Goal: Find specific page/section: Find specific page/section

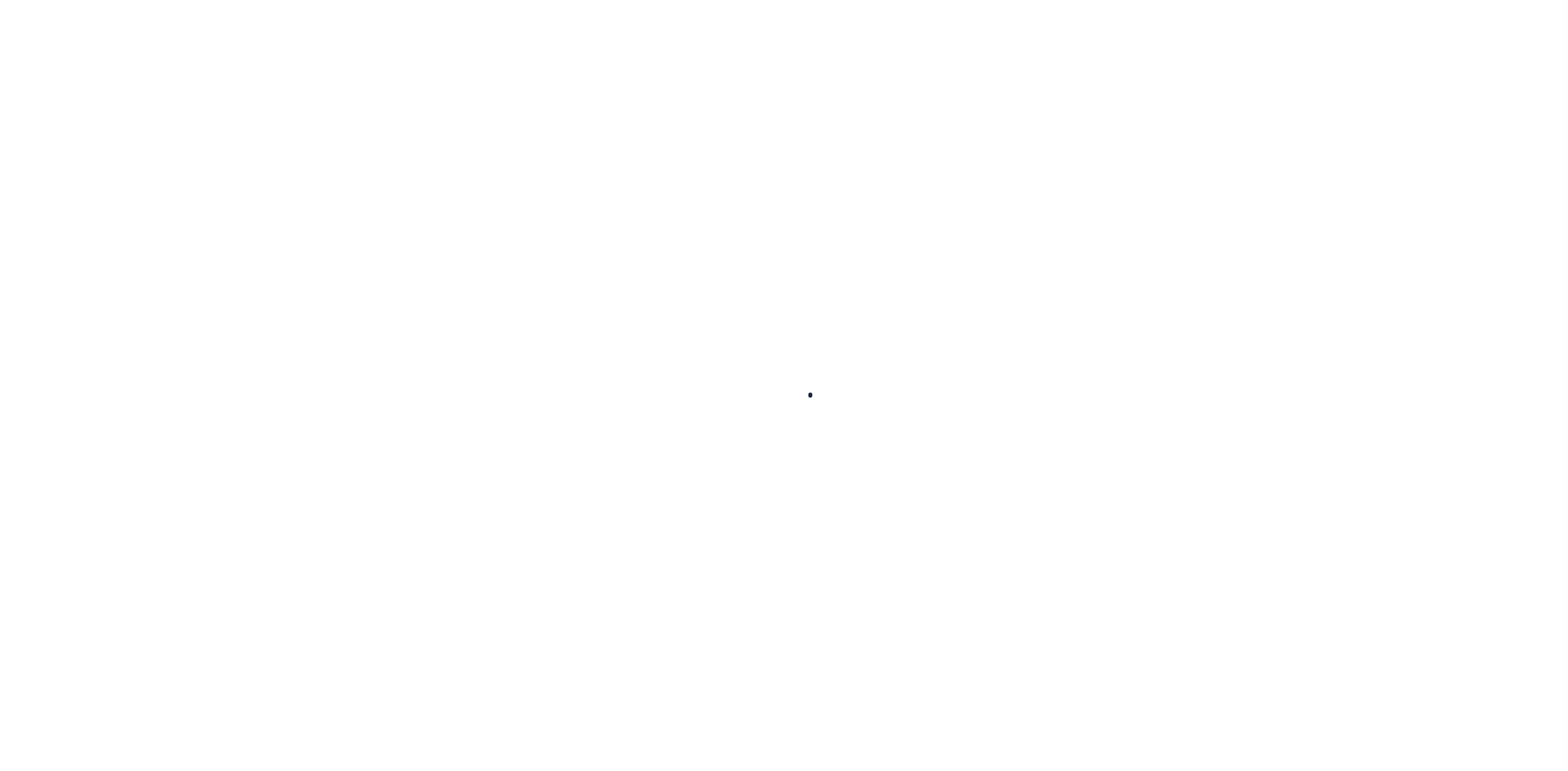
select select
select select "100"
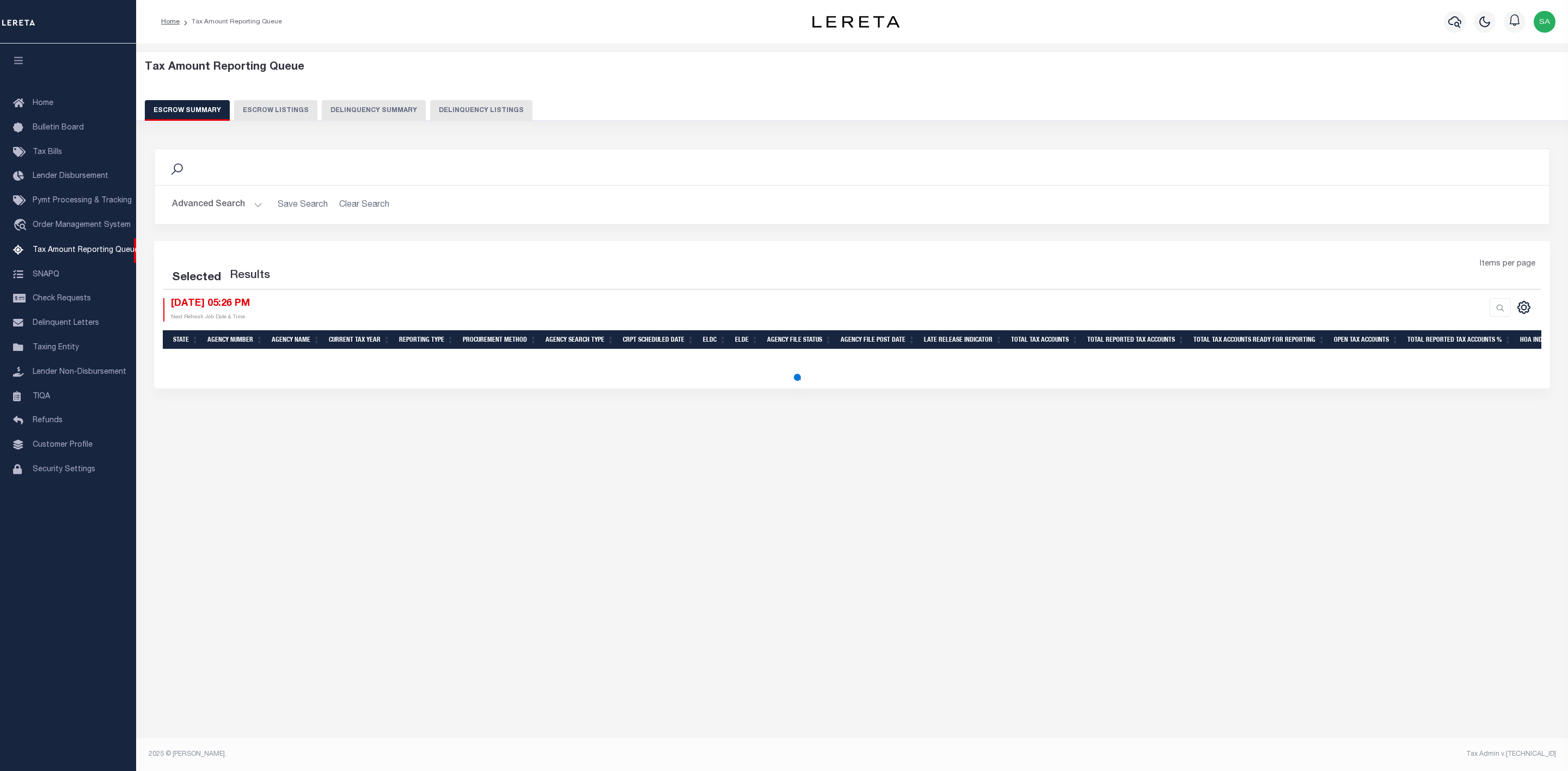
click at [248, 203] on button "Advanced Search" at bounding box center [217, 204] width 90 height 21
select select "100"
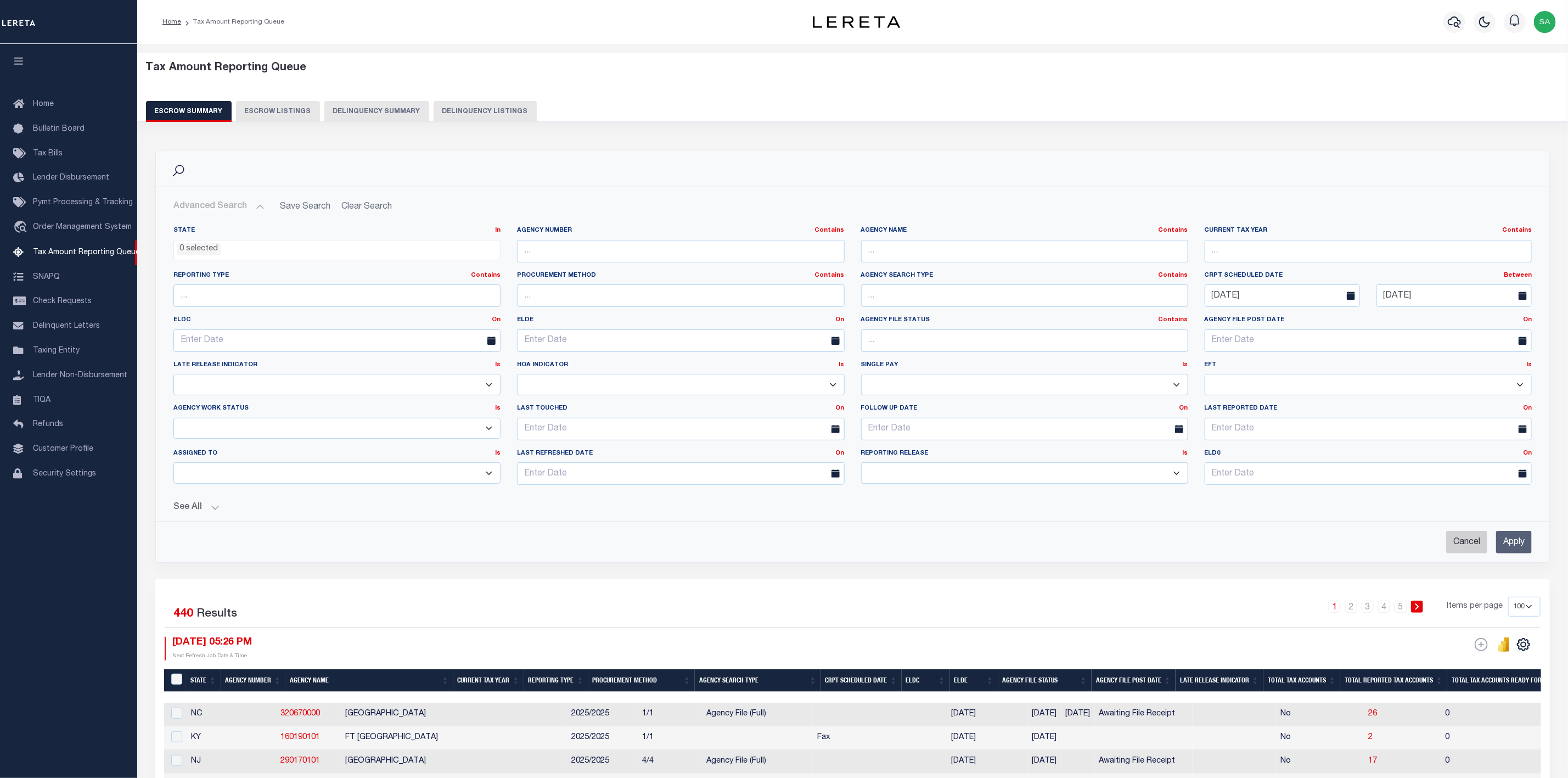
click at [1467, 548] on input "Cancel" at bounding box center [1467, 542] width 41 height 22
checkbox input "true"
select select
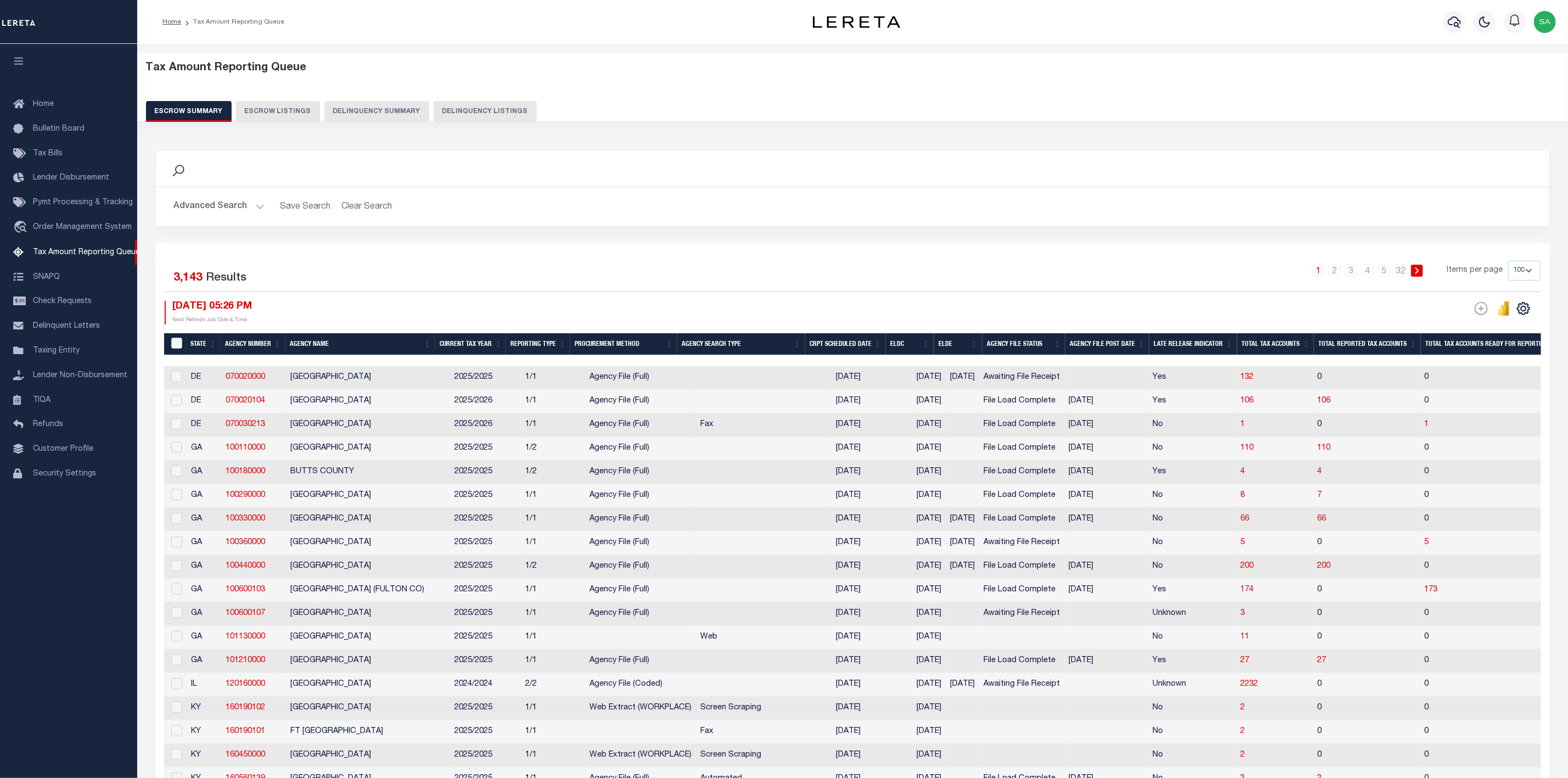
click at [246, 205] on button "Advanced Search" at bounding box center [219, 206] width 91 height 21
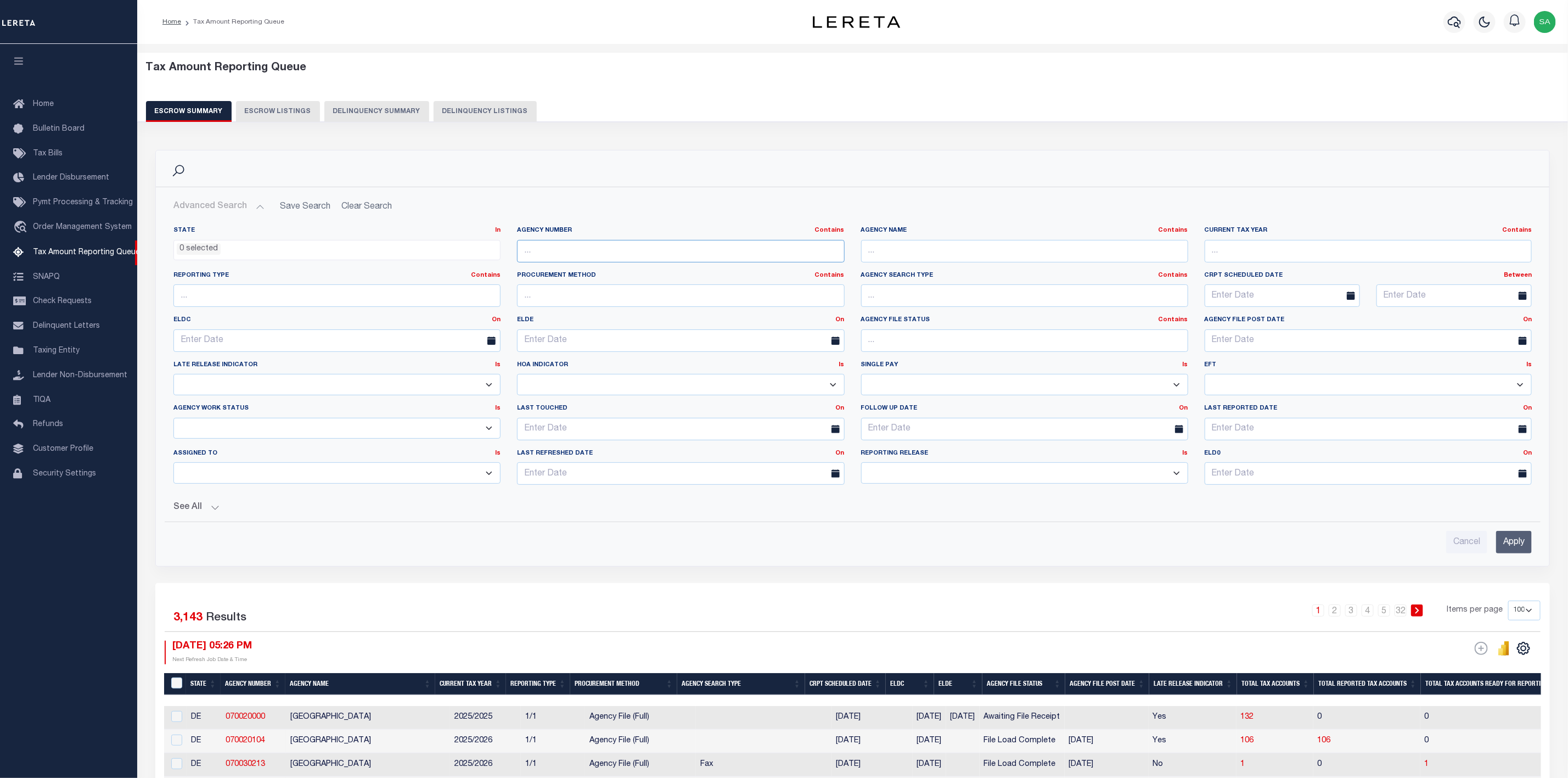
click at [686, 250] on input "text" at bounding box center [681, 251] width 327 height 22
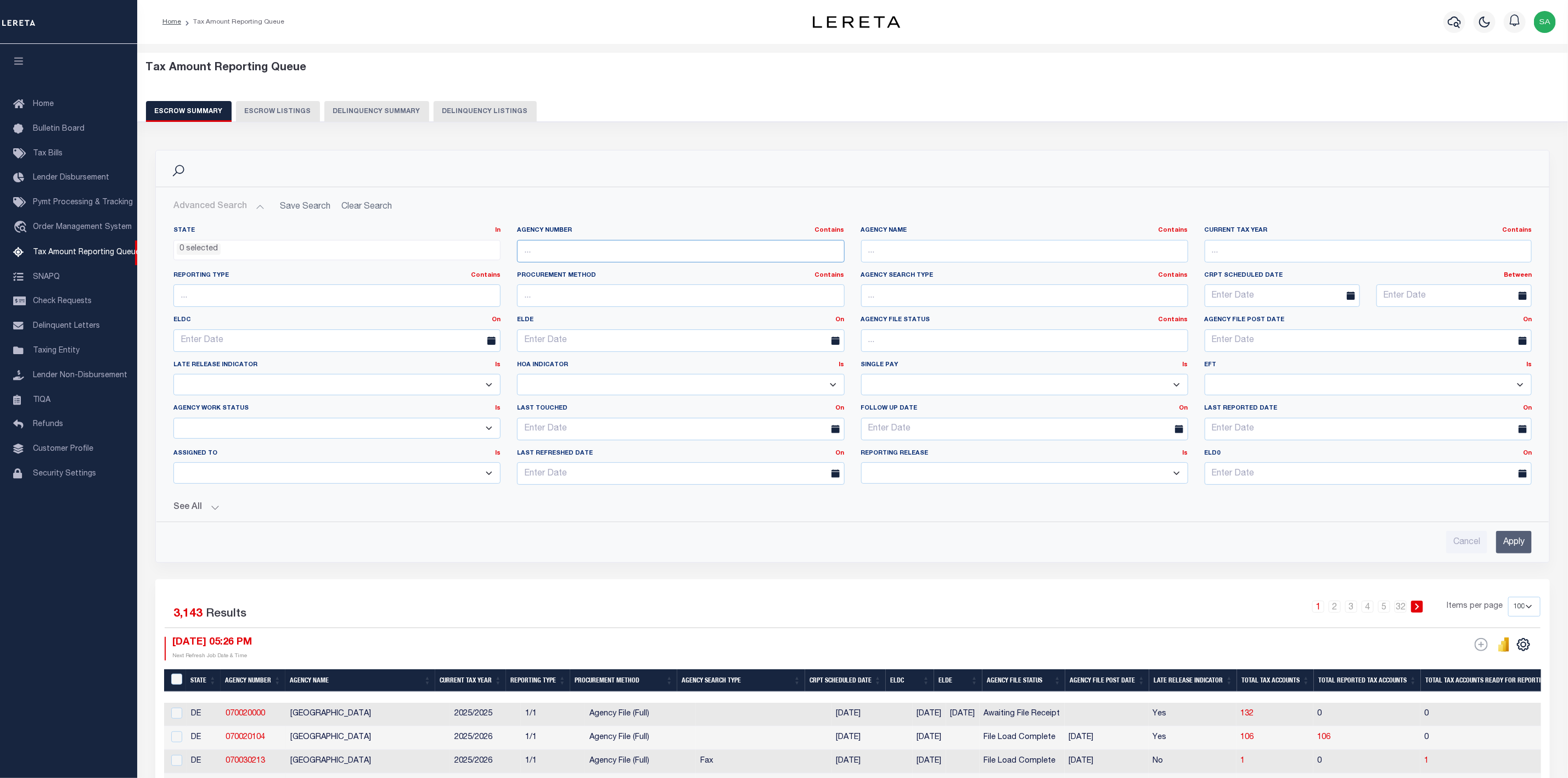
paste input "70020202"
click at [524, 246] on input "70020202" at bounding box center [681, 251] width 327 height 22
type input "070020202"
click at [1494, 541] on div "Cancel Apply" at bounding box center [853, 542] width 1358 height 22
click at [1519, 550] on input "Apply" at bounding box center [1514, 542] width 36 height 22
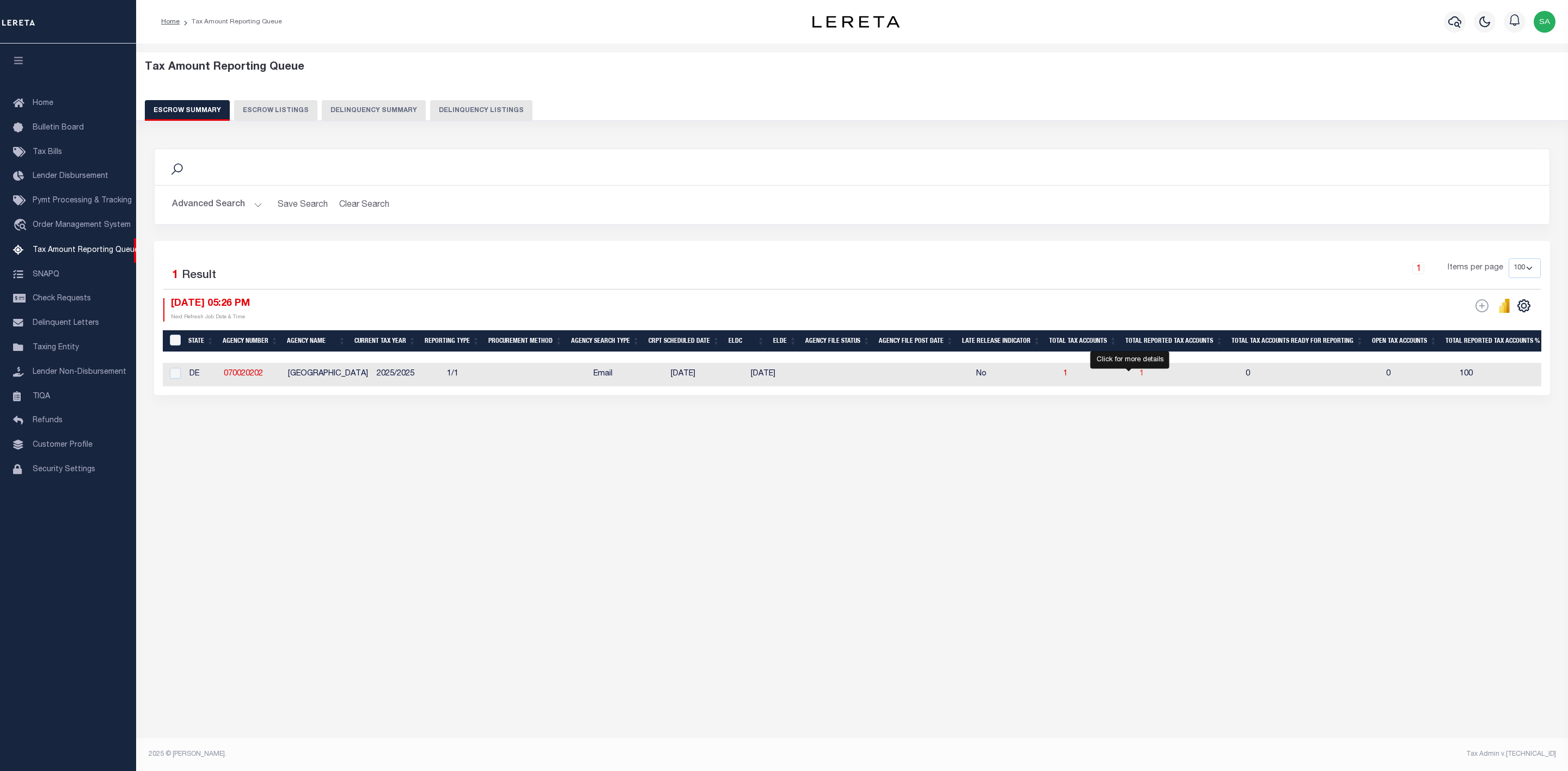
click at [1140, 377] on span "1" at bounding box center [1141, 373] width 4 height 8
select select "100"
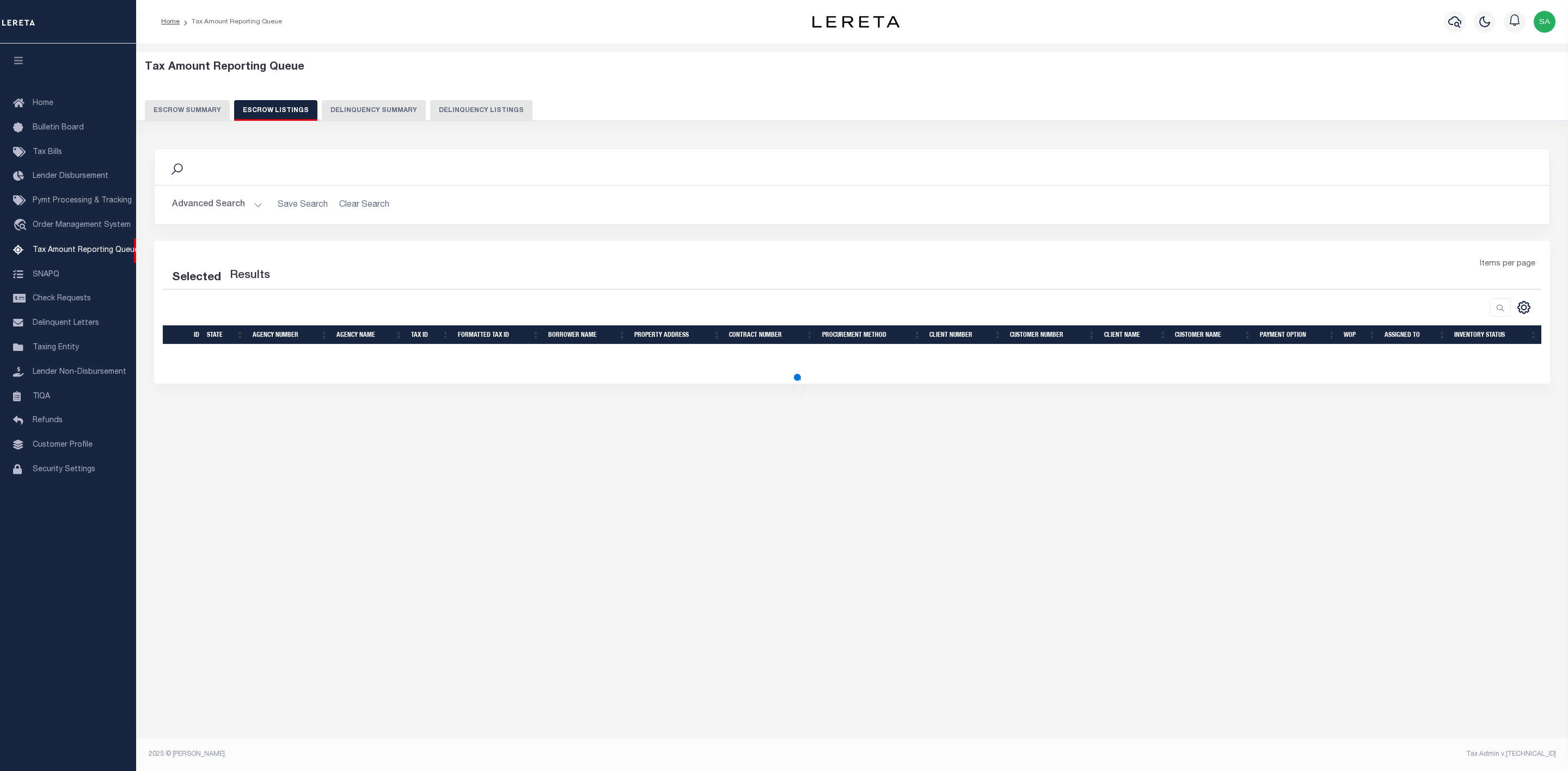
select select "100"
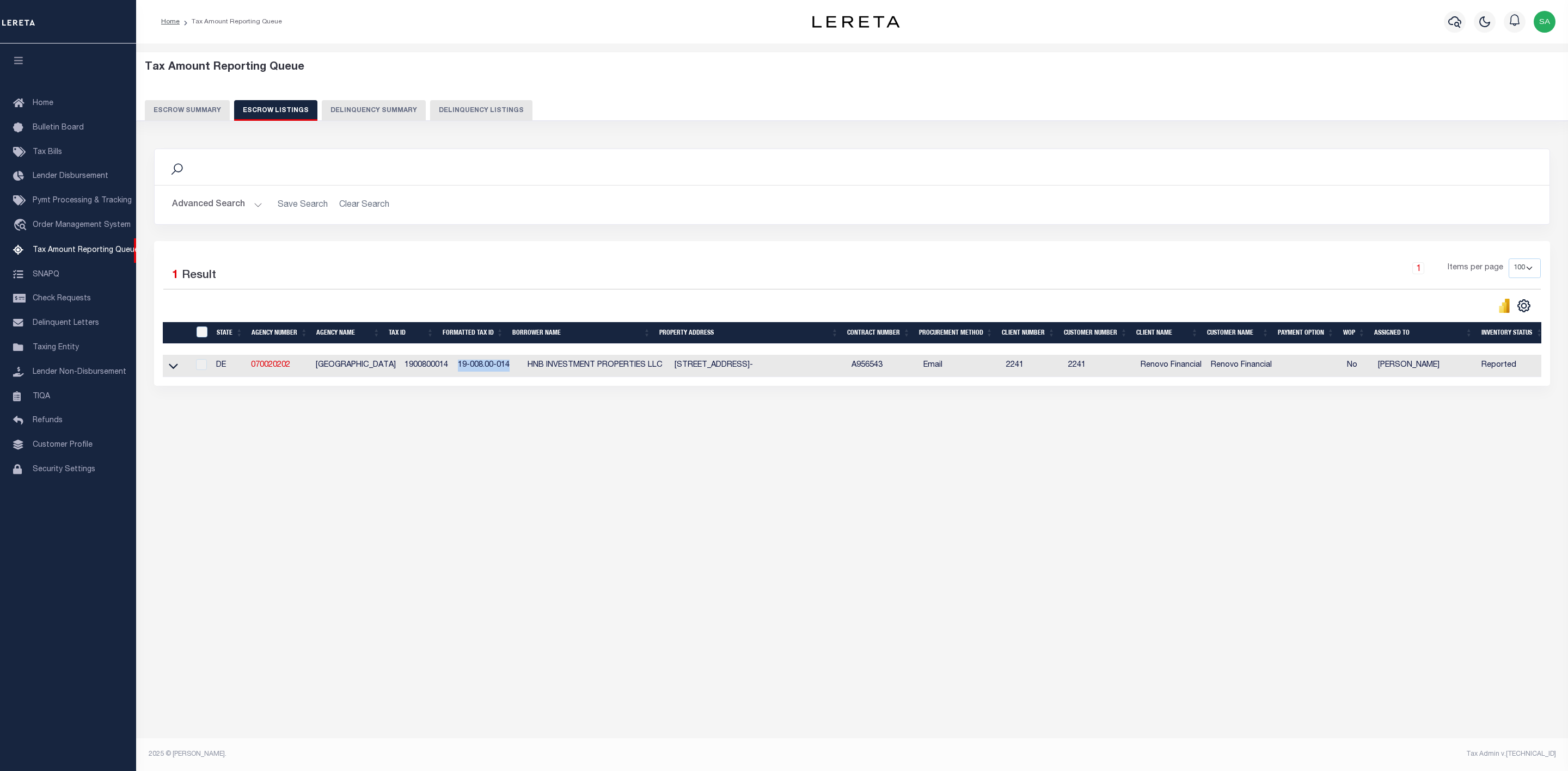
drag, startPoint x: 498, startPoint y: 370, endPoint x: 438, endPoint y: 367, distance: 60.1
click at [454, 367] on td "19-008.00-014" at bounding box center [488, 366] width 69 height 22
copy td "19-008.00-014"
click at [232, 208] on button "Advanced Search" at bounding box center [217, 204] width 90 height 21
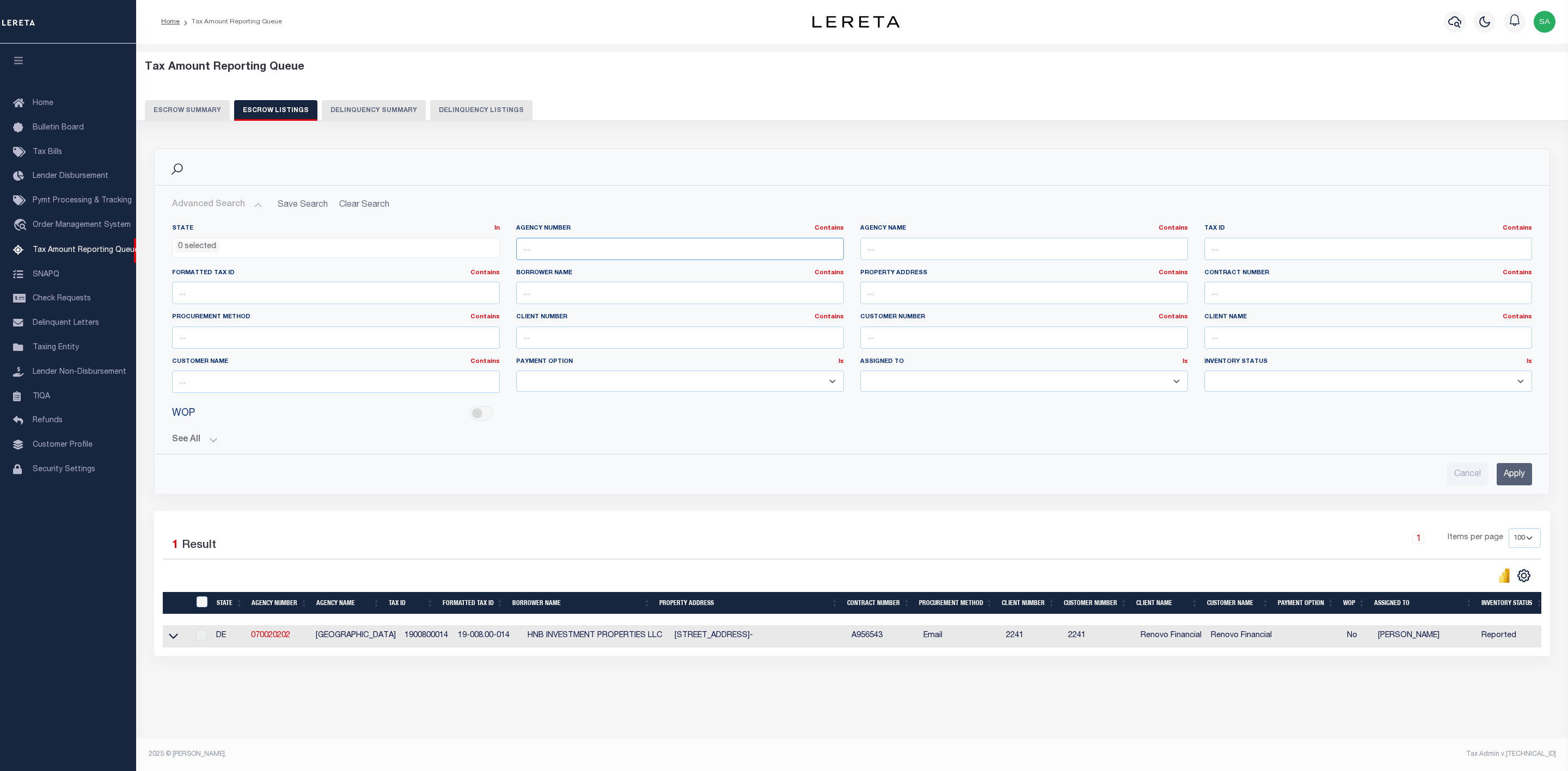
click at [624, 247] on input "text" at bounding box center [680, 249] width 328 height 22
paste input "370650632"
type input "370650632"
click at [1510, 472] on input "Apply" at bounding box center [1515, 474] width 35 height 22
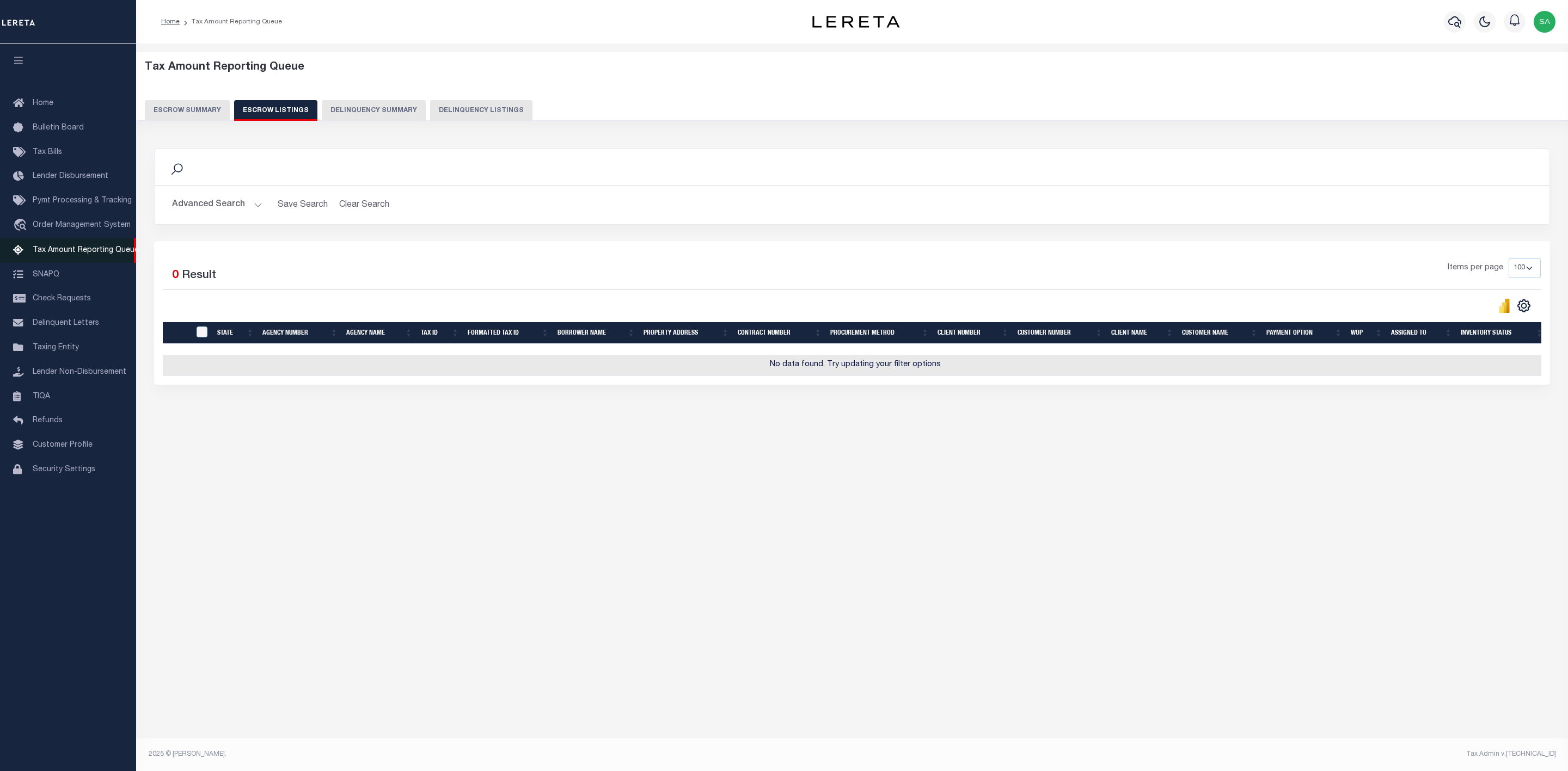
click at [98, 254] on span "Tax Amount Reporting Queue" at bounding box center [86, 250] width 106 height 8
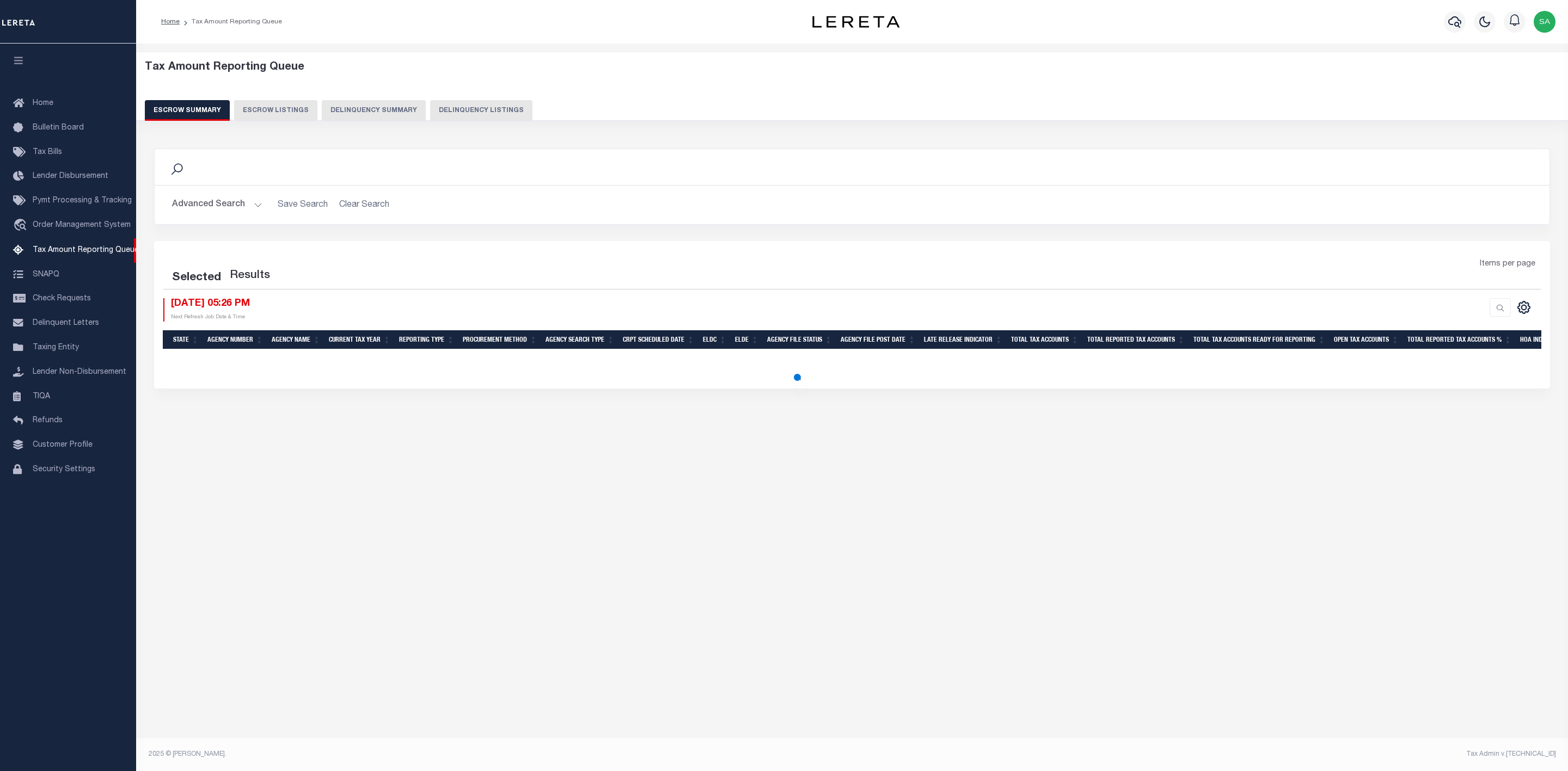
select select
select select "100"
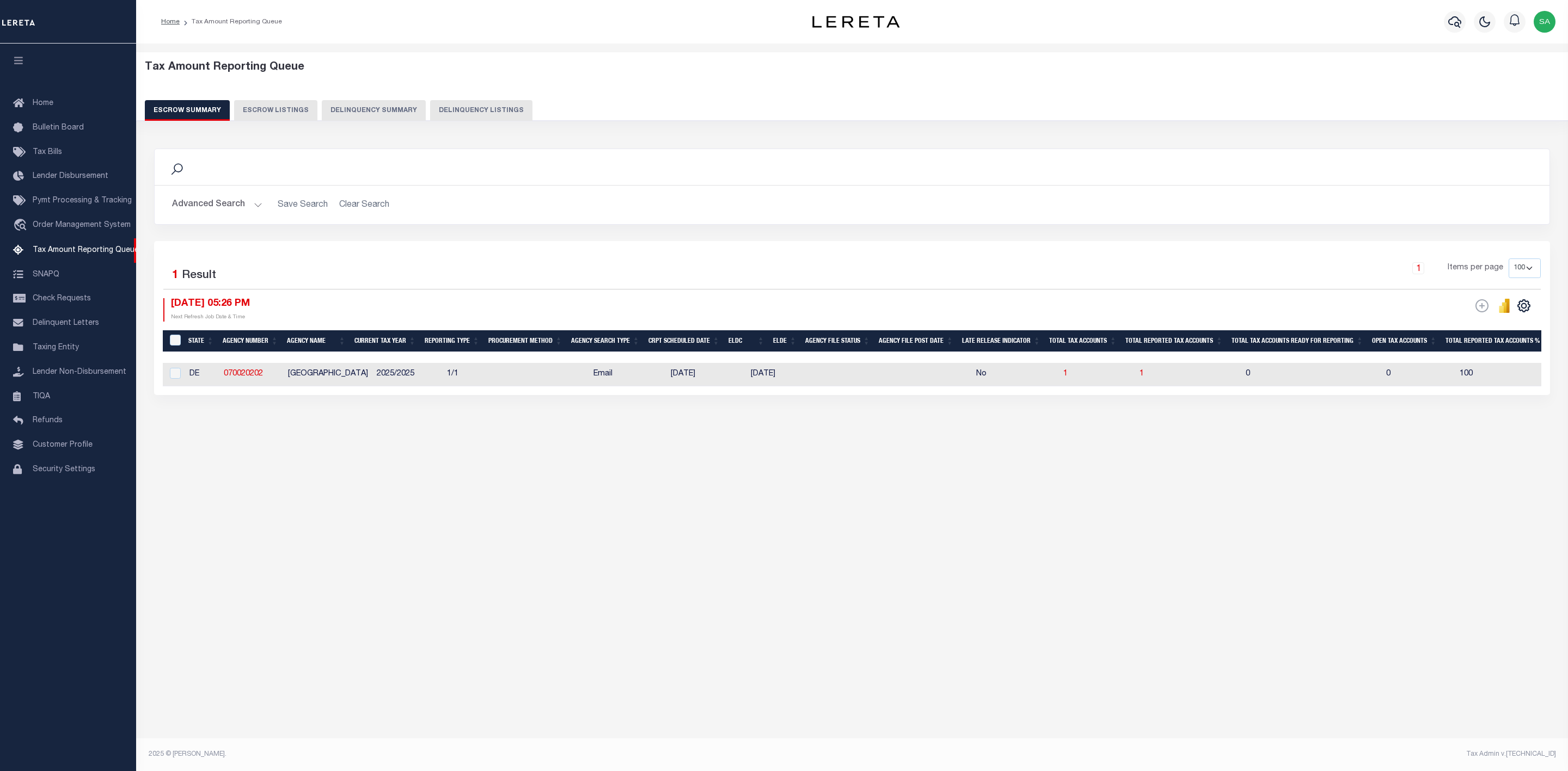
click at [246, 206] on button "Advanced Search" at bounding box center [217, 204] width 90 height 21
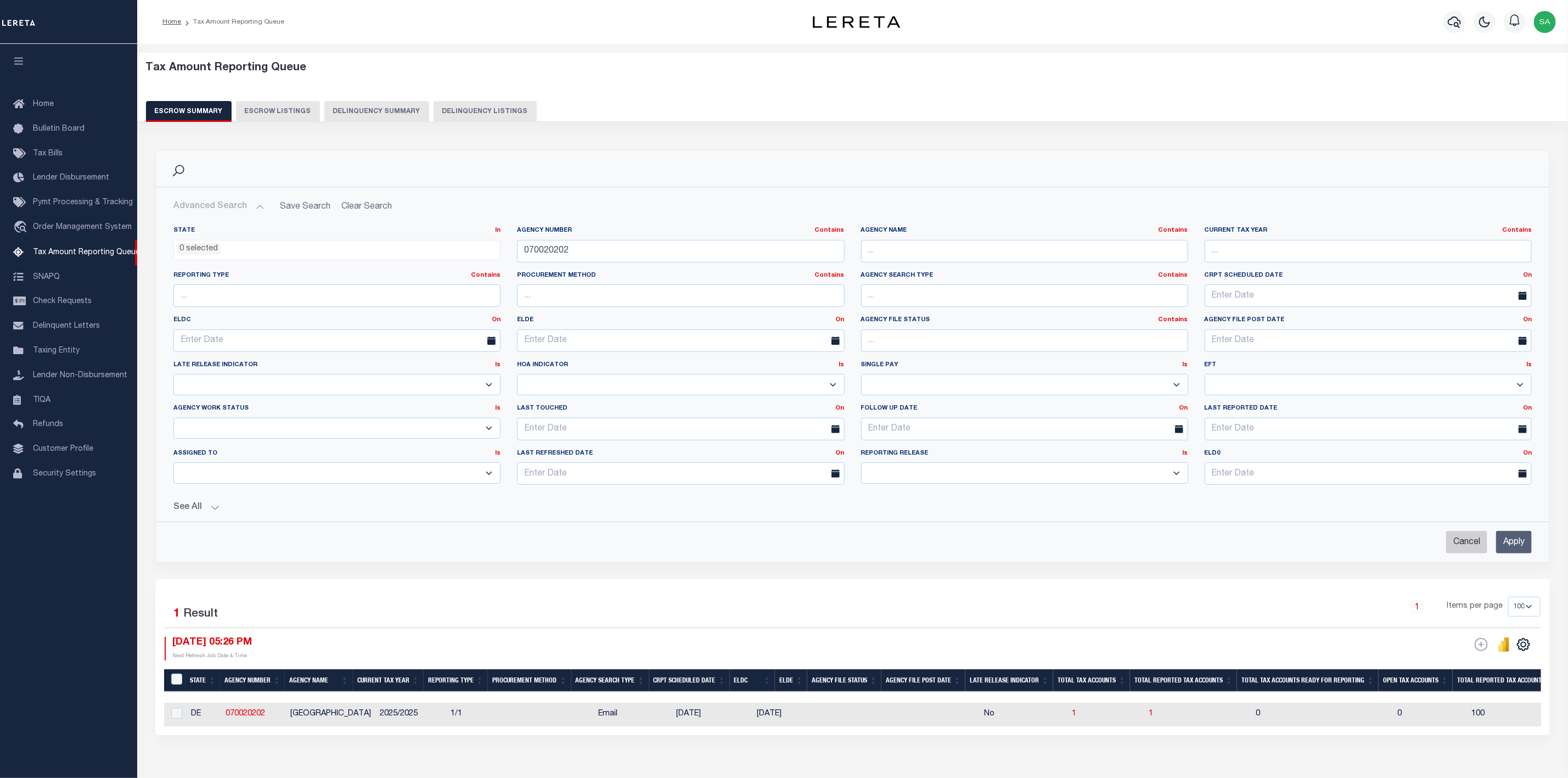
click at [1466, 549] on input "Cancel" at bounding box center [1467, 542] width 41 height 22
checkbox input "true"
select select
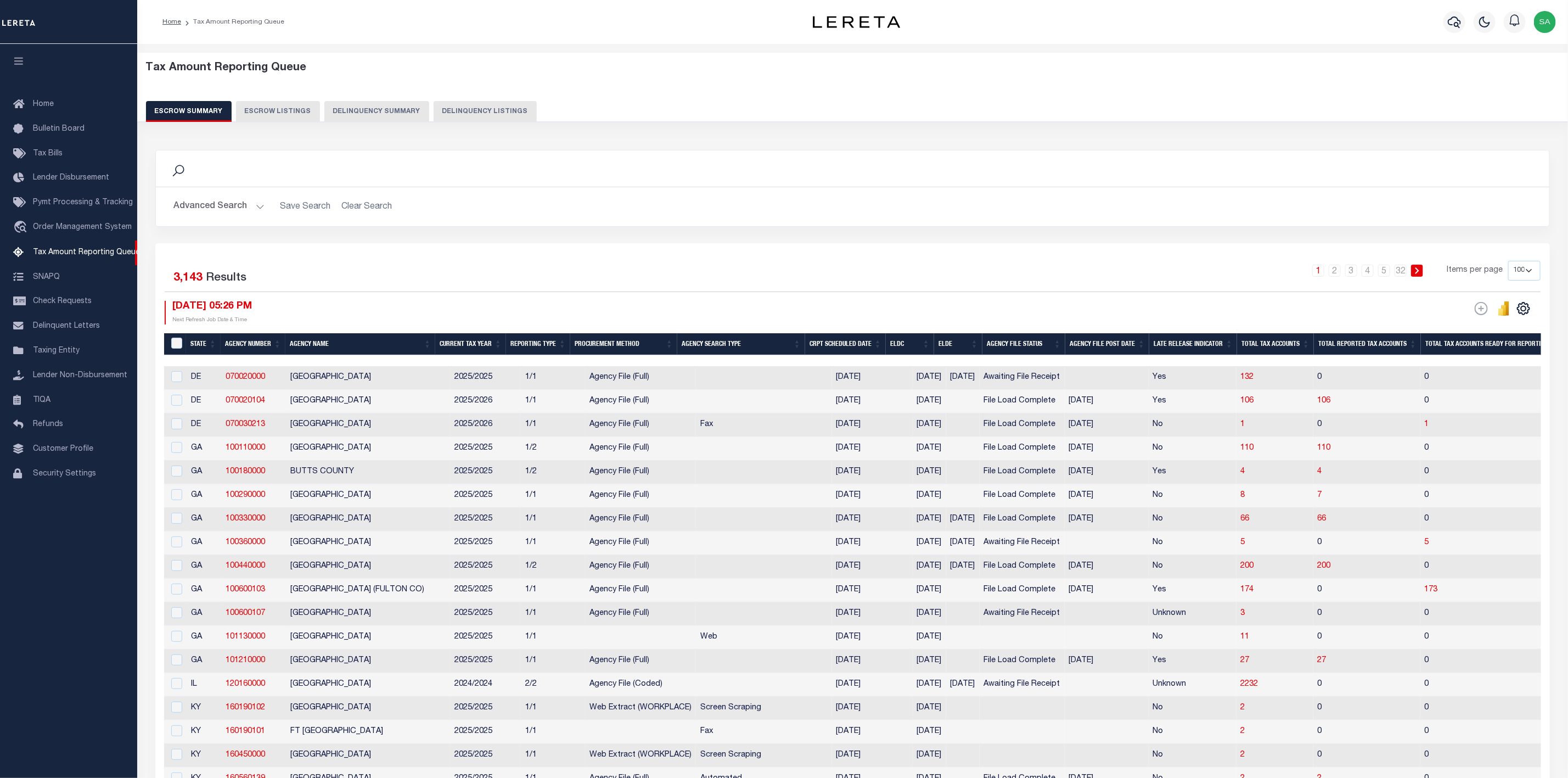
click at [243, 206] on button "Advanced Search" at bounding box center [219, 206] width 91 height 21
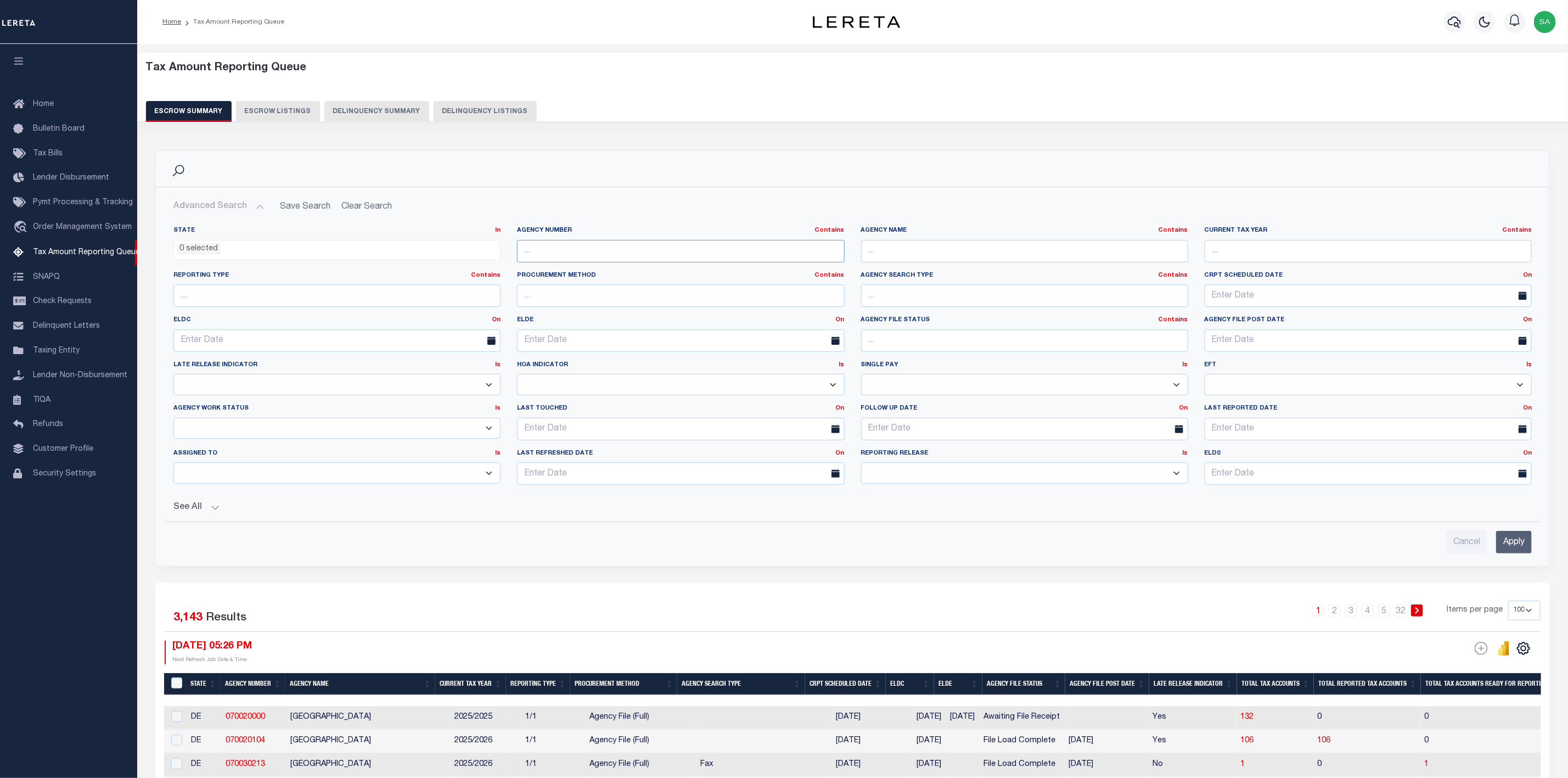
click at [677, 252] on input "text" at bounding box center [681, 251] width 327 height 22
paste input "370650632"
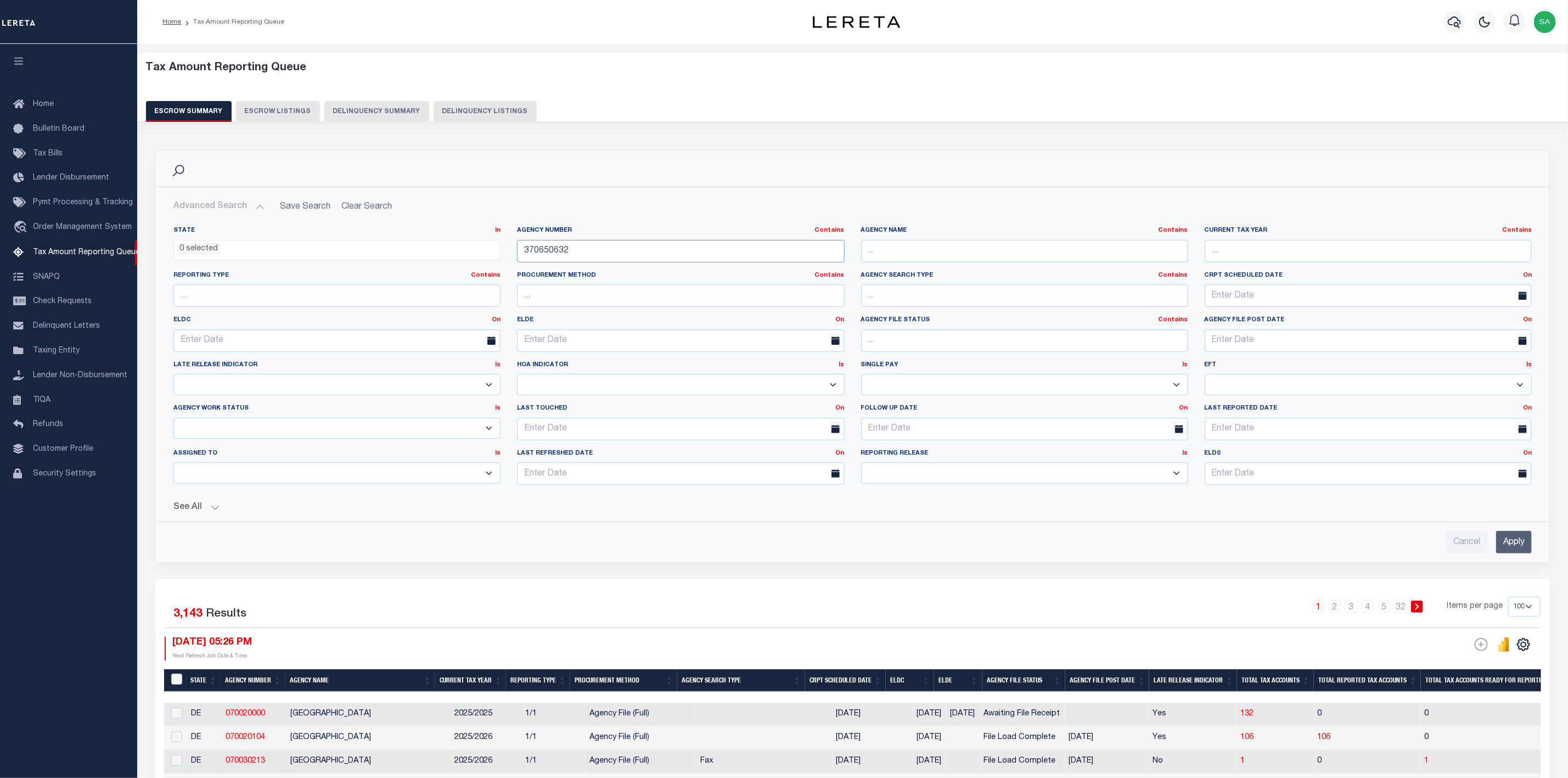
type input "370650632"
click at [1505, 549] on input "Apply" at bounding box center [1514, 542] width 36 height 22
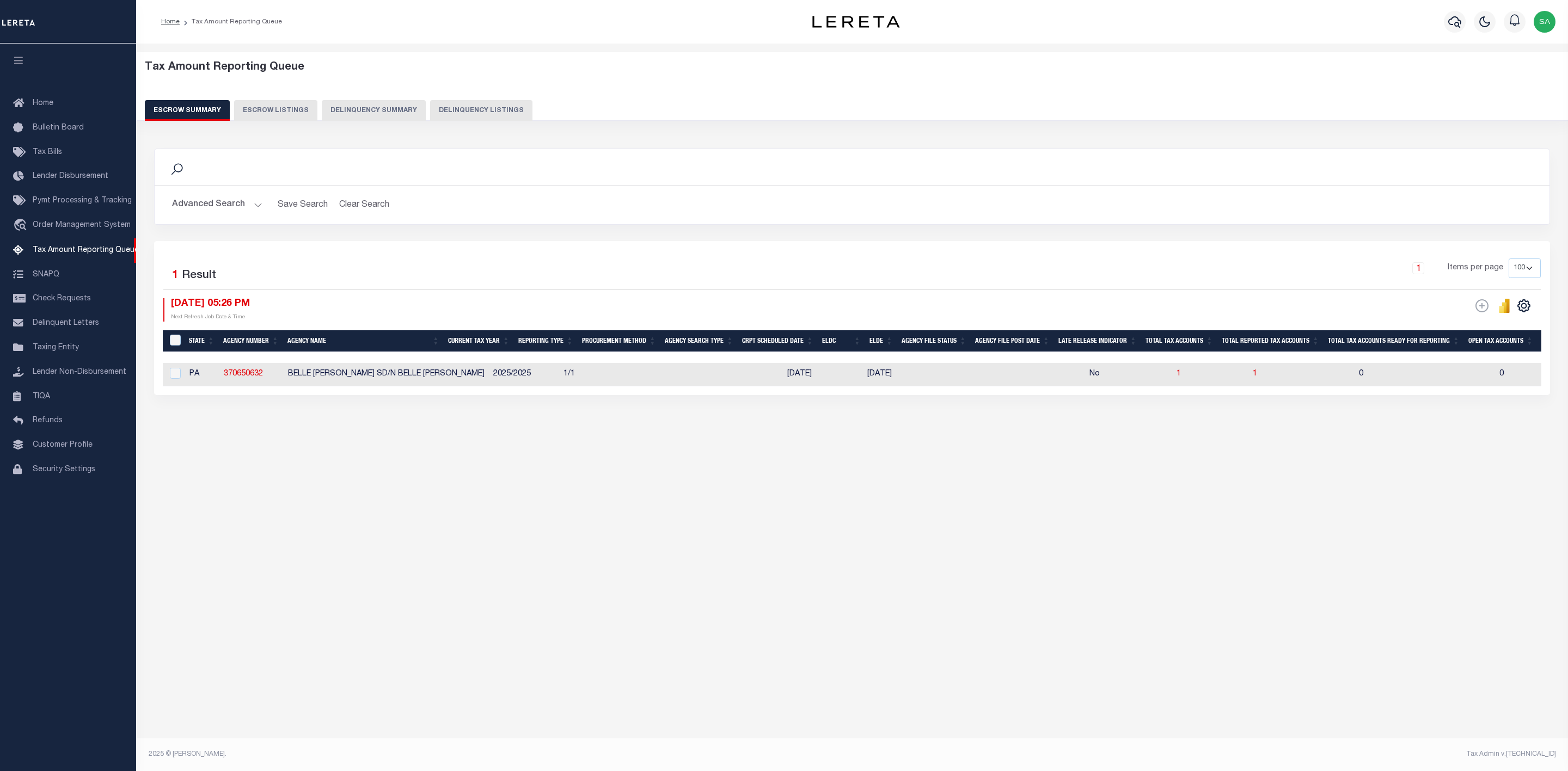
click at [1249, 374] on td "1" at bounding box center [1302, 375] width 106 height 24
checkbox input "true"
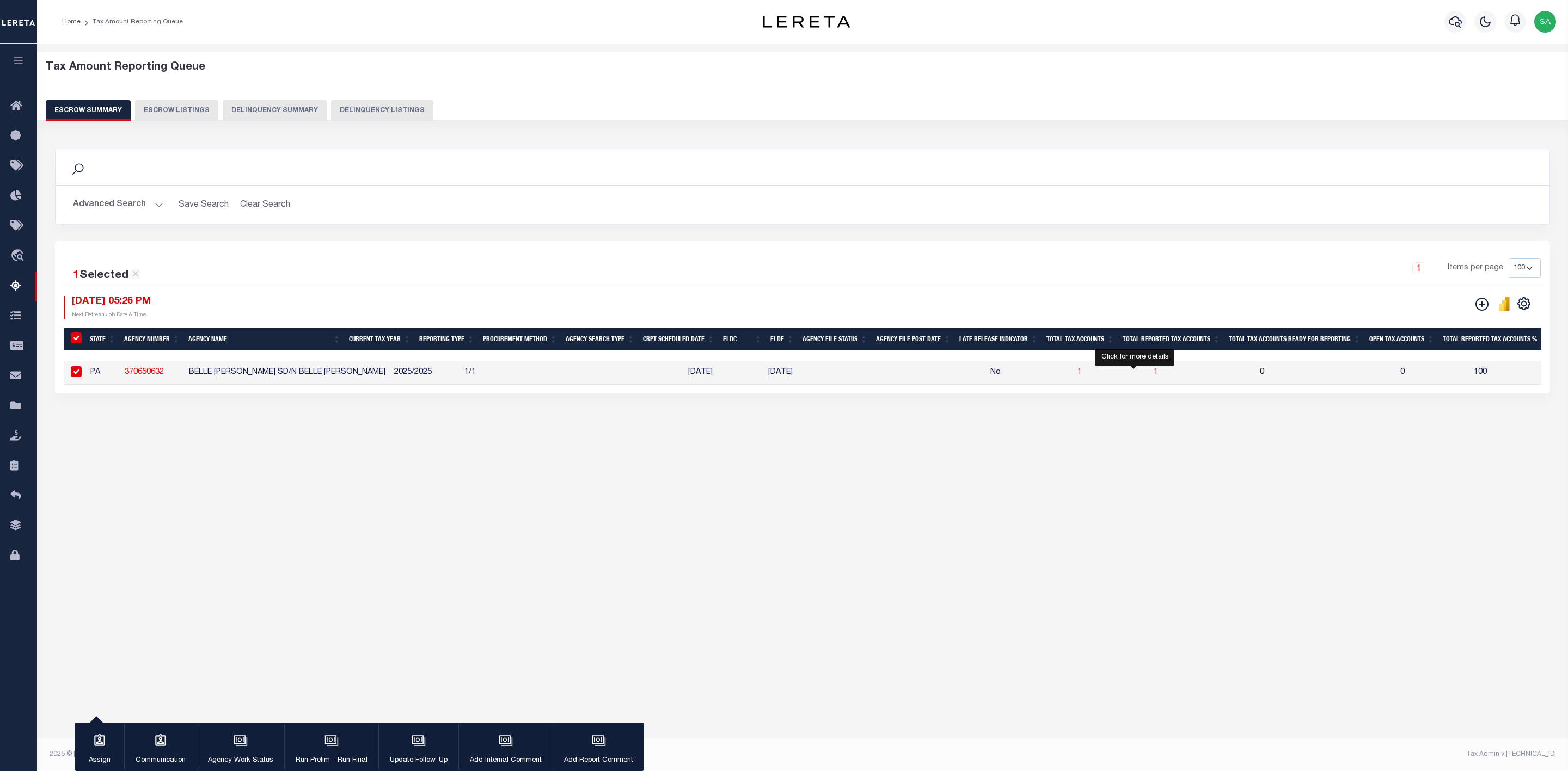
click at [1154, 372] on span "1" at bounding box center [1156, 372] width 4 height 8
select select "100"
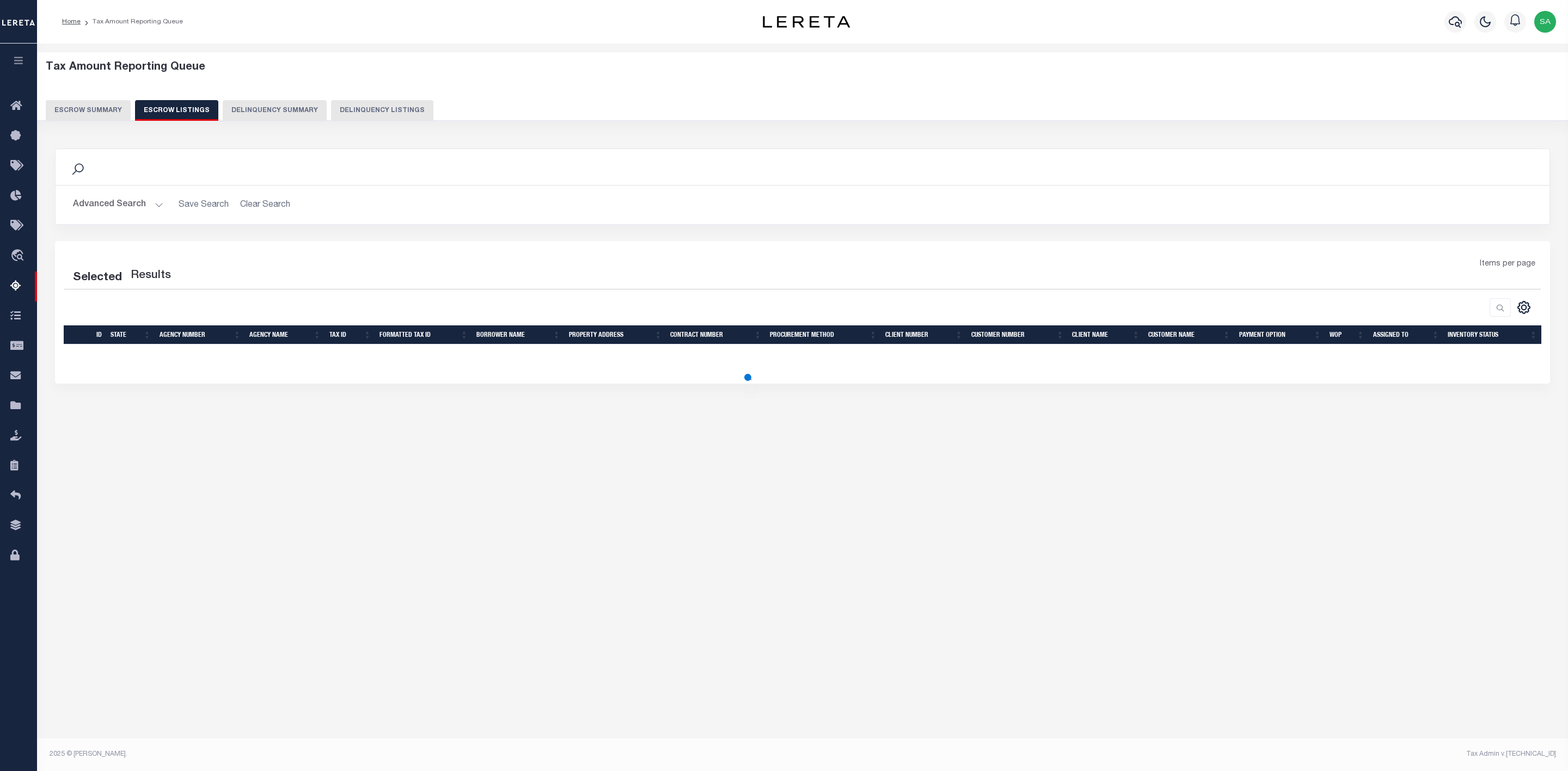
select select "100"
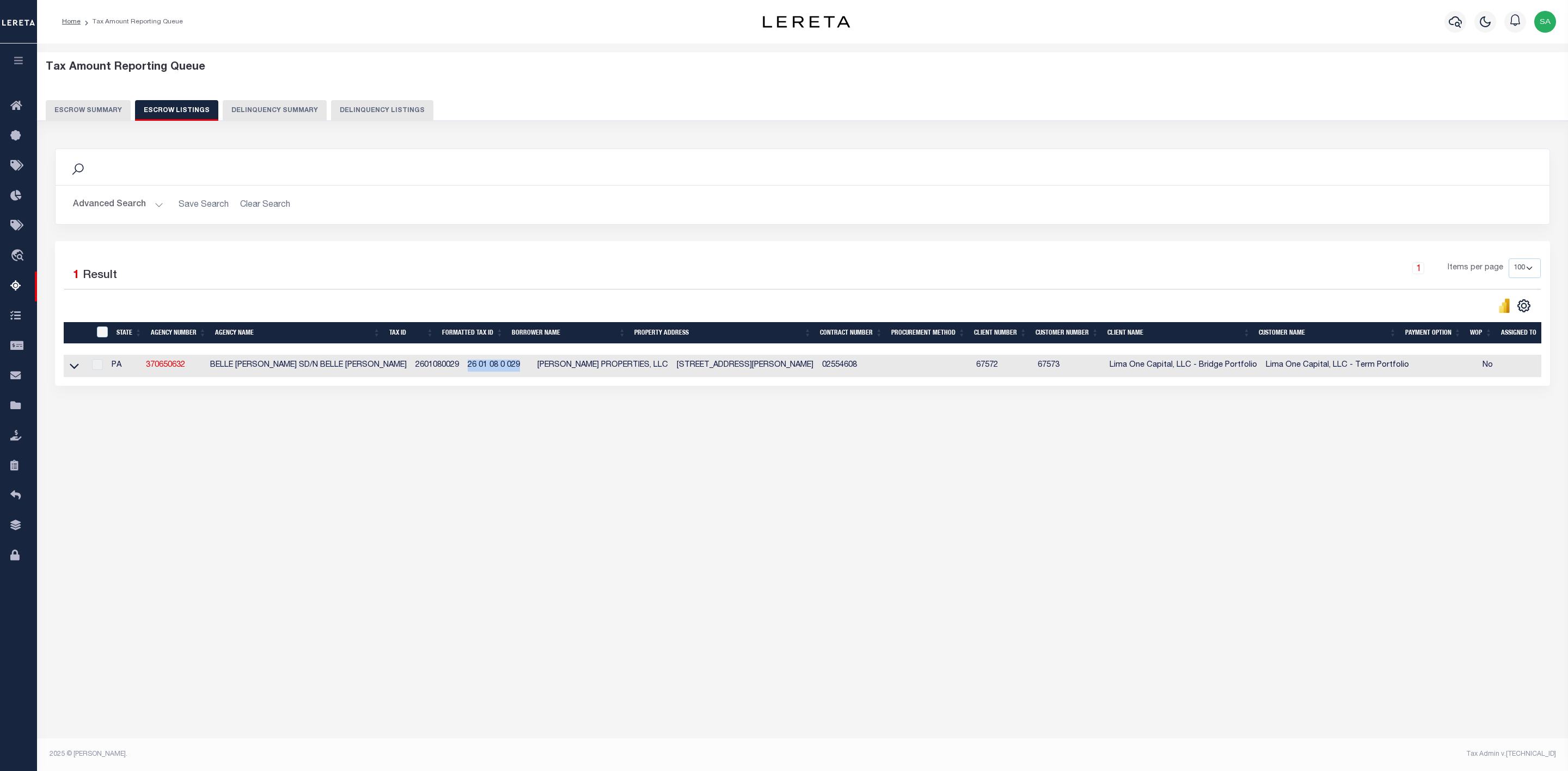
drag, startPoint x: 498, startPoint y: 374, endPoint x: 444, endPoint y: 372, distance: 54.0
click at [463, 372] on td "26 01 08 0 029" at bounding box center [498, 366] width 69 height 22
copy td "26 01 08 0 029"
click at [134, 211] on button "Advanced Search" at bounding box center [117, 204] width 90 height 21
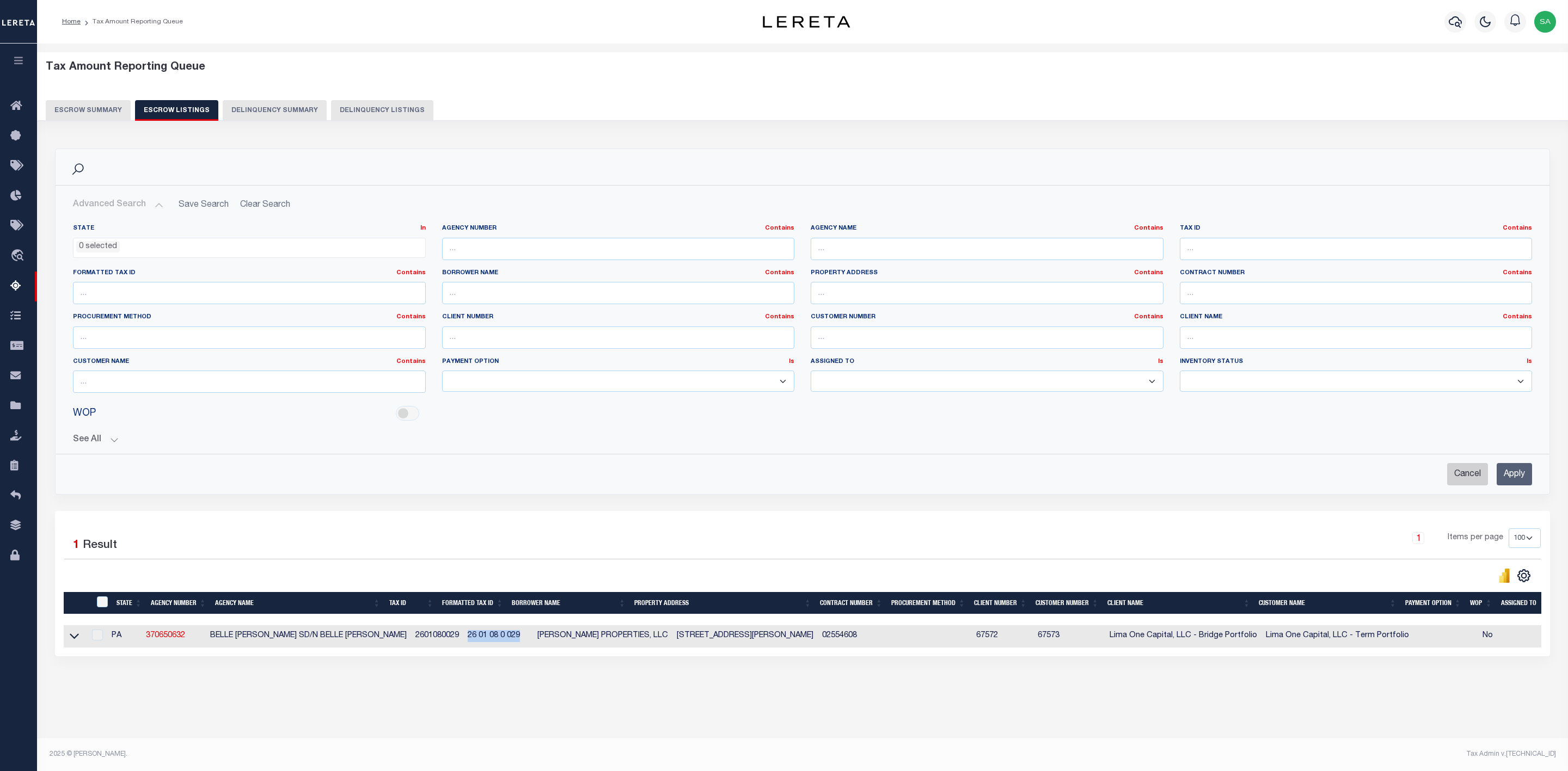
click at [1468, 486] on input "Cancel" at bounding box center [1467, 474] width 41 height 22
checkbox input "true"
select select
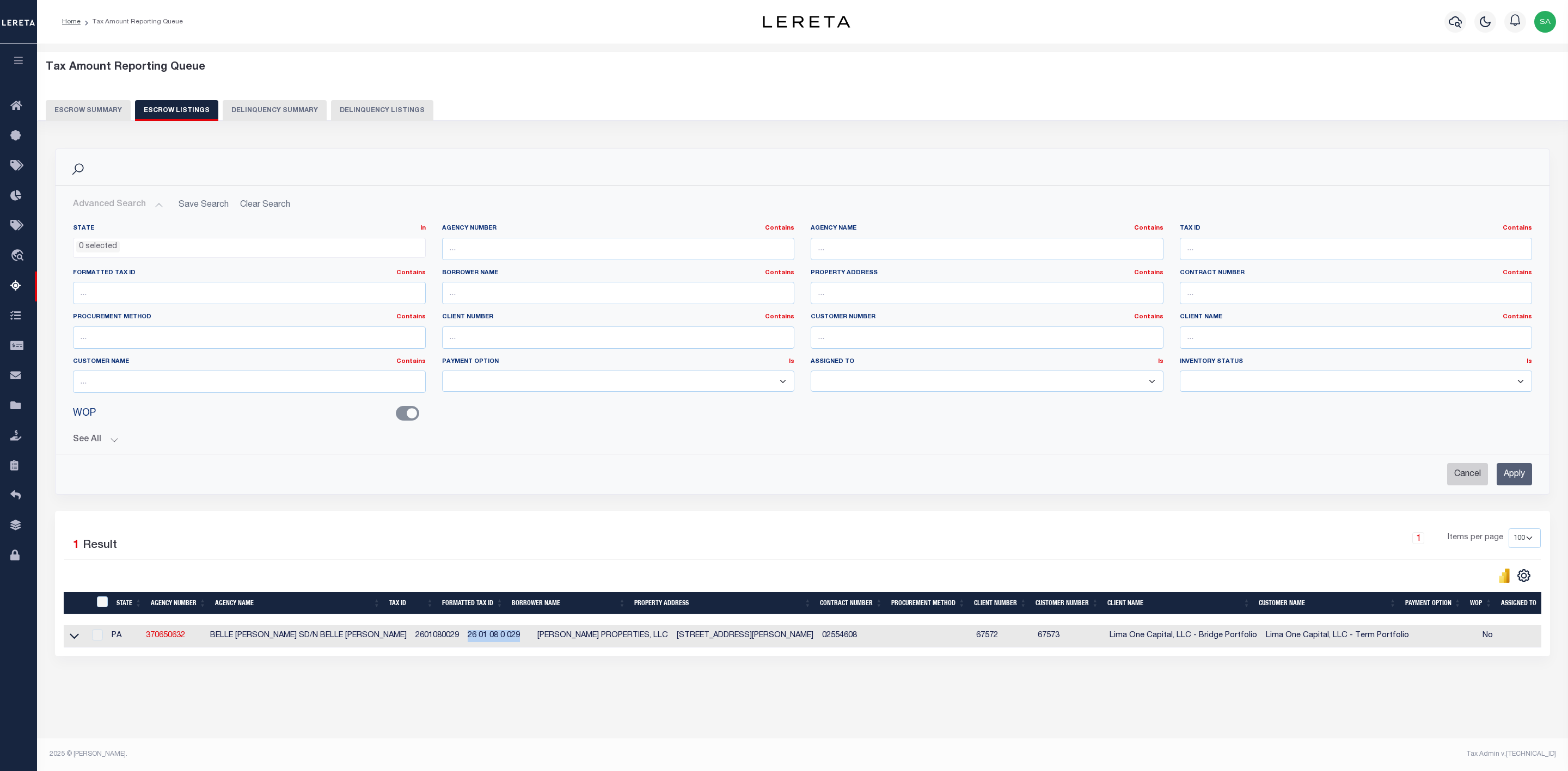
checkbox input "false"
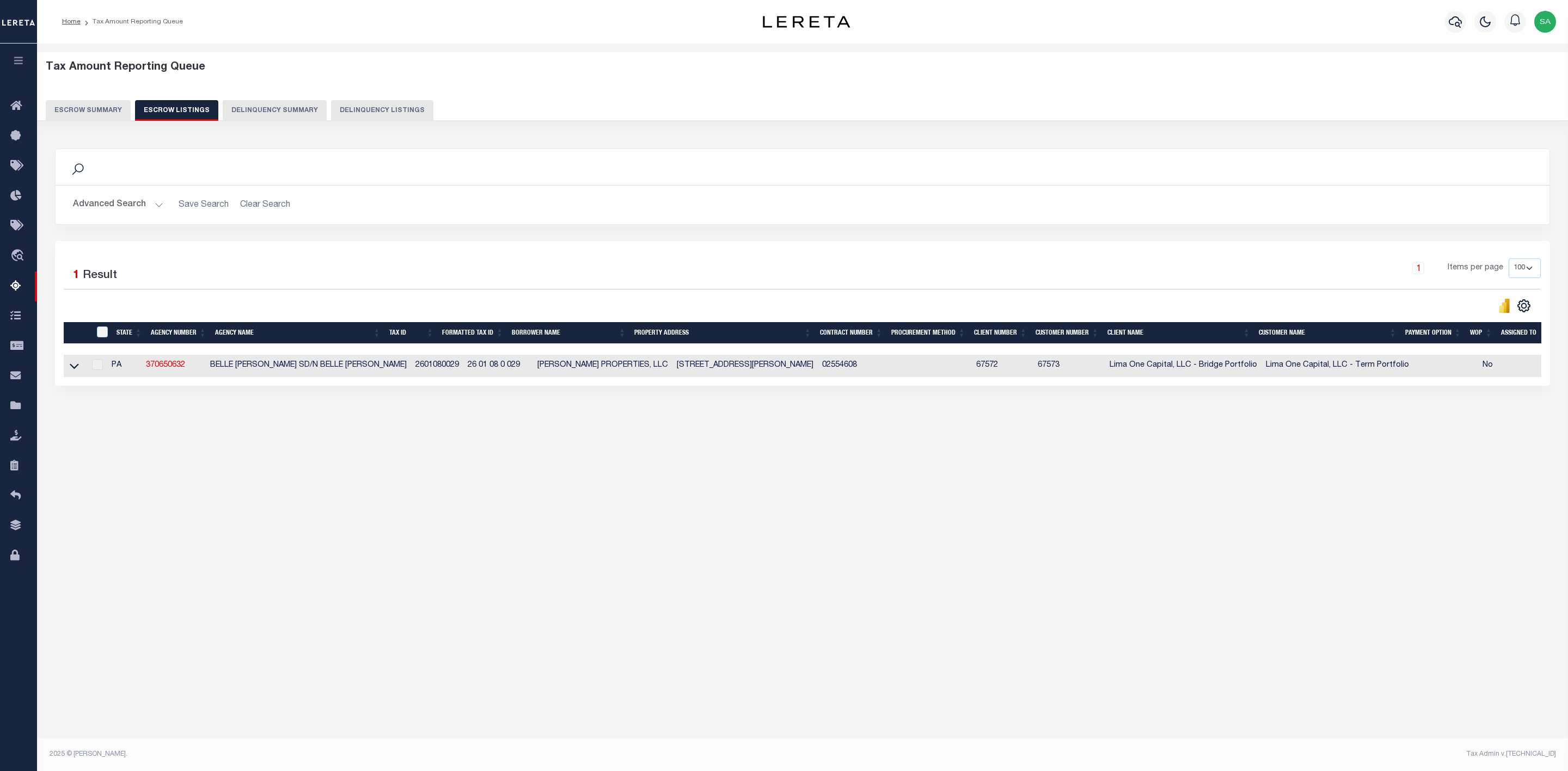
click at [128, 209] on button "Advanced Search" at bounding box center [117, 204] width 90 height 21
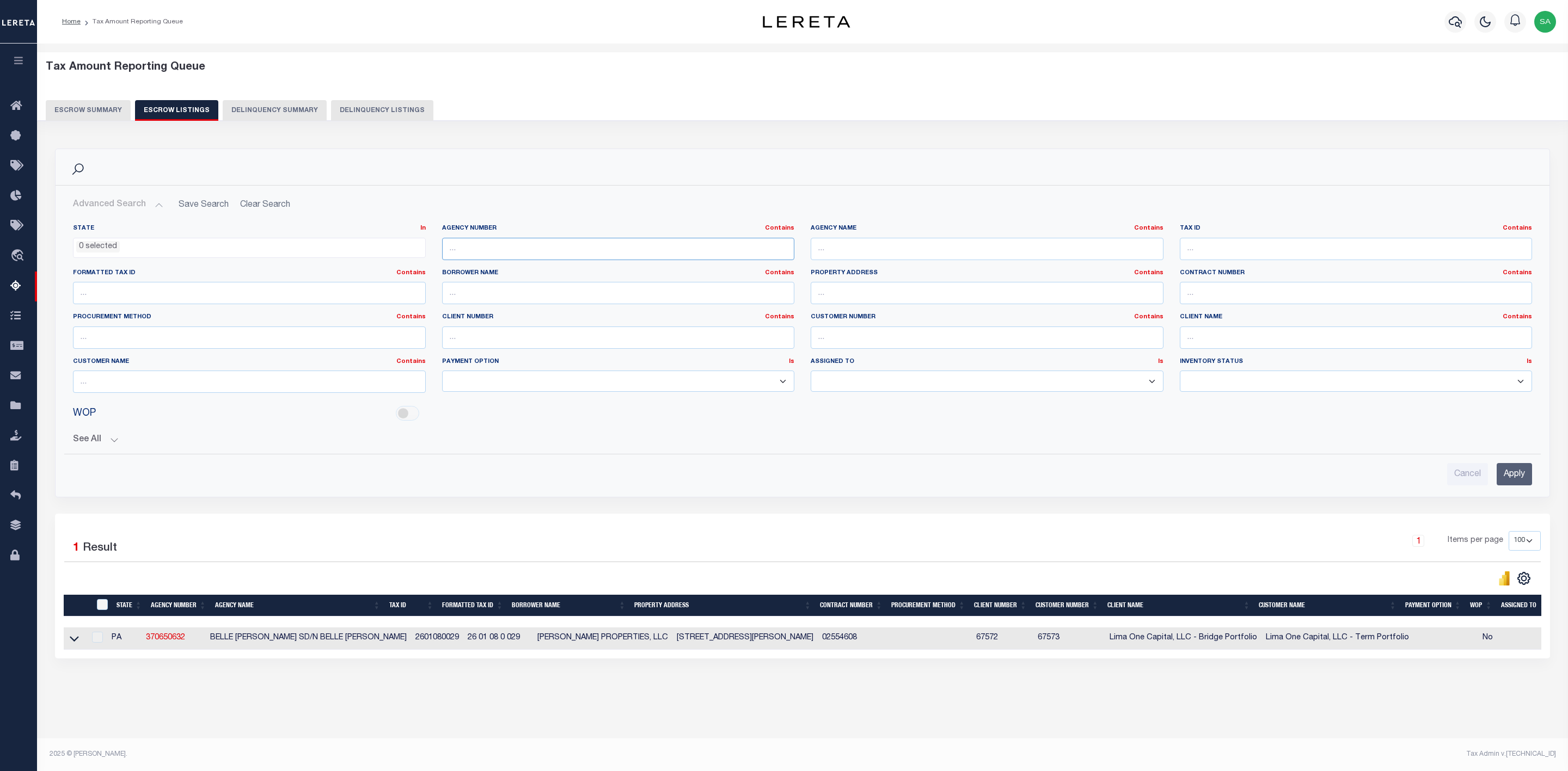
click at [579, 253] on input "text" at bounding box center [618, 249] width 353 height 22
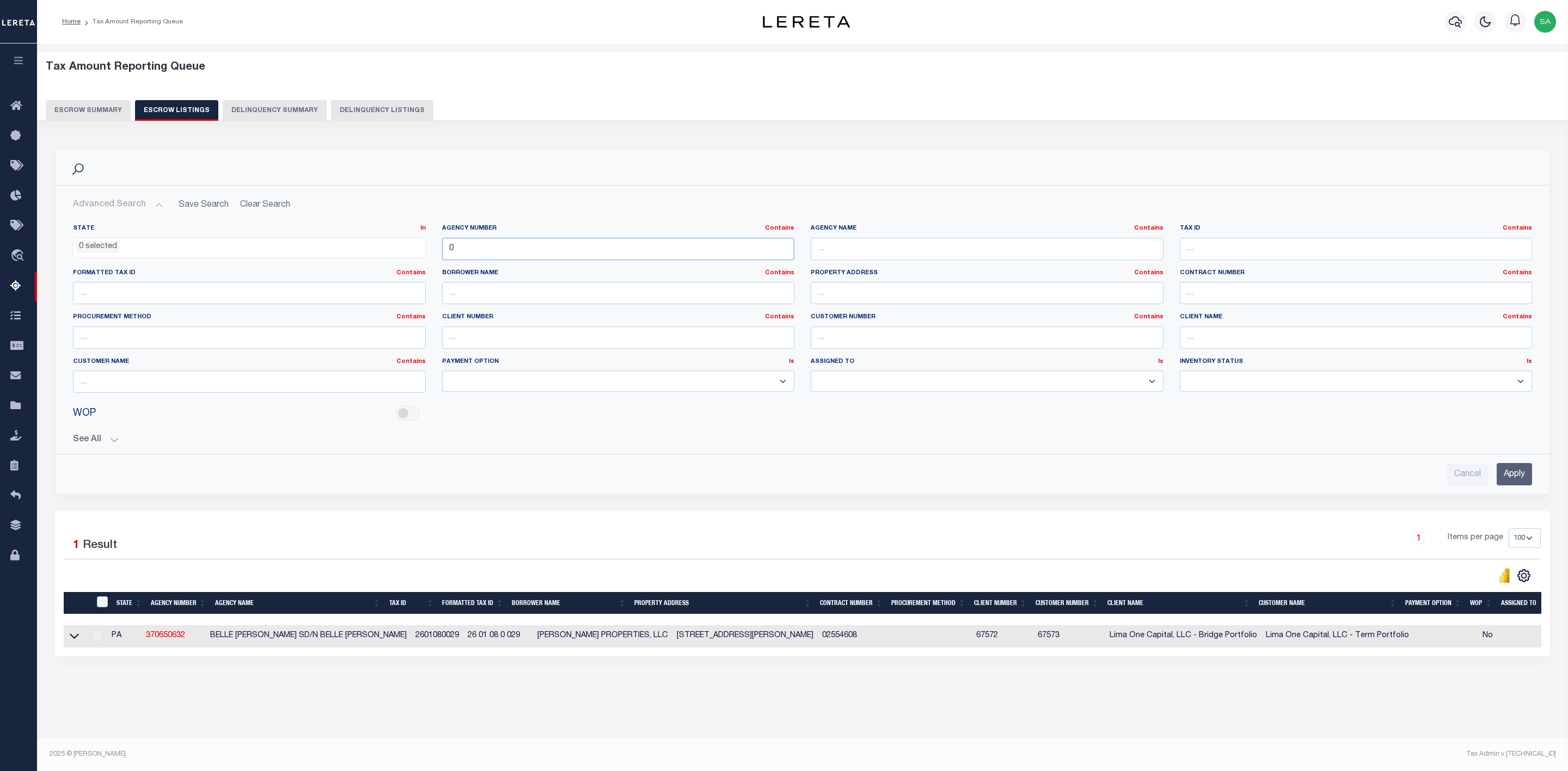
paste input "70020101"
type input "070020101"
click at [1505, 472] on input "Apply" at bounding box center [1515, 474] width 35 height 22
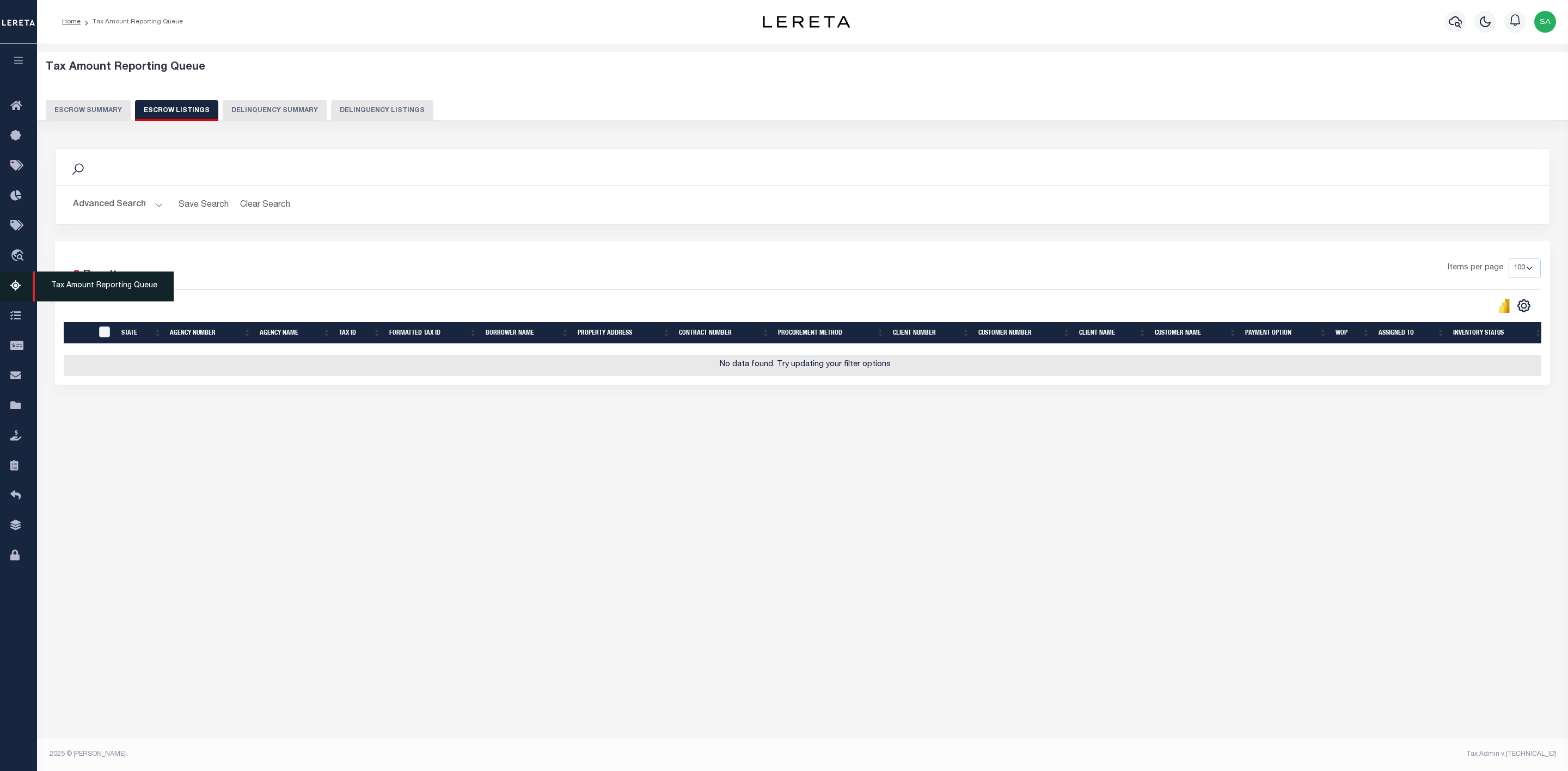
click at [78, 294] on span "Tax Amount Reporting Queue" at bounding box center [103, 286] width 141 height 30
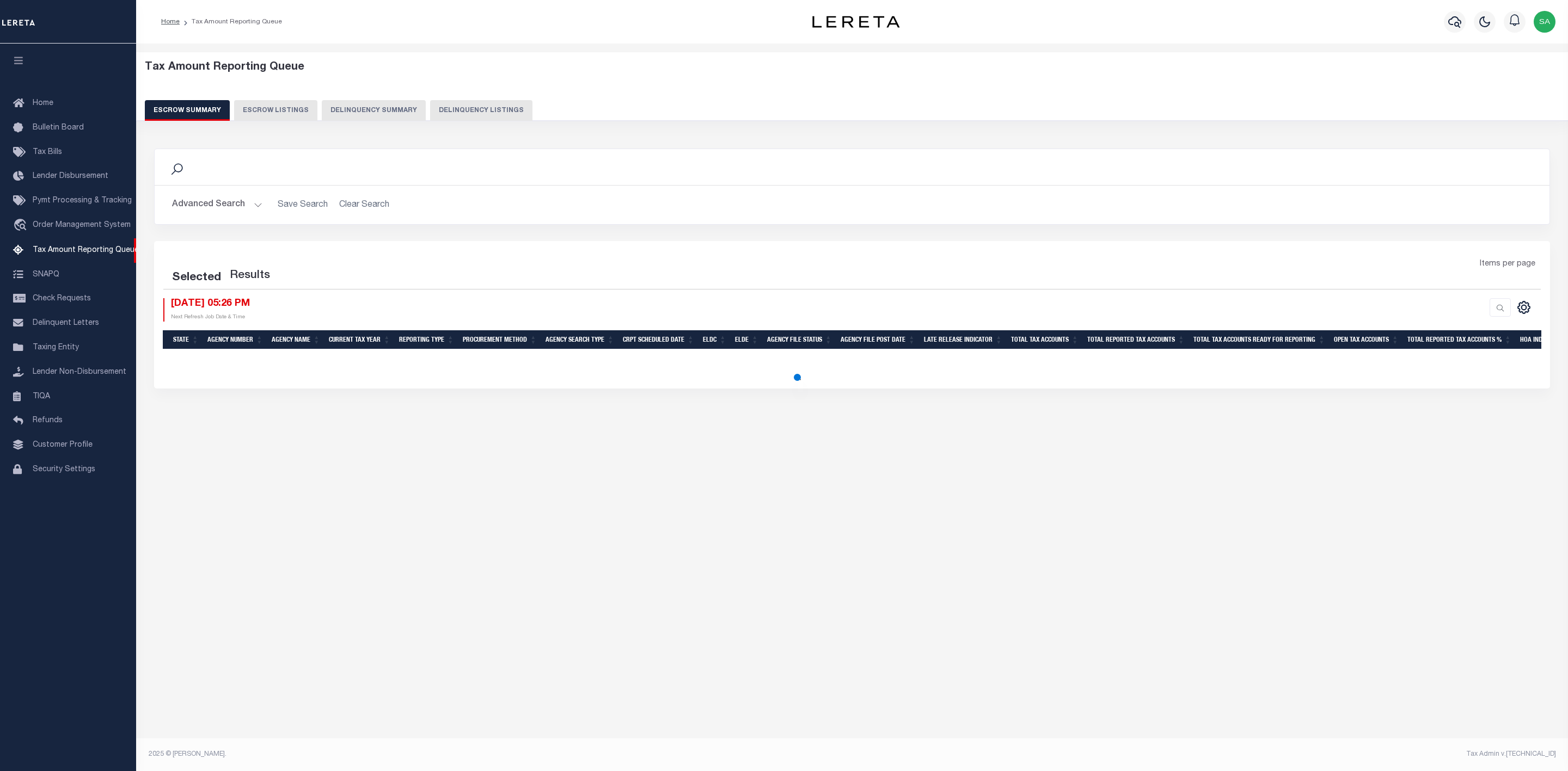
select select
select select "100"
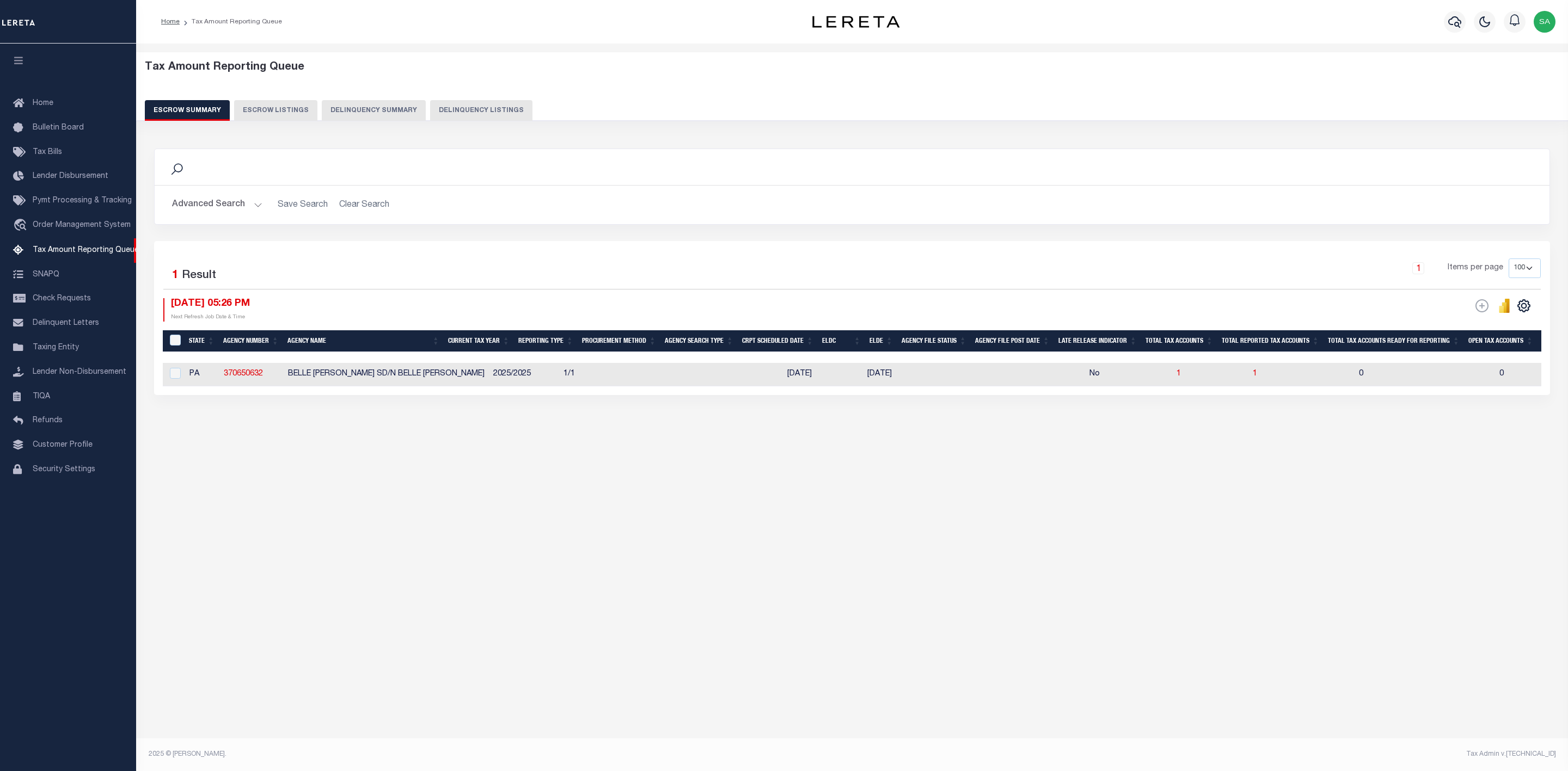
click at [247, 212] on button "Advanced Search" at bounding box center [217, 204] width 90 height 21
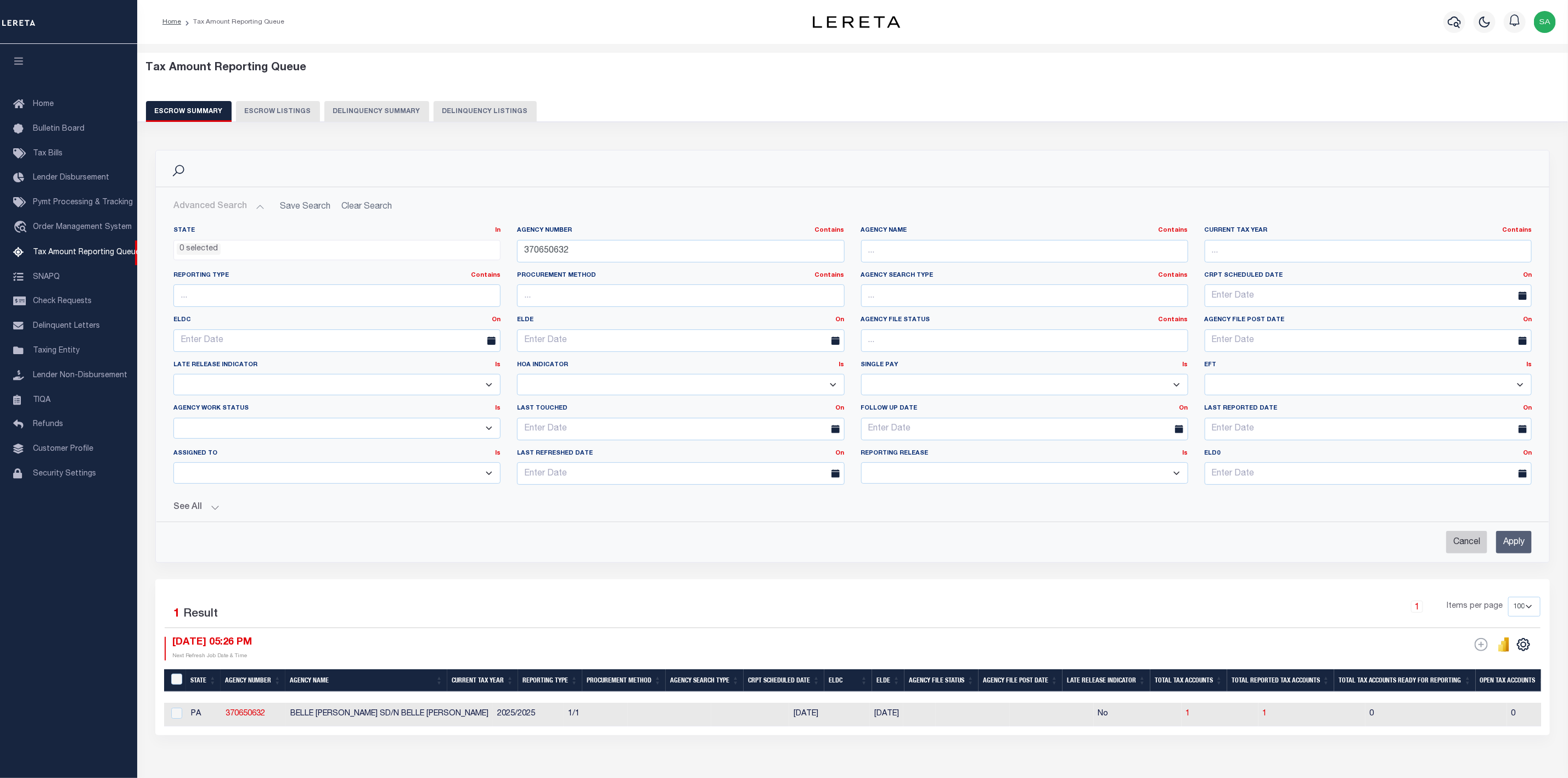
click at [1462, 552] on input "Cancel" at bounding box center [1467, 542] width 41 height 22
checkbox input "true"
select select
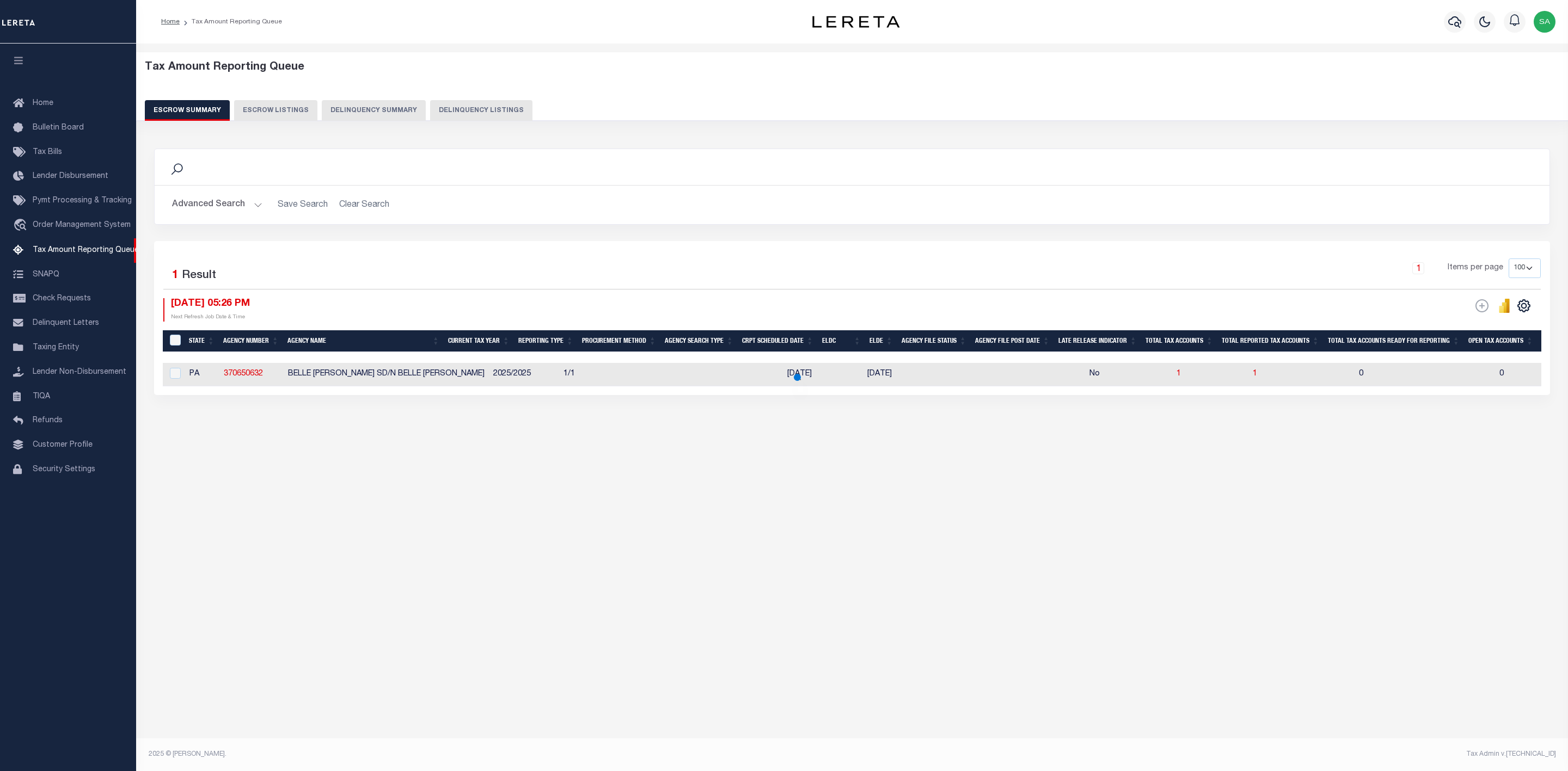
click at [580, 253] on div "Search Advanced Search Save Search Clear Search In In AK" at bounding box center [852, 272] width 1396 height 247
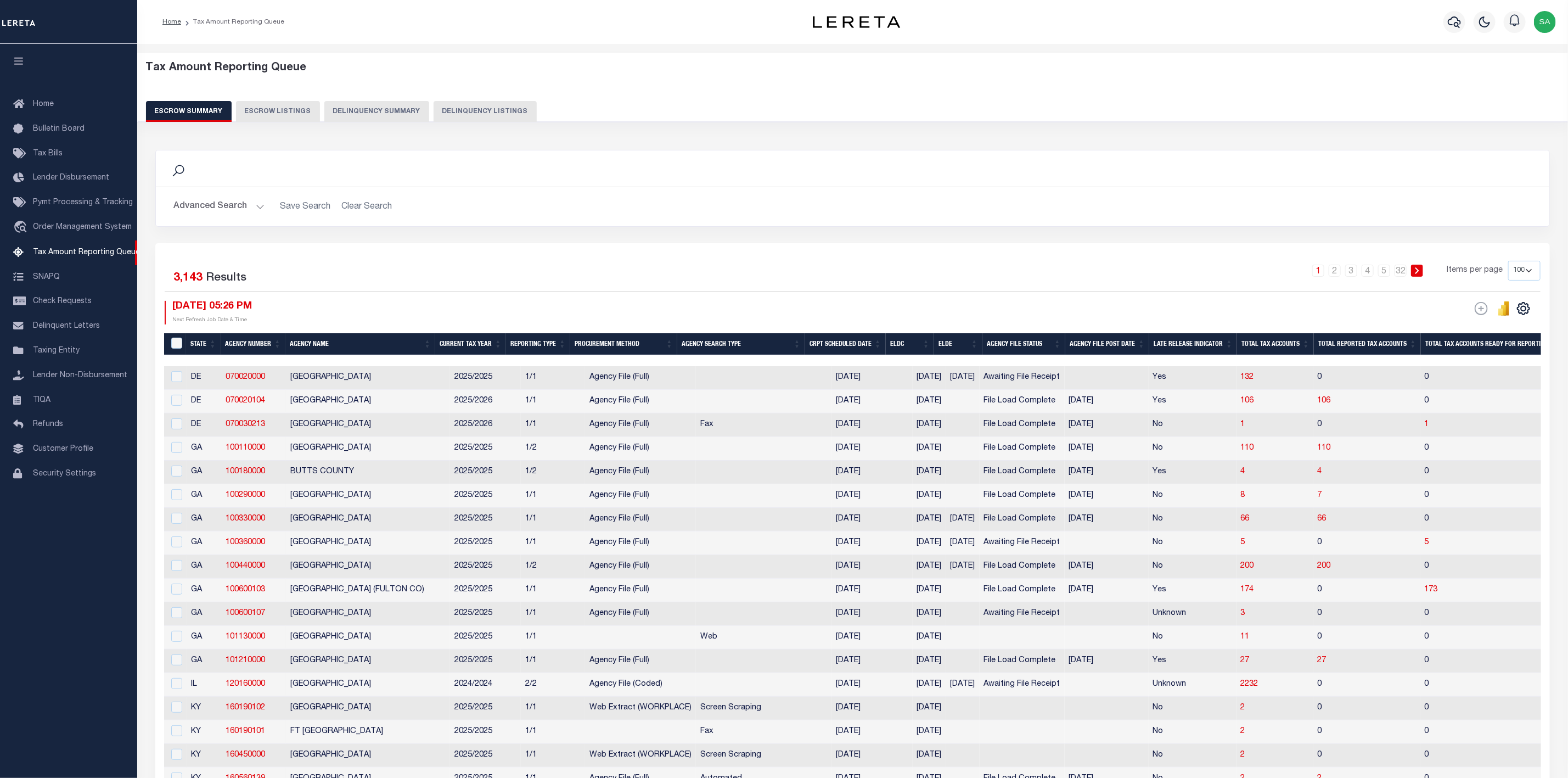
click at [250, 201] on button "Advanced Search" at bounding box center [219, 206] width 91 height 21
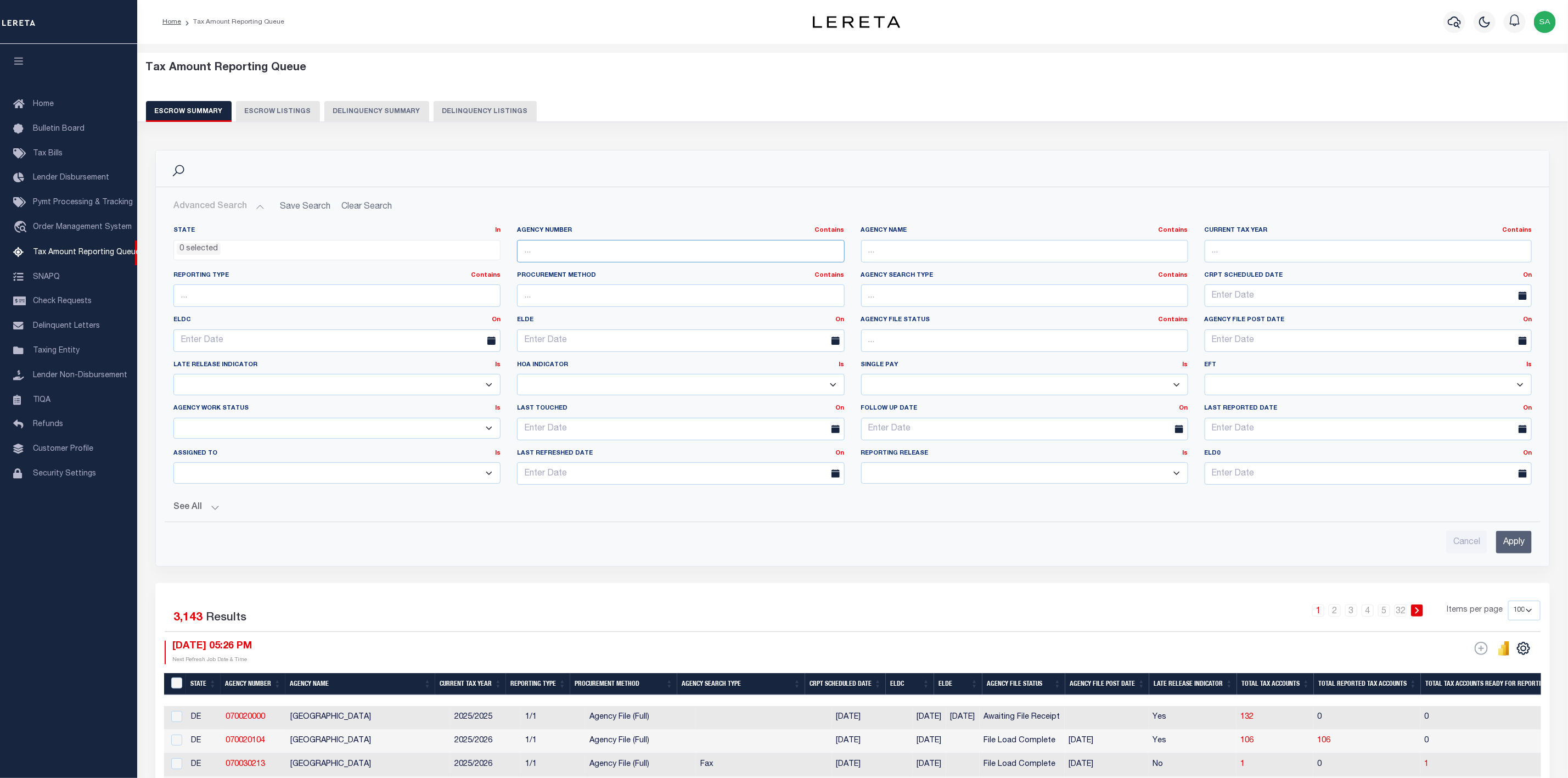
click at [606, 249] on input "text" at bounding box center [681, 251] width 327 height 22
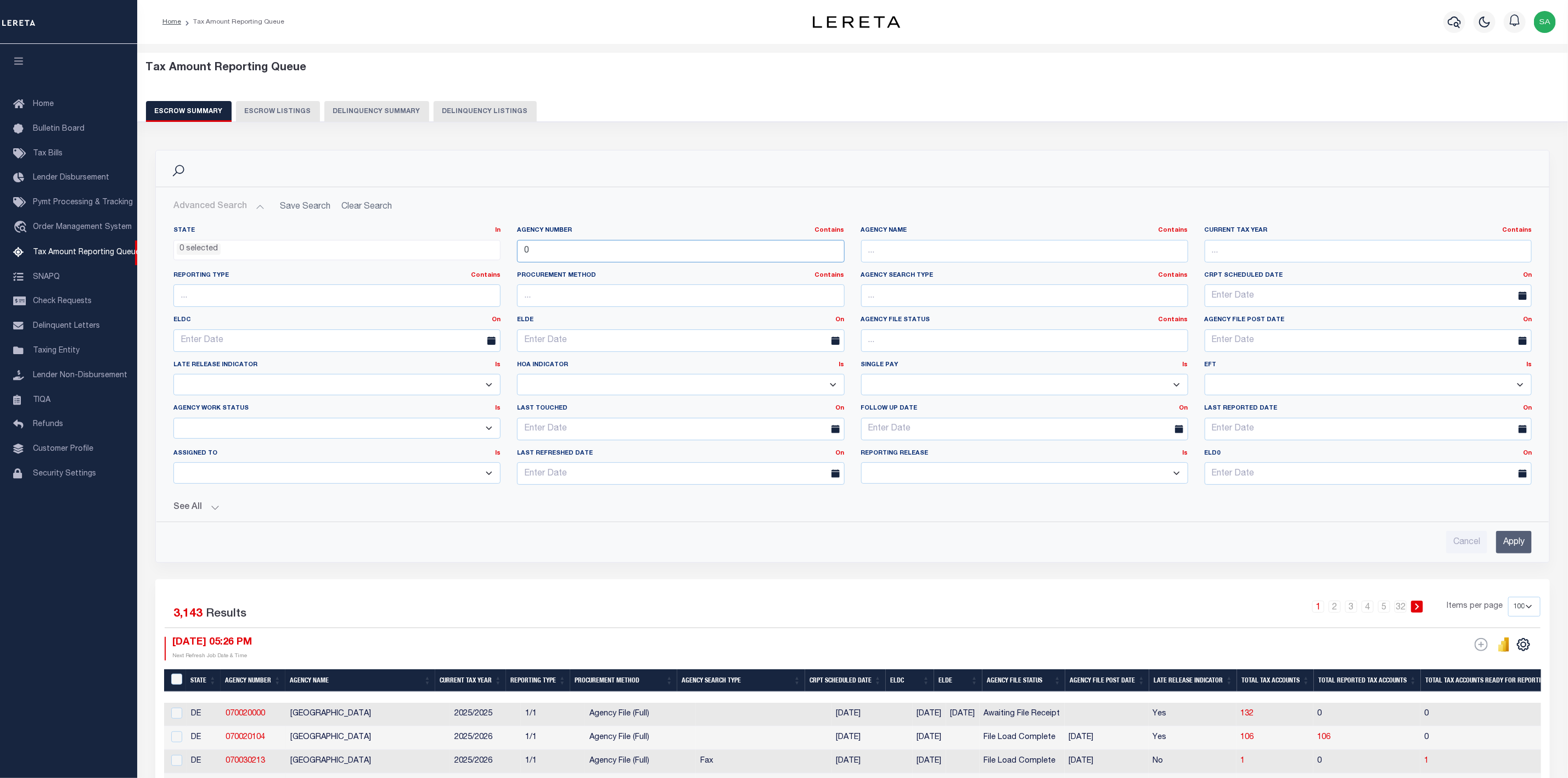
paste input "70020101"
type input "070020101"
click at [1509, 548] on input "Apply" at bounding box center [1514, 542] width 36 height 22
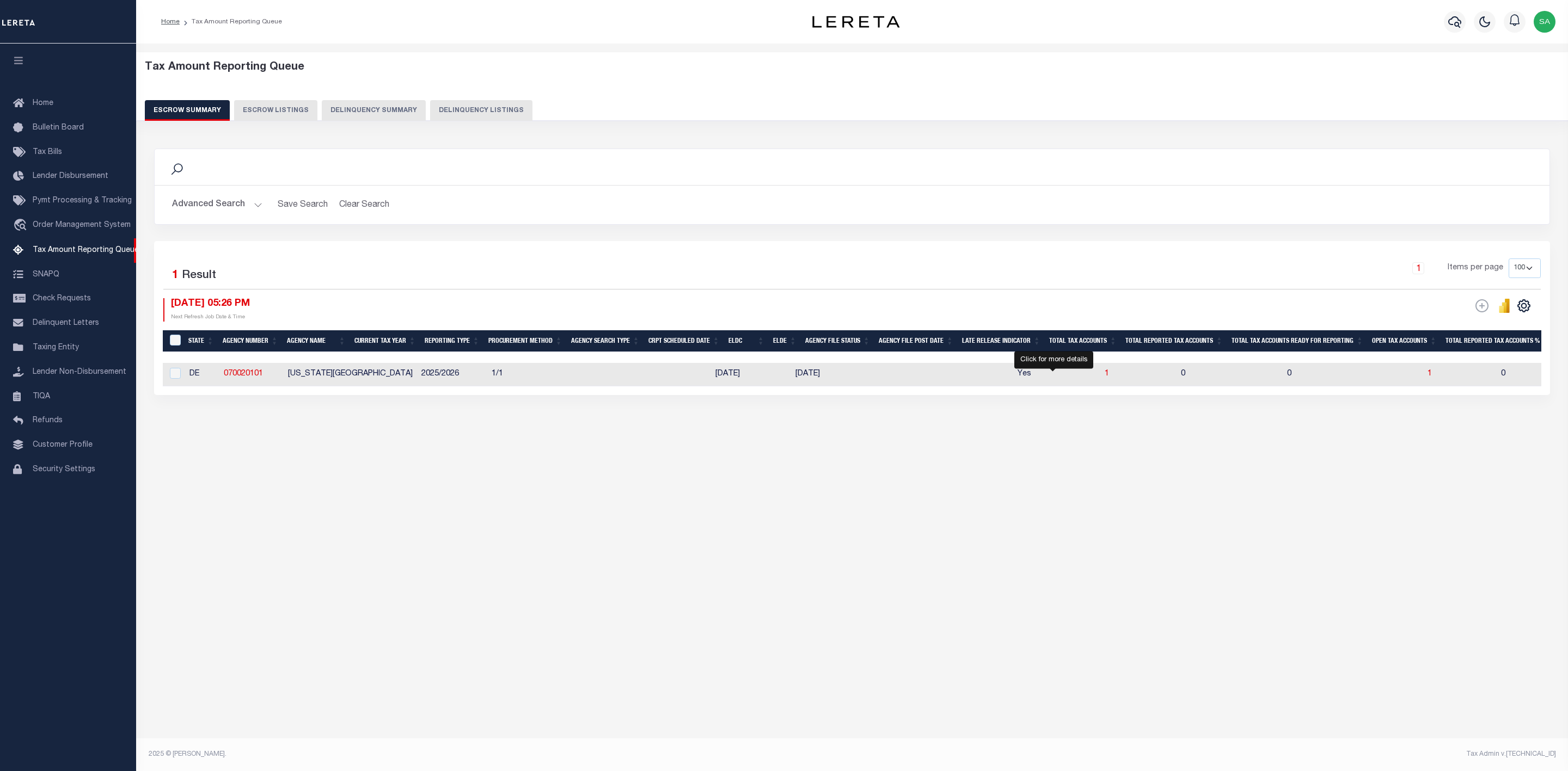
drag, startPoint x: 1055, startPoint y: 377, endPoint x: 1064, endPoint y: 415, distance: 39.1
click at [1105, 377] on span "1" at bounding box center [1107, 373] width 4 height 8
select select "100"
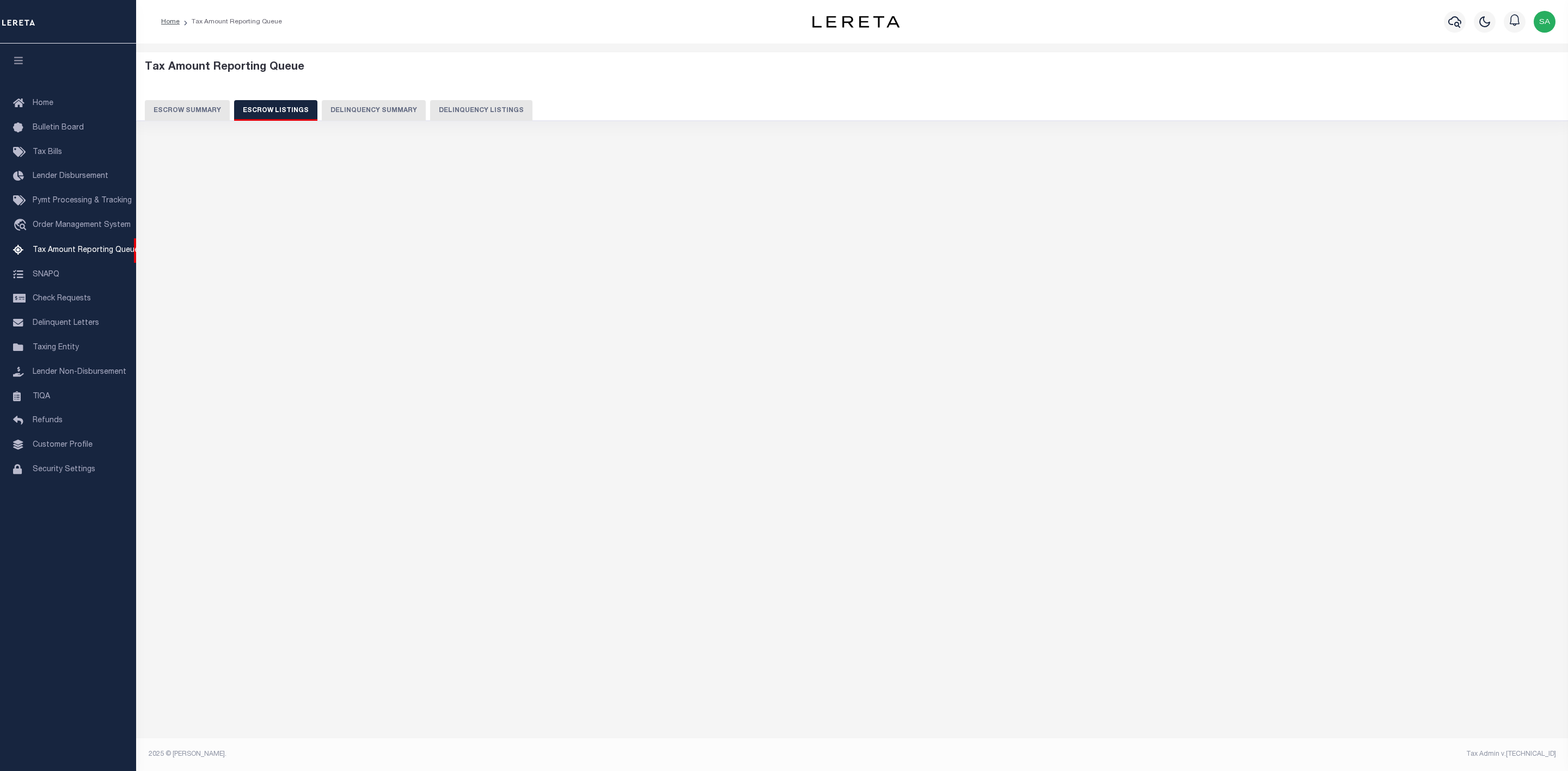
select select "100"
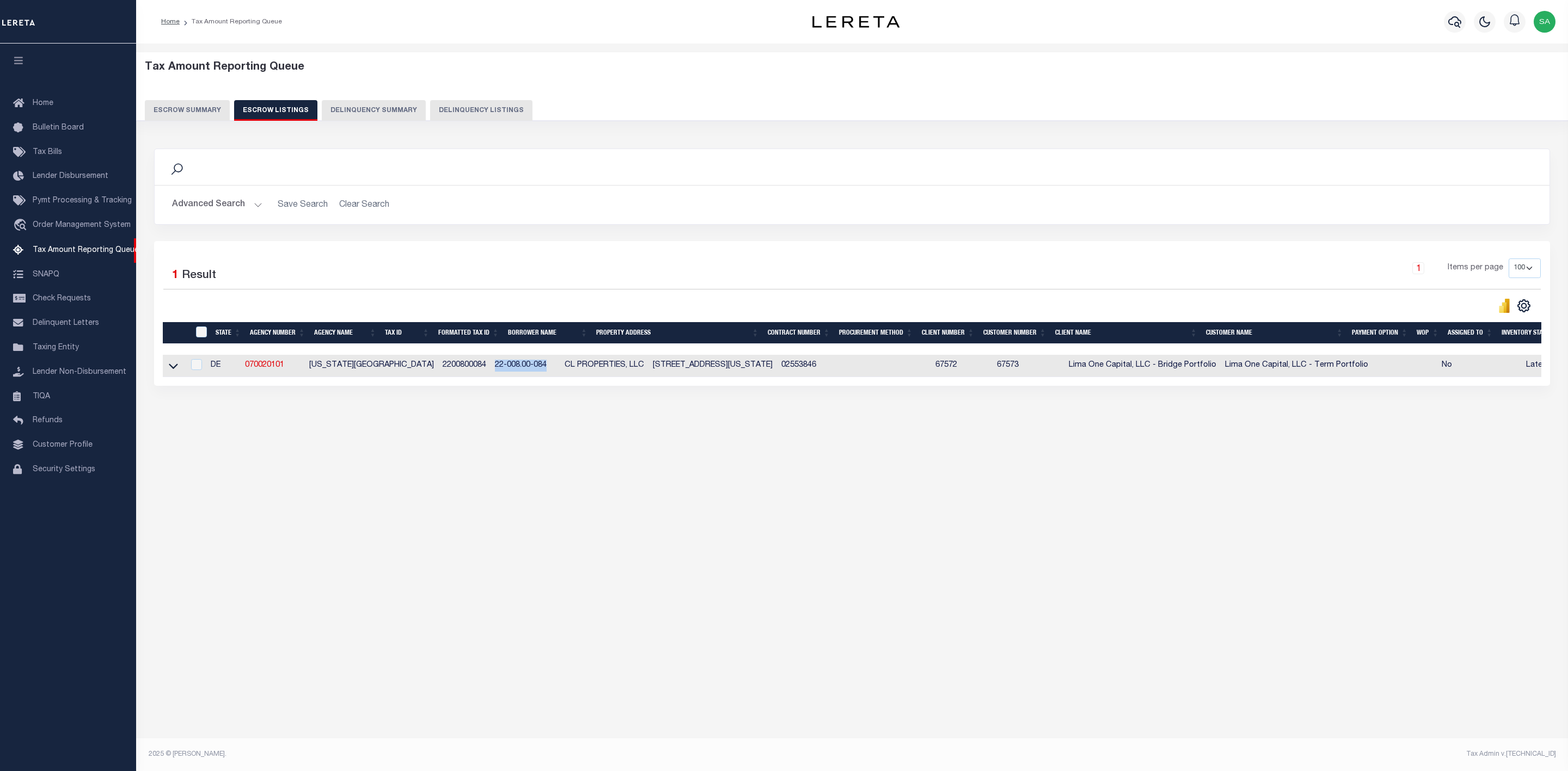
drag, startPoint x: 491, startPoint y: 367, endPoint x: 437, endPoint y: 371, distance: 54.1
click at [491, 371] on td "22-008.00-084" at bounding box center [525, 366] width 69 height 22
checkbox input "true"
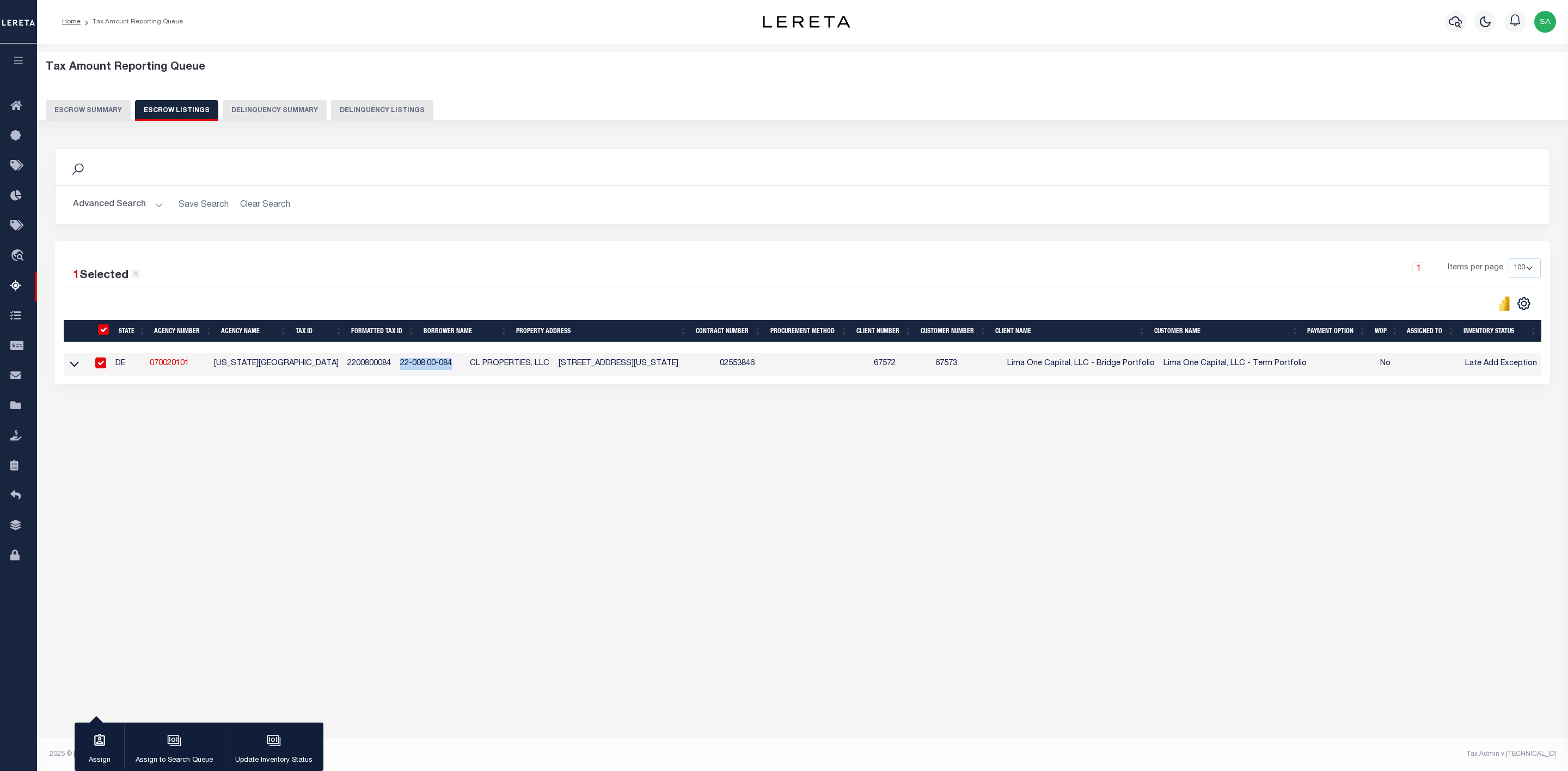
copy td "22-008.00-084"
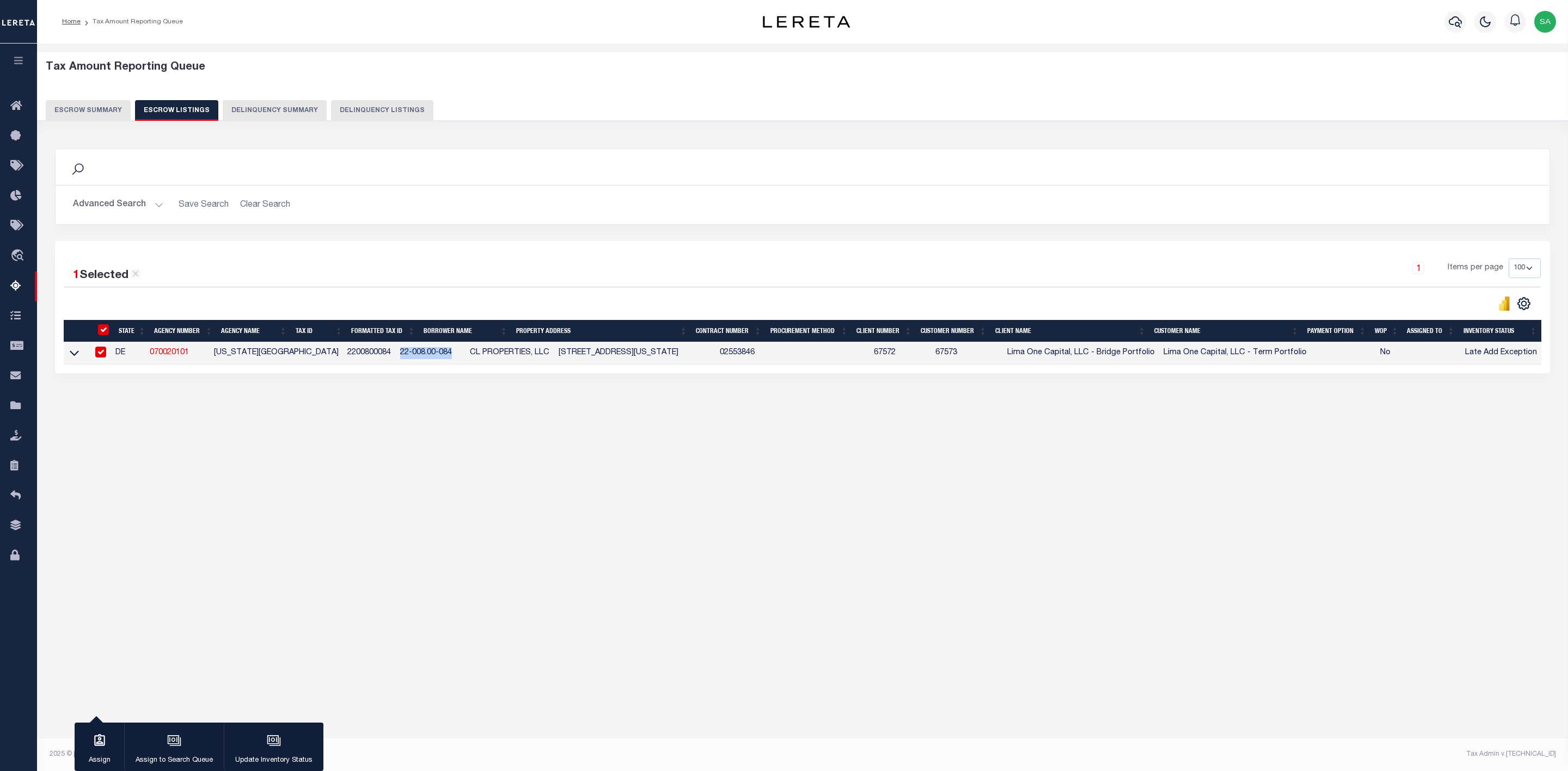
click at [137, 209] on button "Advanced Search" at bounding box center [117, 204] width 90 height 21
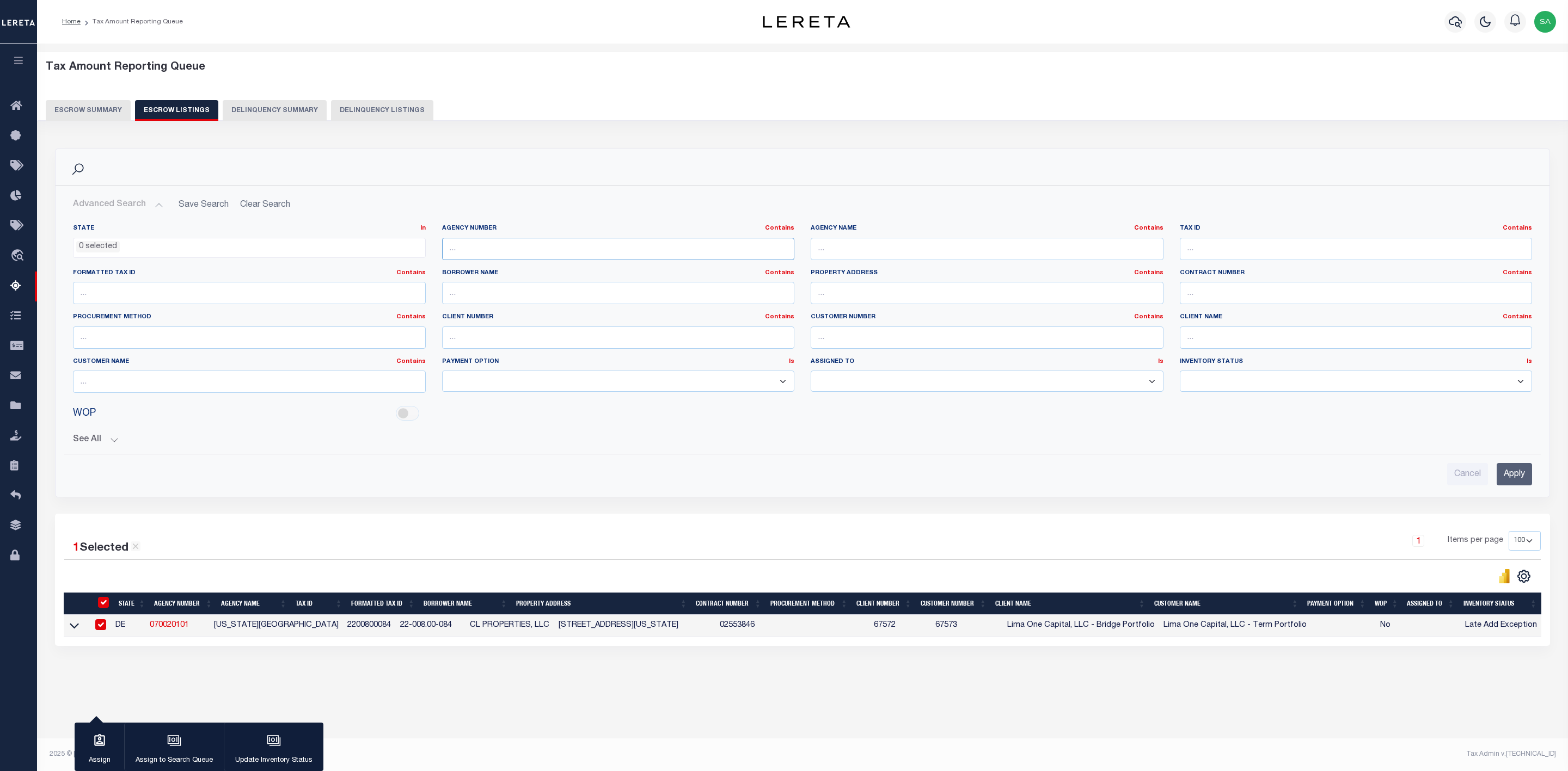
click at [579, 252] on input "text" at bounding box center [618, 249] width 353 height 22
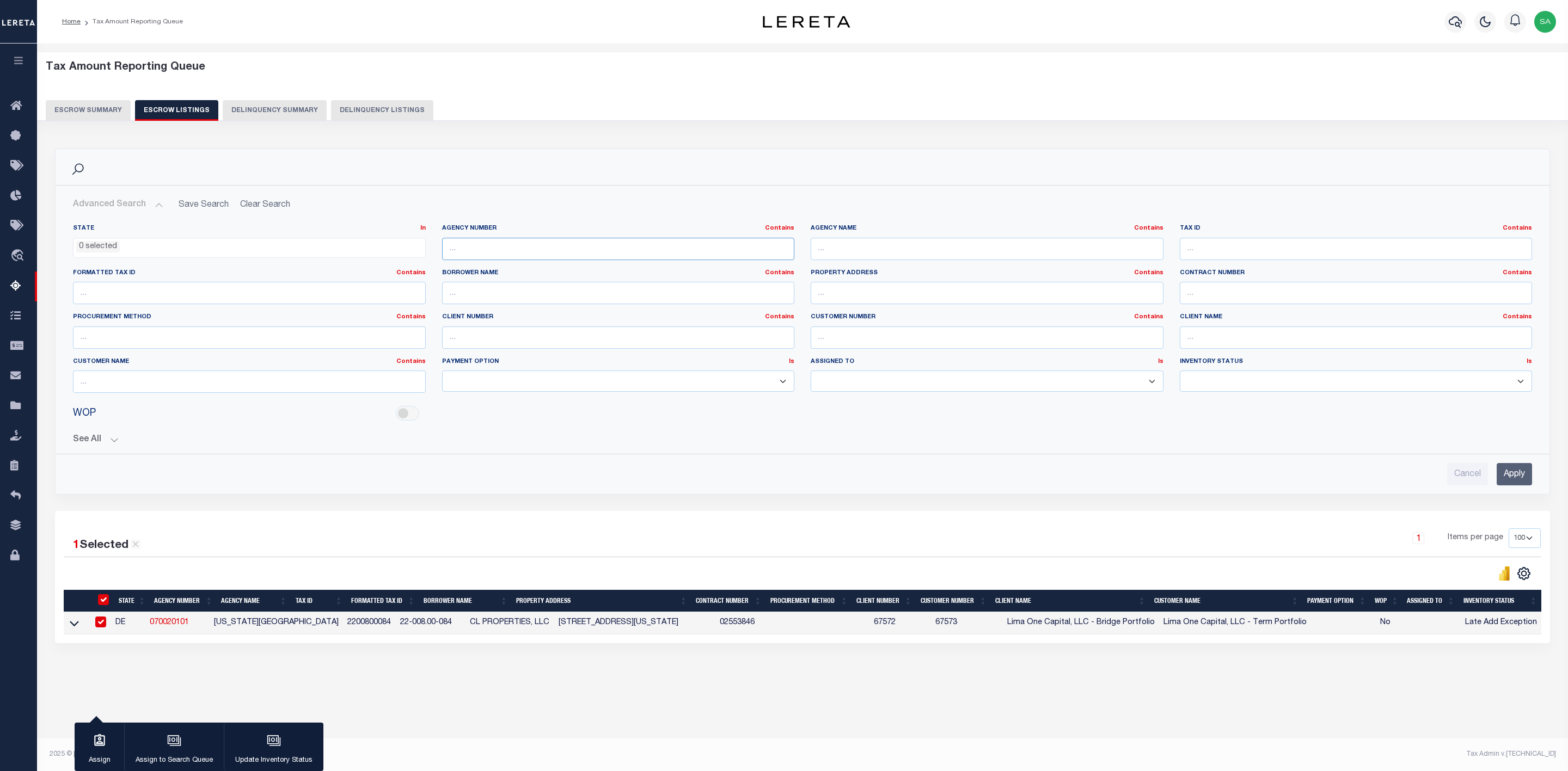
paste input "450380202"
type input "450380202"
click at [1498, 472] on input "Apply" at bounding box center [1515, 474] width 35 height 22
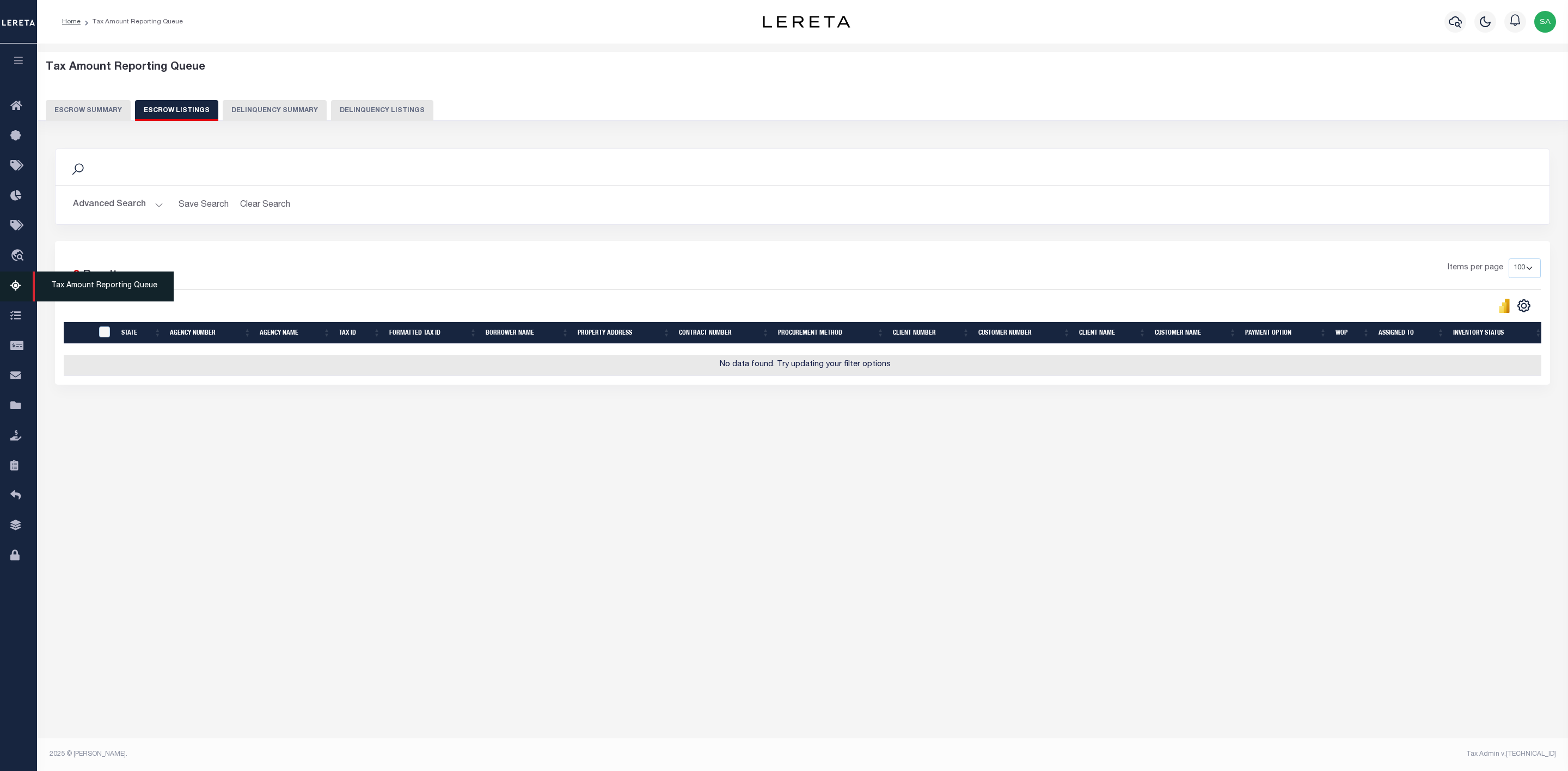
click at [124, 285] on span "Tax Amount Reporting Queue" at bounding box center [103, 286] width 141 height 30
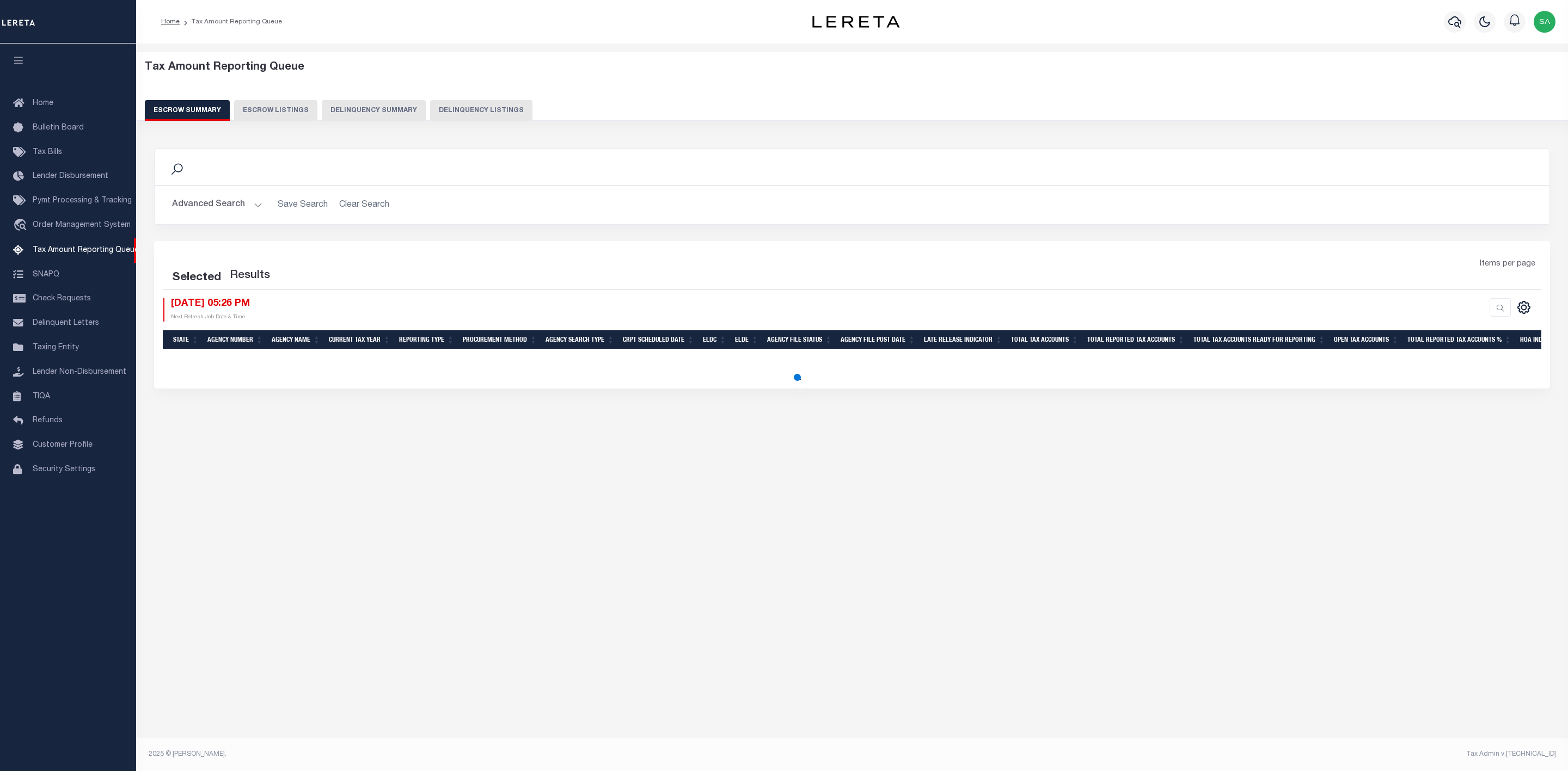
select select
select select "100"
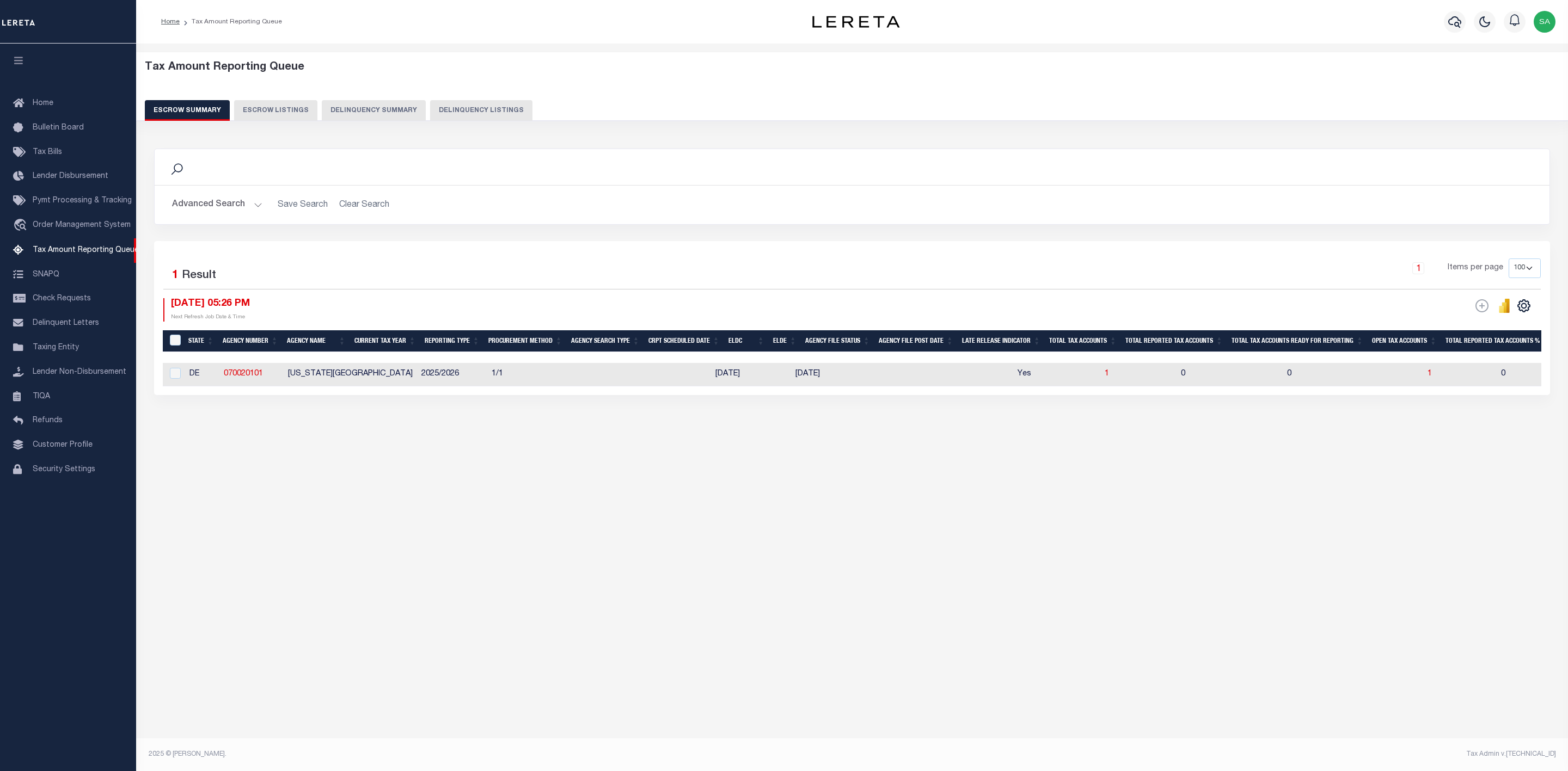
click at [250, 201] on button "Advanced Search" at bounding box center [217, 204] width 90 height 21
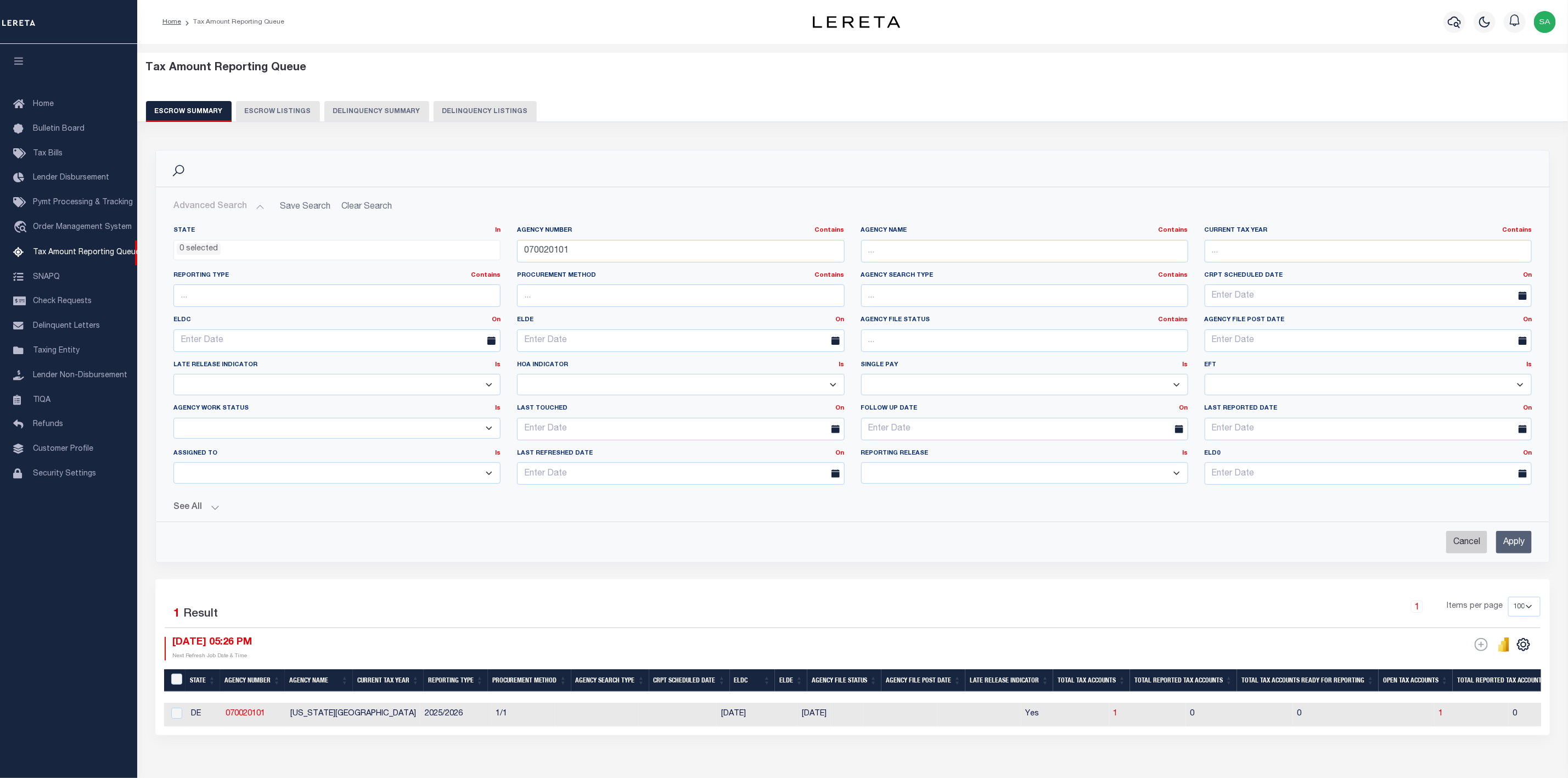
click at [1459, 545] on input "Cancel" at bounding box center [1467, 542] width 41 height 22
checkbox input "true"
select select
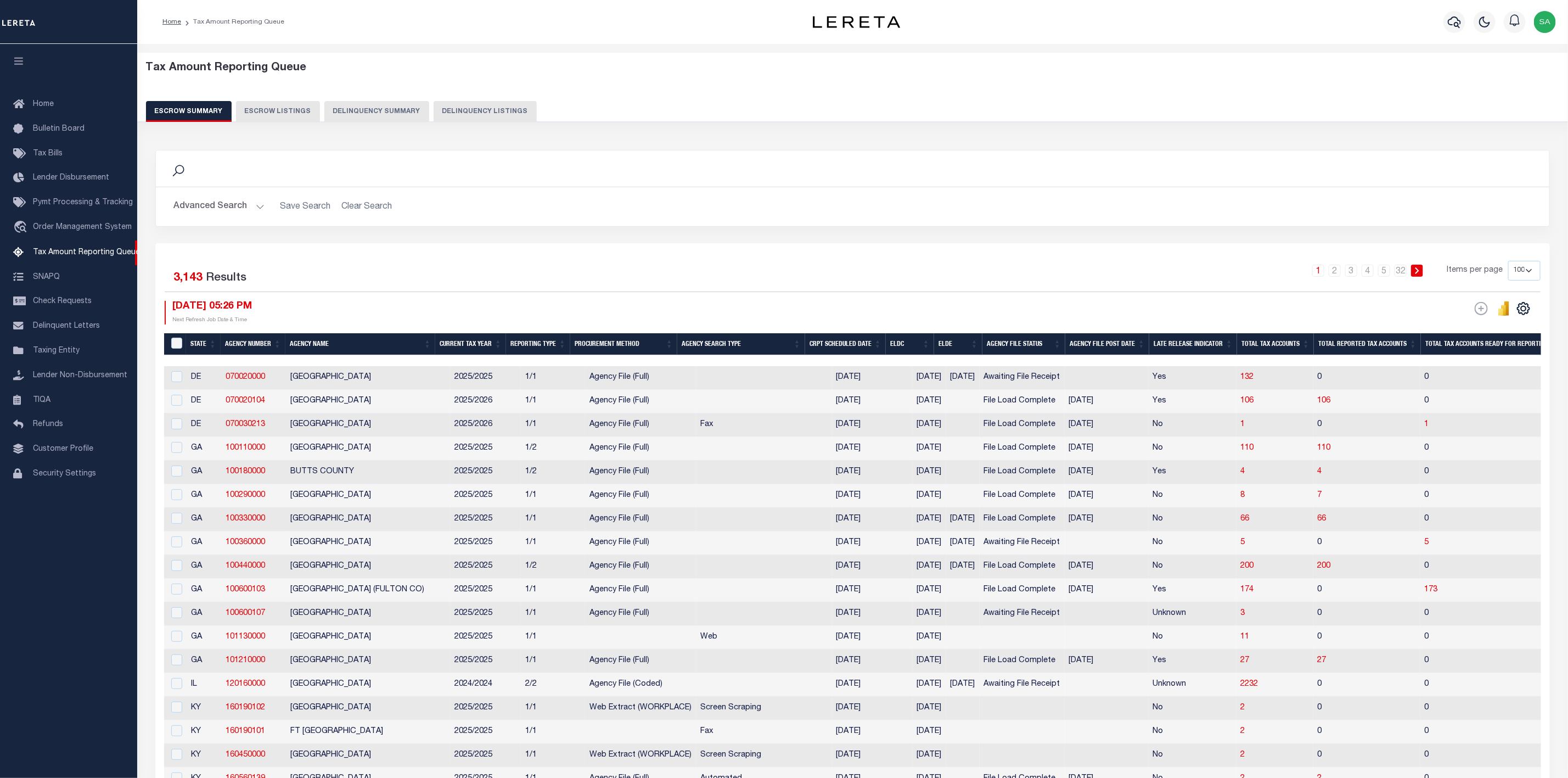
click at [244, 210] on button "Advanced Search" at bounding box center [219, 206] width 91 height 21
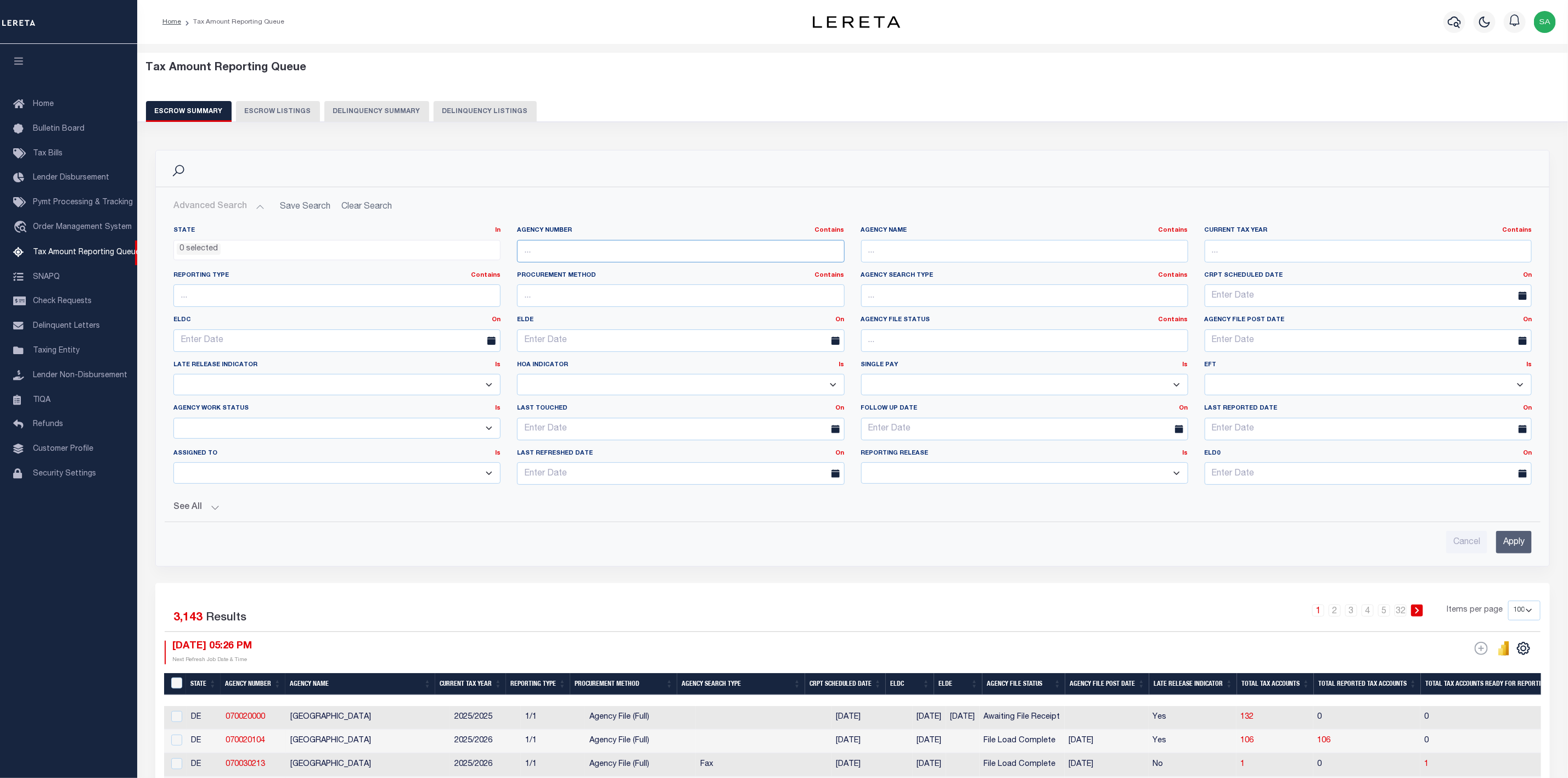
click at [605, 244] on input "text" at bounding box center [681, 251] width 327 height 22
paste input "450380202"
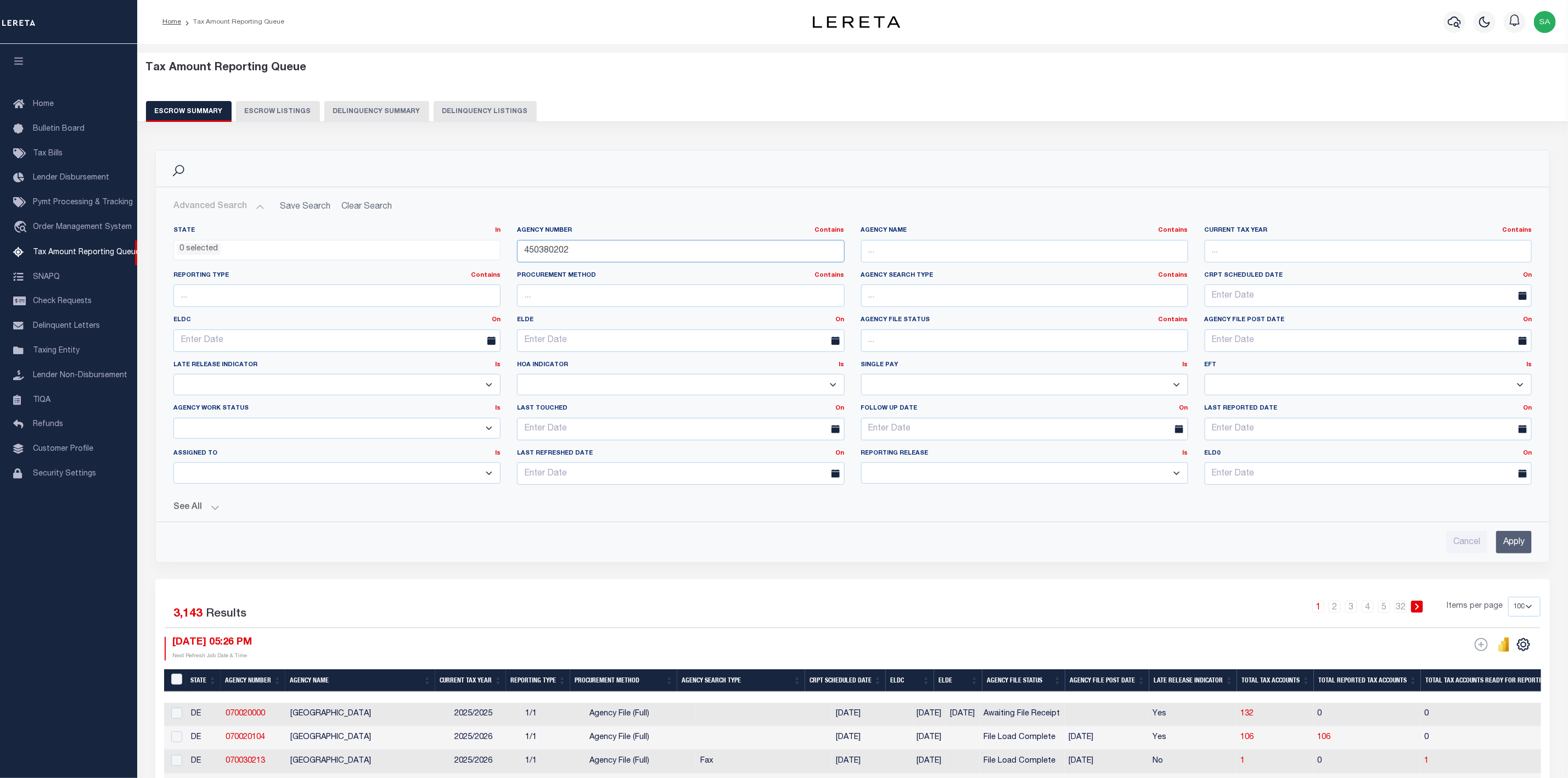
type input "450380202"
click at [1515, 539] on input "Apply" at bounding box center [1514, 542] width 36 height 22
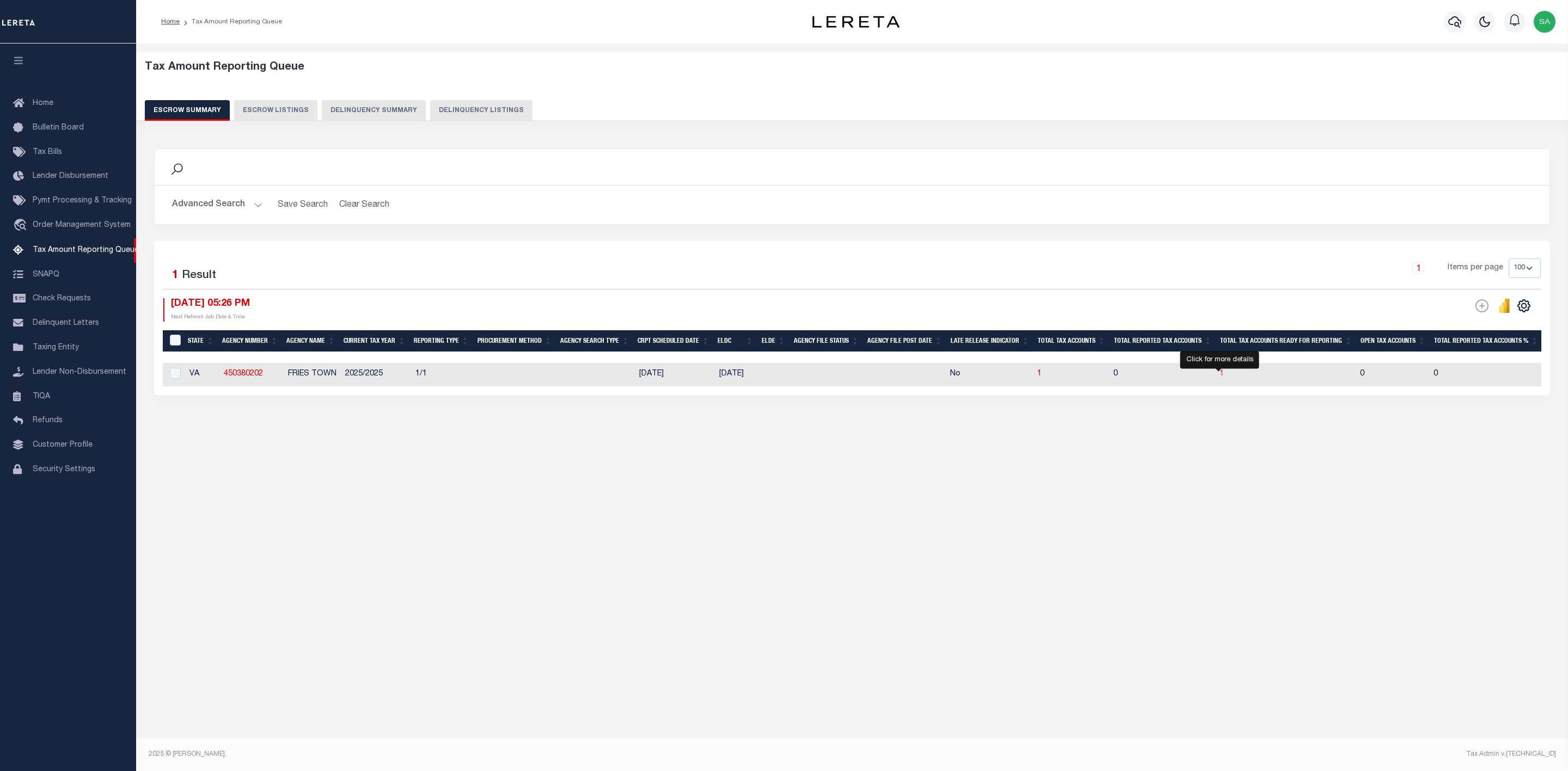
click at [1220, 376] on span "1" at bounding box center [1222, 373] width 4 height 8
select select "100"
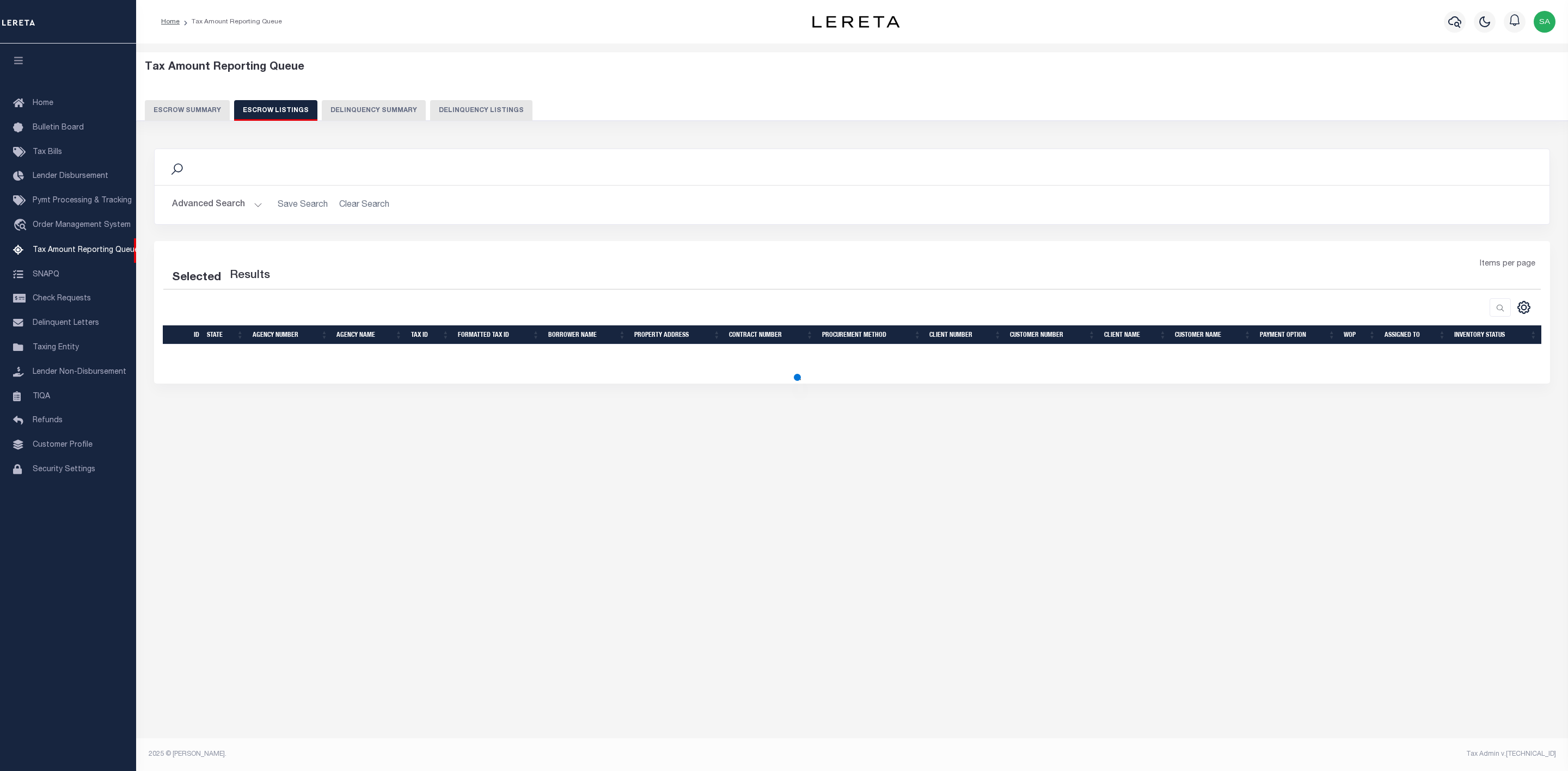
select select "100"
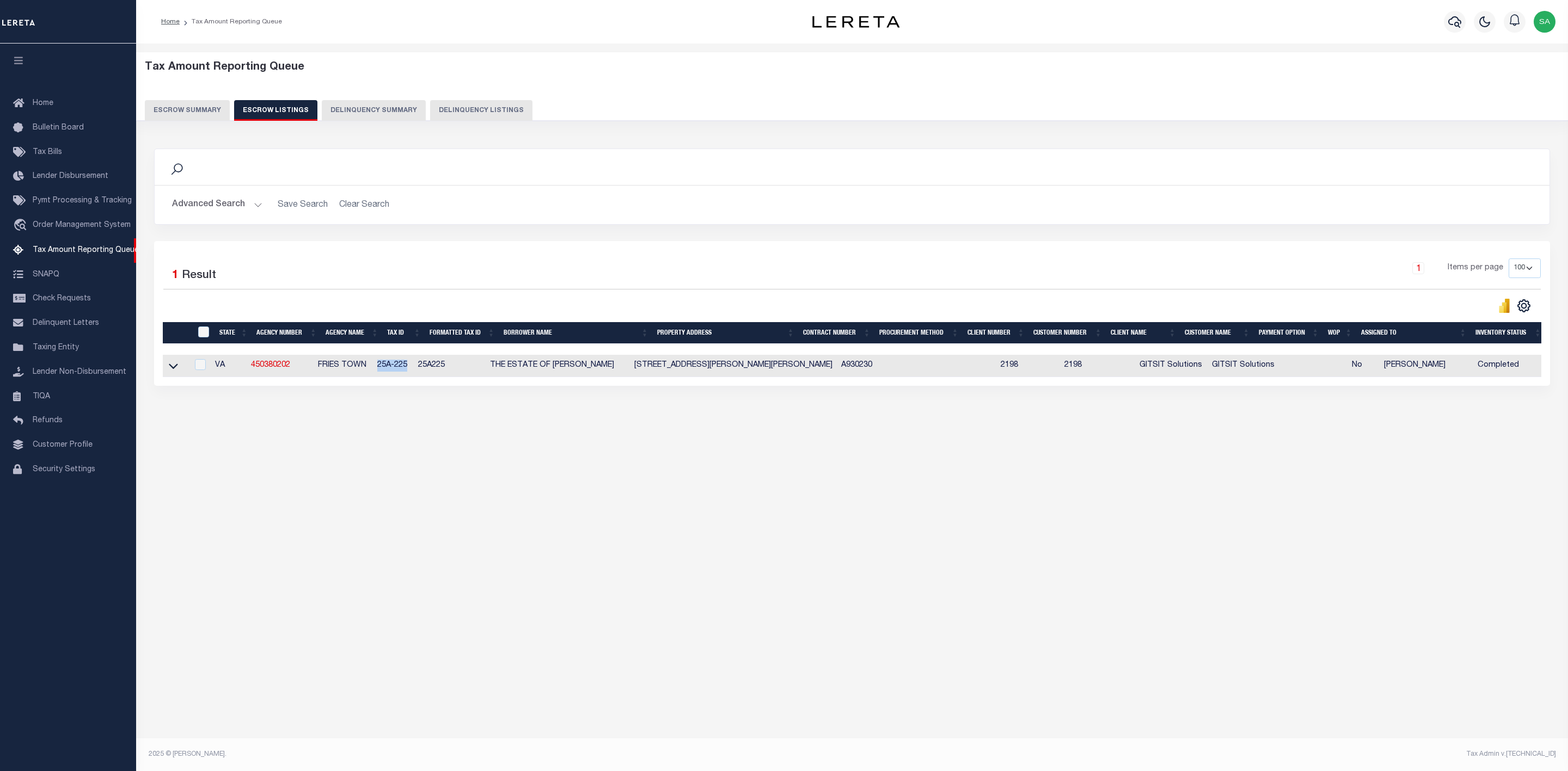
drag, startPoint x: 416, startPoint y: 370, endPoint x: 384, endPoint y: 372, distance: 32.1
click at [384, 372] on td "25A-225" at bounding box center [393, 366] width 41 height 22
checkbox input "true"
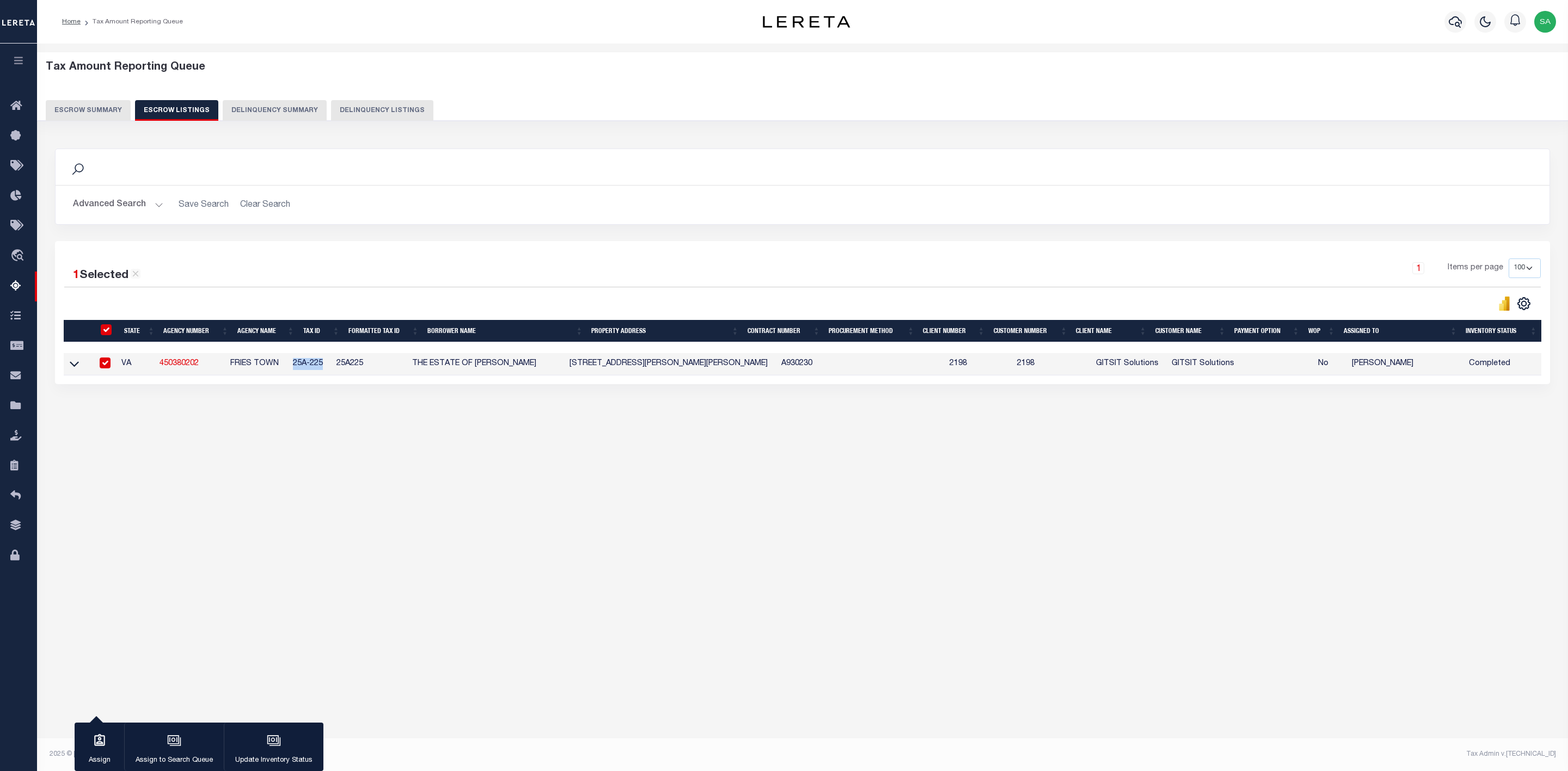
copy td "25A-225"
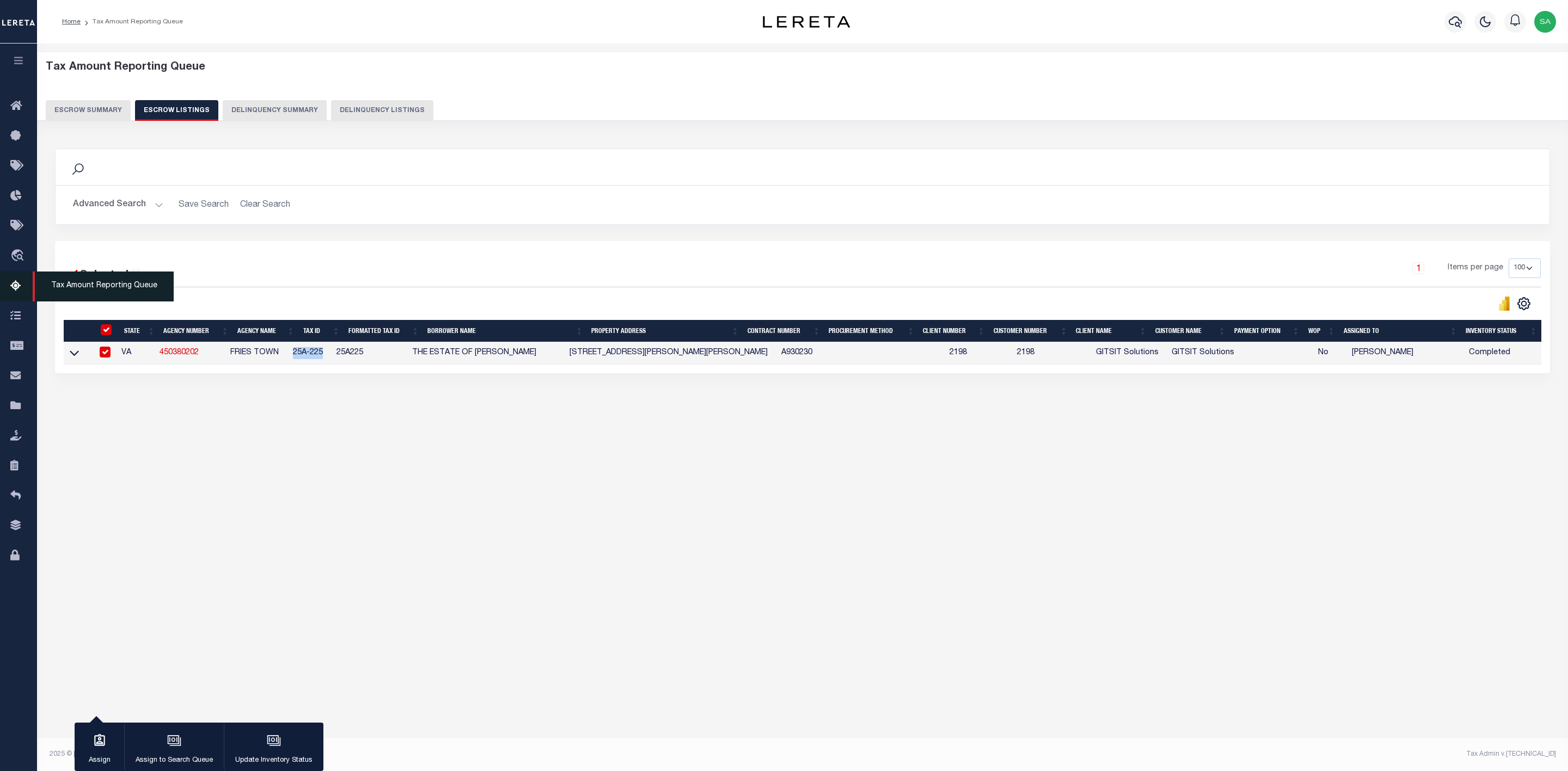
click at [90, 285] on span "Tax Amount Reporting Queue" at bounding box center [103, 286] width 141 height 30
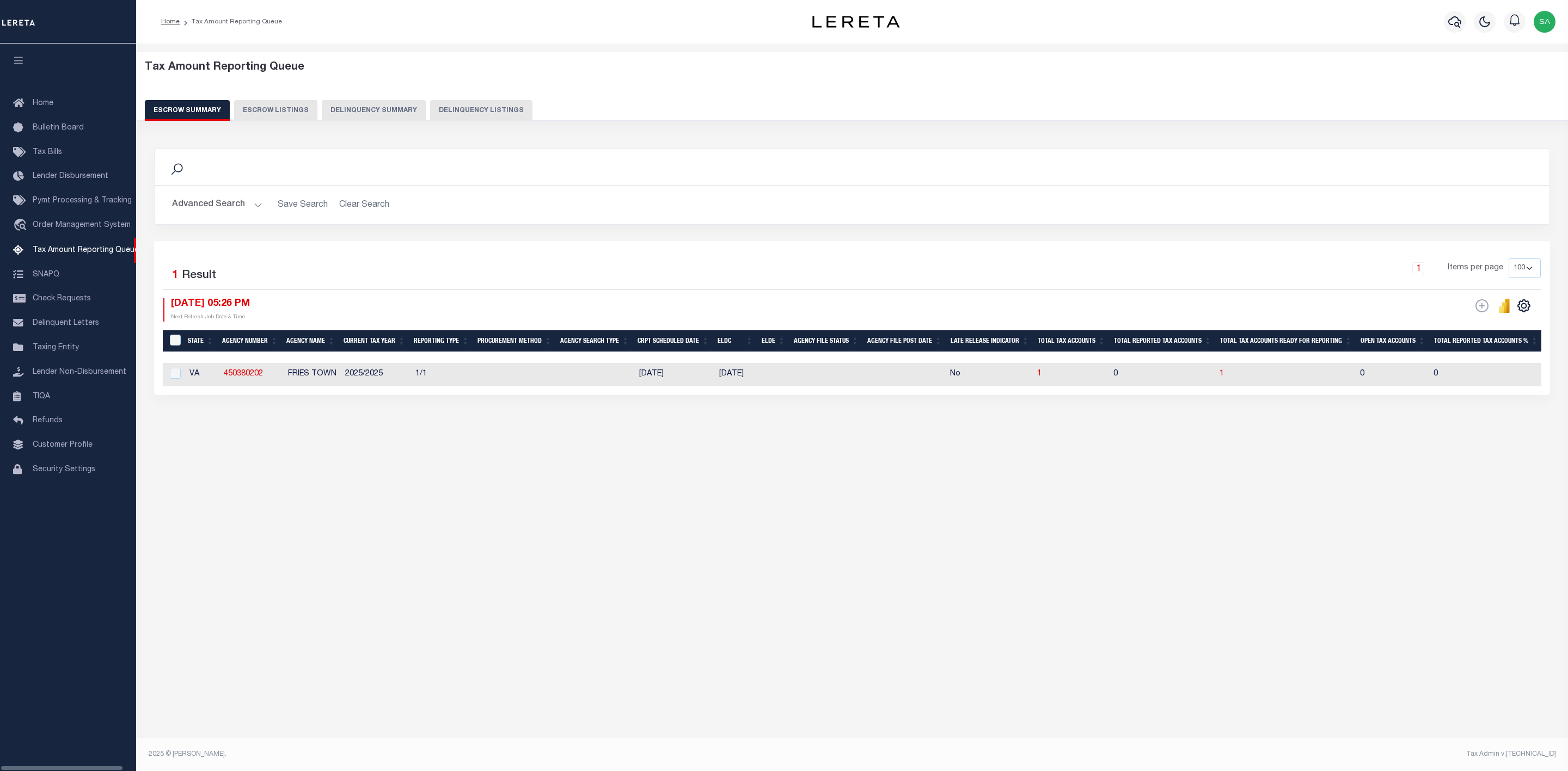
select select
select select "100"
click at [240, 214] on button "Advanced Search" at bounding box center [217, 204] width 90 height 21
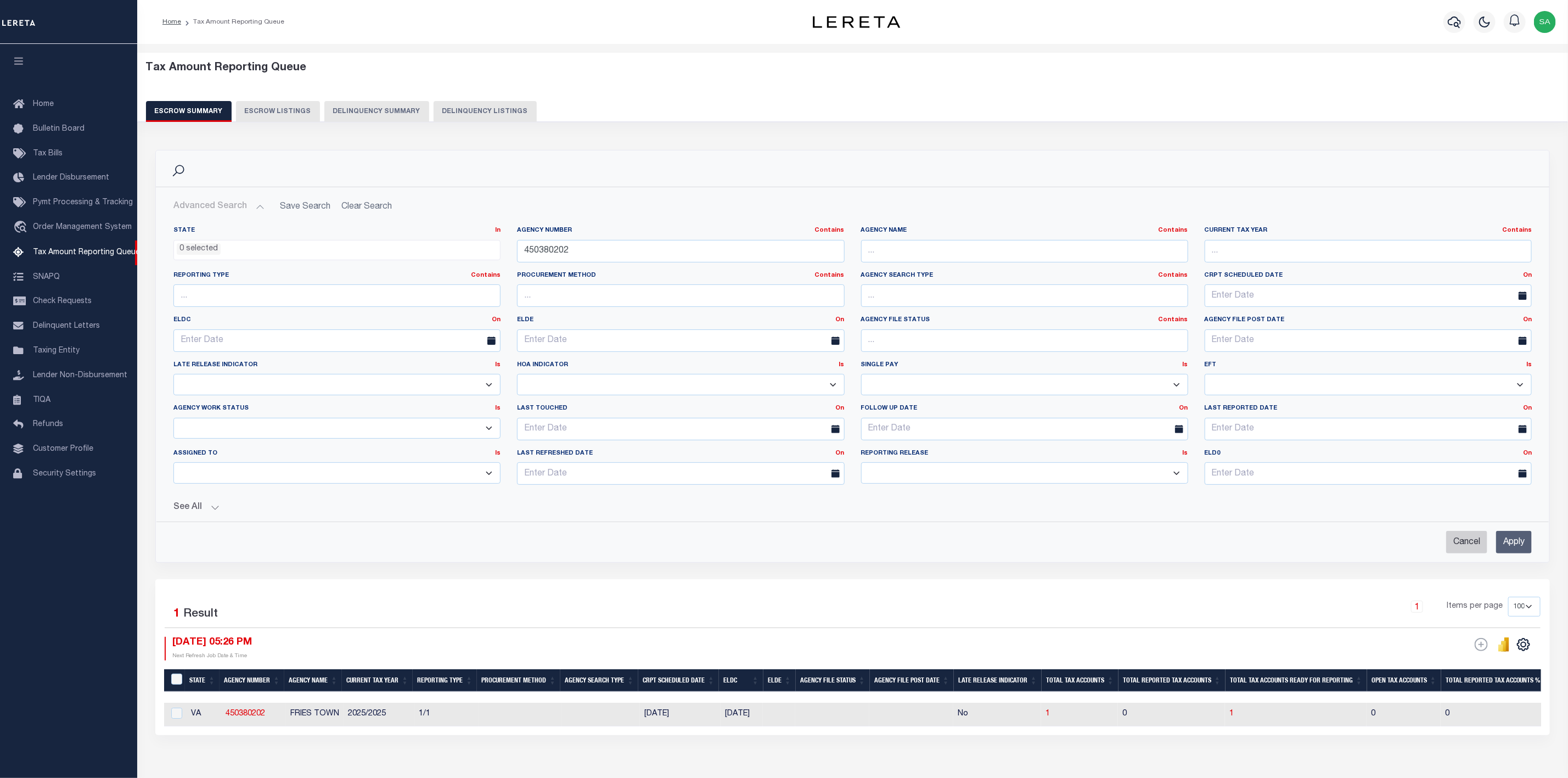
click at [1454, 549] on input "Cancel" at bounding box center [1467, 542] width 41 height 22
checkbox input "true"
select select
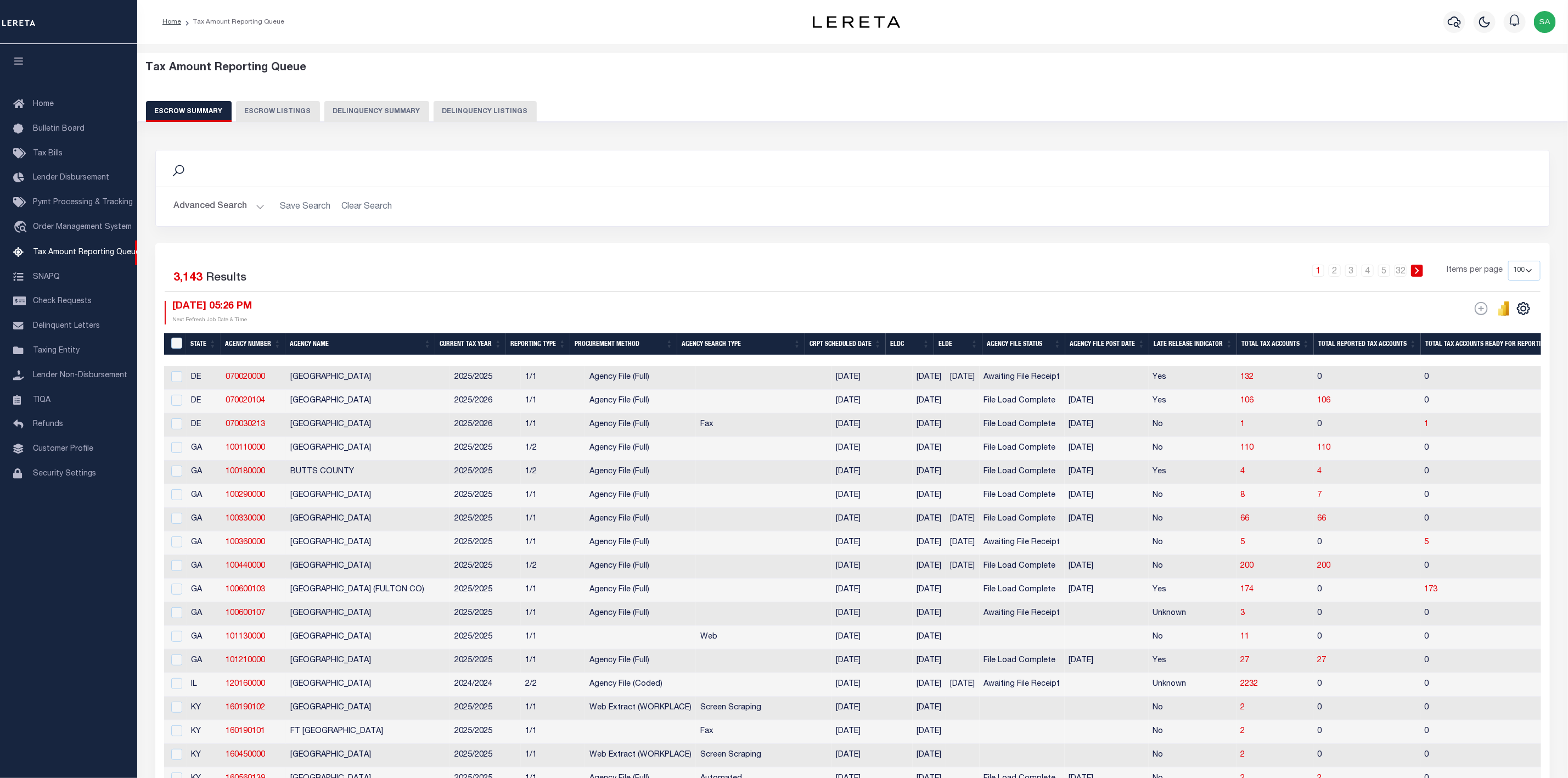
click at [227, 206] on button "Advanced Search" at bounding box center [219, 206] width 91 height 21
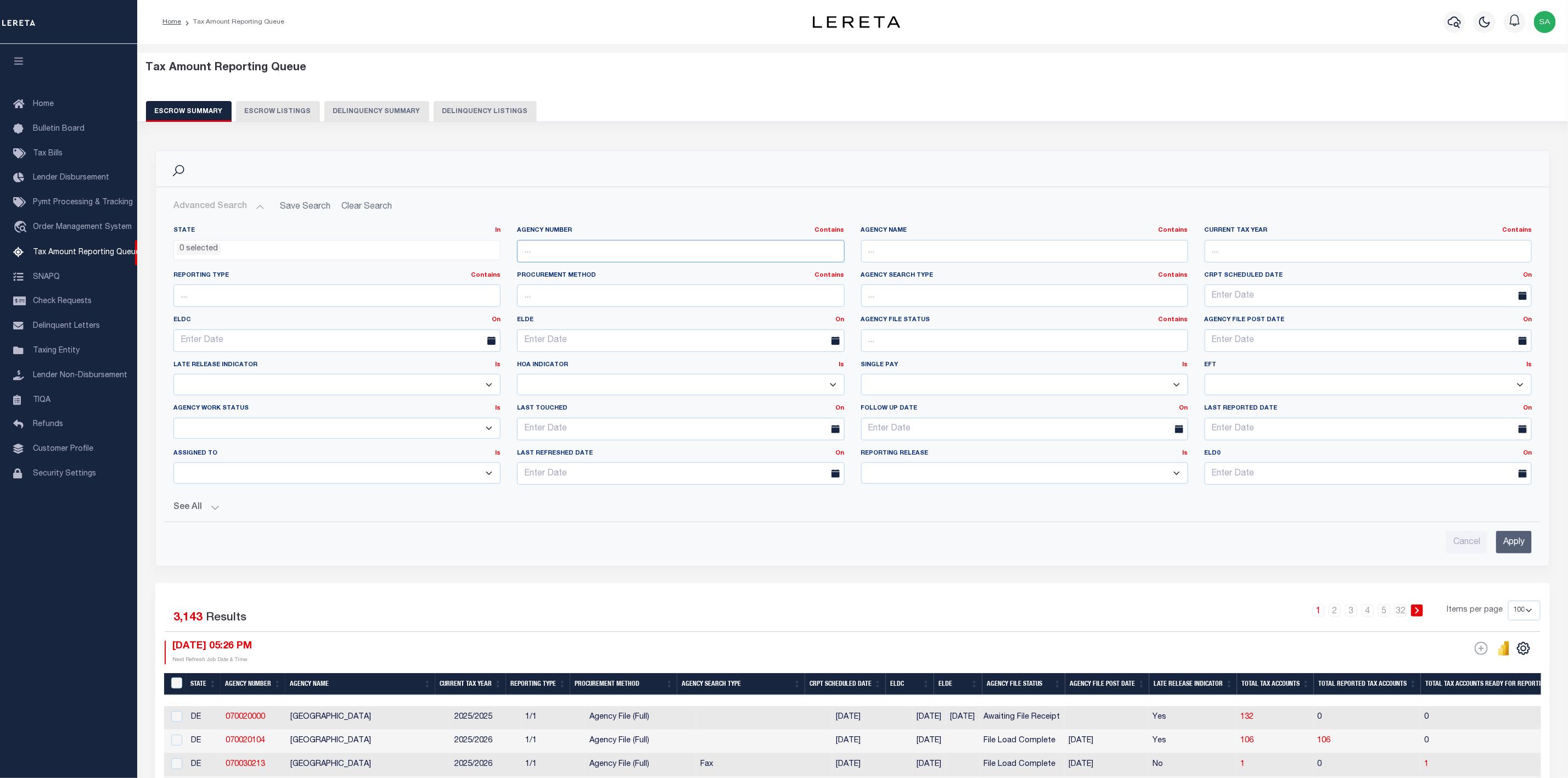
click at [666, 252] on input "text" at bounding box center [681, 251] width 327 height 22
paste input "460030000"
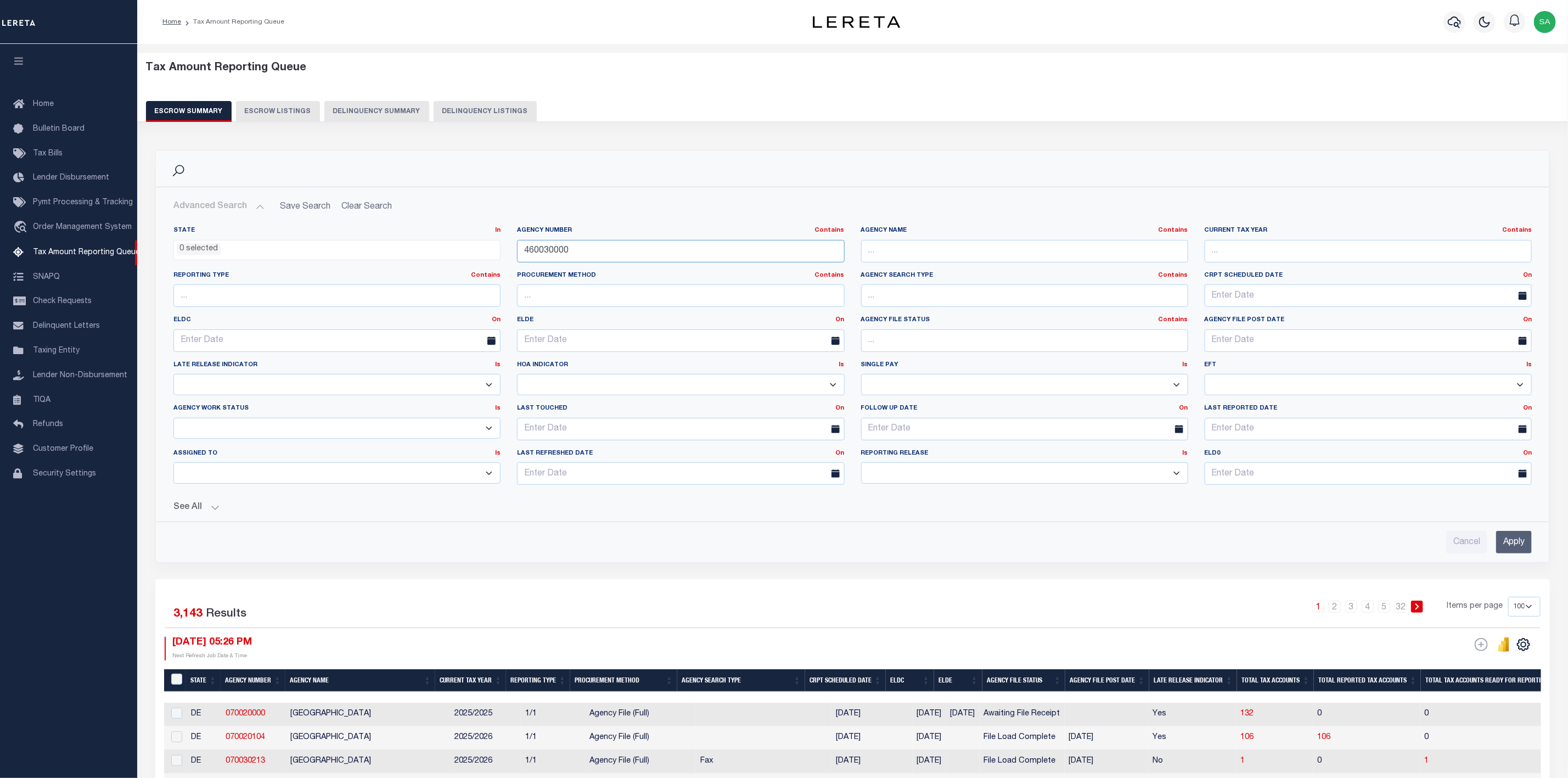
type input "460030000"
click at [1524, 545] on input "Apply" at bounding box center [1514, 542] width 36 height 22
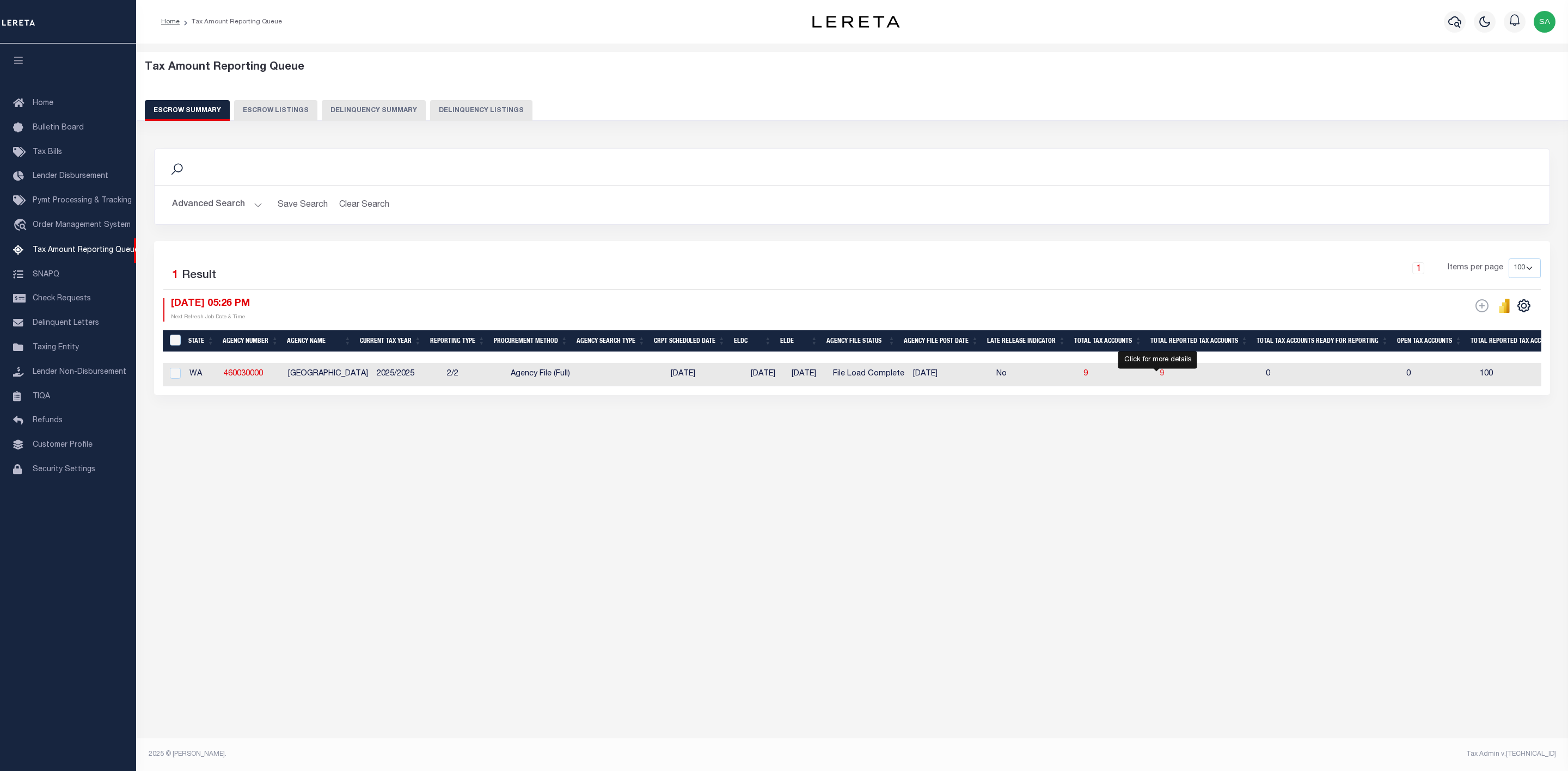
click at [1160, 374] on span "9" at bounding box center [1162, 373] width 4 height 8
select select "100"
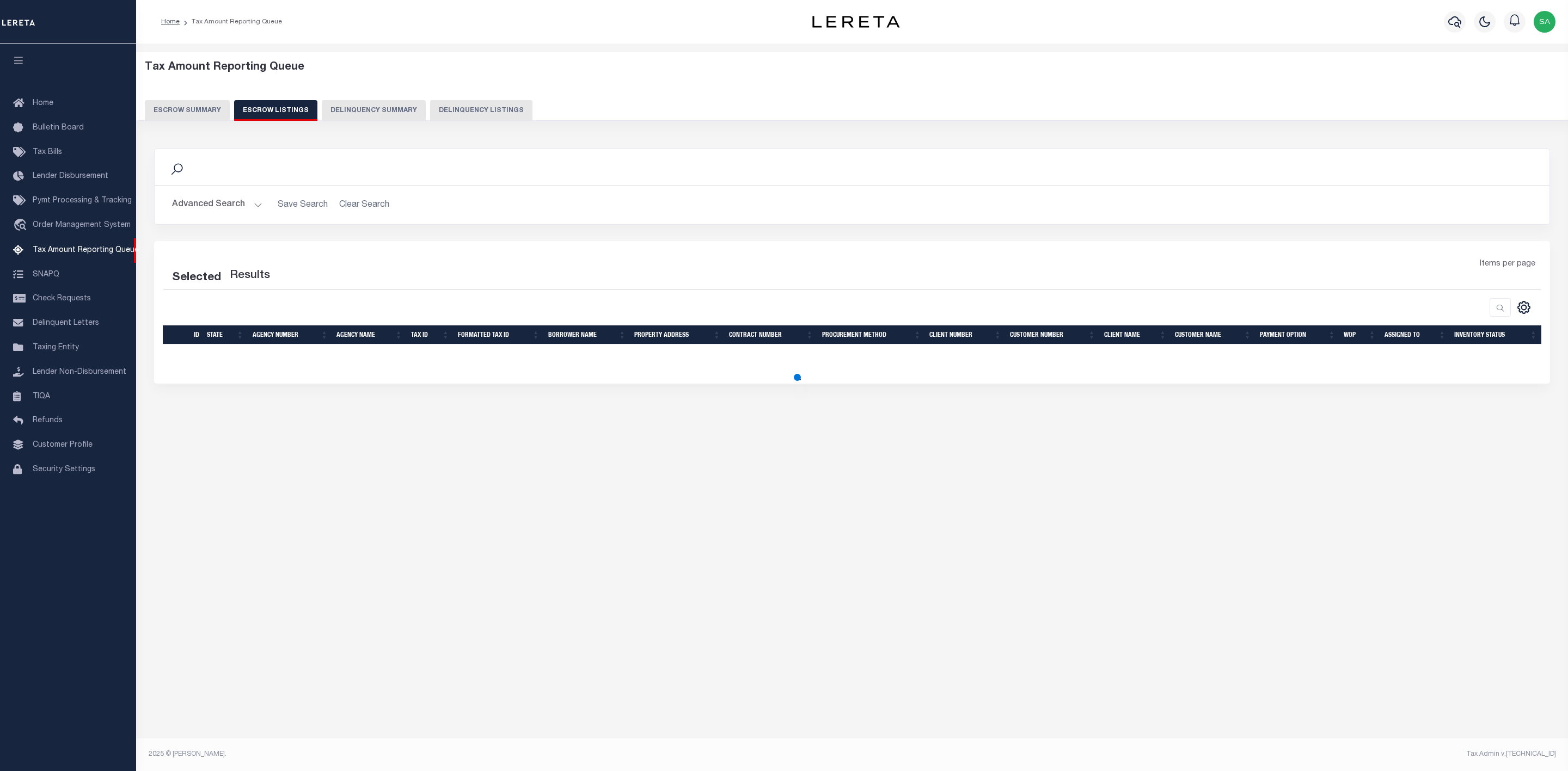
select select "100"
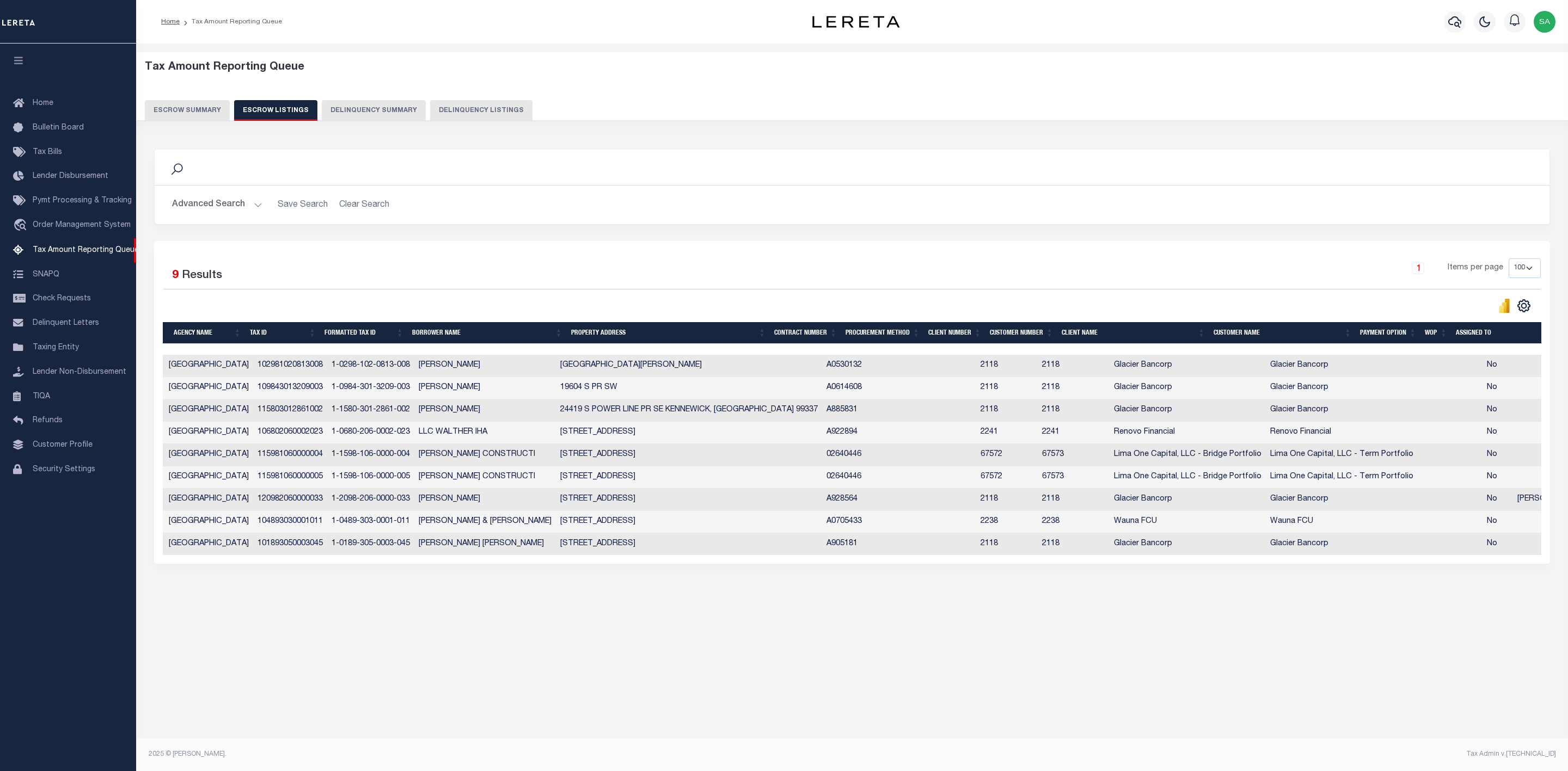
scroll to position [0, 148]
click at [295, 502] on td "120982060000033" at bounding box center [283, 500] width 74 height 22
copy td "120982060000033"
click at [80, 254] on span "Tax Amount Reporting Queue" at bounding box center [86, 250] width 106 height 8
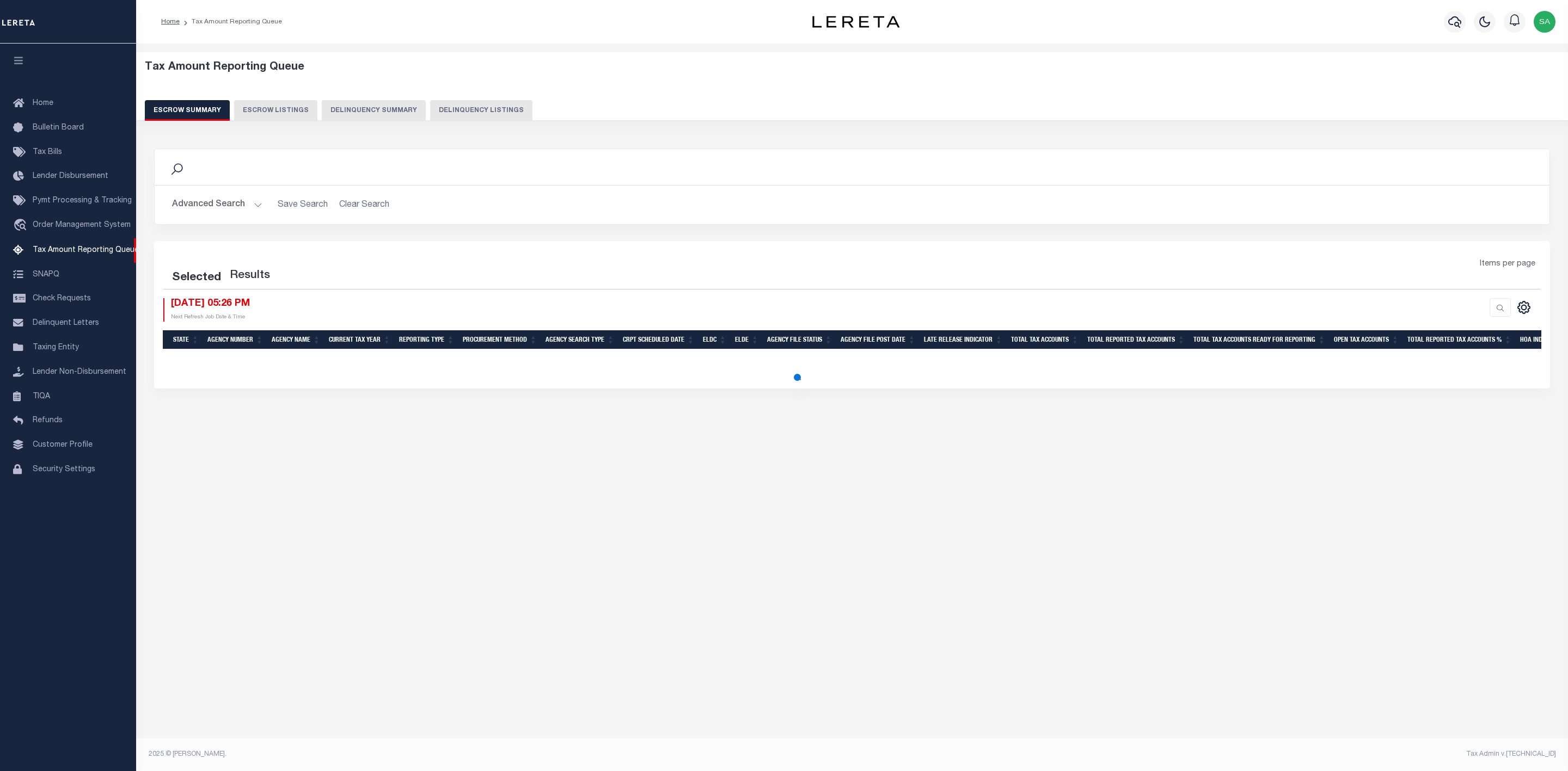
select select
select select "100"
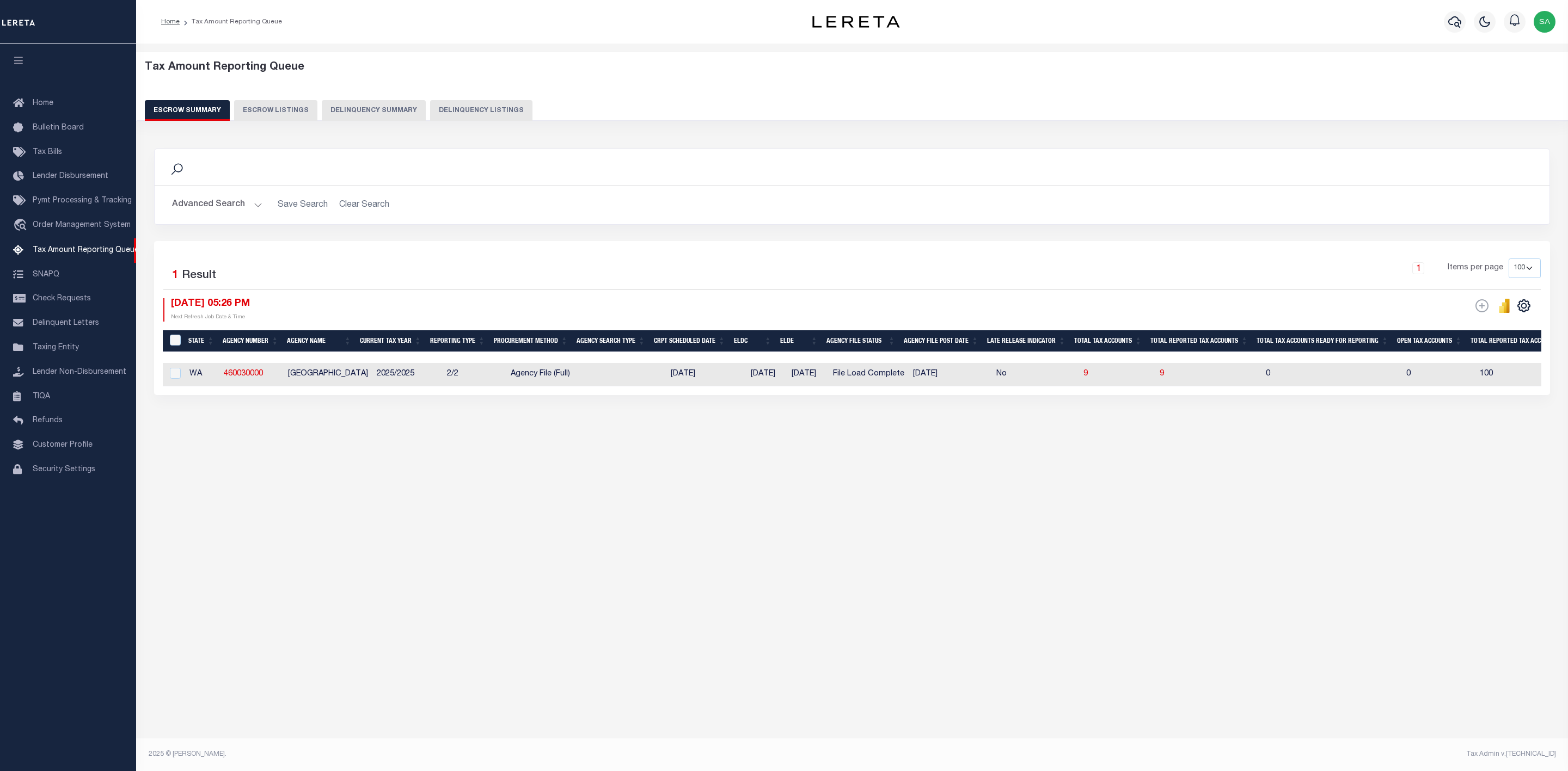
click at [240, 208] on button "Advanced Search" at bounding box center [217, 204] width 90 height 21
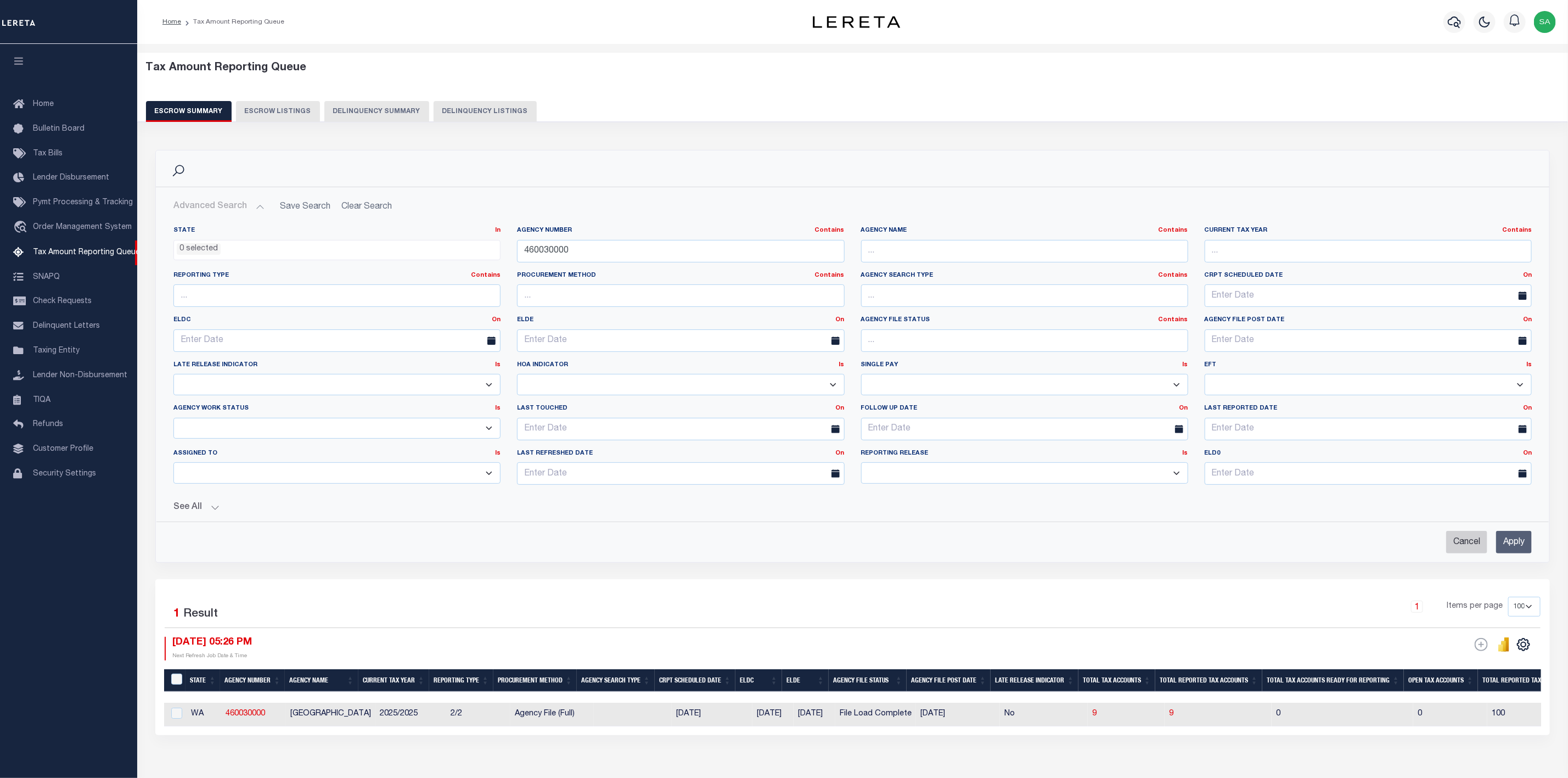
click at [1470, 550] on input "Cancel" at bounding box center [1467, 542] width 41 height 22
checkbox input "true"
select select
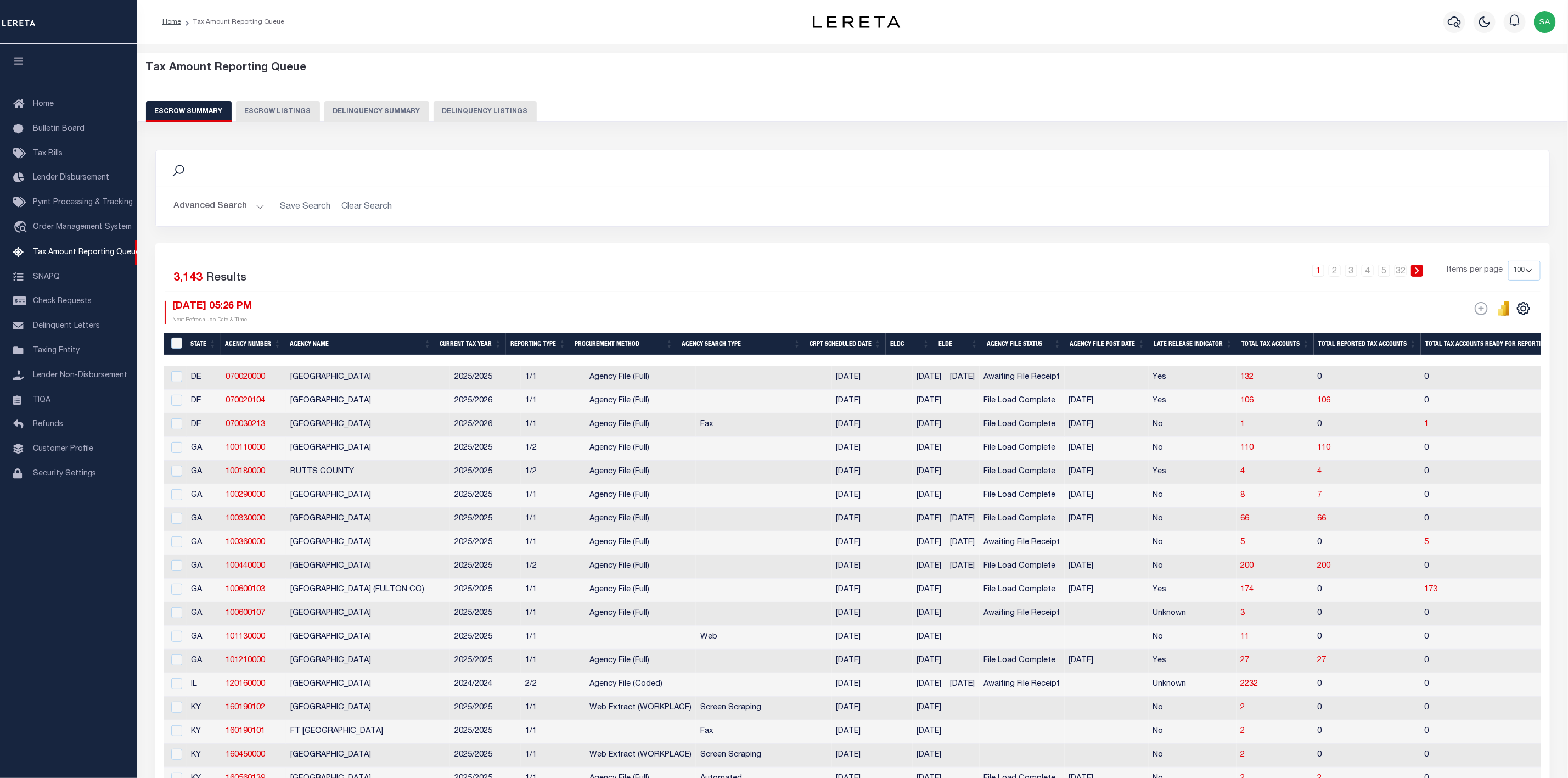
click at [235, 210] on button "Advanced Search" at bounding box center [219, 206] width 91 height 21
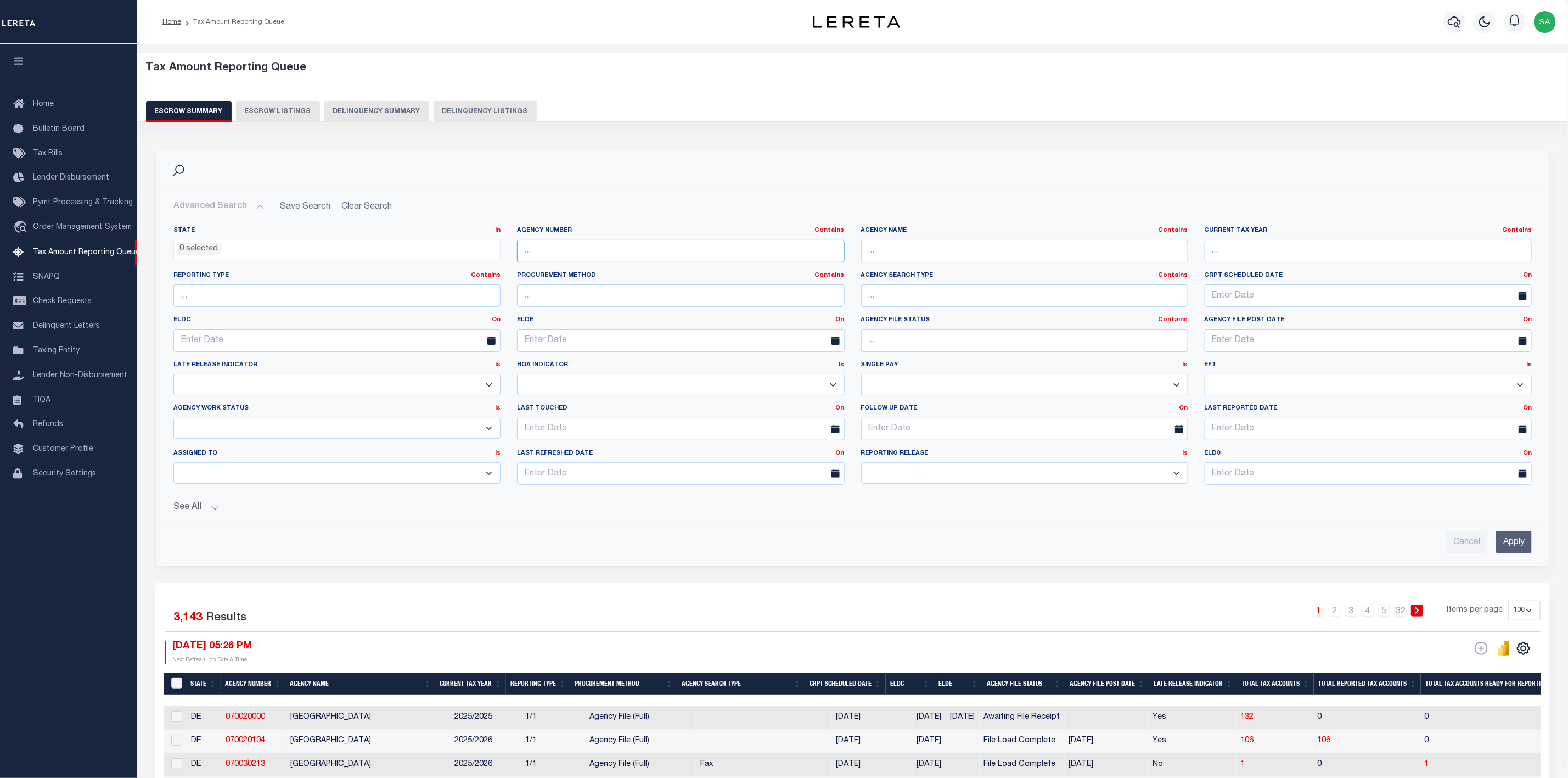
click at [634, 251] on input "text" at bounding box center [681, 251] width 327 height 22
paste input "290090202"
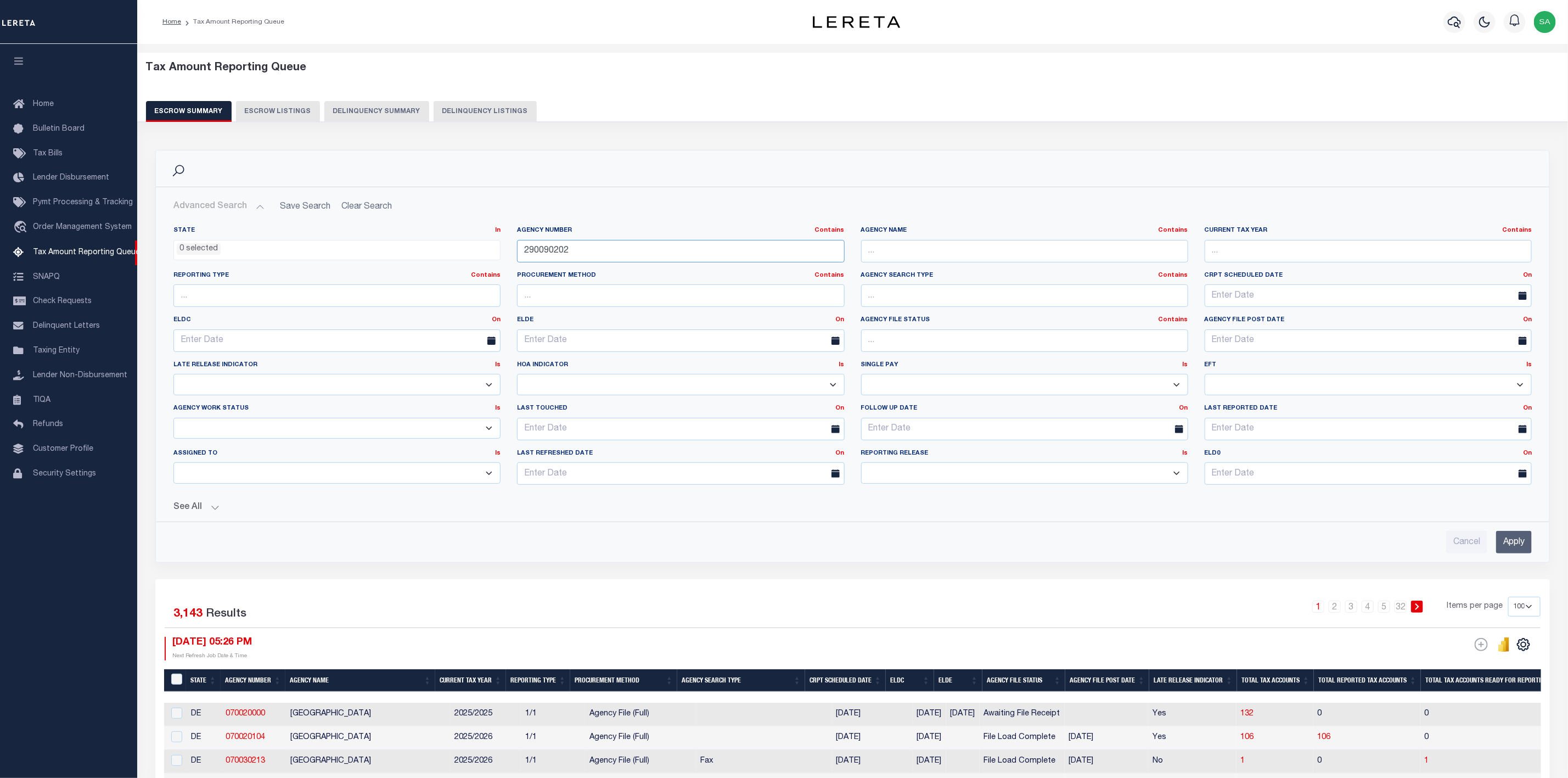
type input "290090202"
click at [1510, 552] on input "Apply" at bounding box center [1514, 542] width 36 height 22
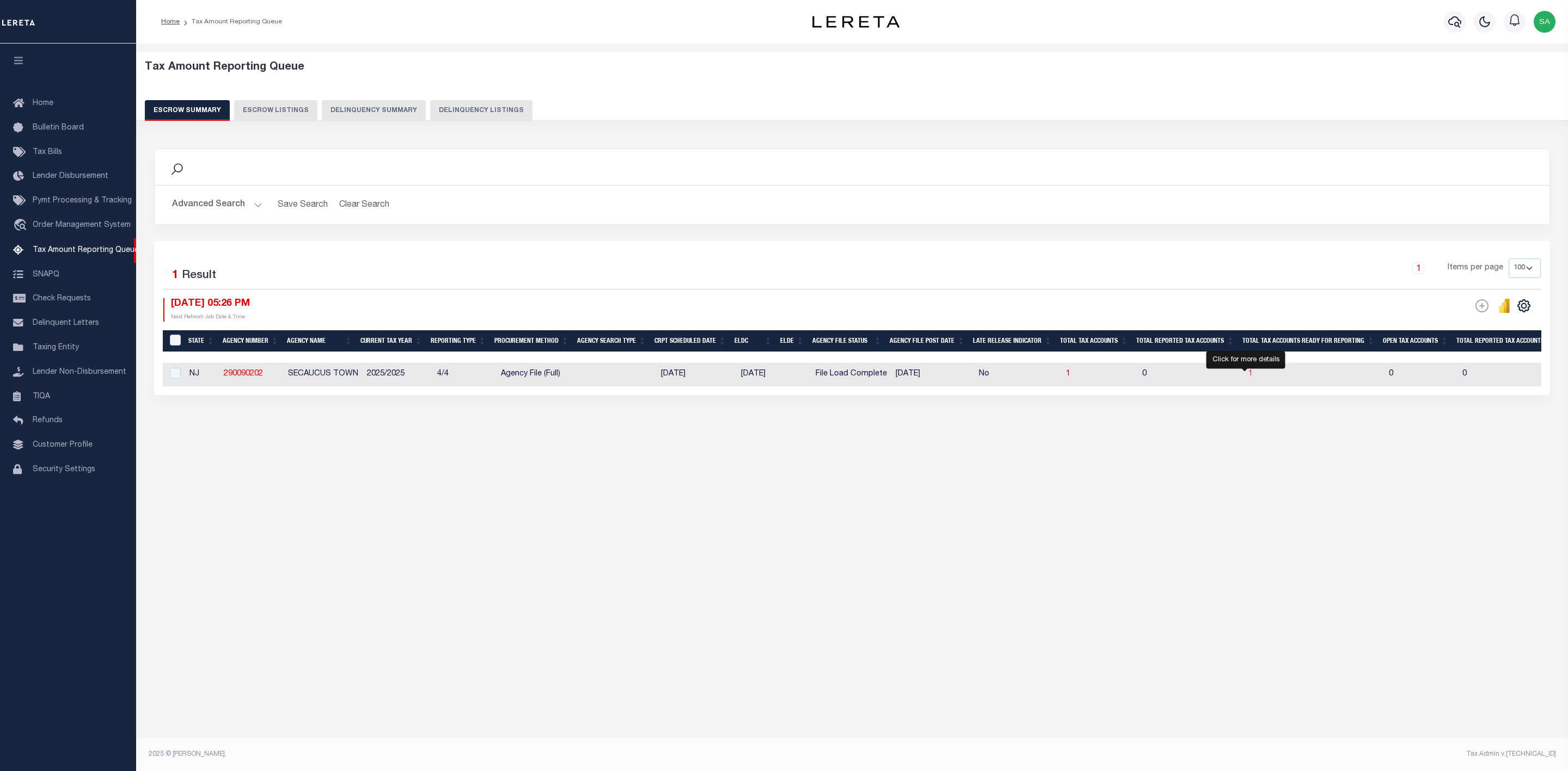
click at [1249, 376] on span "1" at bounding box center [1250, 373] width 4 height 8
select select "100"
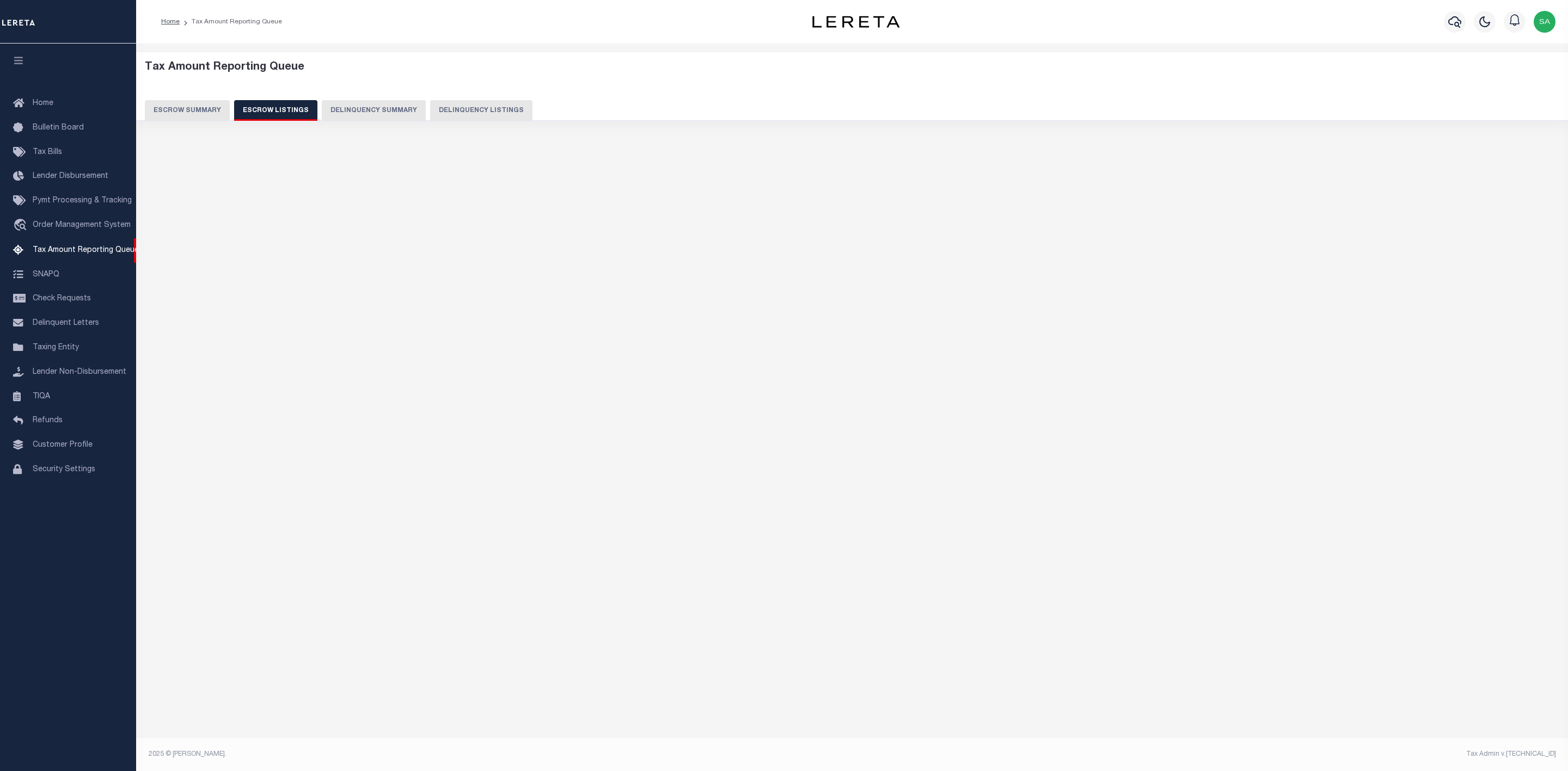
select select "100"
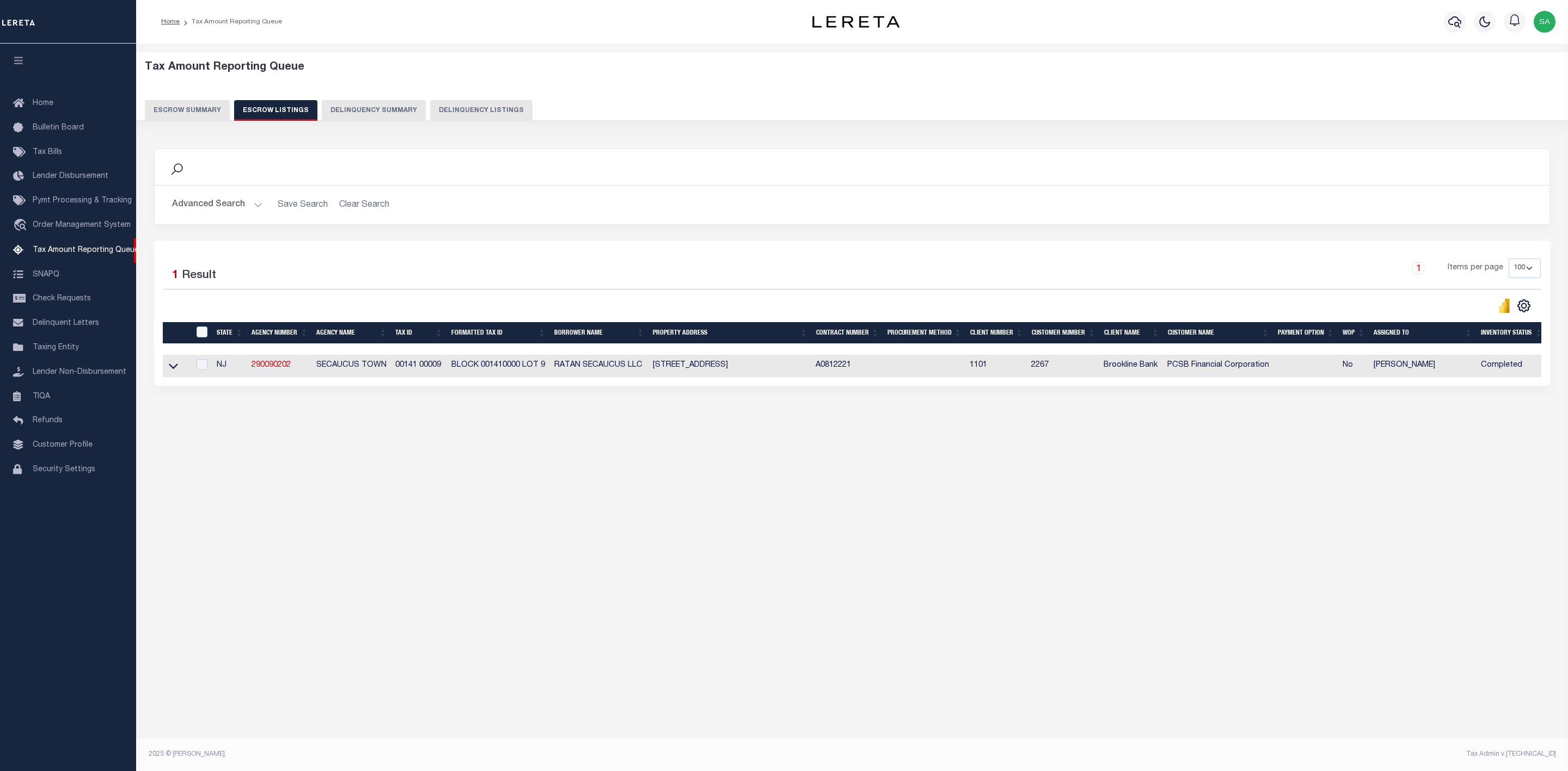
drag, startPoint x: 443, startPoint y: 369, endPoint x: 386, endPoint y: 372, distance: 57.1
click at [386, 372] on tr "NJ 290090202 SECAUCUS TOWN 00141 00009 BLOCK 001410000 LOT 9 RATAN SECAUCUS LLC…" at bounding box center [855, 366] width 1384 height 22
copy tr "00141 00009"
click at [97, 253] on span "Tax Amount Reporting Queue" at bounding box center [86, 250] width 106 height 8
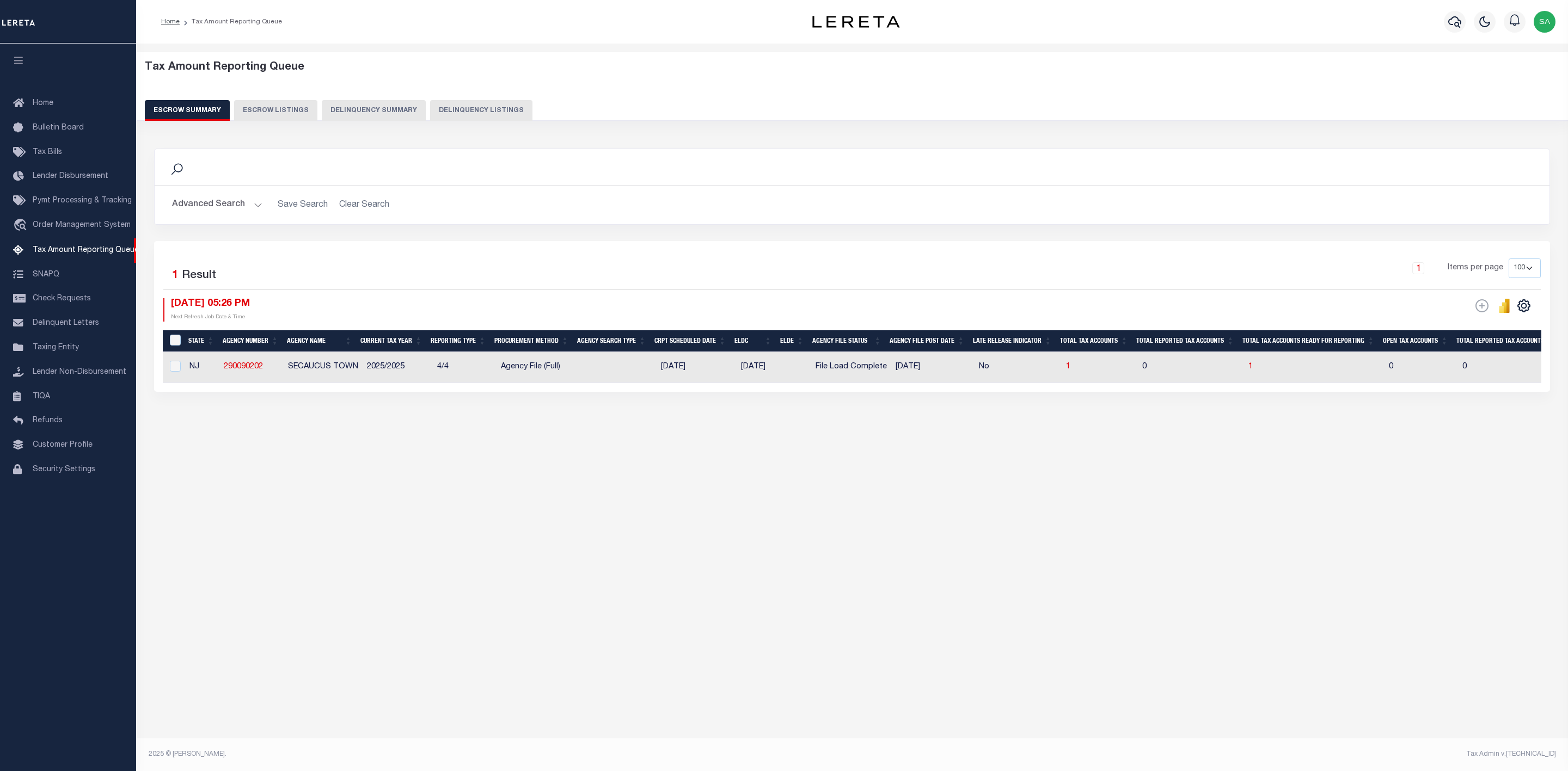
select select "100"
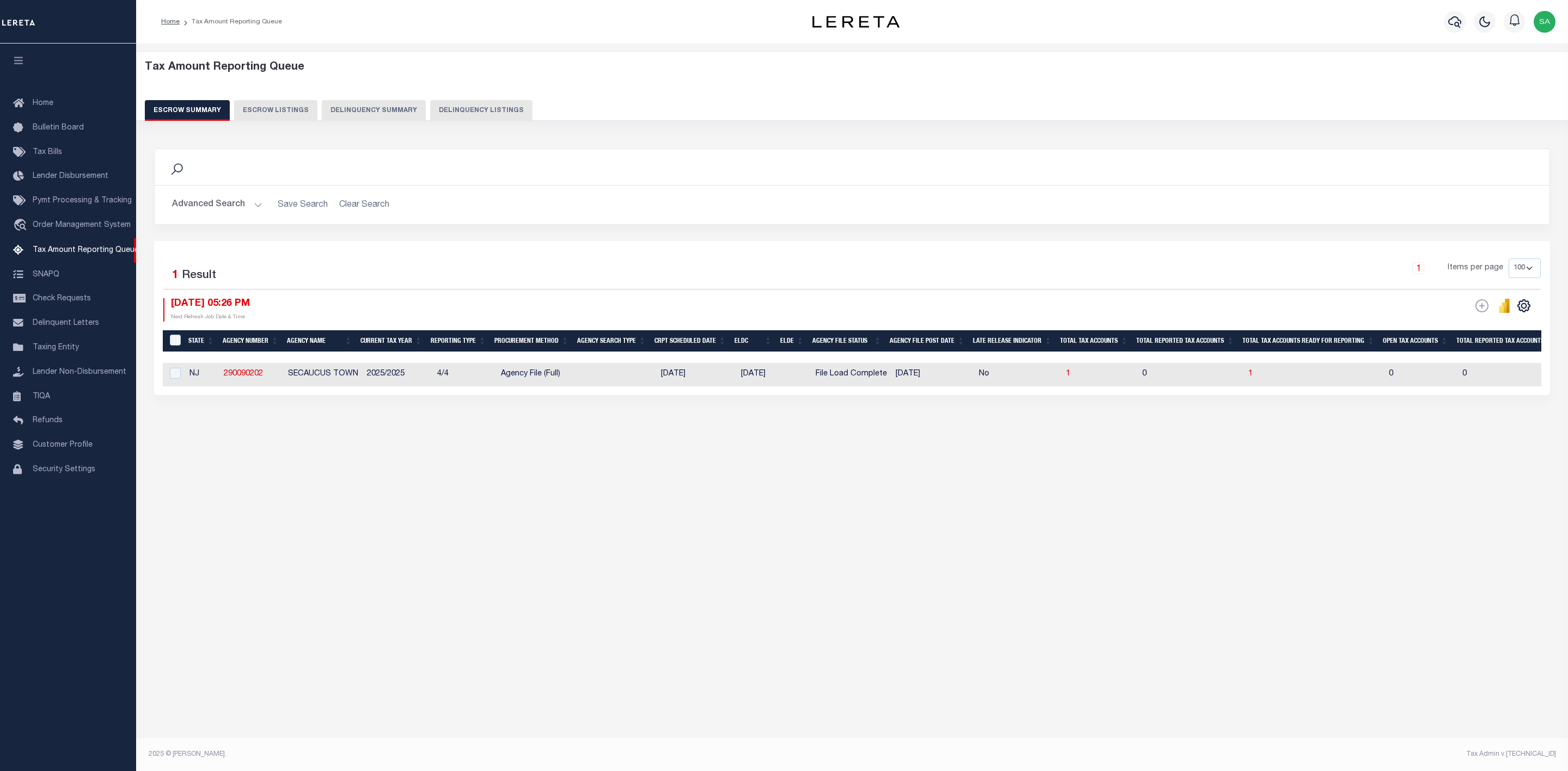
click at [235, 209] on button "Advanced Search" at bounding box center [217, 204] width 90 height 21
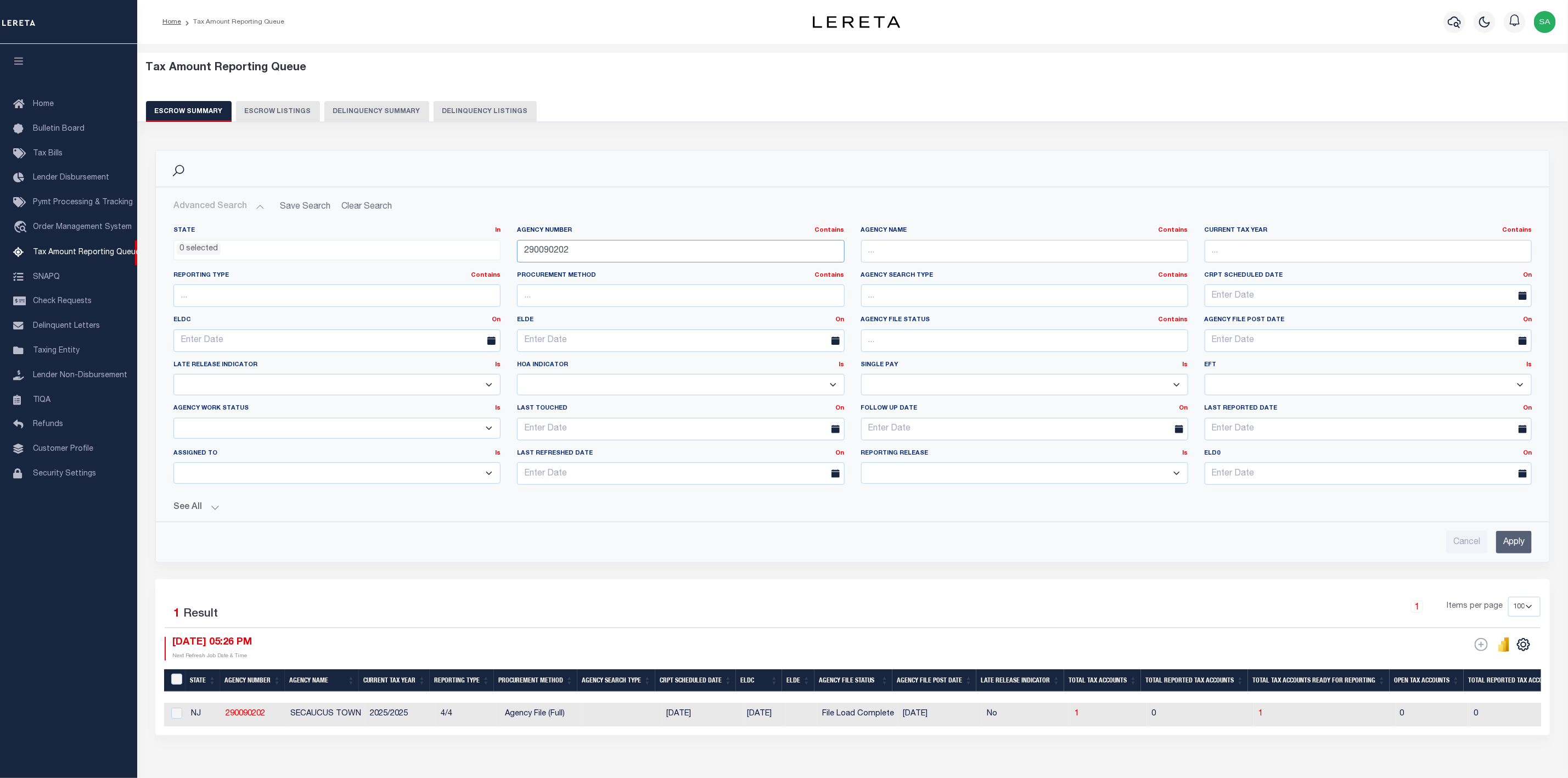
drag, startPoint x: 631, startPoint y: 251, endPoint x: 260, endPoint y: 239, distance: 371.2
click at [260, 239] on div "State In In AK AL AR AZ CA CO CT DC DE FL GA GU HI IA ID IL IN KS [GEOGRAPHIC_D…" at bounding box center [853, 360] width 1375 height 268
paste input "130620000"
type input "130620000"
click at [1521, 538] on input "Apply" at bounding box center [1514, 542] width 36 height 22
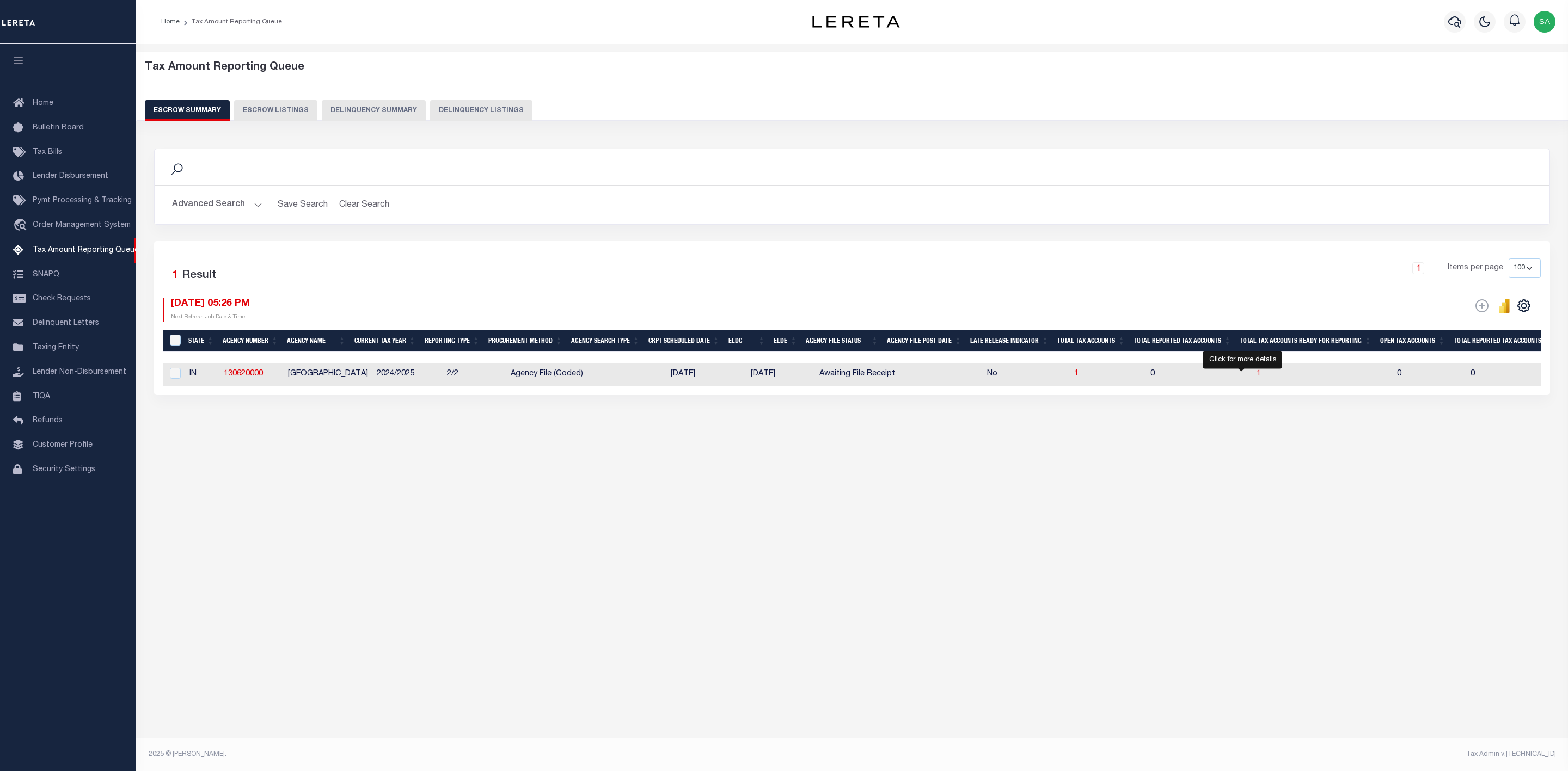
click at [1256, 377] on span "1" at bounding box center [1258, 373] width 4 height 8
select select "100"
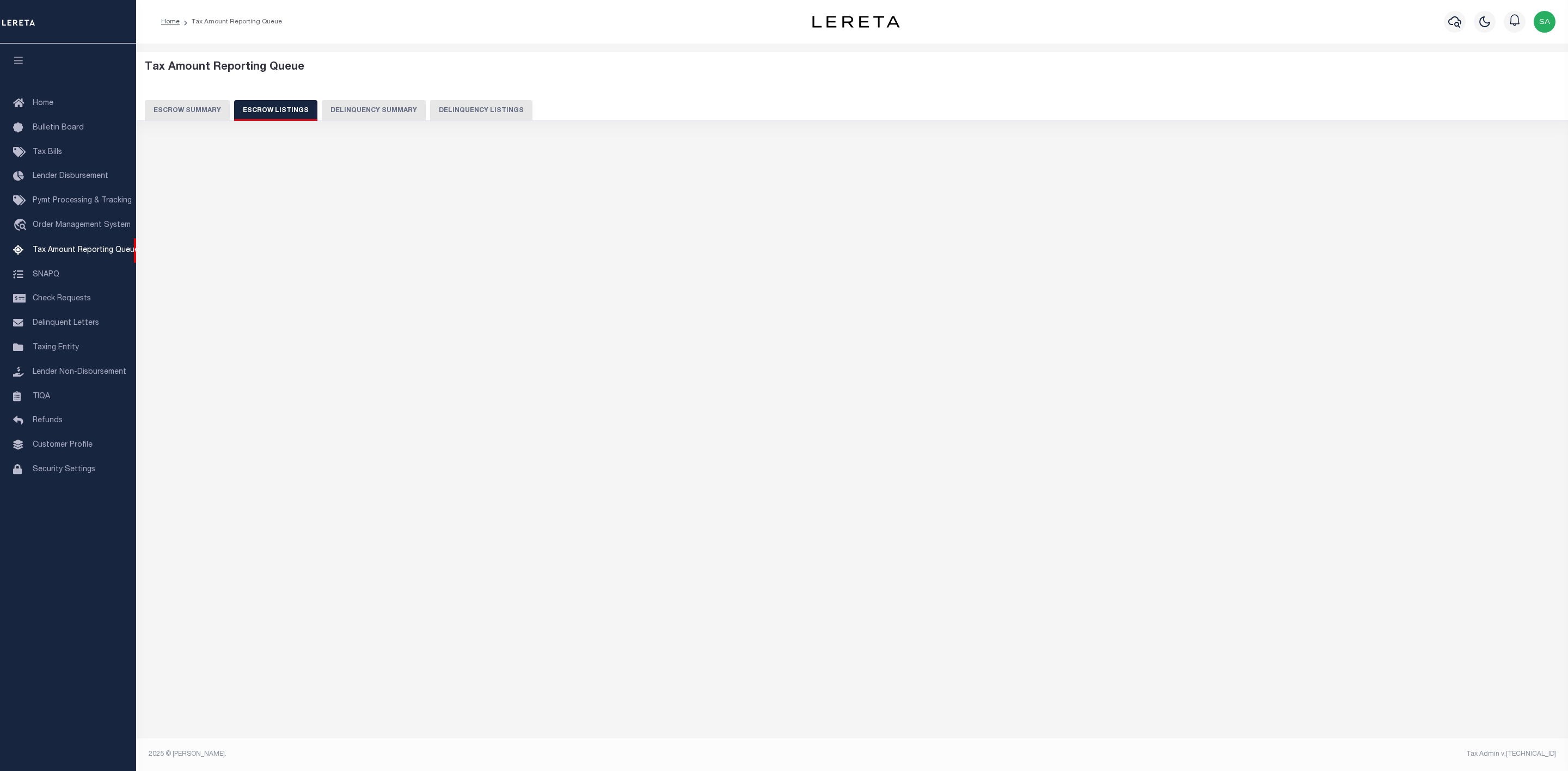
select select "100"
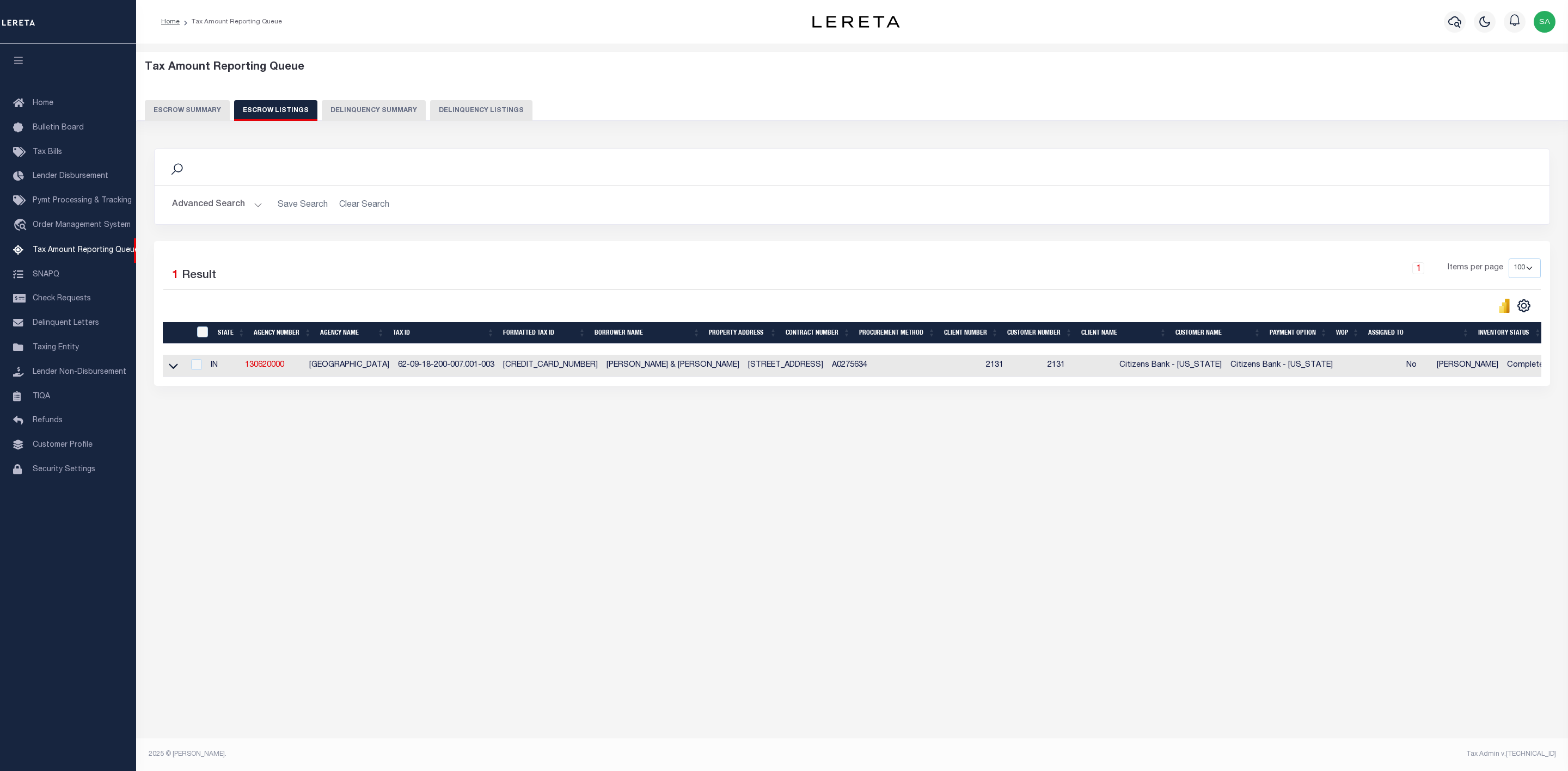
drag, startPoint x: 493, startPoint y: 369, endPoint x: 385, endPoint y: 372, distance: 108.0
click at [385, 372] on tr "IN 130620000 PERRY COUNTY 62-09-18-200-007.001-003 620918200007001003 ELMORE, D…" at bounding box center [868, 366] width 1409 height 22
copy tr "62-09-18-200-007.001-003"
click at [97, 254] on span "Tax Amount Reporting Queue" at bounding box center [86, 250] width 106 height 8
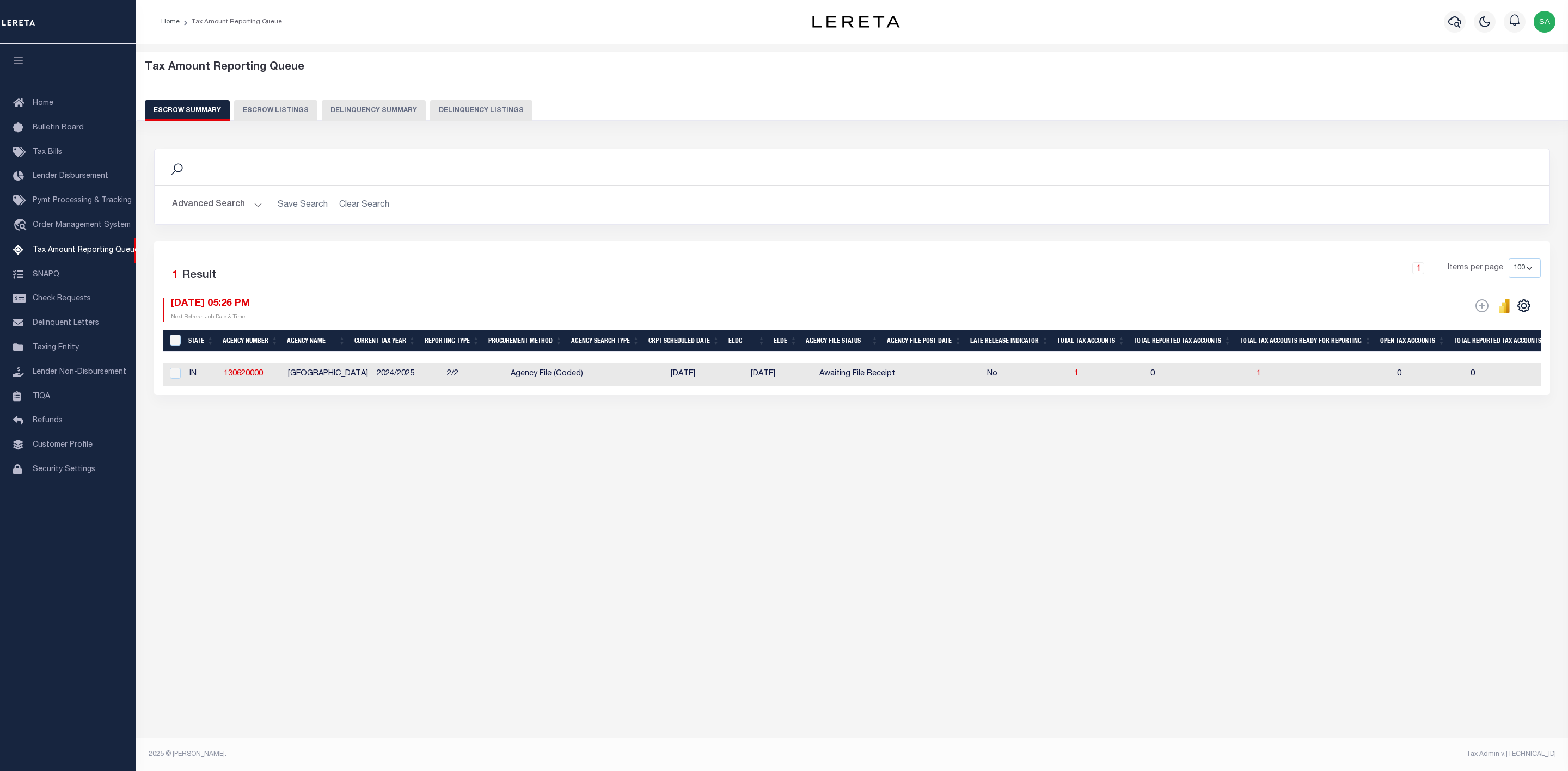
select select
select select "100"
click at [220, 209] on button "Advanced Search" at bounding box center [217, 204] width 90 height 21
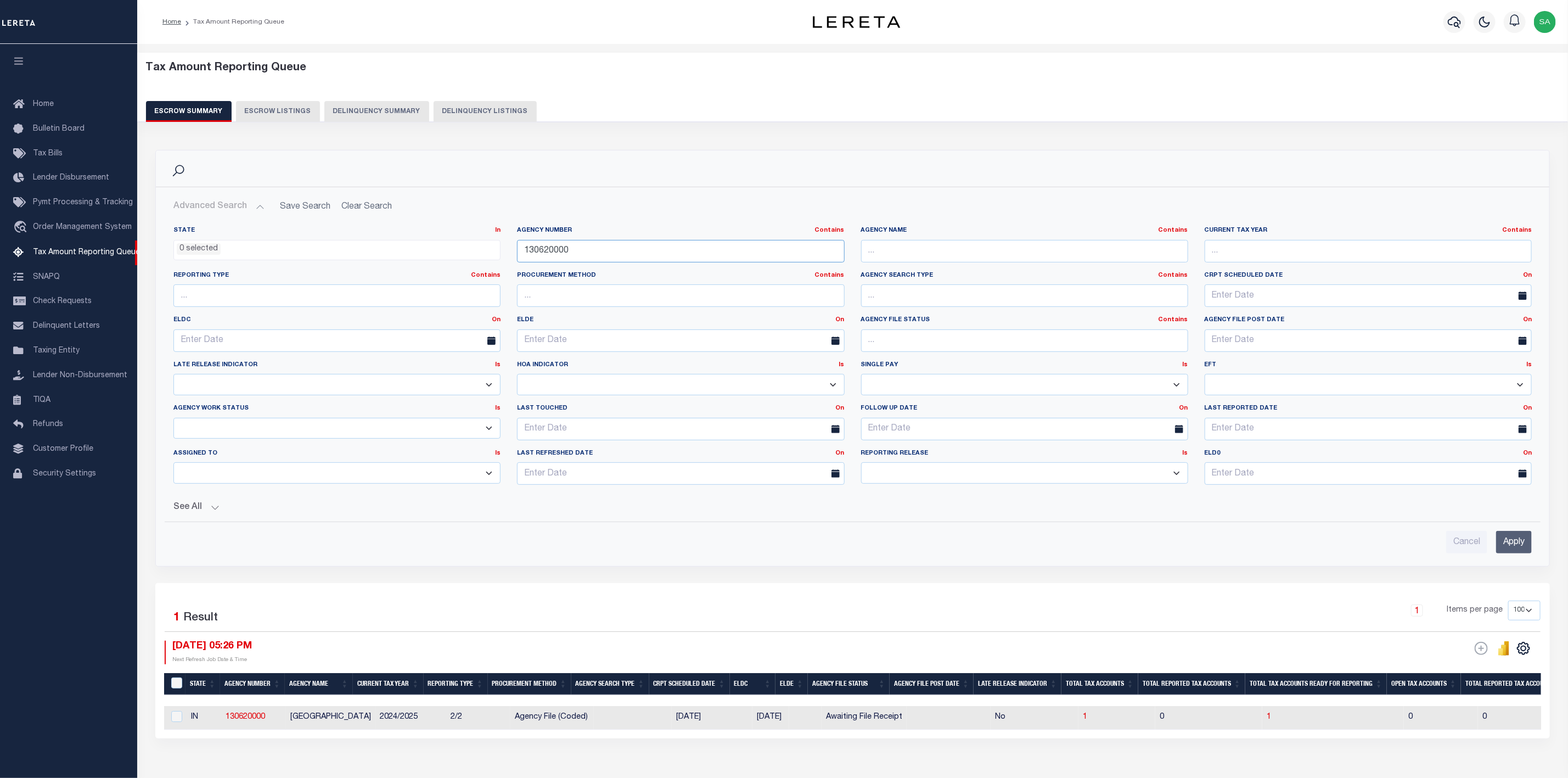
click at [711, 251] on input "130620000" at bounding box center [681, 251] width 327 height 22
paste input "290010204"
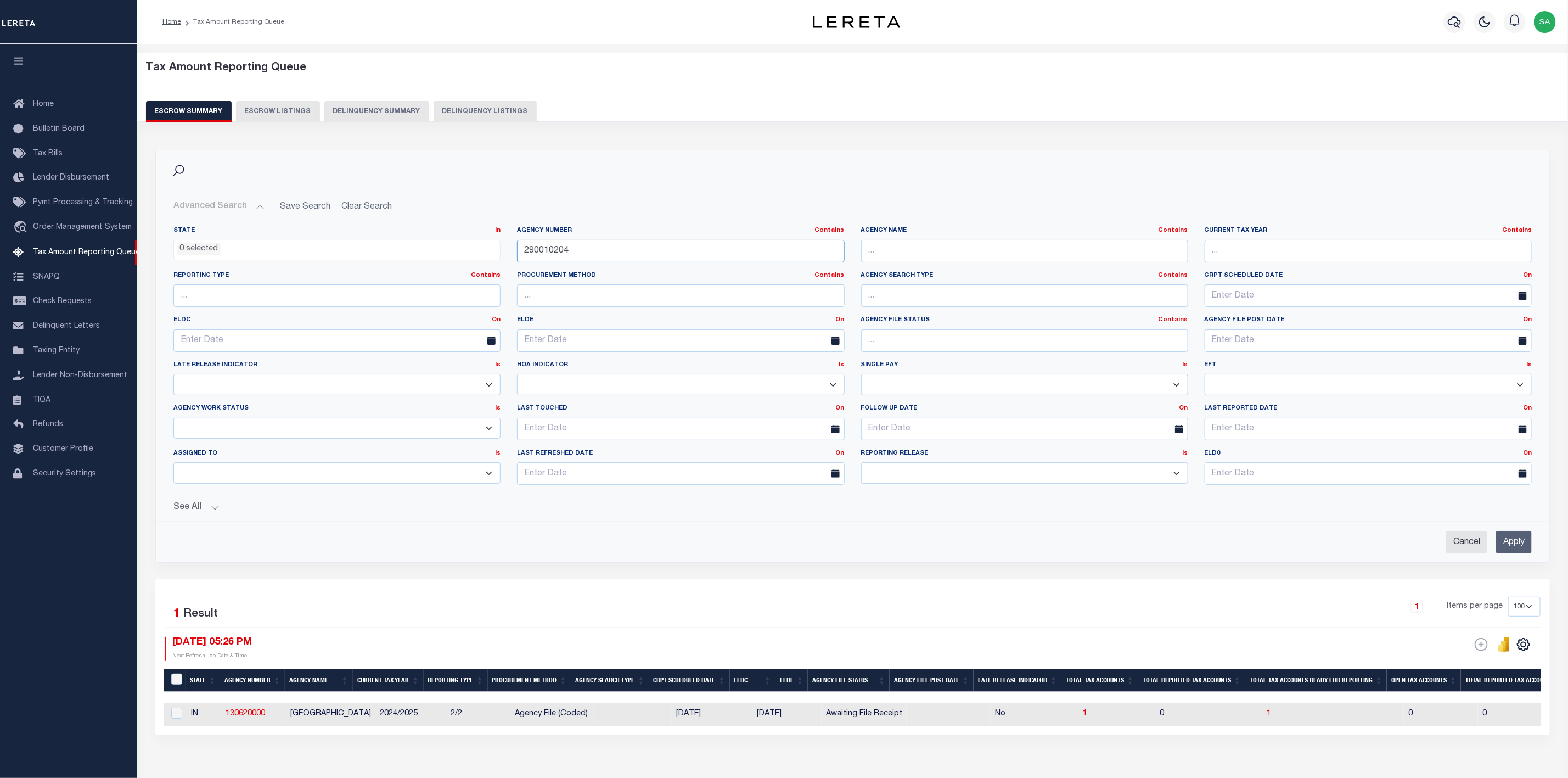
type input "290010204"
click at [1462, 548] on input "Cancel" at bounding box center [1467, 542] width 41 height 22
checkbox input "true"
select select
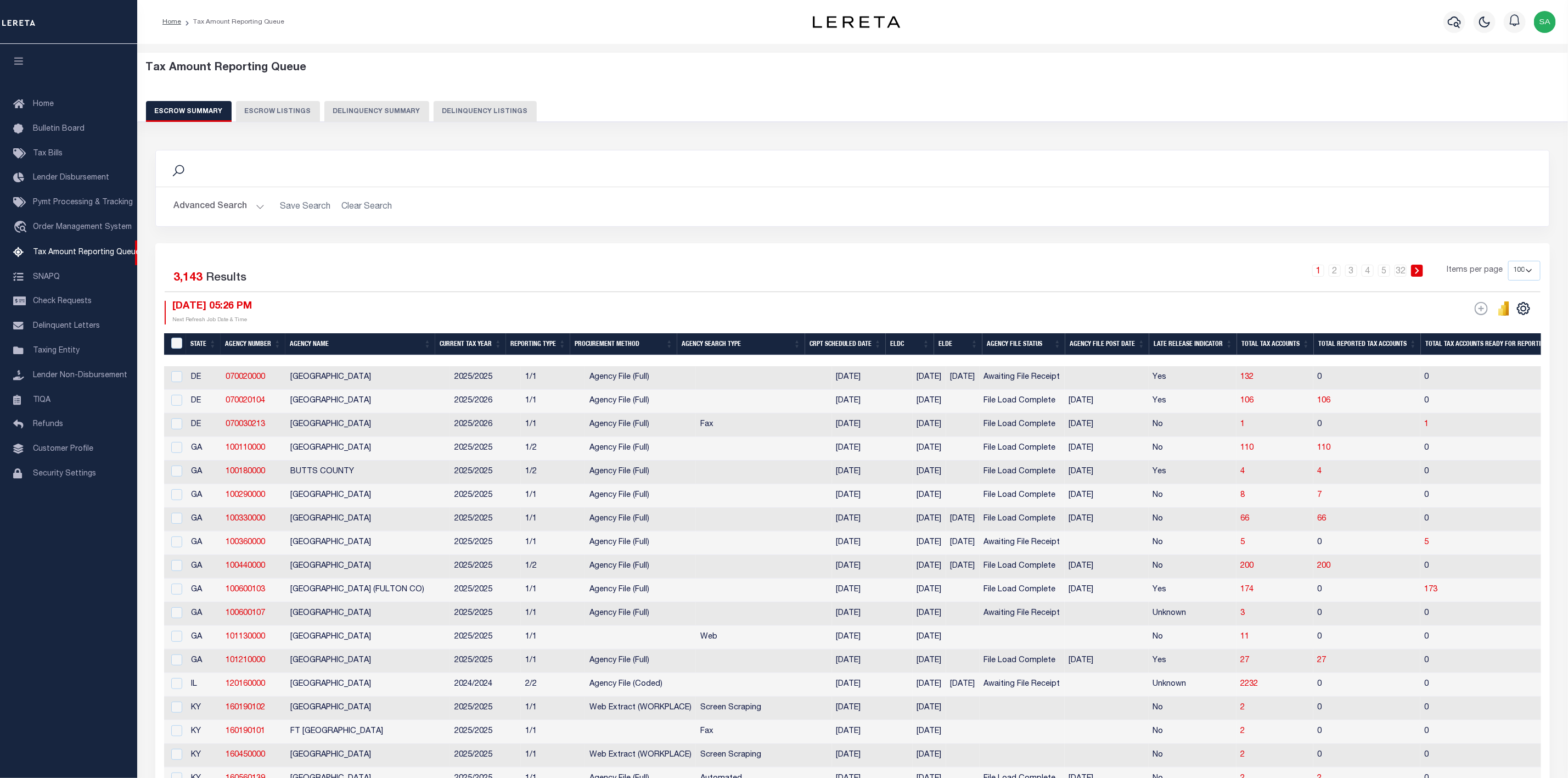
click at [224, 217] on button "Advanced Search" at bounding box center [219, 206] width 91 height 21
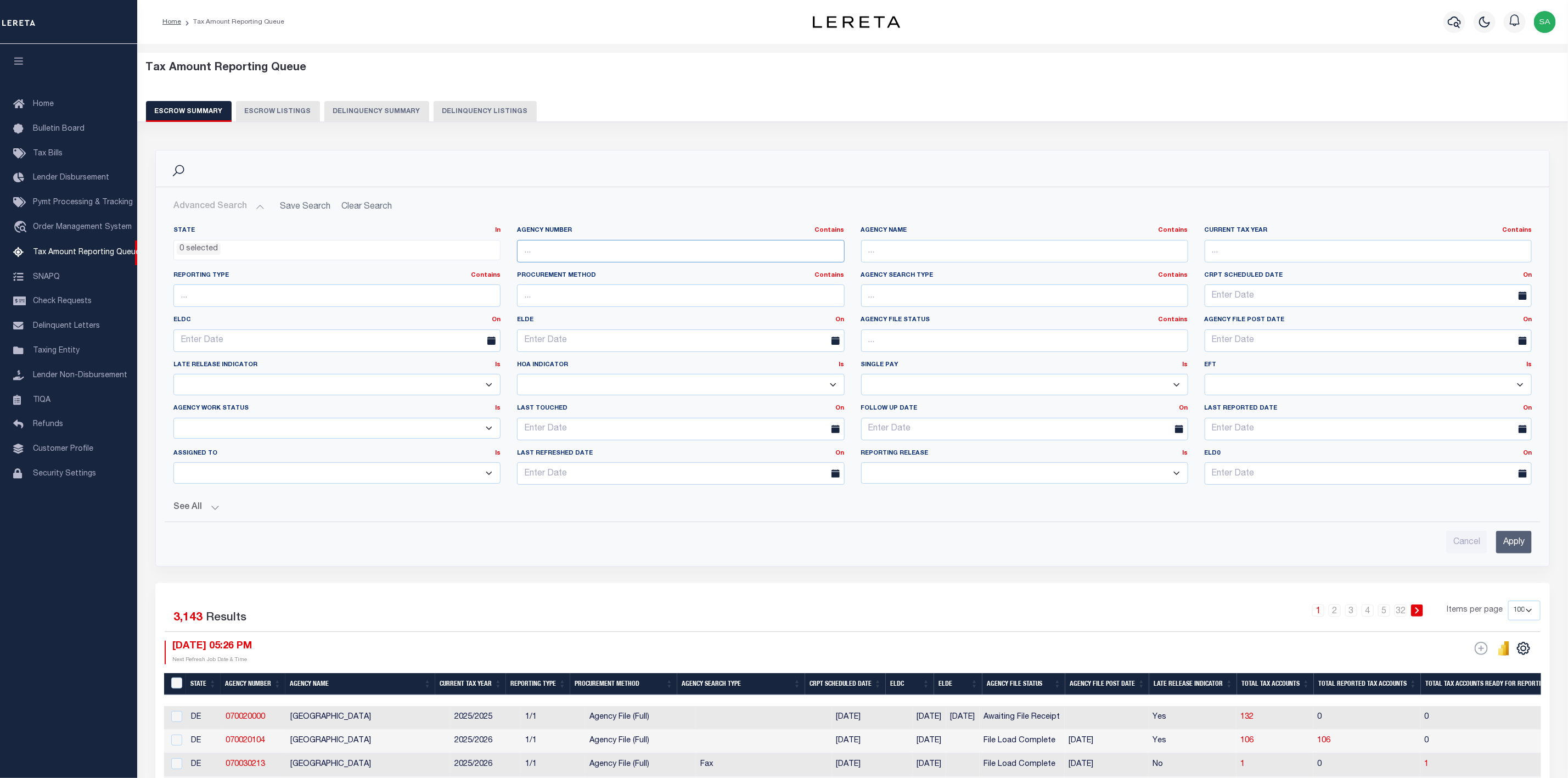
click at [592, 247] on input "text" at bounding box center [681, 251] width 327 height 22
paste input "290010204"
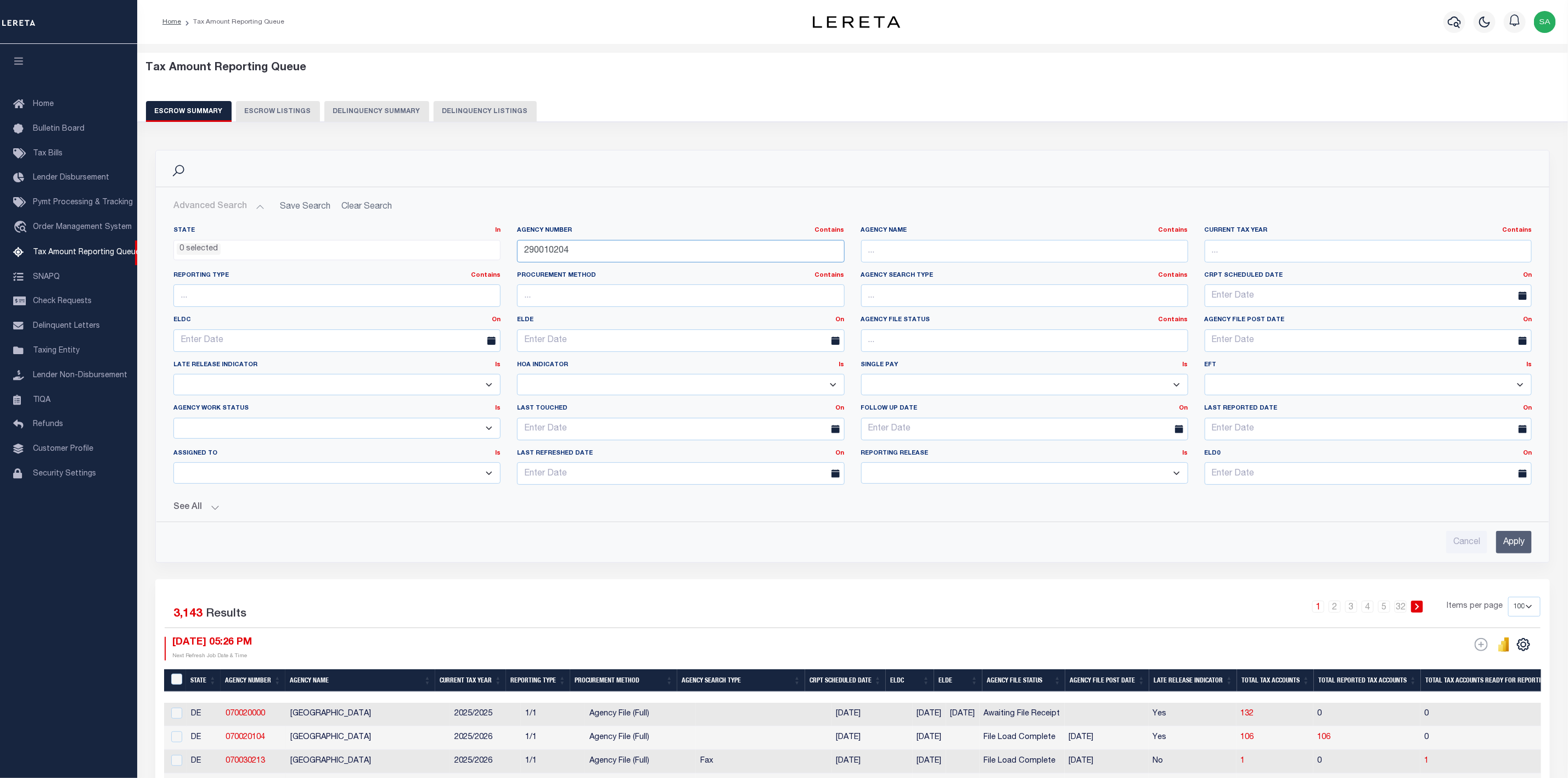
type input "290010204"
click at [1508, 548] on input "Apply" at bounding box center [1514, 542] width 36 height 22
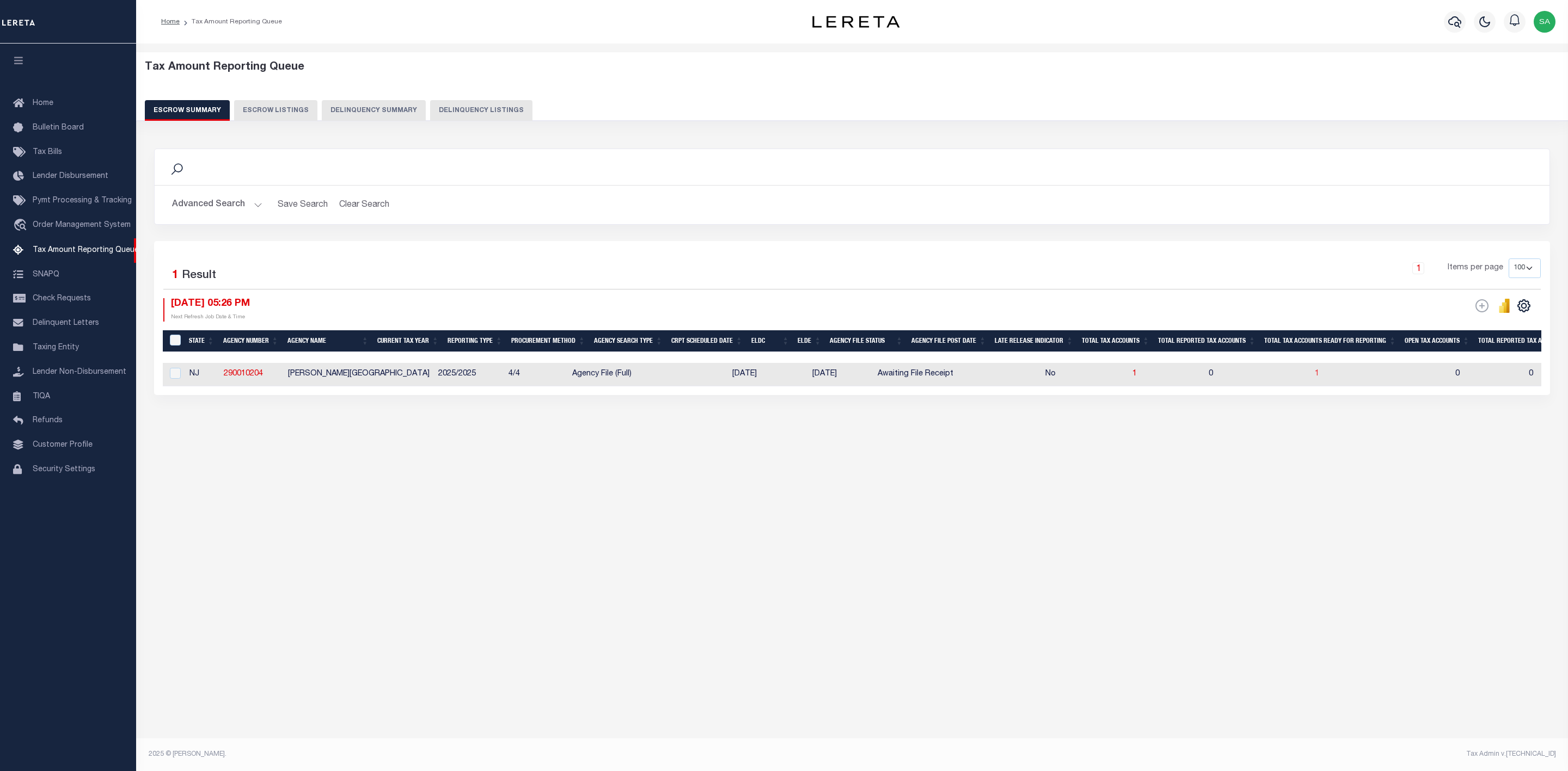
click at [1315, 377] on span "1" at bounding box center [1316, 373] width 4 height 8
select select "100"
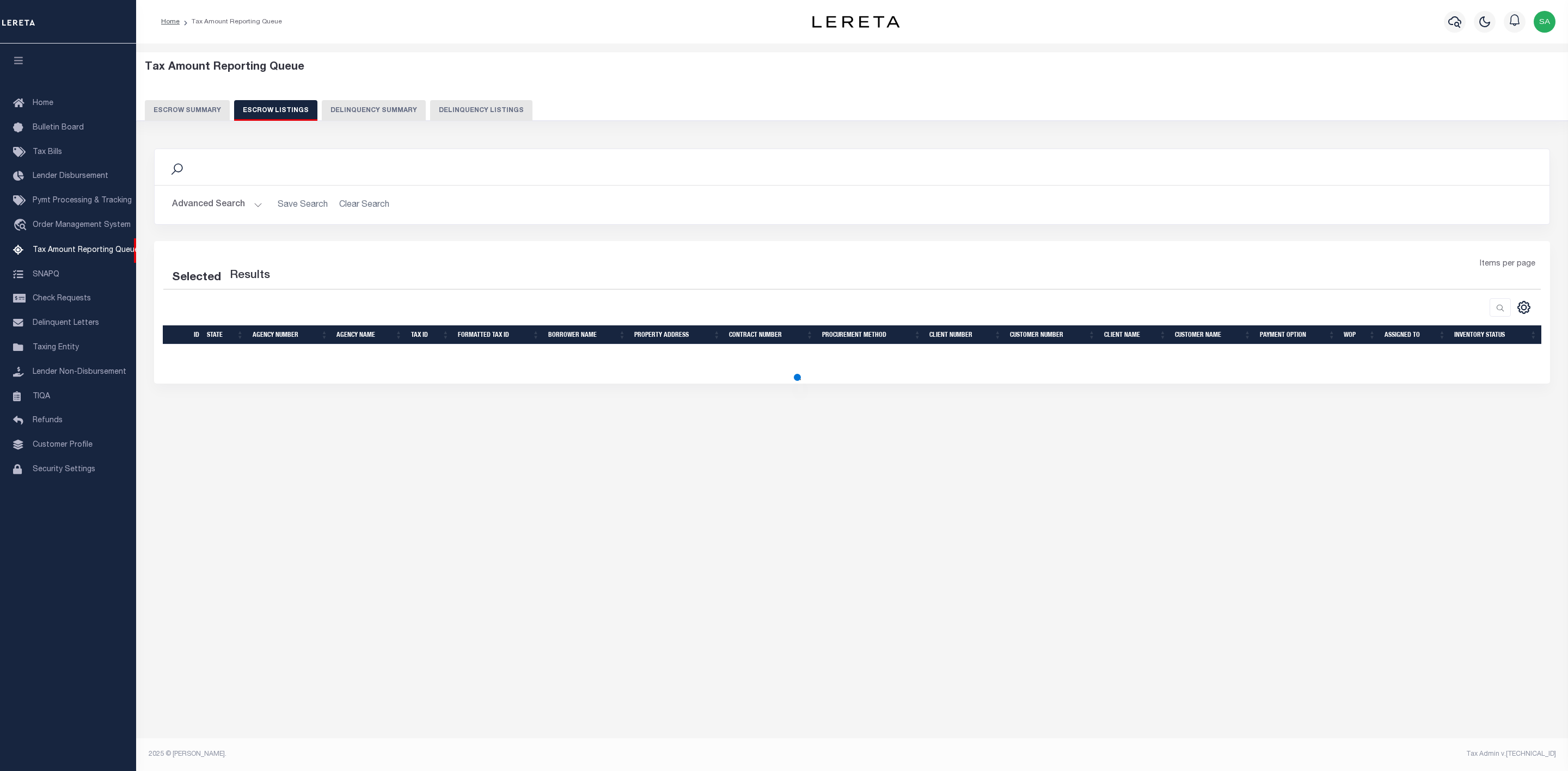
select select "100"
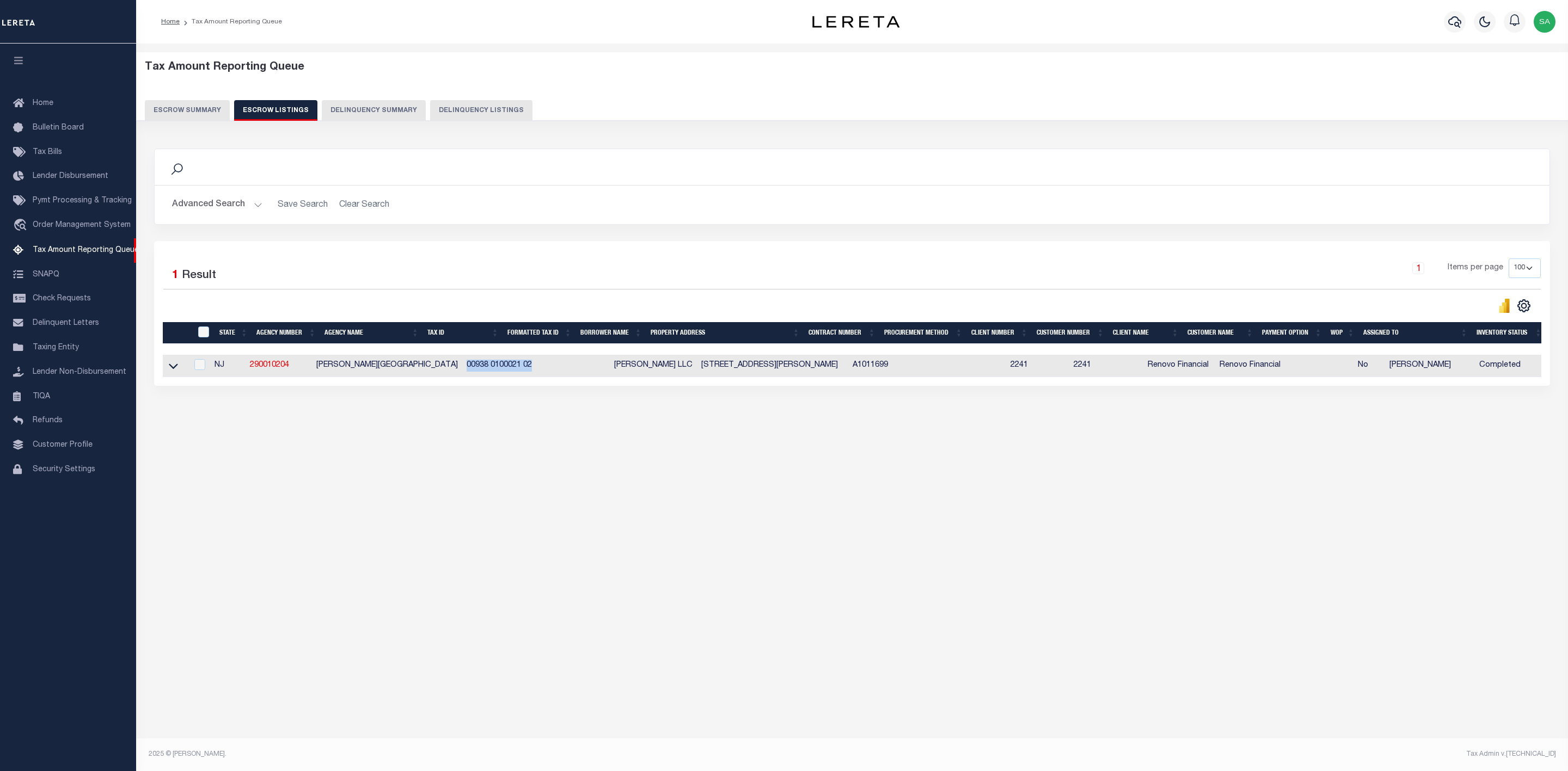
drag, startPoint x: 497, startPoint y: 372, endPoint x: 422, endPoint y: 374, distance: 75.0
click at [462, 374] on td "00938 0100021 02" at bounding box center [500, 366] width 77 height 22
checkbox input "true"
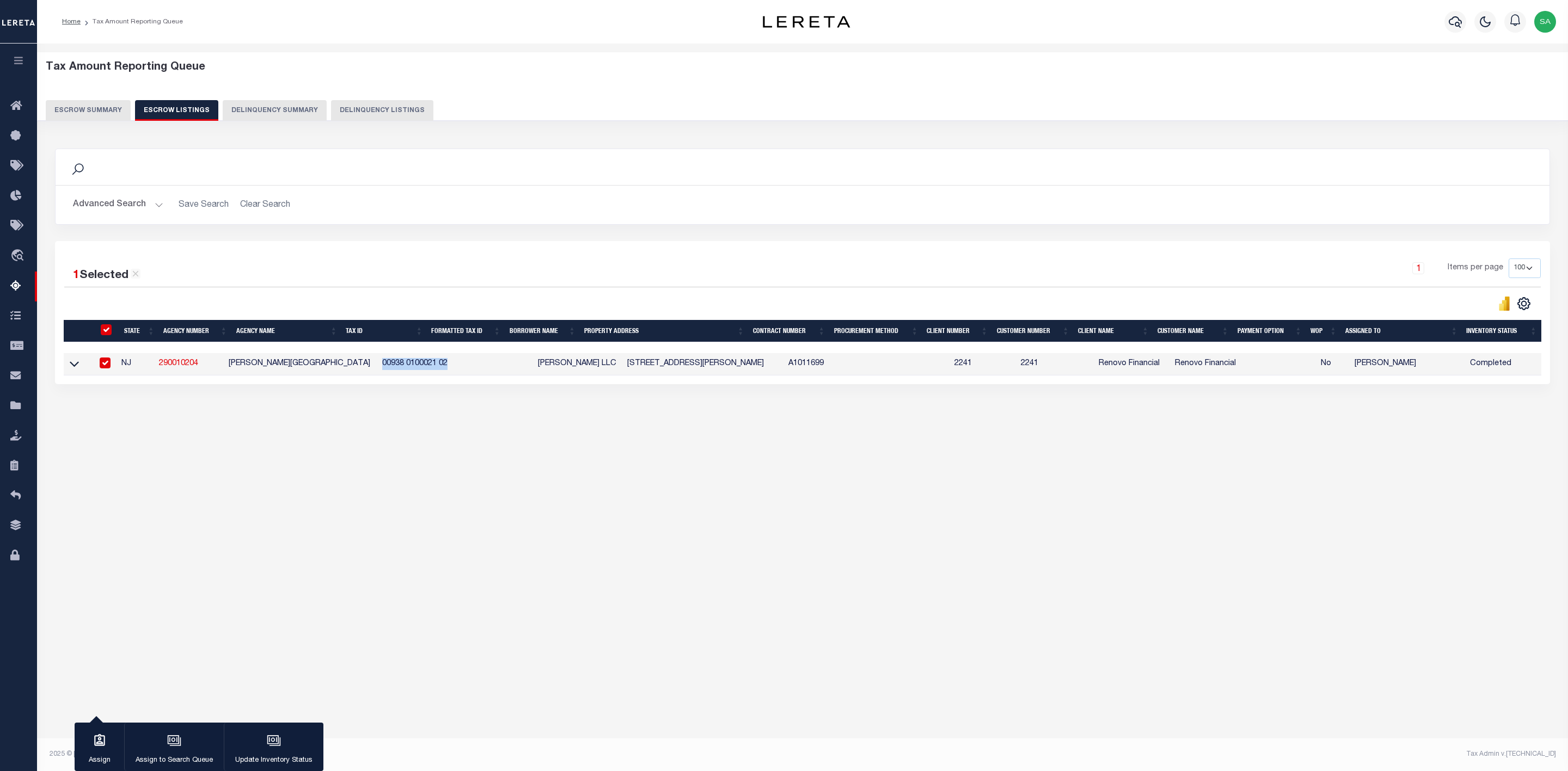
copy td "00938 0100021 02"
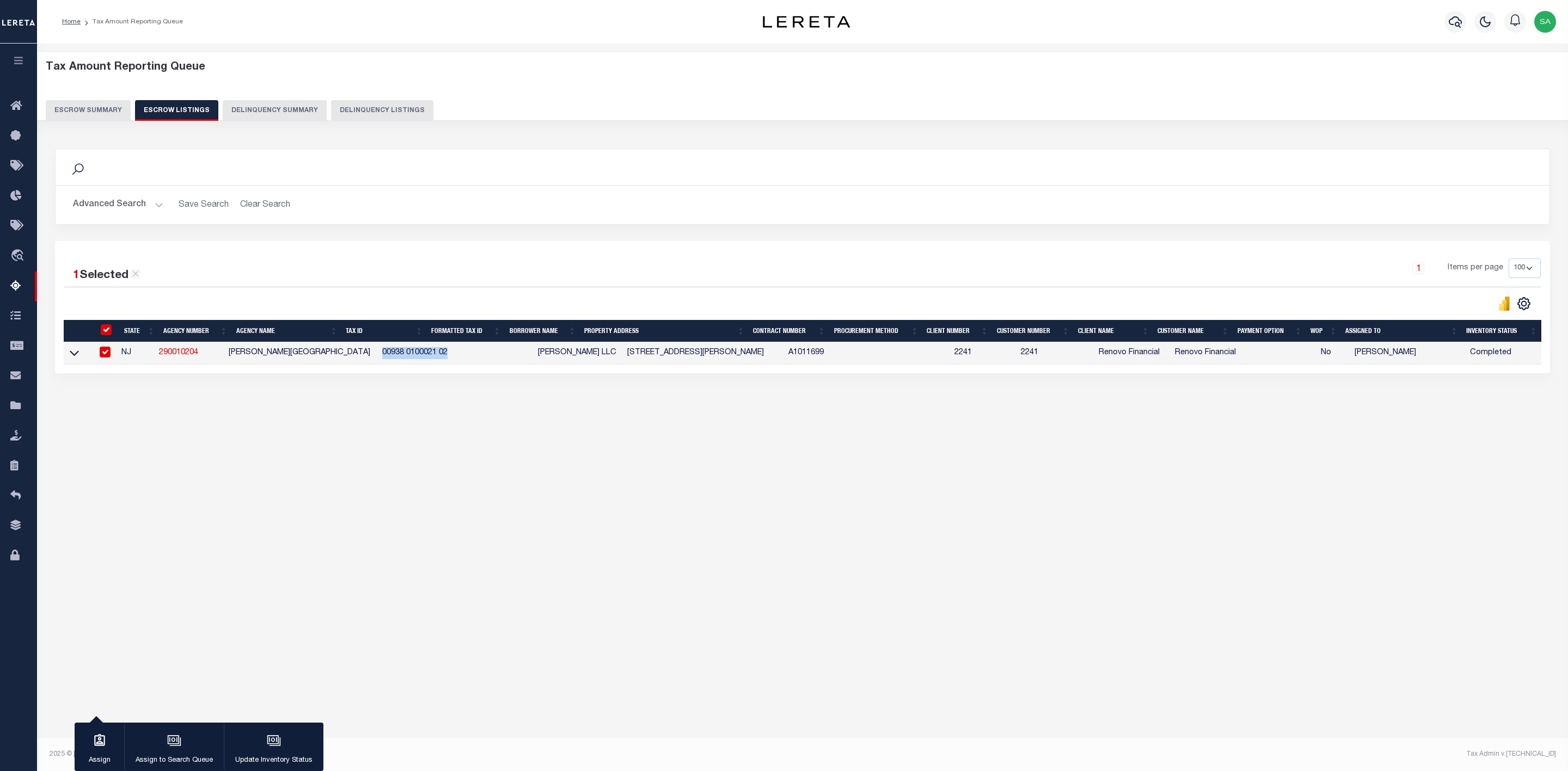
click at [129, 203] on button "Advanced Search" at bounding box center [117, 204] width 90 height 21
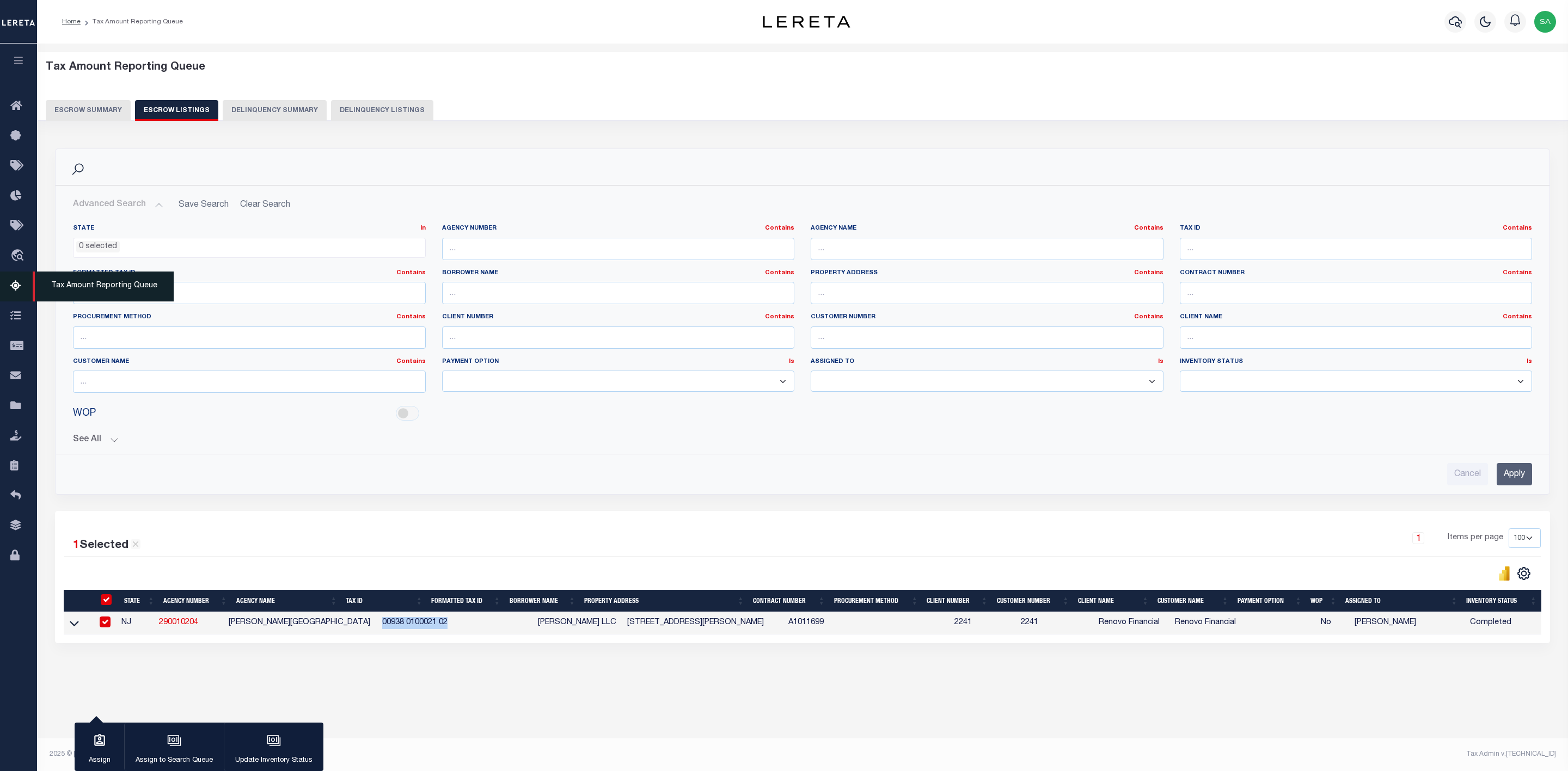
click at [90, 281] on span "Tax Amount Reporting Queue" at bounding box center [103, 286] width 141 height 30
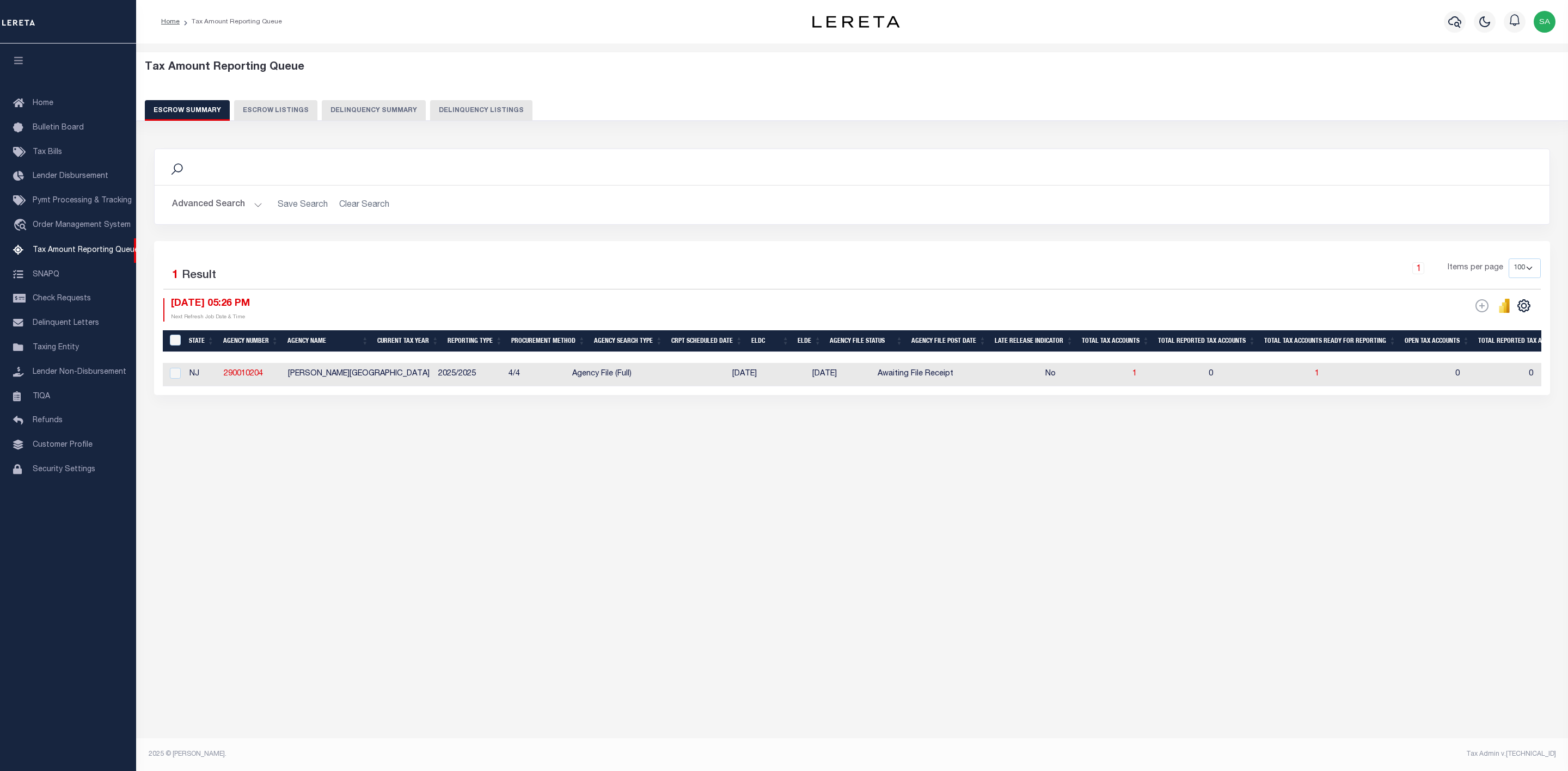
select select "100"
click at [193, 203] on button "Advanced Search" at bounding box center [217, 204] width 90 height 21
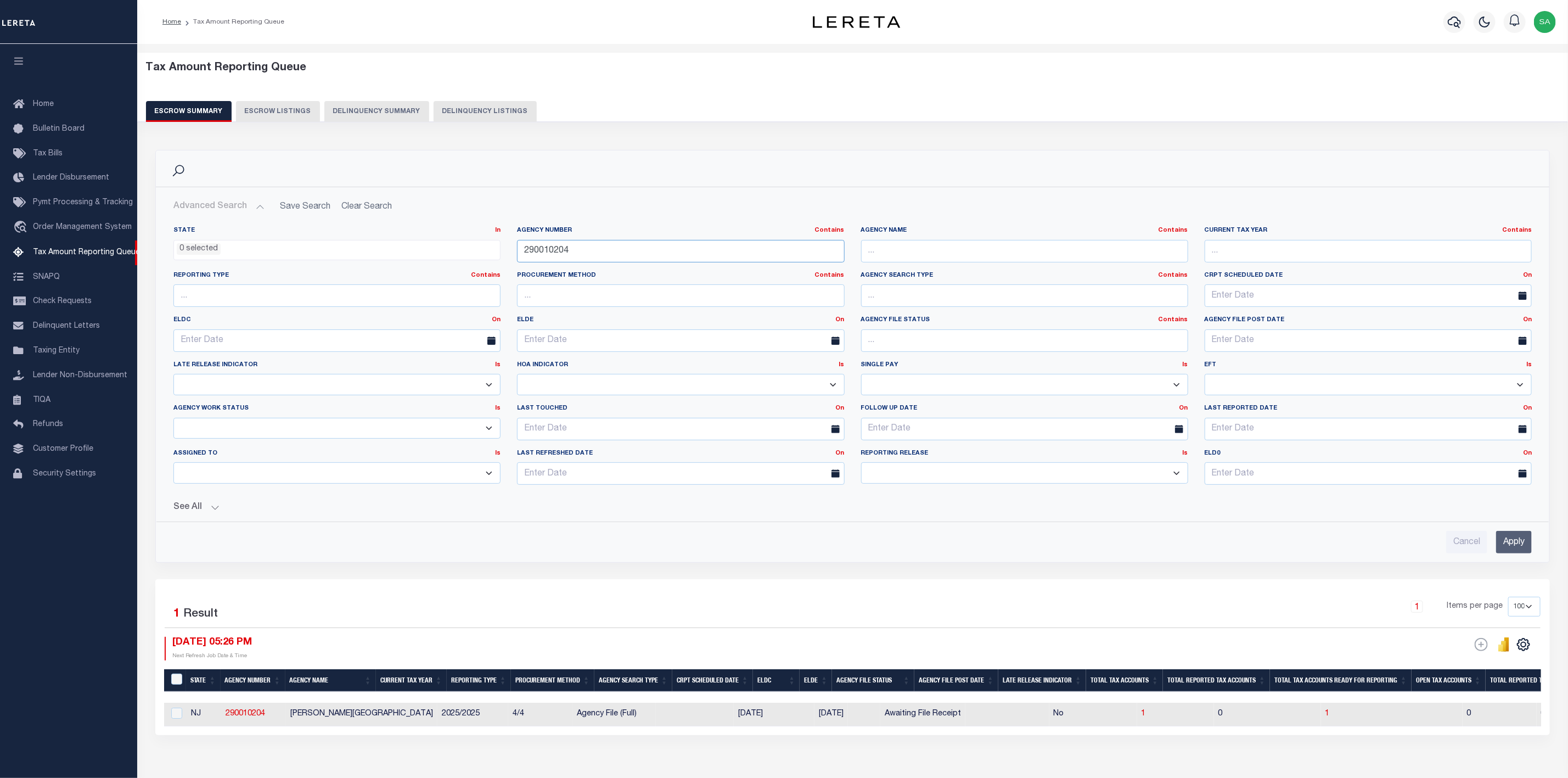
drag, startPoint x: 570, startPoint y: 259, endPoint x: 410, endPoint y: 267, distance: 160.2
click at [410, 266] on div "State In In AK AL AR AZ CA CO CT DC DE FL GA GU HI IA ID IL IN KS [GEOGRAPHIC_D…" at bounding box center [853, 360] width 1375 height 268
paste input "21718"
type input "290021718"
click at [1517, 540] on input "Apply" at bounding box center [1514, 542] width 36 height 22
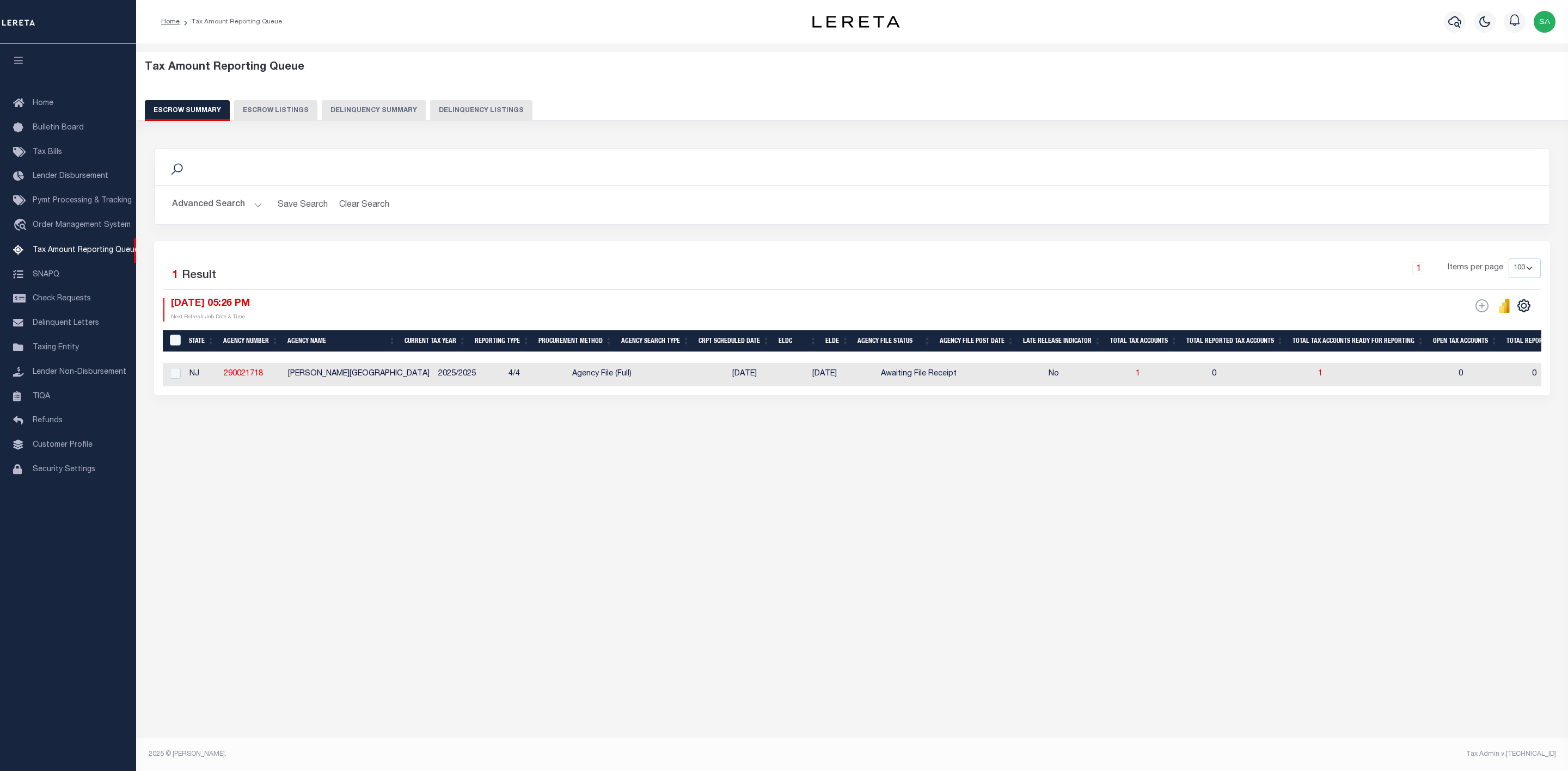
click at [1314, 376] on td "1" at bounding box center [1384, 375] width 140 height 24
checkbox input "true"
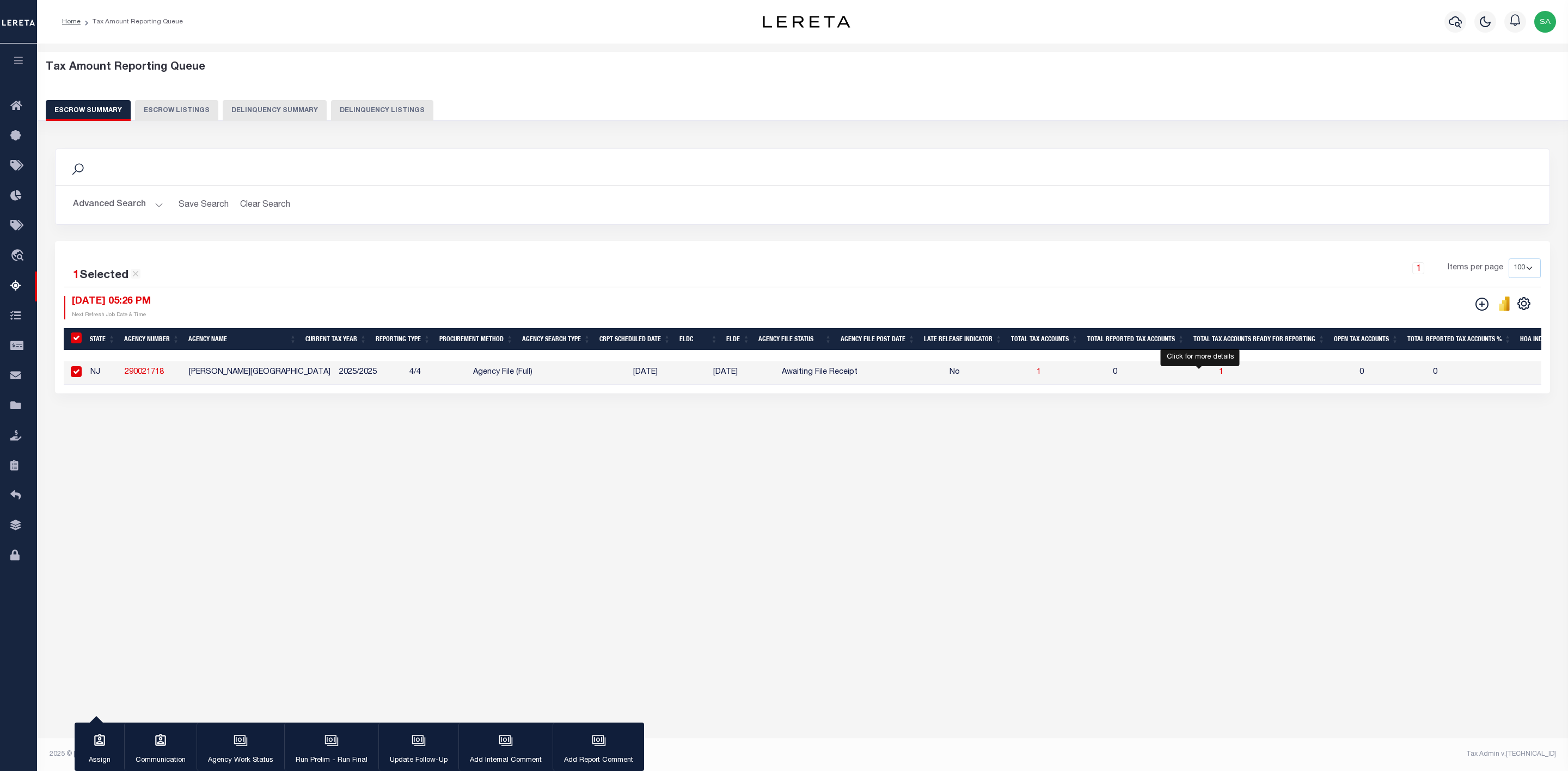
click at [1219, 372] on span "1" at bounding box center [1221, 372] width 4 height 8
select select "100"
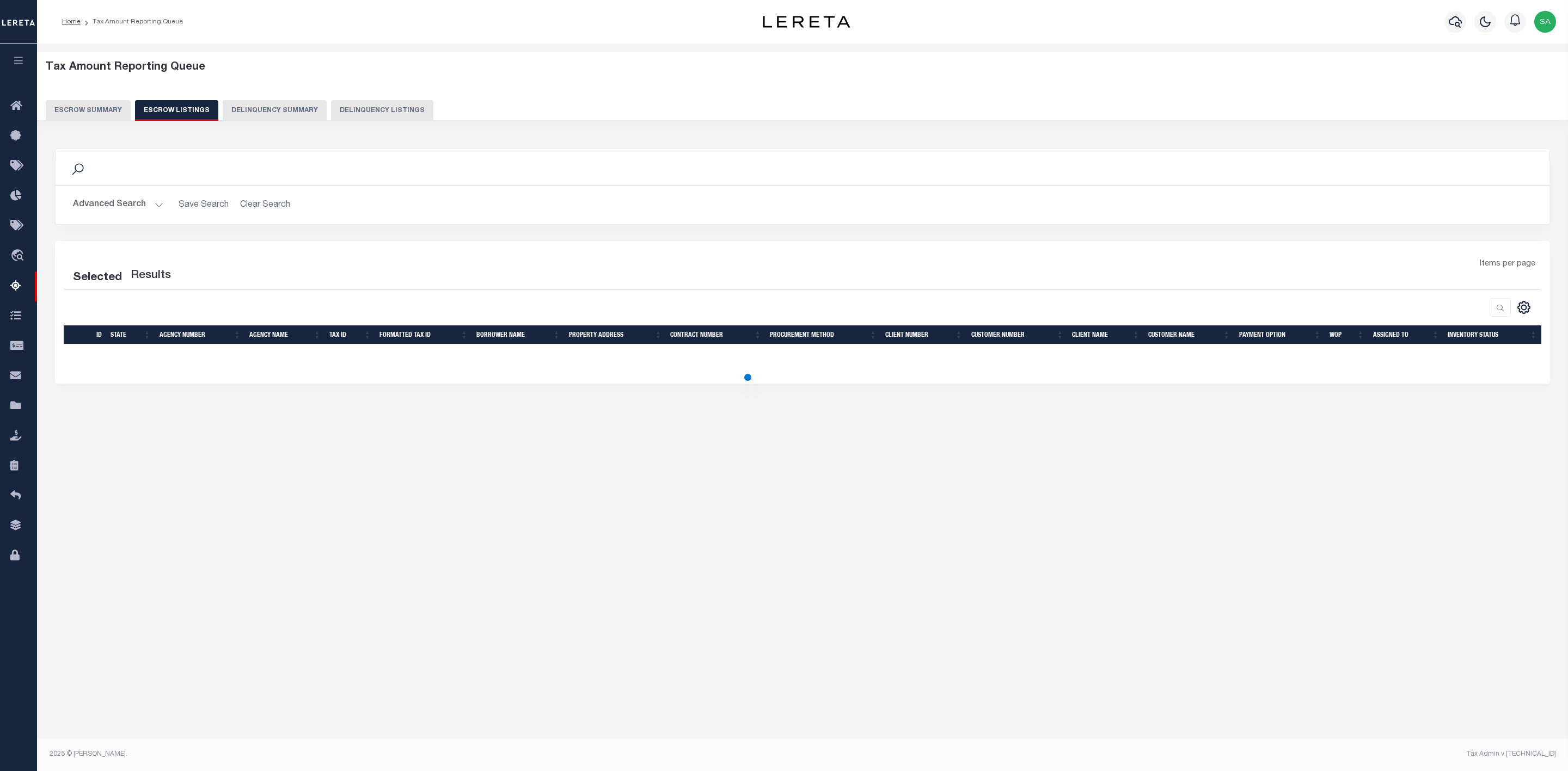
select select "100"
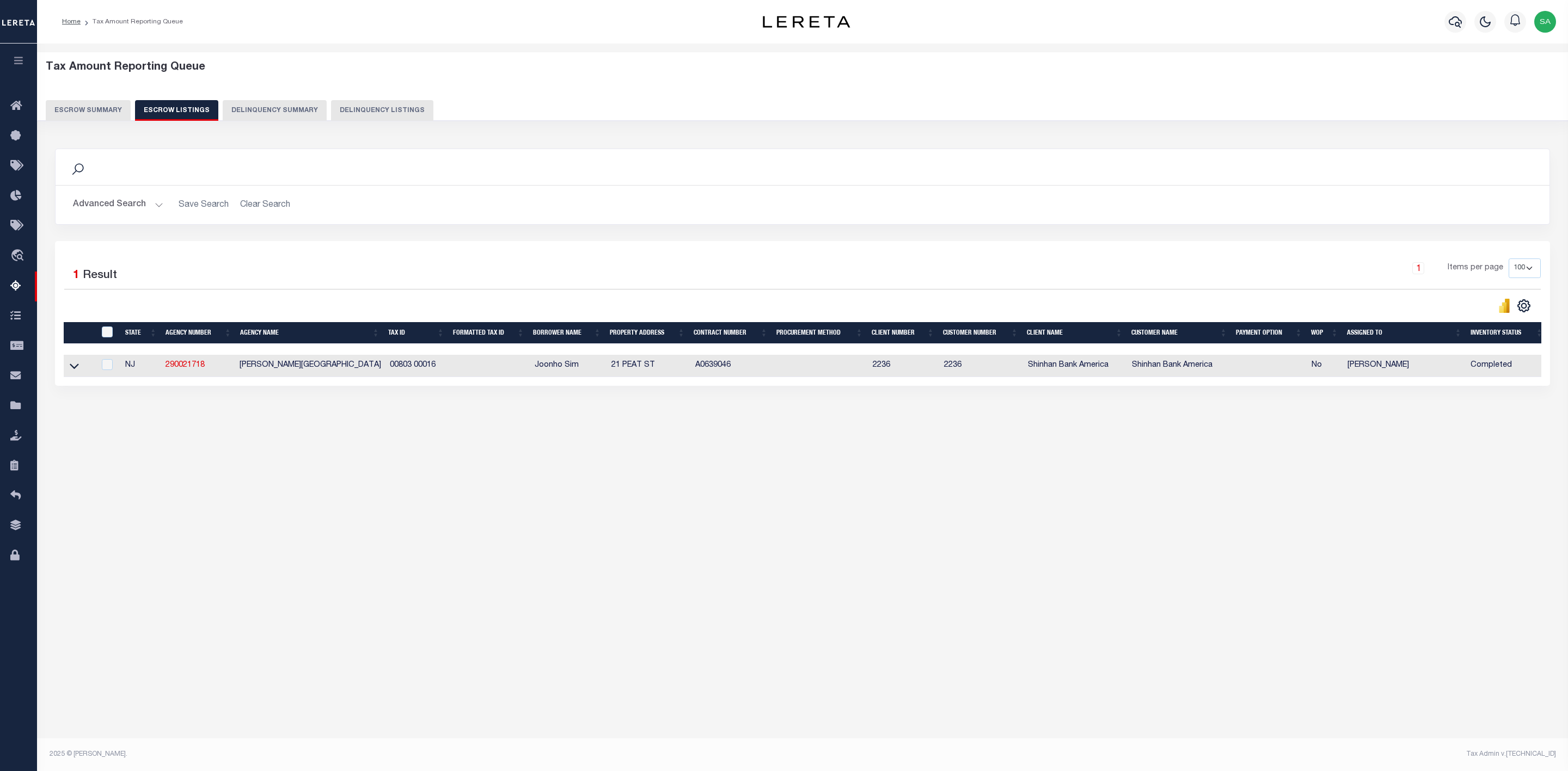
drag, startPoint x: 437, startPoint y: 370, endPoint x: 515, endPoint y: 491, distance: 144.0
click at [391, 372] on td "00803 00016" at bounding box center [417, 366] width 65 height 22
checkbox input "true"
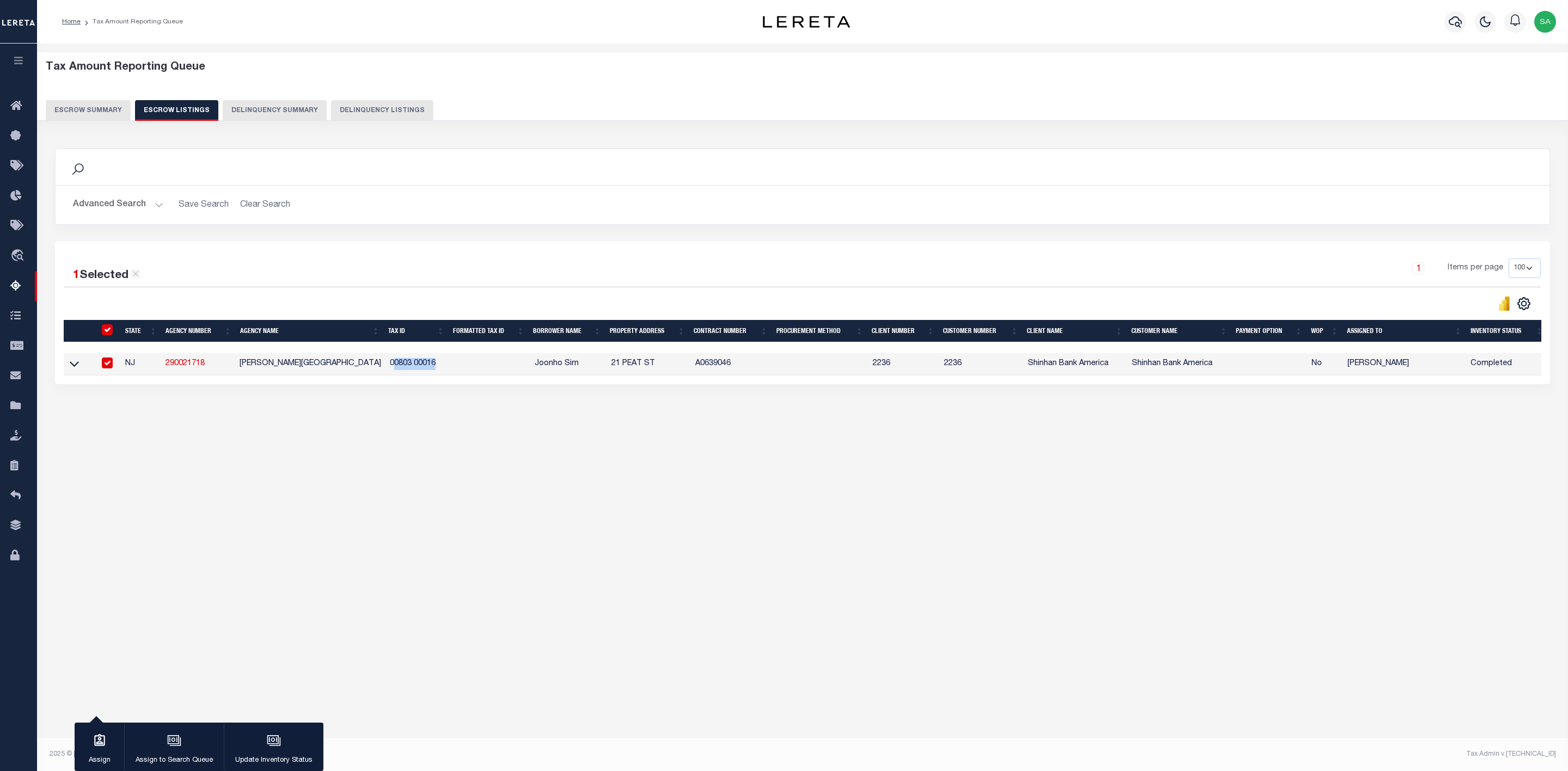
copy td "0803 00016"
click at [446, 371] on td "00803 00016" at bounding box center [417, 364] width 65 height 22
checkbox input "false"
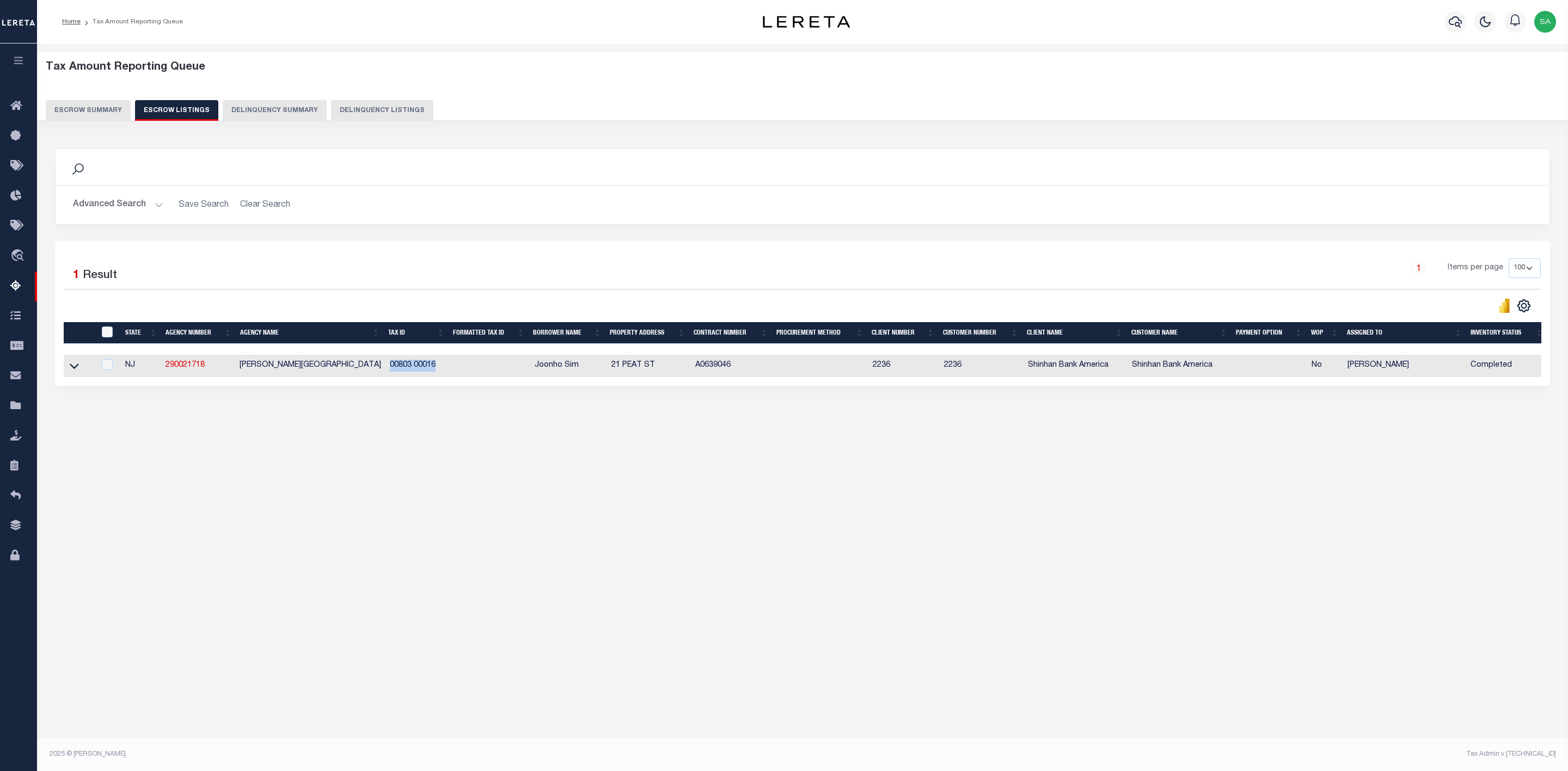
drag, startPoint x: 435, startPoint y: 368, endPoint x: 384, endPoint y: 370, distance: 51.0
click at [385, 370] on td "00803 00016" at bounding box center [417, 366] width 65 height 22
checkbox input "true"
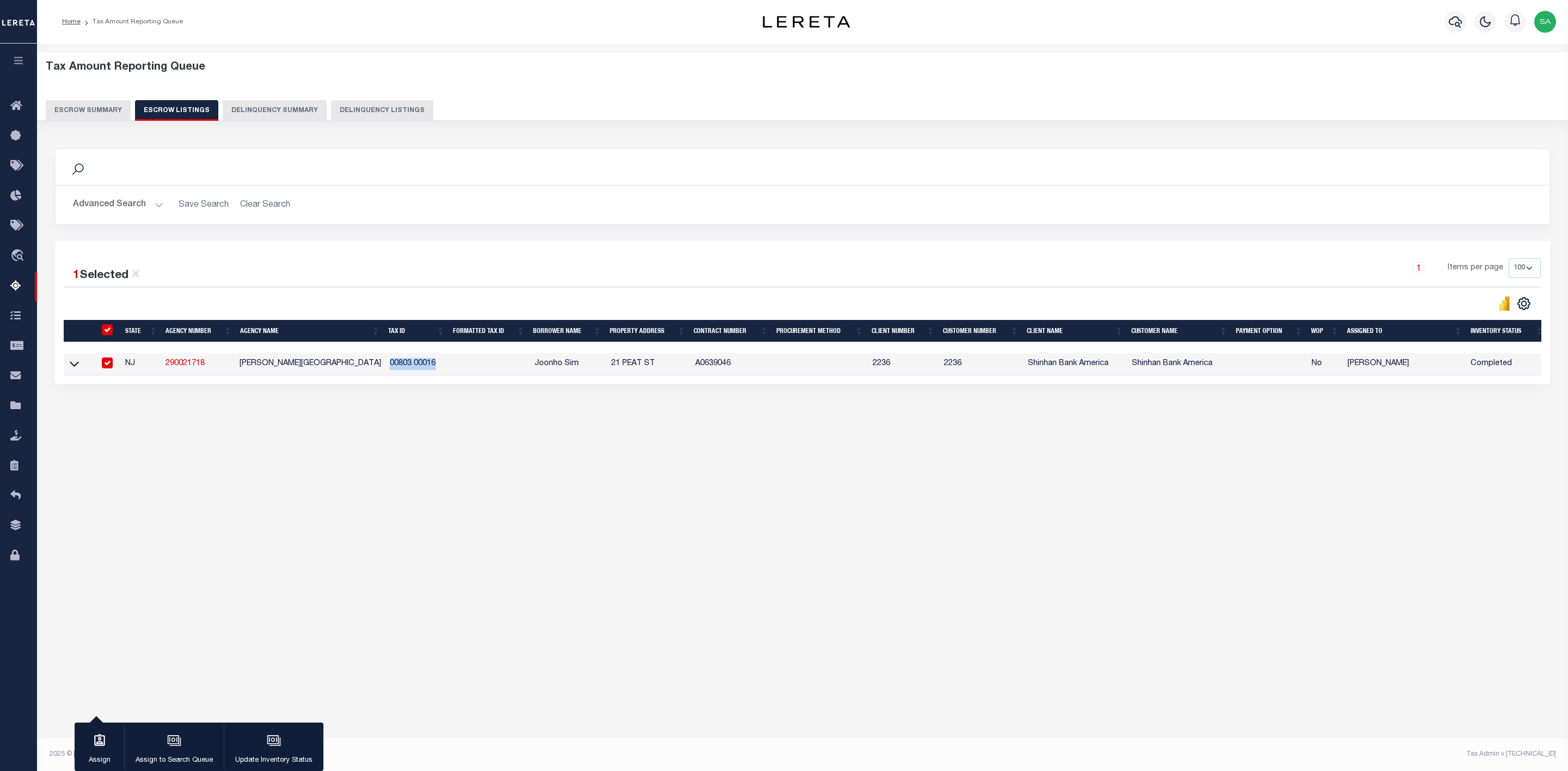
copy td "00803 00016"
click at [131, 193] on div "Advanced Search Save Search Clear Search State In" at bounding box center [803, 205] width 1494 height 39
click at [87, 290] on span "Tax Amount Reporting Queue" at bounding box center [103, 286] width 141 height 30
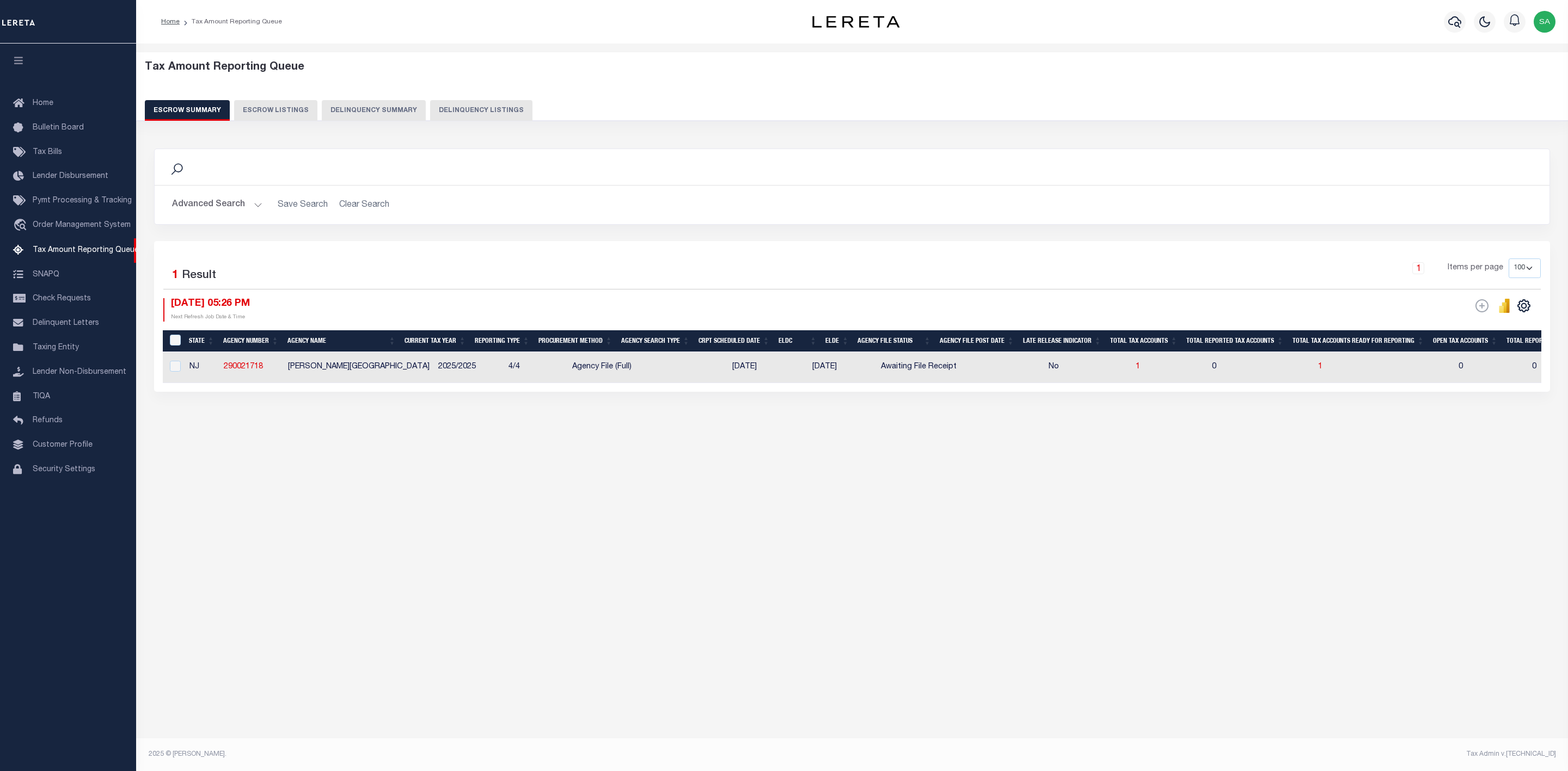
select select "100"
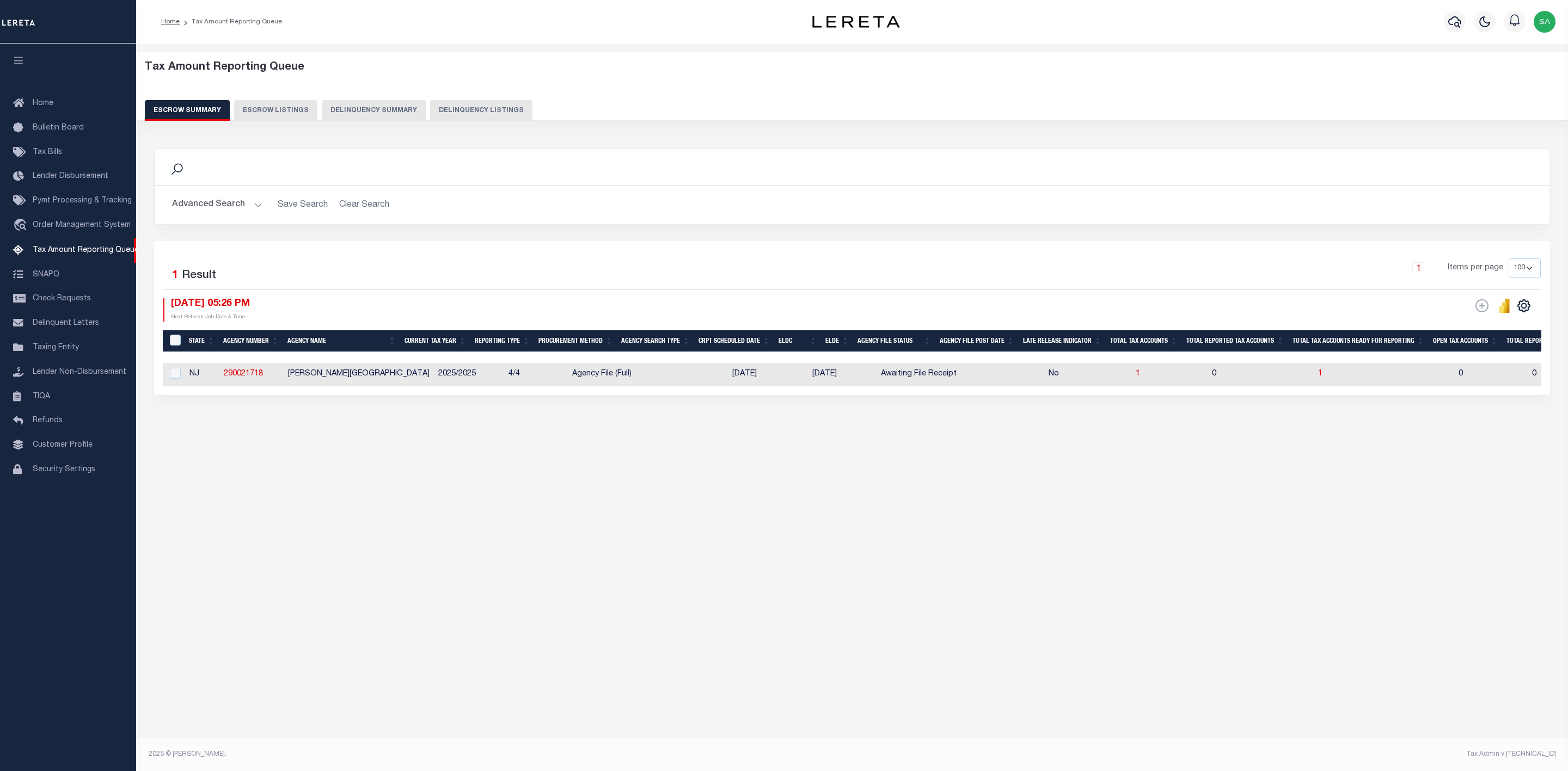
click at [241, 206] on button "Advanced Search" at bounding box center [217, 204] width 90 height 21
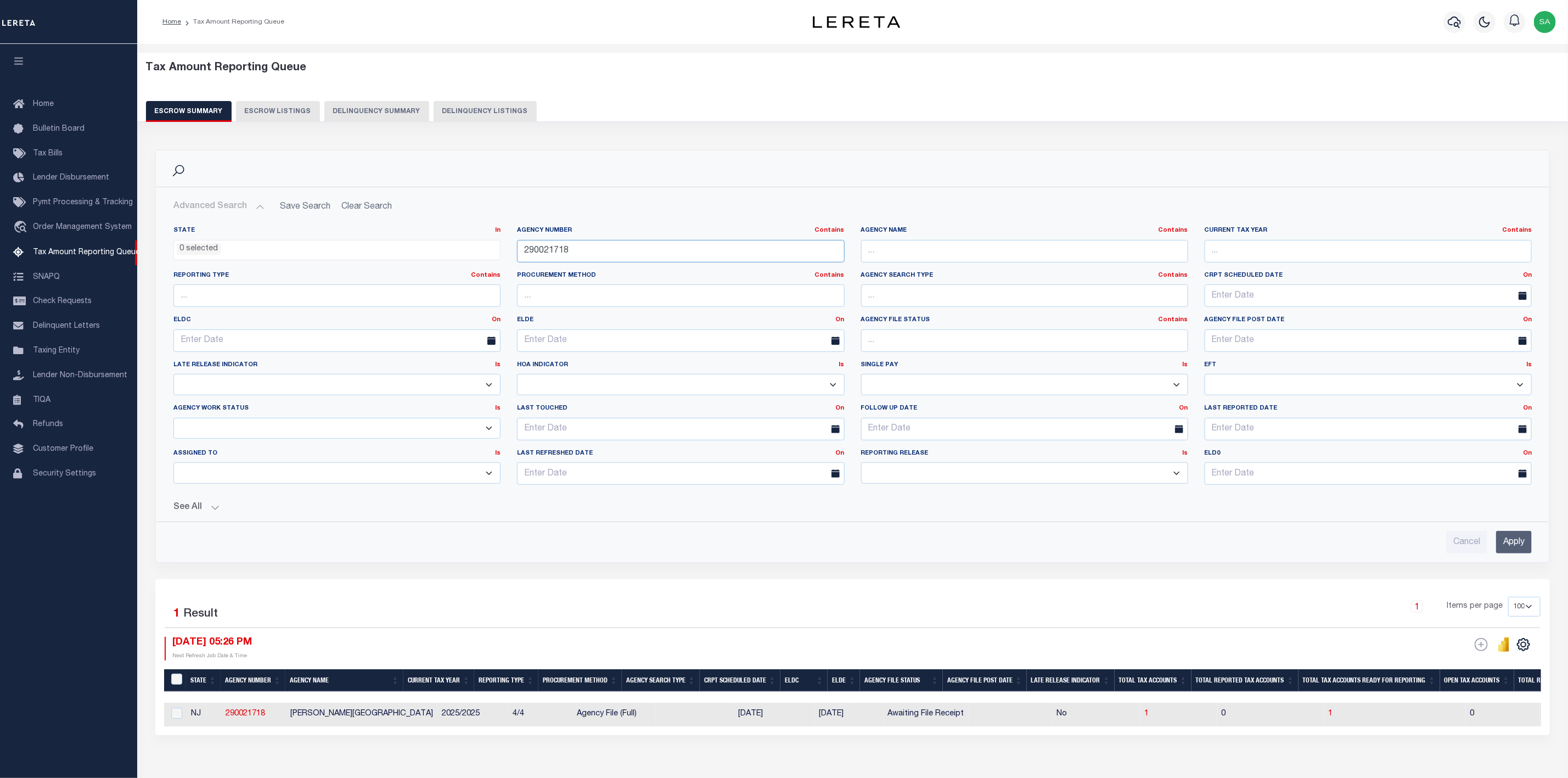
drag, startPoint x: 626, startPoint y: 256, endPoint x: 368, endPoint y: 269, distance: 258.3
click at [315, 262] on div "State In In AK AL AR AZ CA CO CT DC DE FL GA GU HI IA ID IL IN KS KY LA MA MD M…" at bounding box center [853, 360] width 1375 height 268
paste input "320580000"
type input "320580000"
click at [1521, 549] on input "Apply" at bounding box center [1514, 542] width 36 height 22
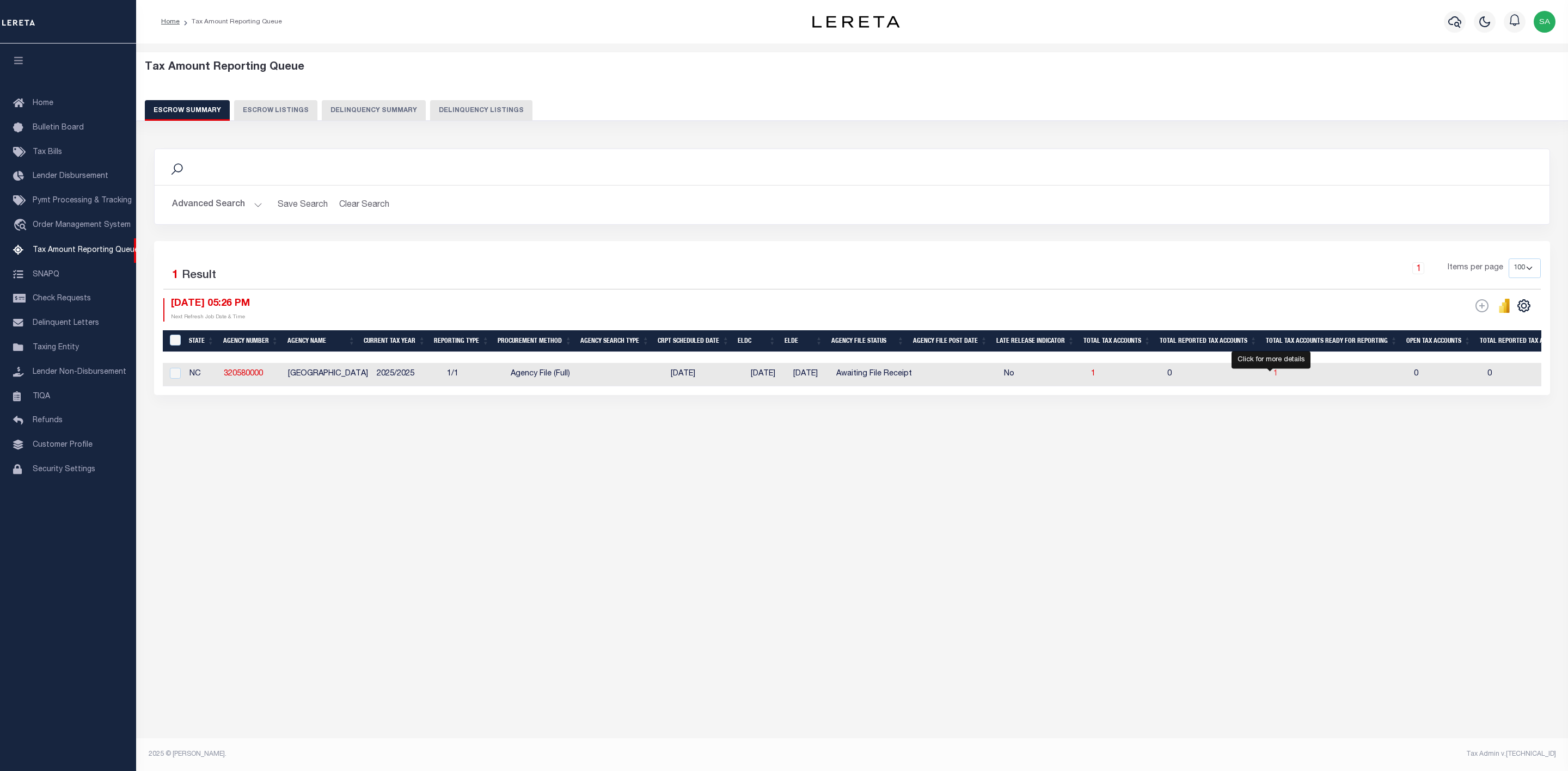
click at [1273, 376] on span "1" at bounding box center [1275, 373] width 4 height 8
select select "100"
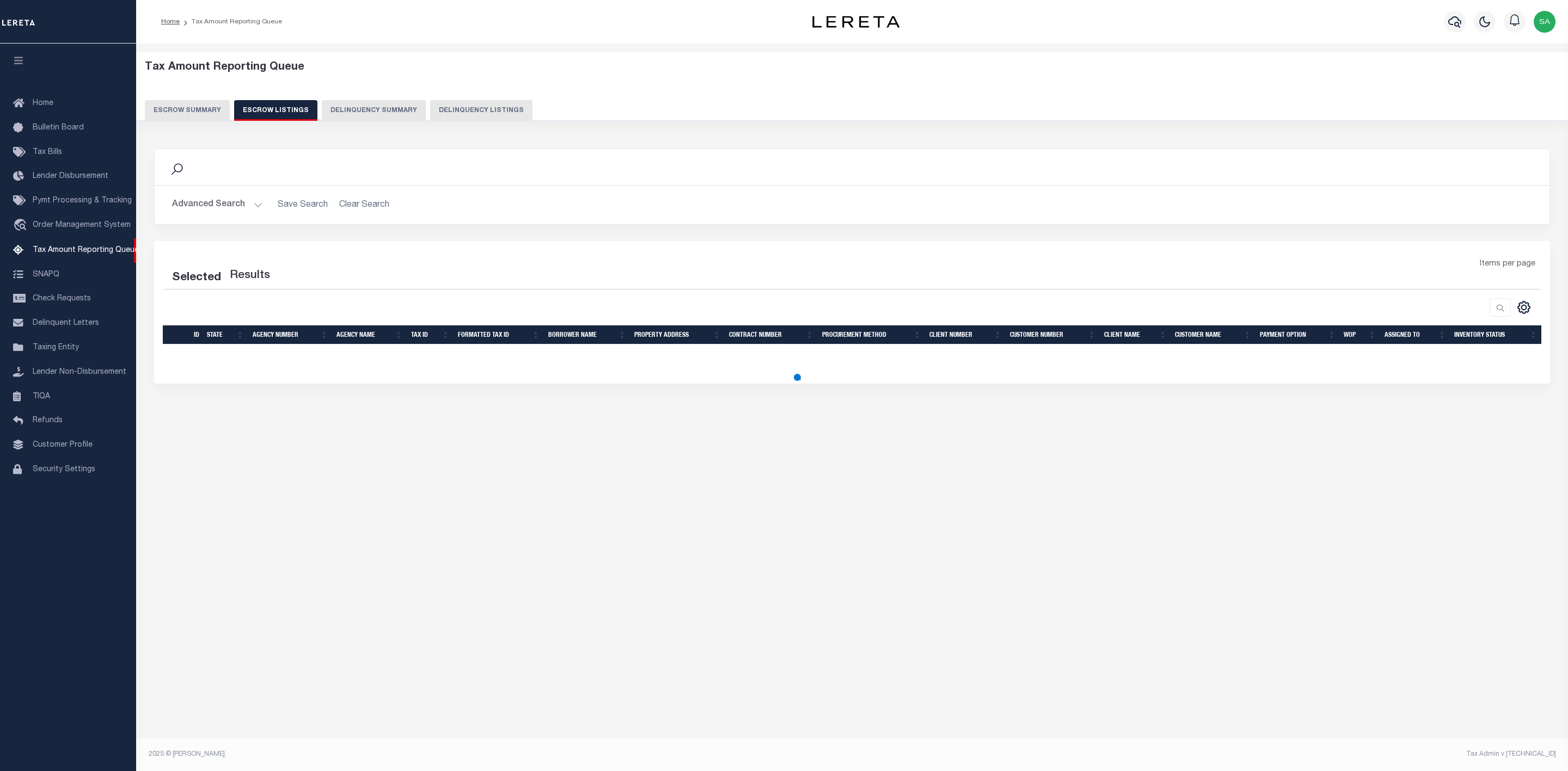
select select "100"
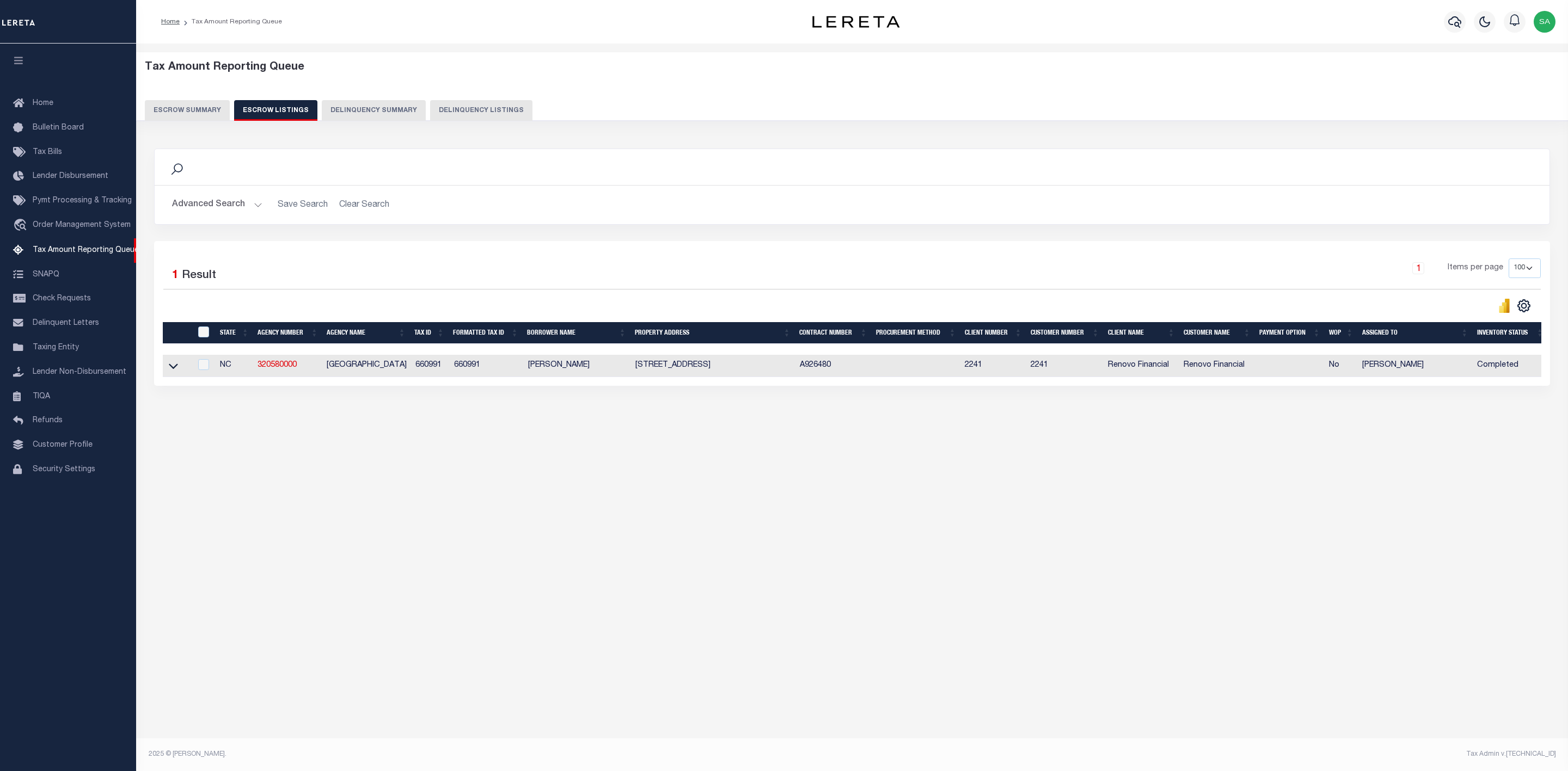
click at [466, 371] on td "660991" at bounding box center [487, 366] width 74 height 22
checkbox input "true"
click at [466, 371] on td "660991" at bounding box center [487, 366] width 74 height 22
checkbox input "false"
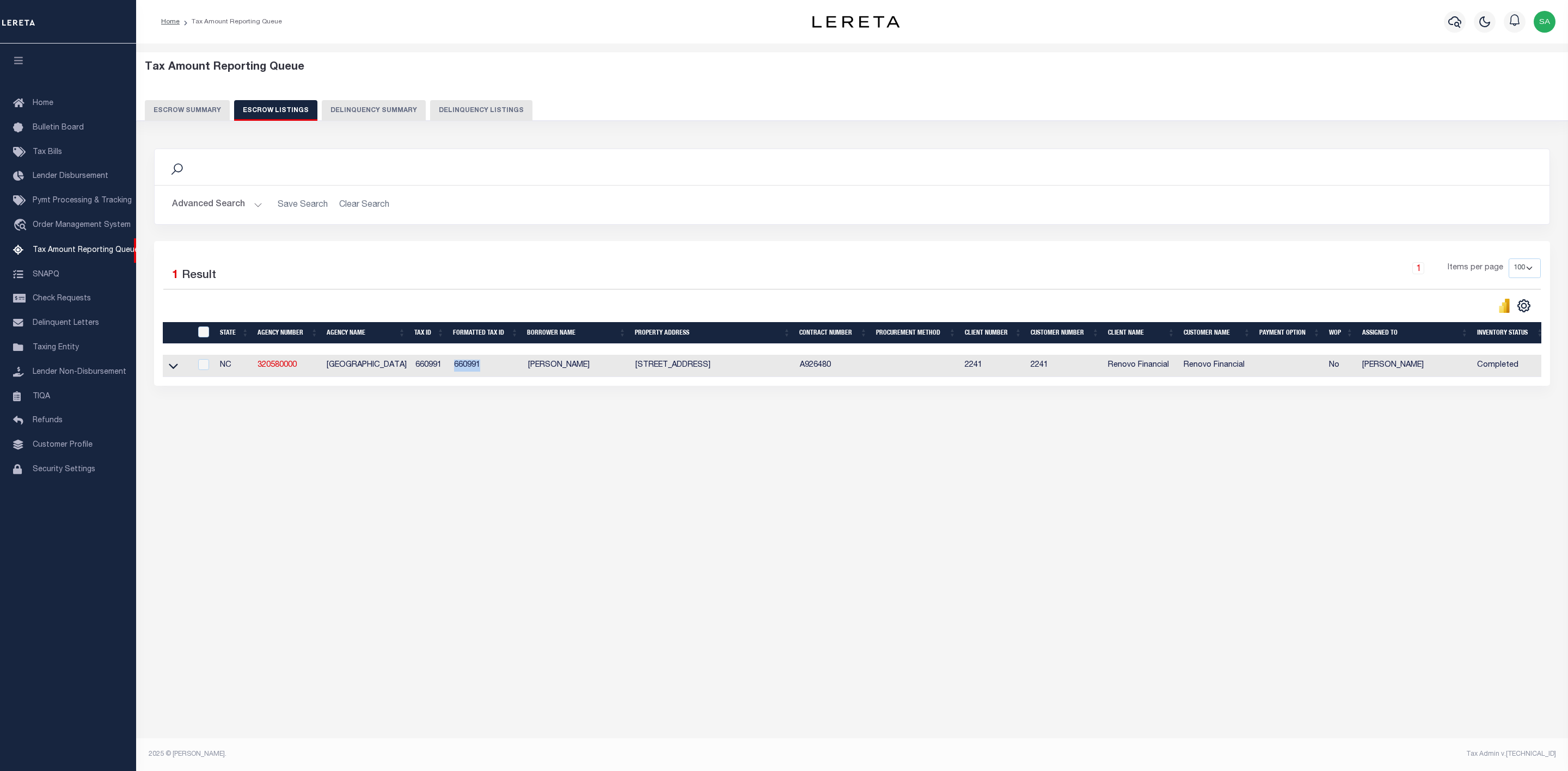
checkbox input "false"
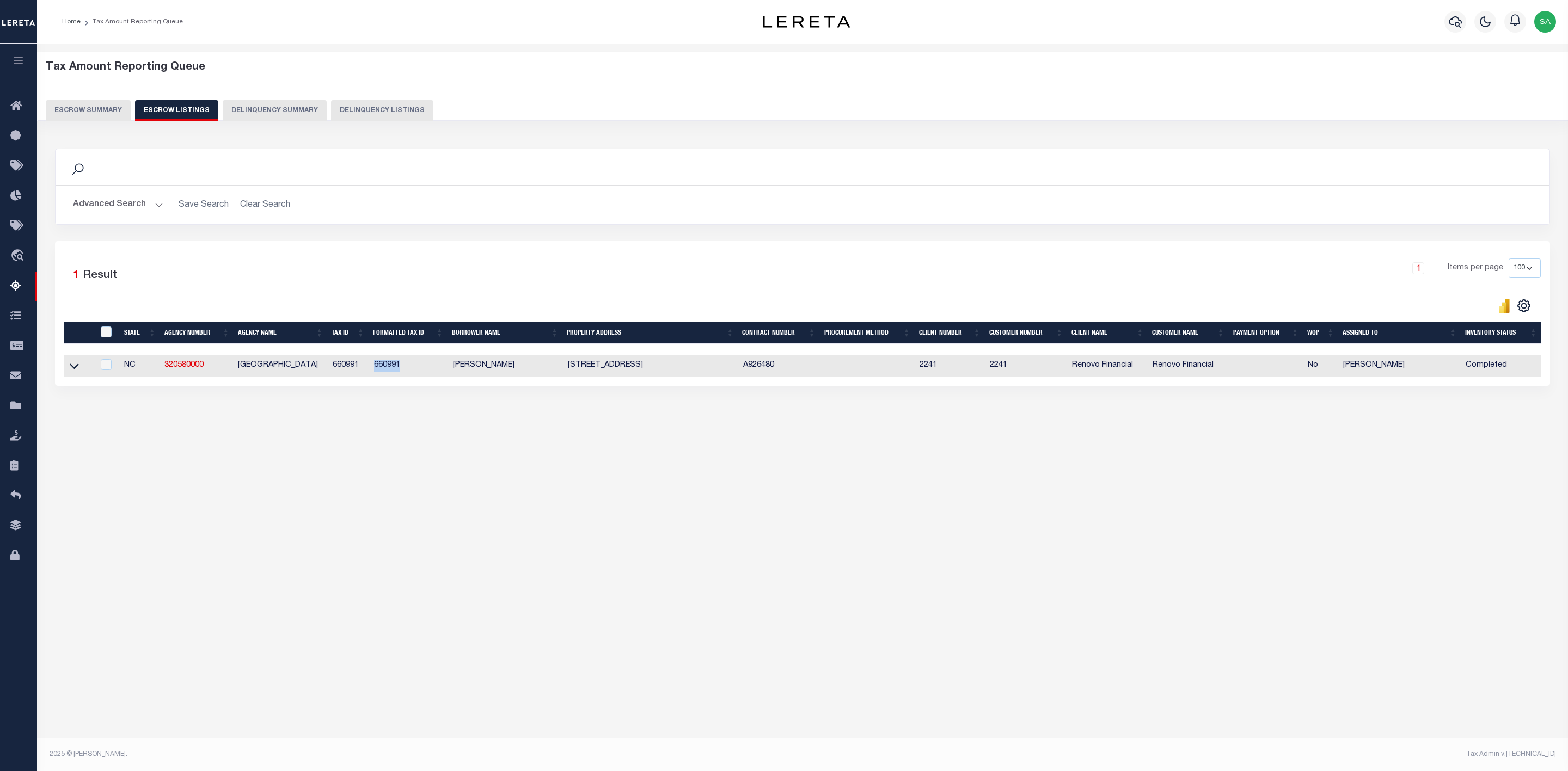
copy td "660991"
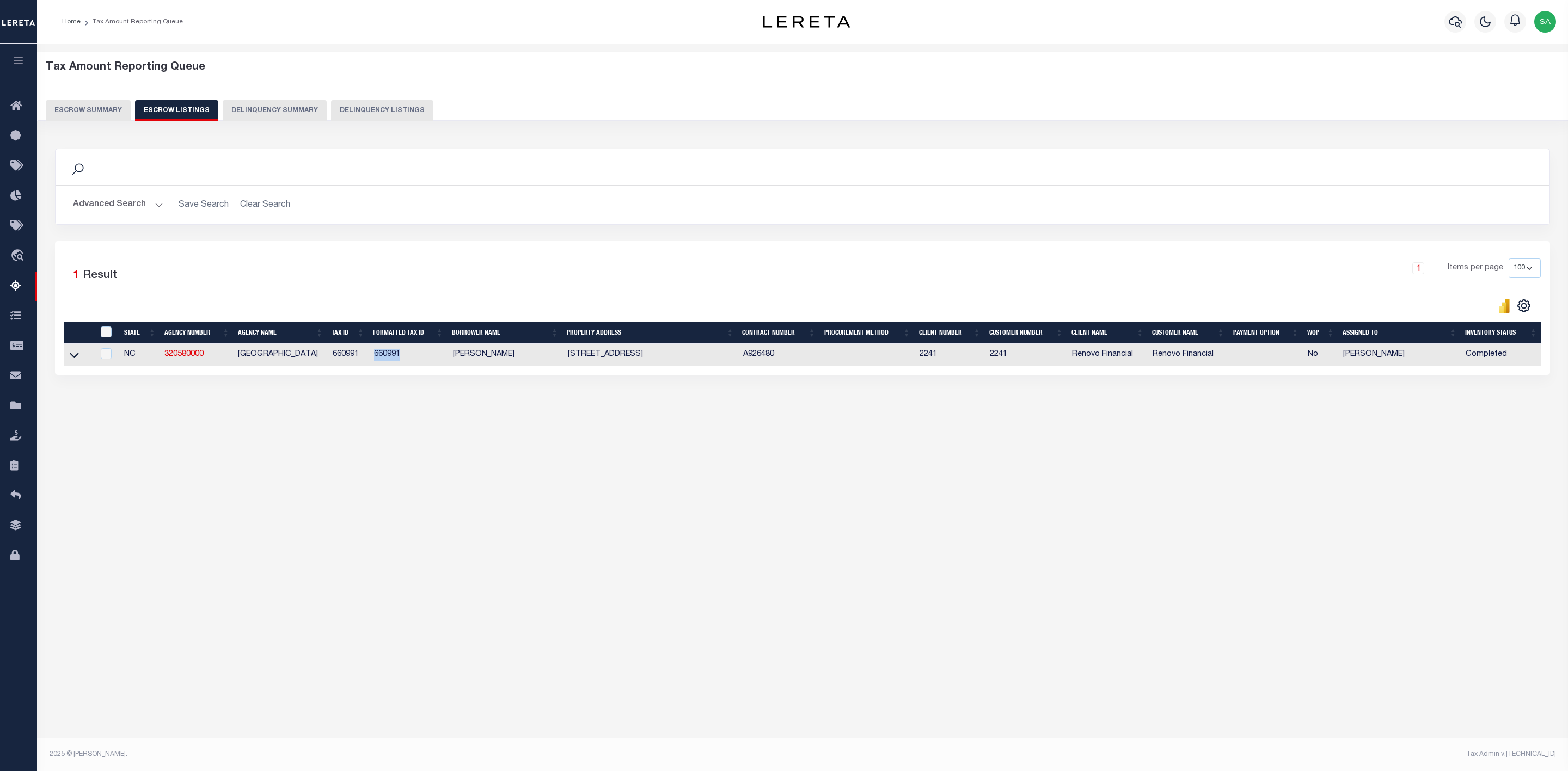
click at [131, 209] on button "Advanced Search" at bounding box center [117, 204] width 90 height 21
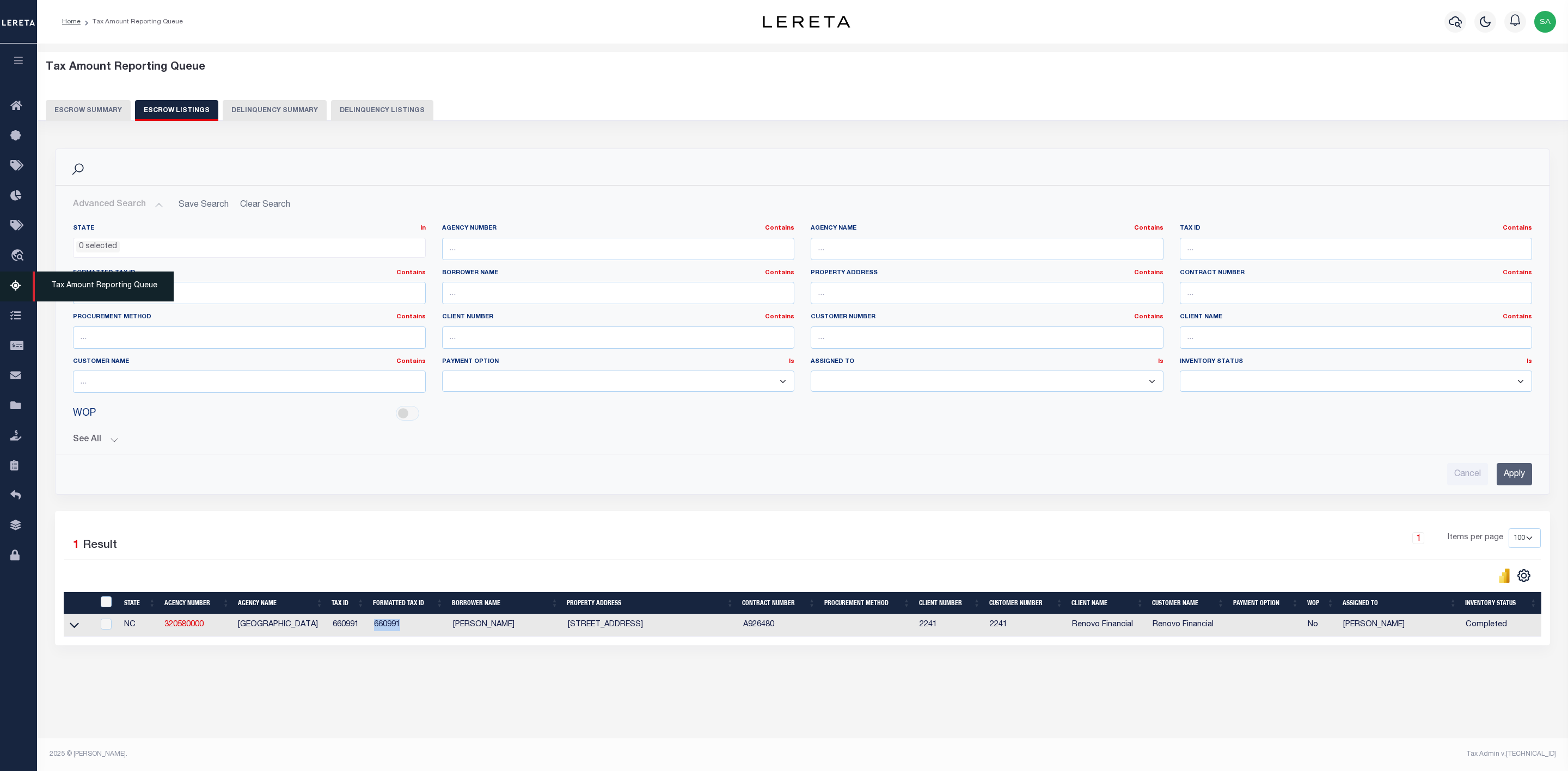
click at [84, 286] on span "Tax Amount Reporting Queue" at bounding box center [103, 286] width 141 height 30
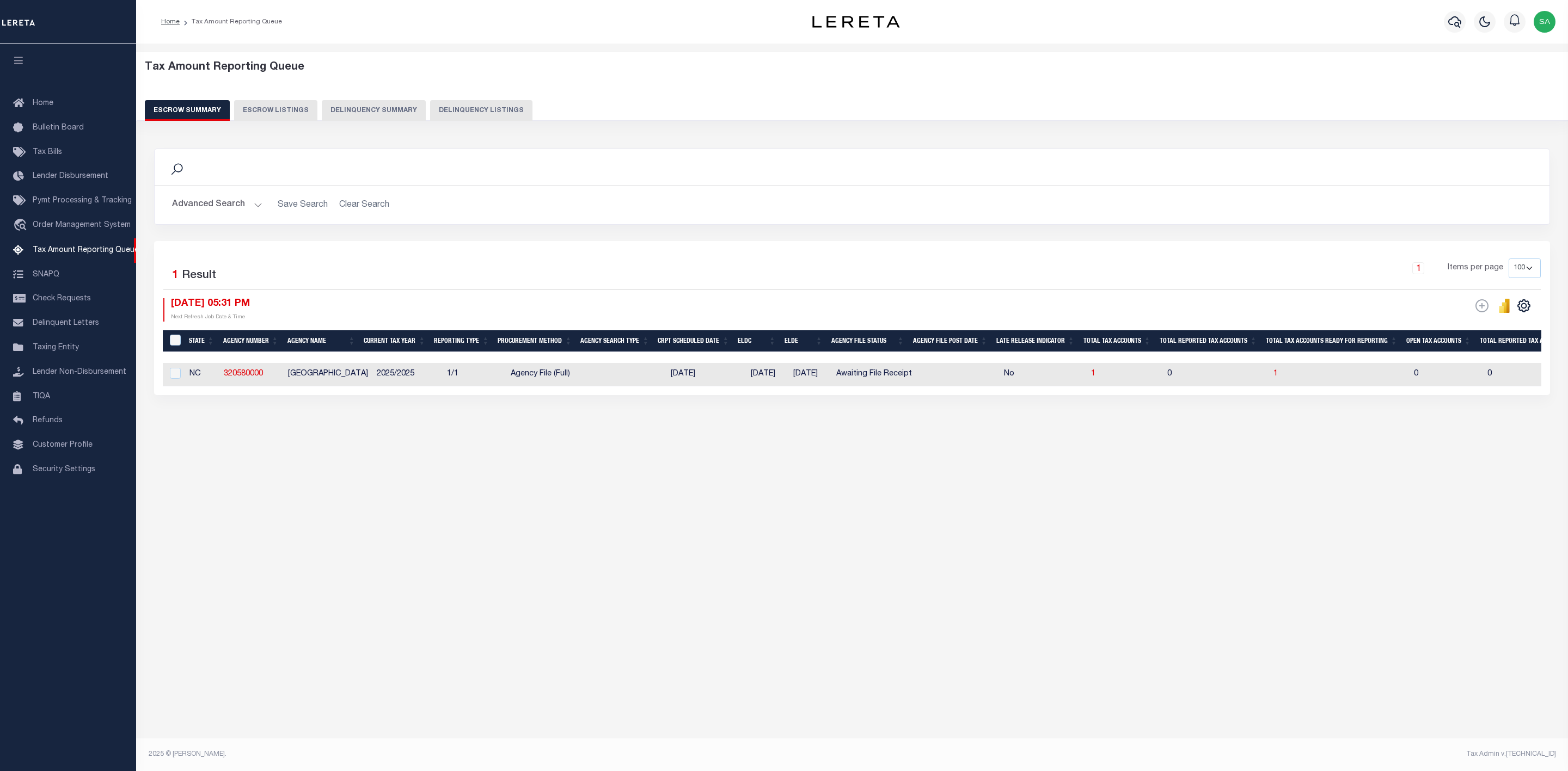
select select "100"
click at [1273, 377] on span "1" at bounding box center [1275, 373] width 4 height 8
select select "100"
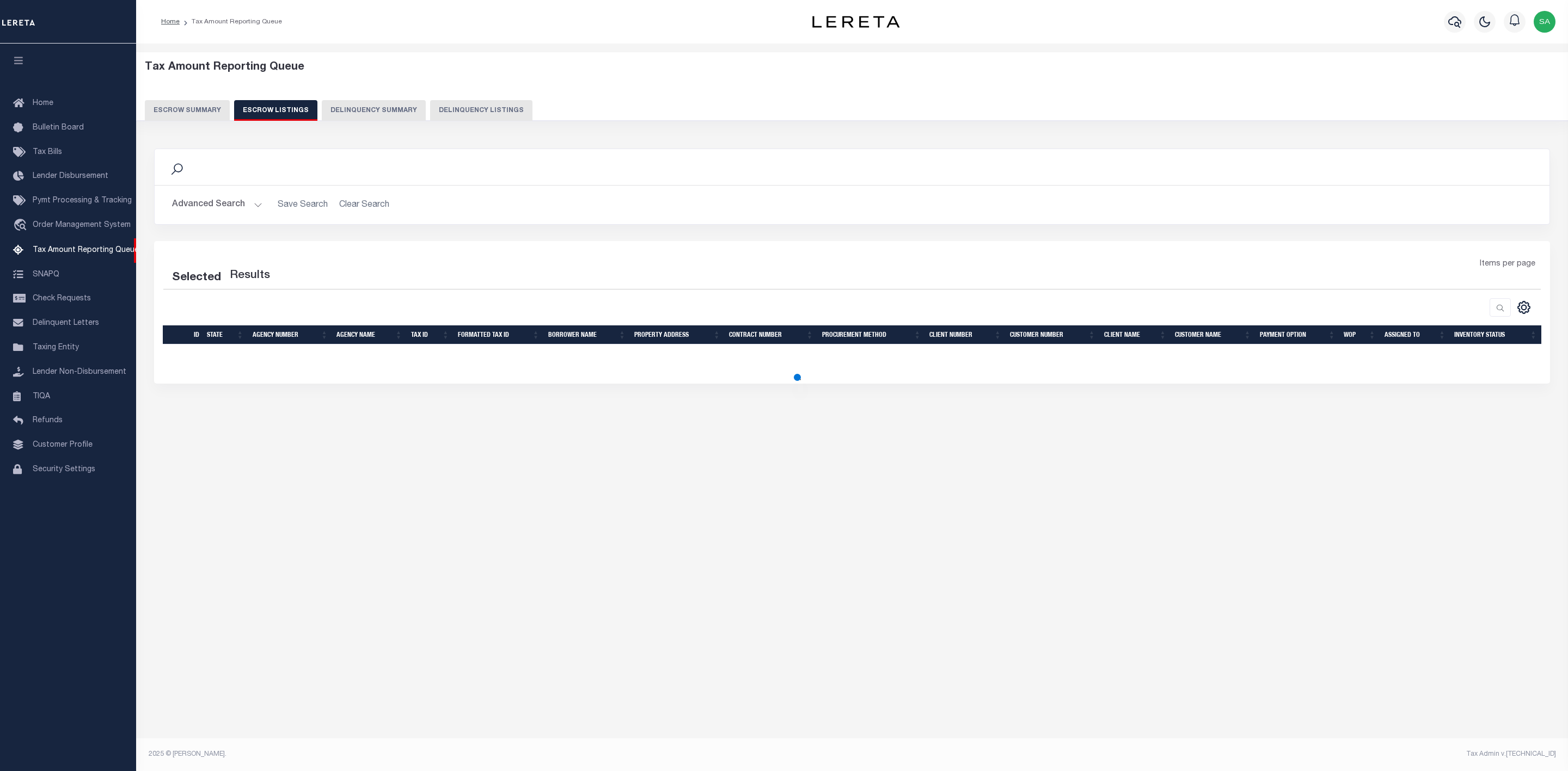
select select "100"
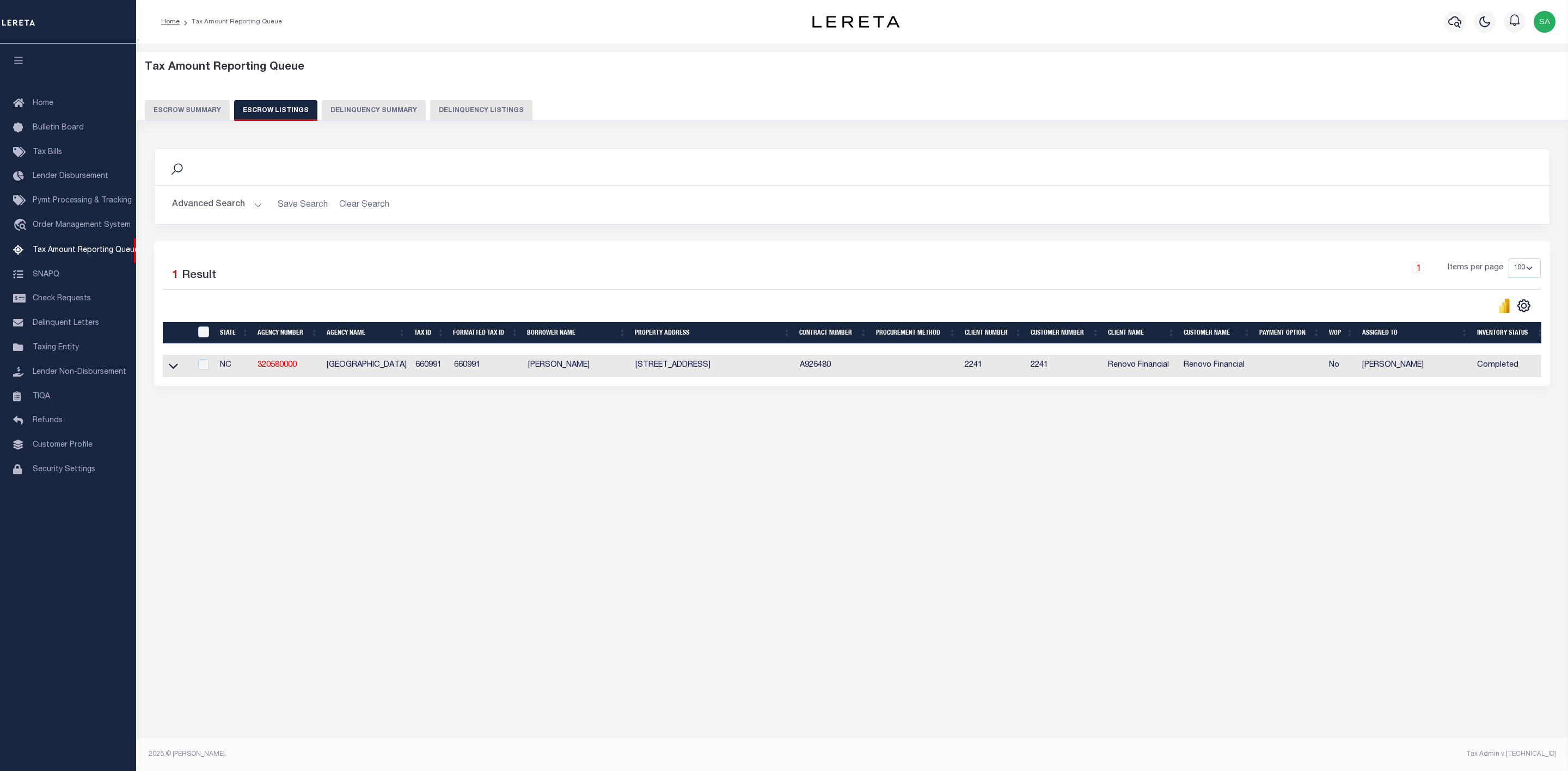
click at [236, 209] on button "Advanced Search" at bounding box center [217, 204] width 90 height 21
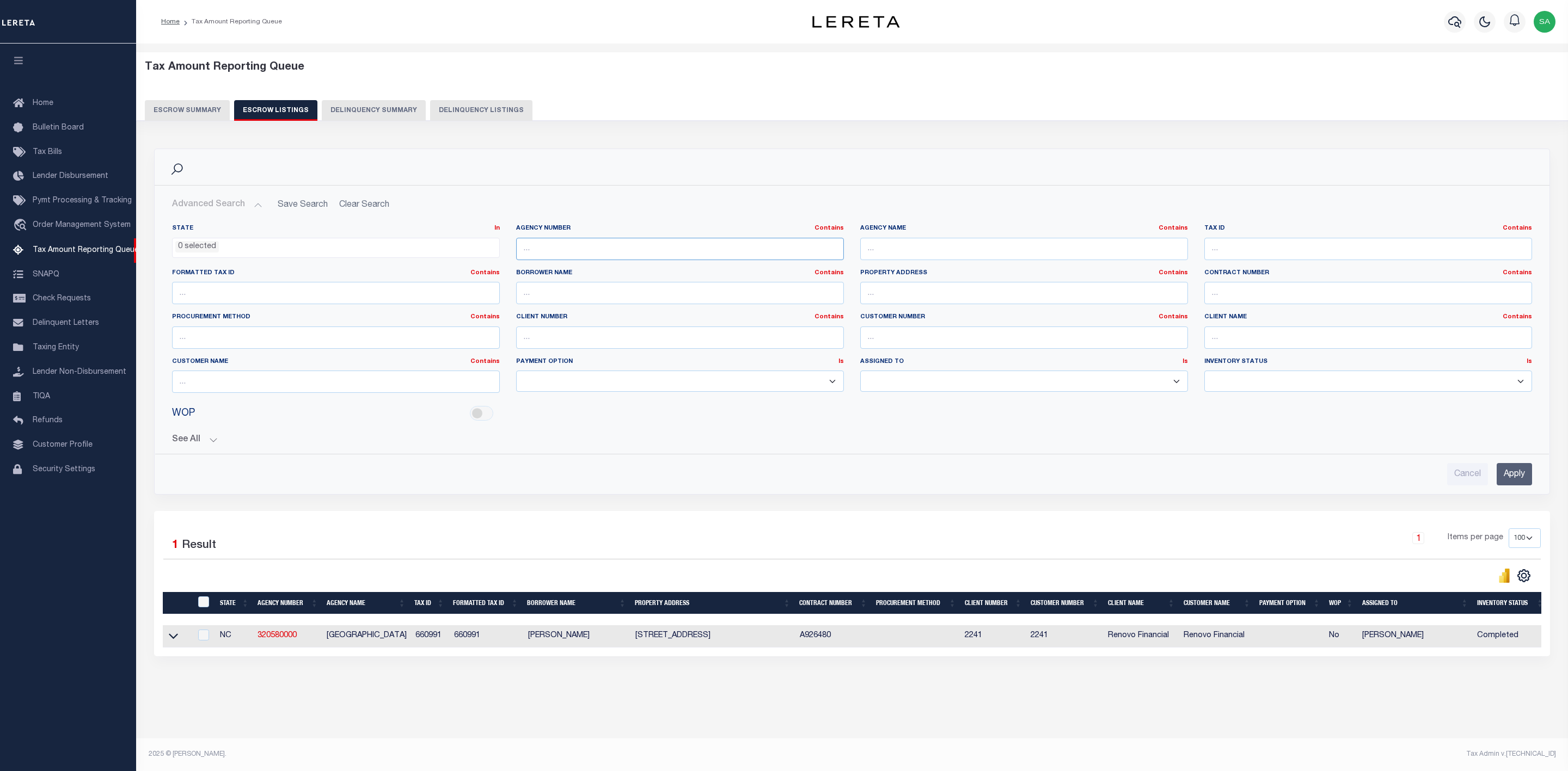
click at [685, 250] on input "text" at bounding box center [680, 249] width 328 height 22
paste input "290120208"
type input "290120208"
click at [1511, 475] on input "Apply" at bounding box center [1515, 474] width 35 height 22
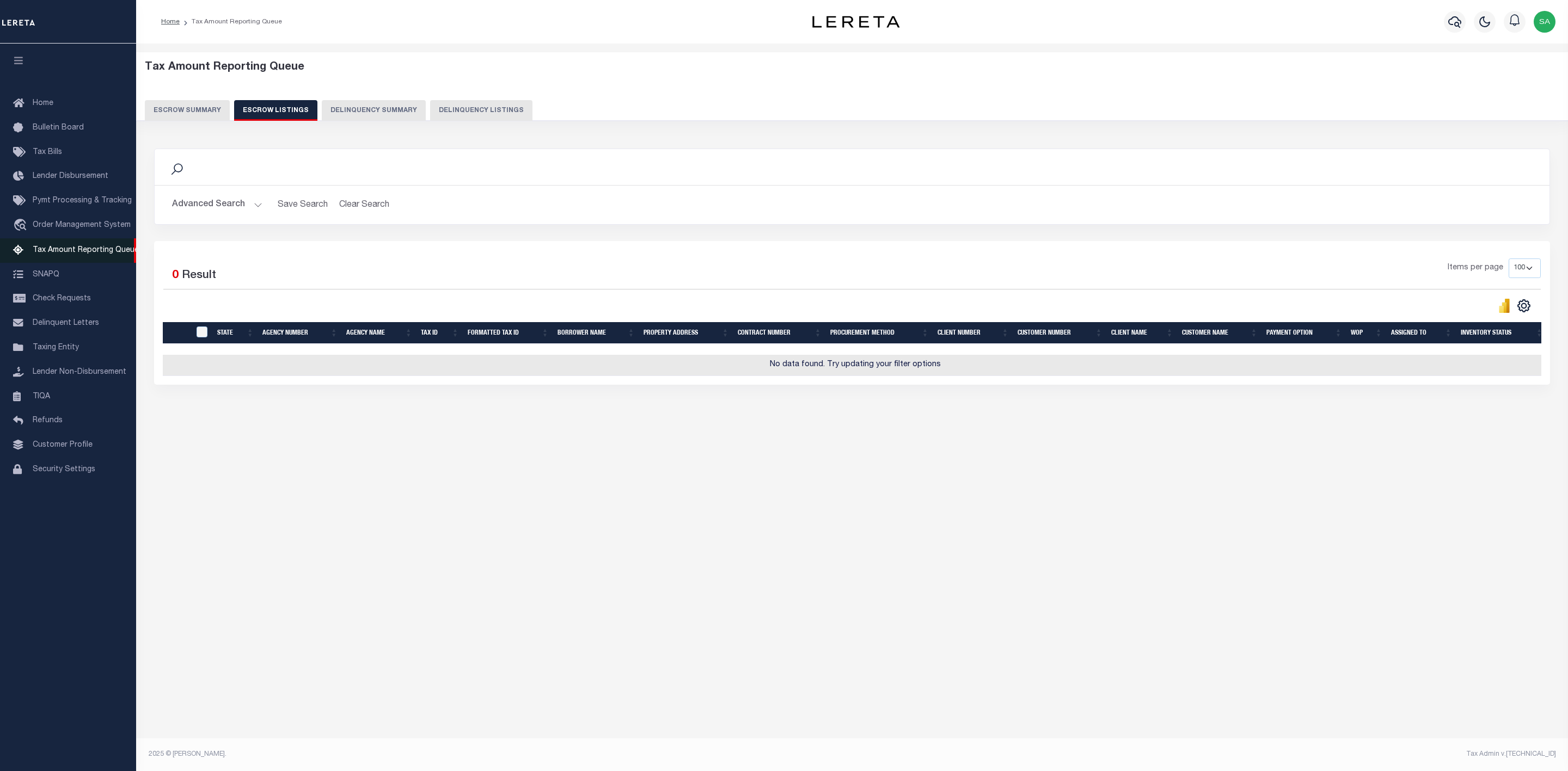
click at [73, 254] on span "Tax Amount Reporting Queue" at bounding box center [86, 250] width 106 height 8
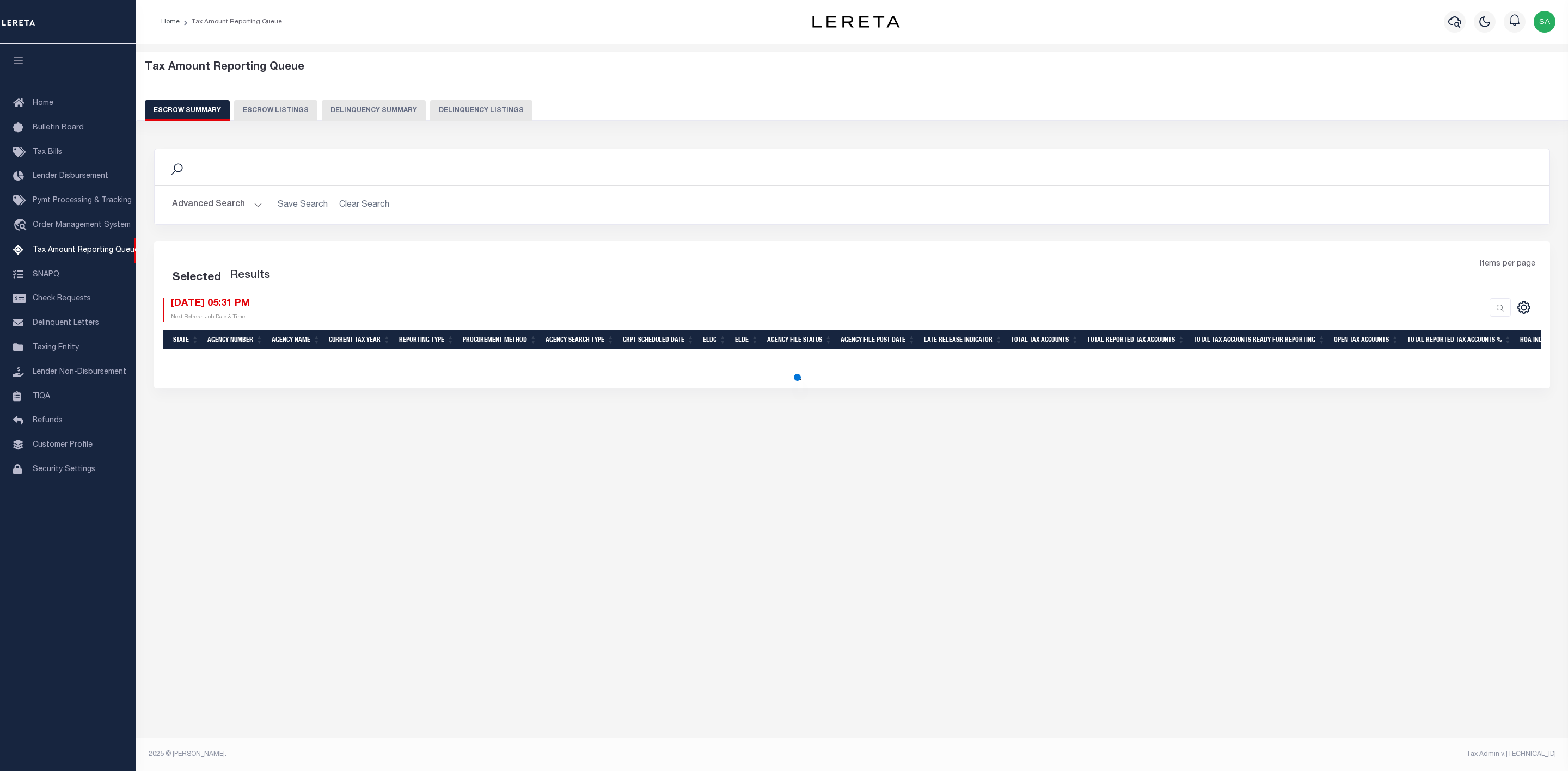
select select
select select "100"
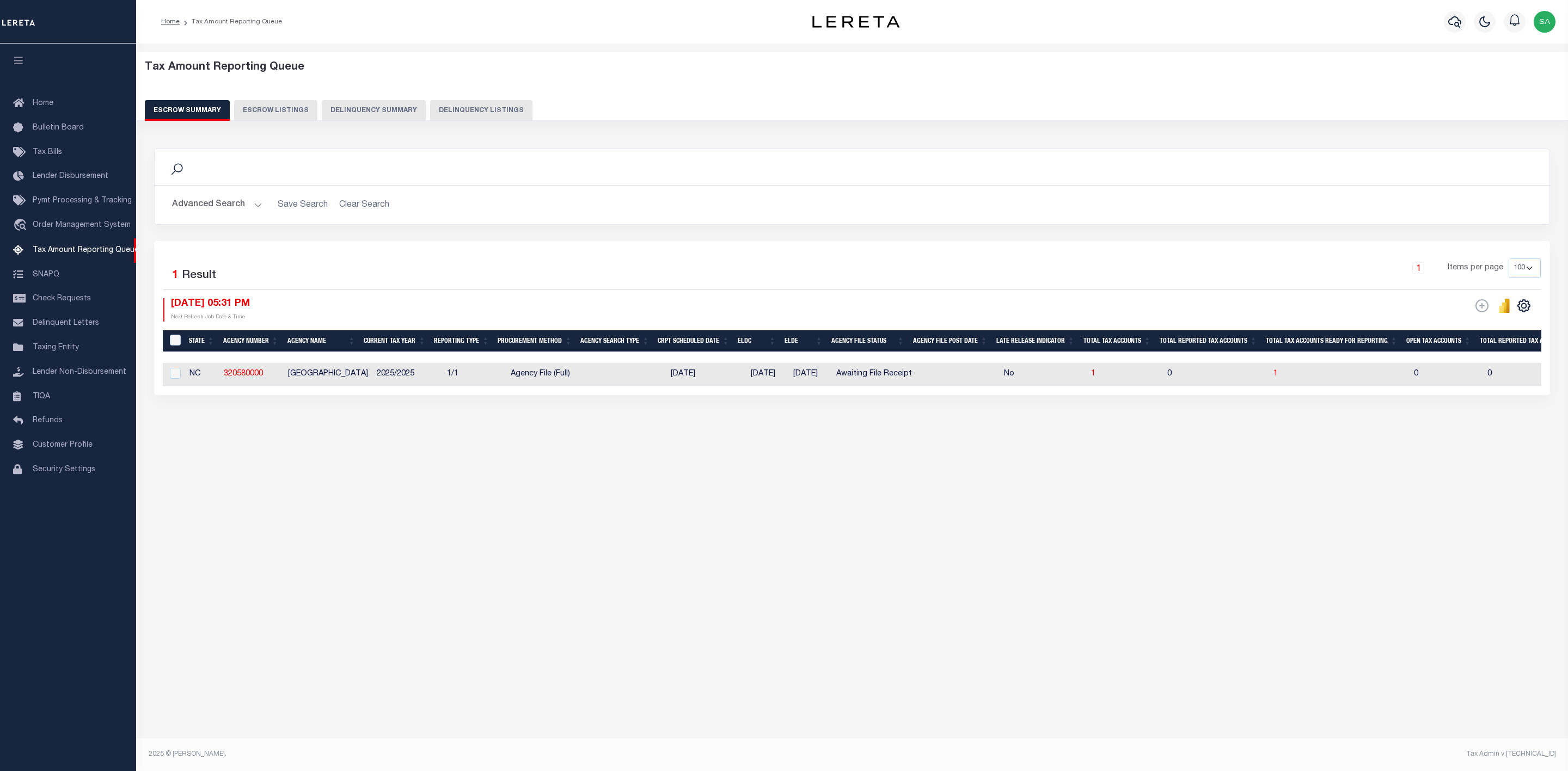
click at [225, 208] on button "Advanced Search" at bounding box center [217, 204] width 90 height 21
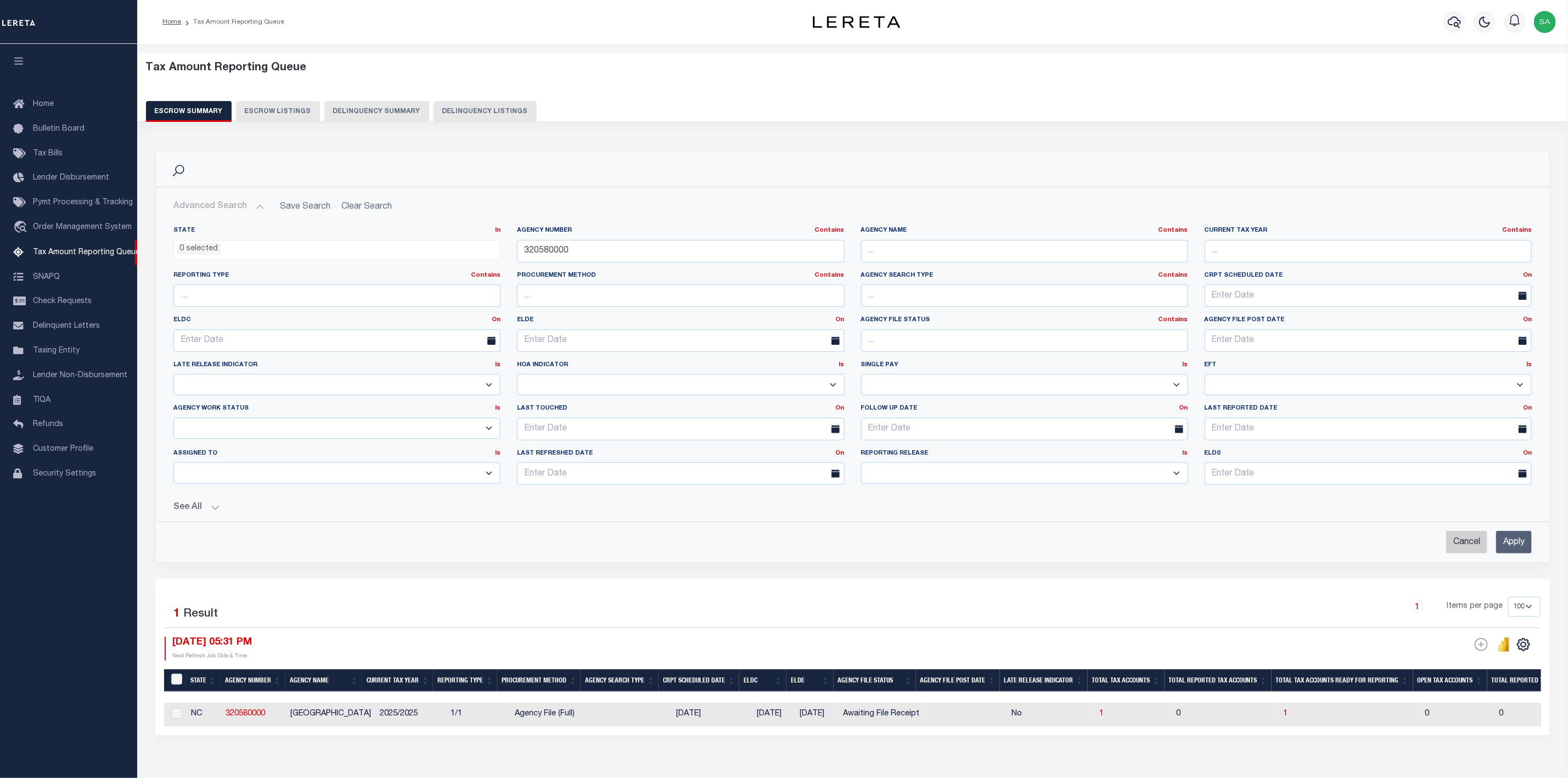
click at [1450, 542] on input "Cancel" at bounding box center [1467, 542] width 41 height 22
checkbox input "true"
select select
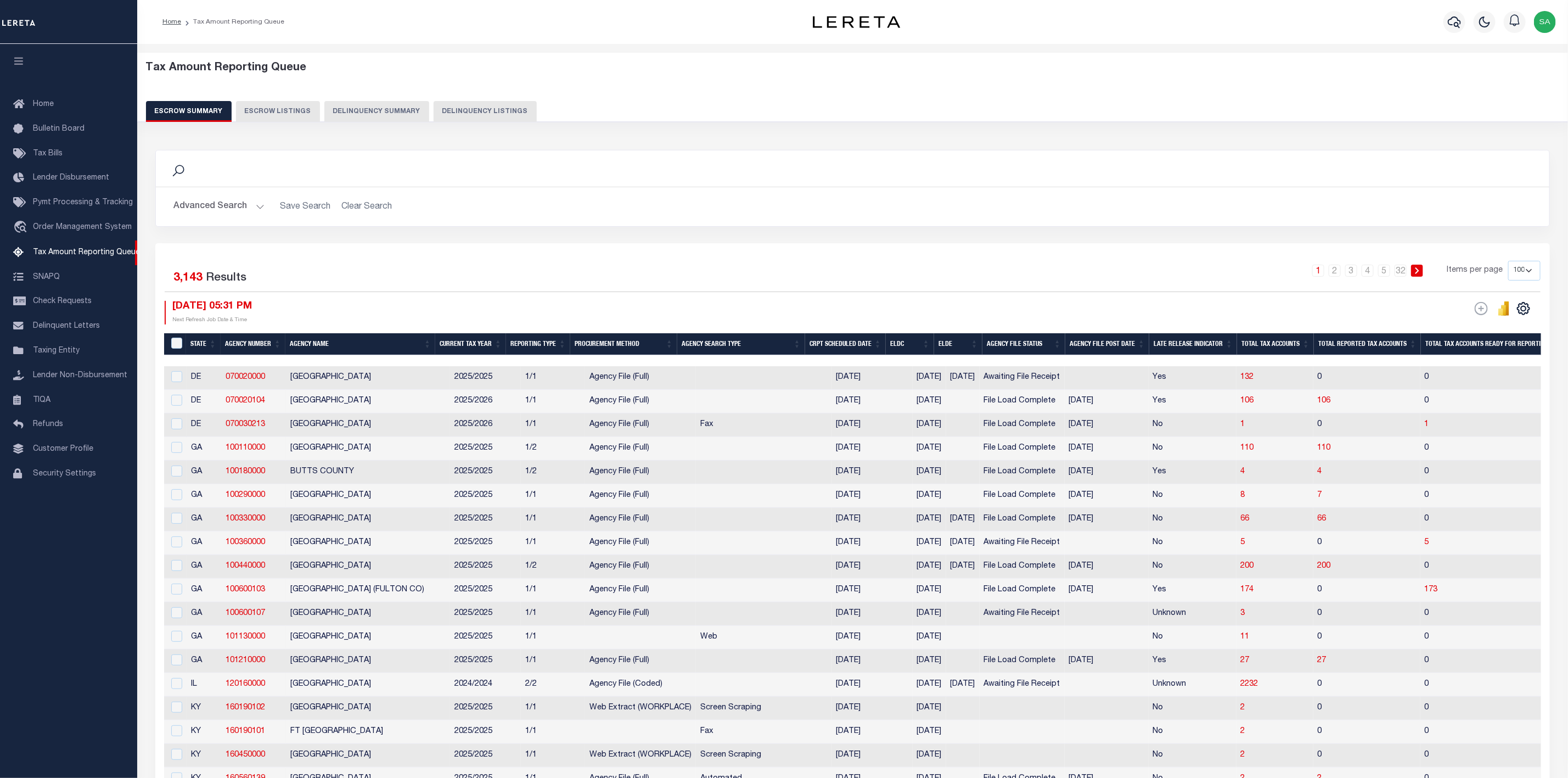
click at [231, 210] on button "Advanced Search" at bounding box center [219, 206] width 91 height 21
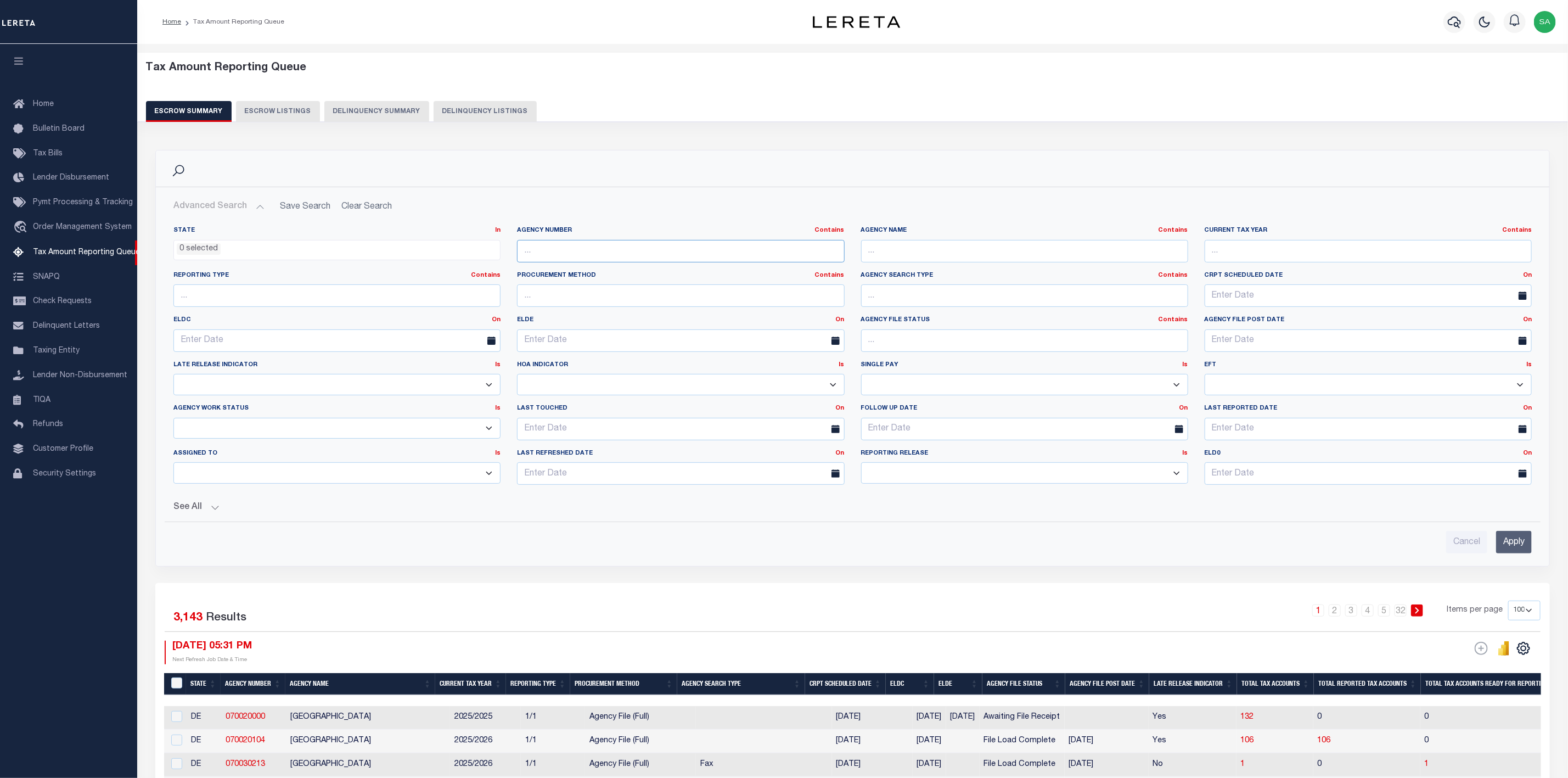
drag, startPoint x: 683, startPoint y: 252, endPoint x: 698, endPoint y: 263, distance: 18.6
click at [683, 252] on input "text" at bounding box center [681, 251] width 327 height 22
paste input "290120208"
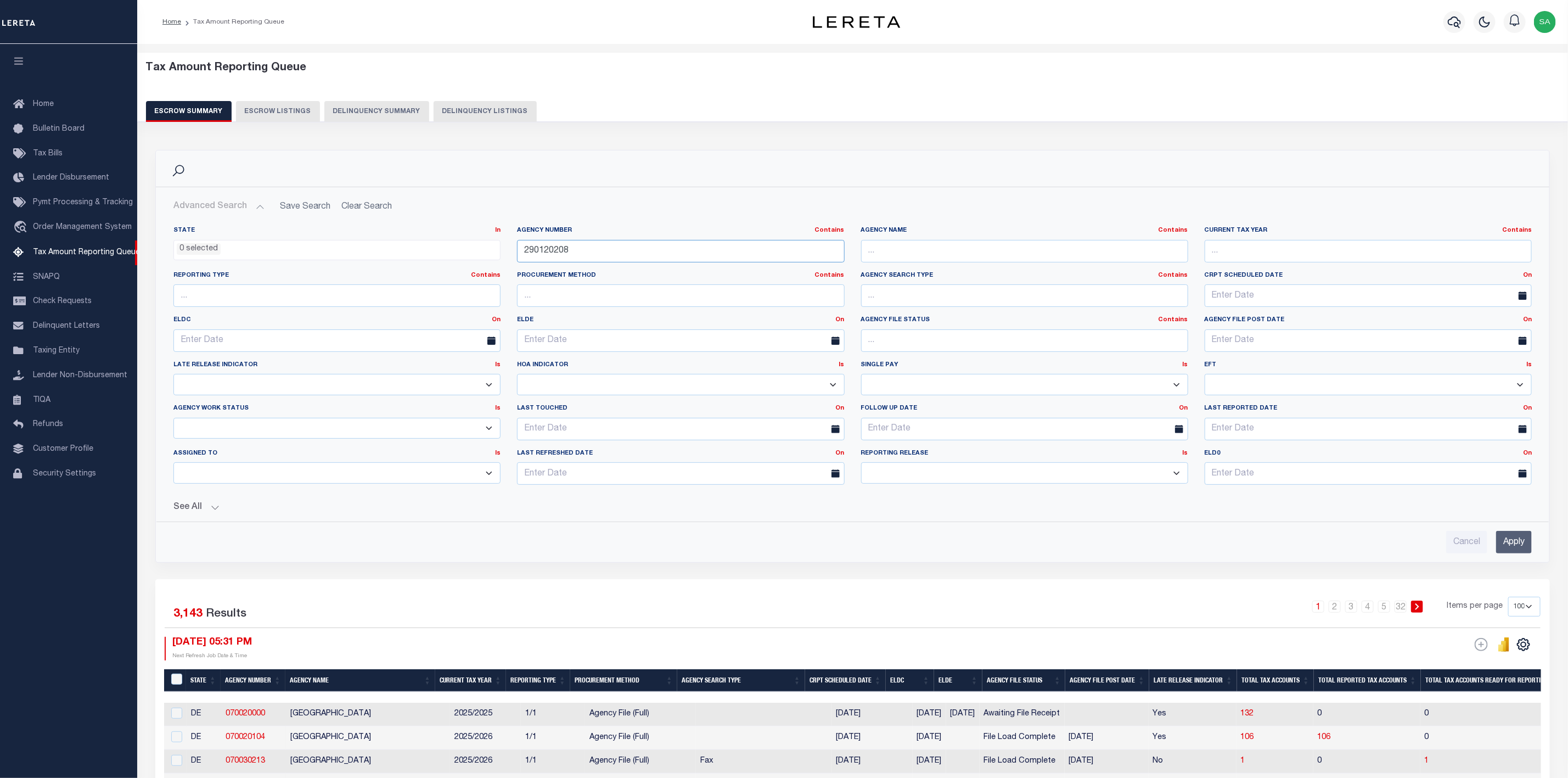
type input "290120208"
click at [1512, 540] on input "Apply" at bounding box center [1514, 542] width 36 height 22
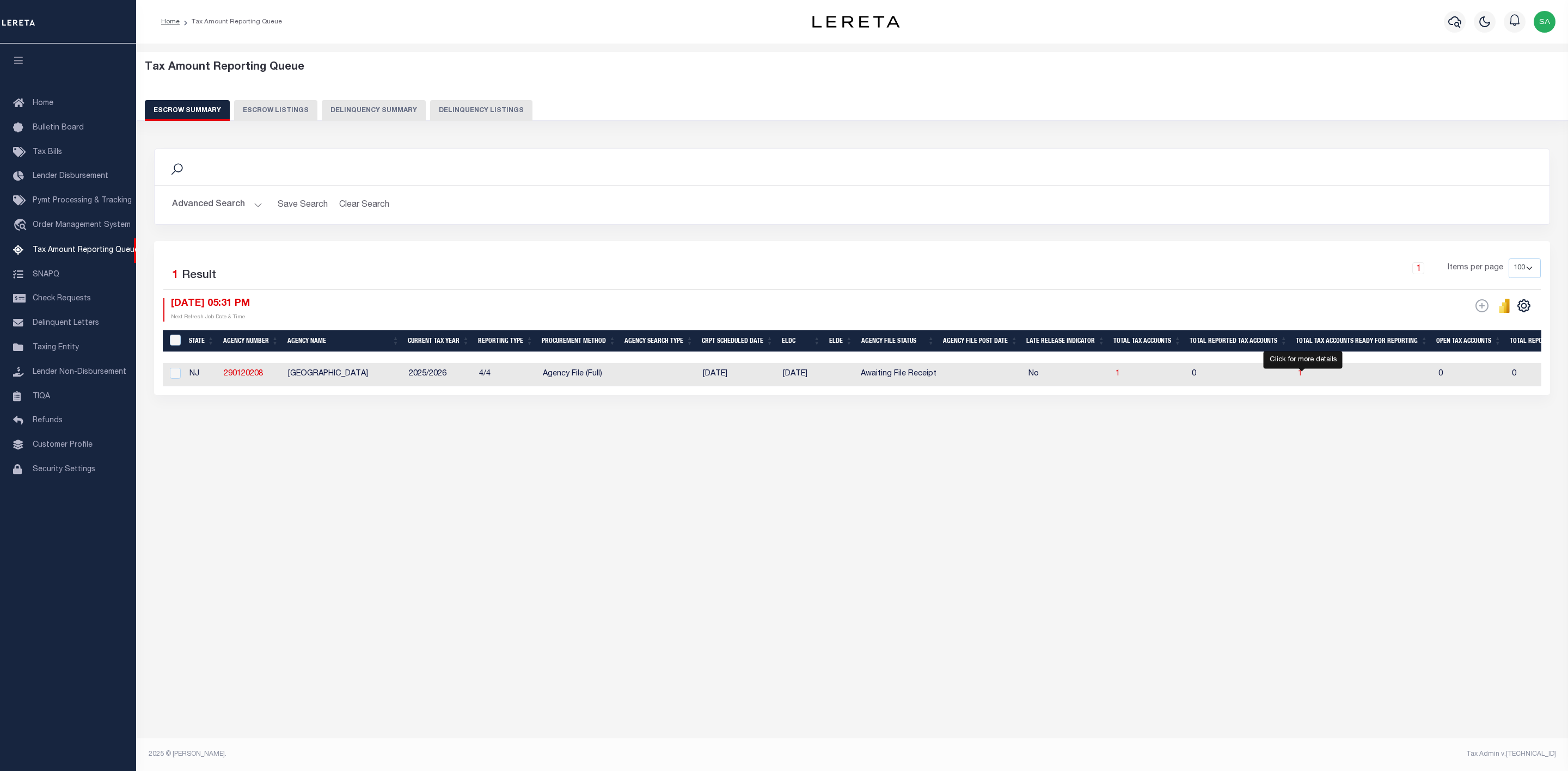
click at [1302, 374] on span "1" at bounding box center [1299, 373] width 4 height 8
select select "100"
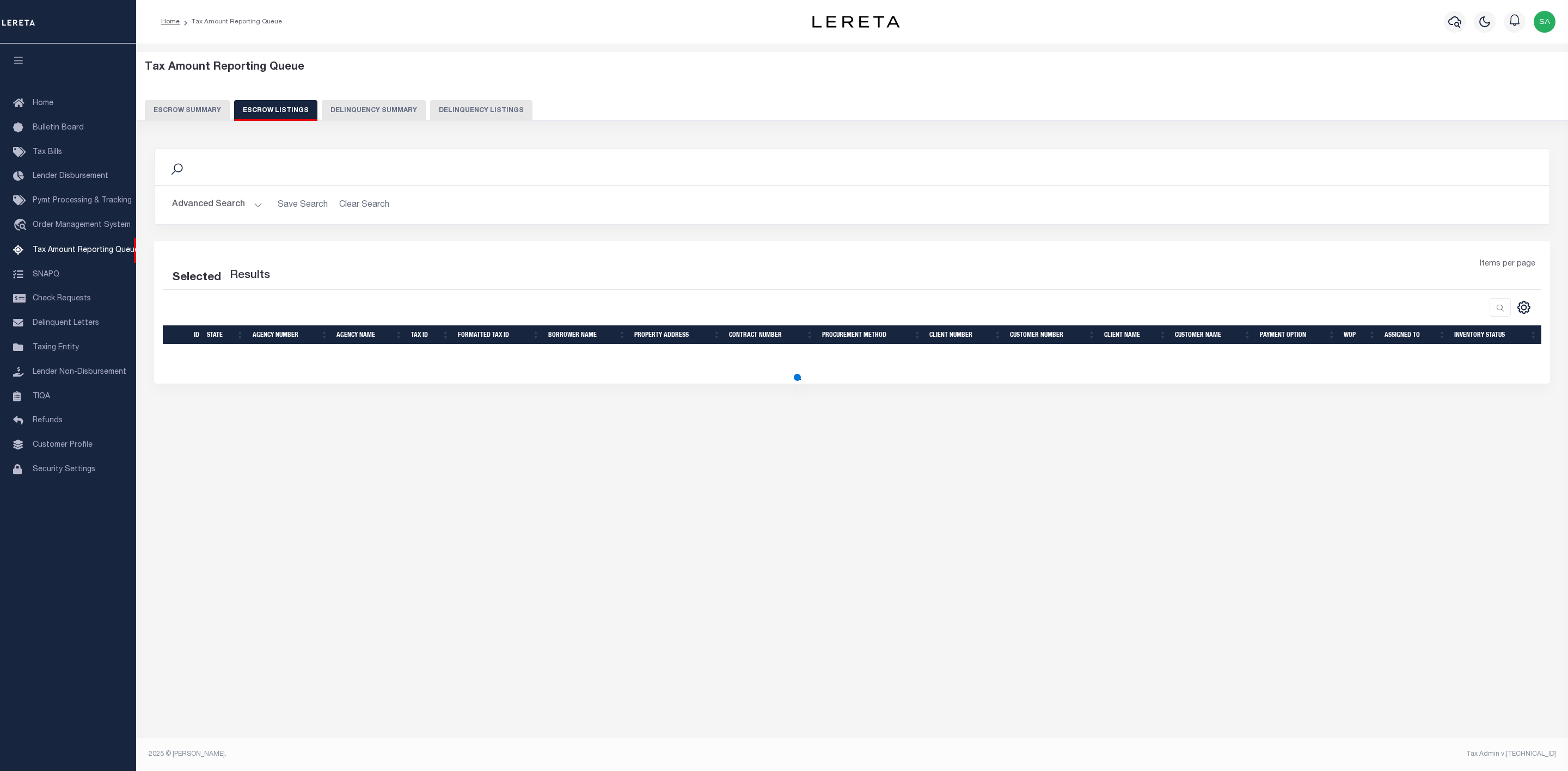
select select "100"
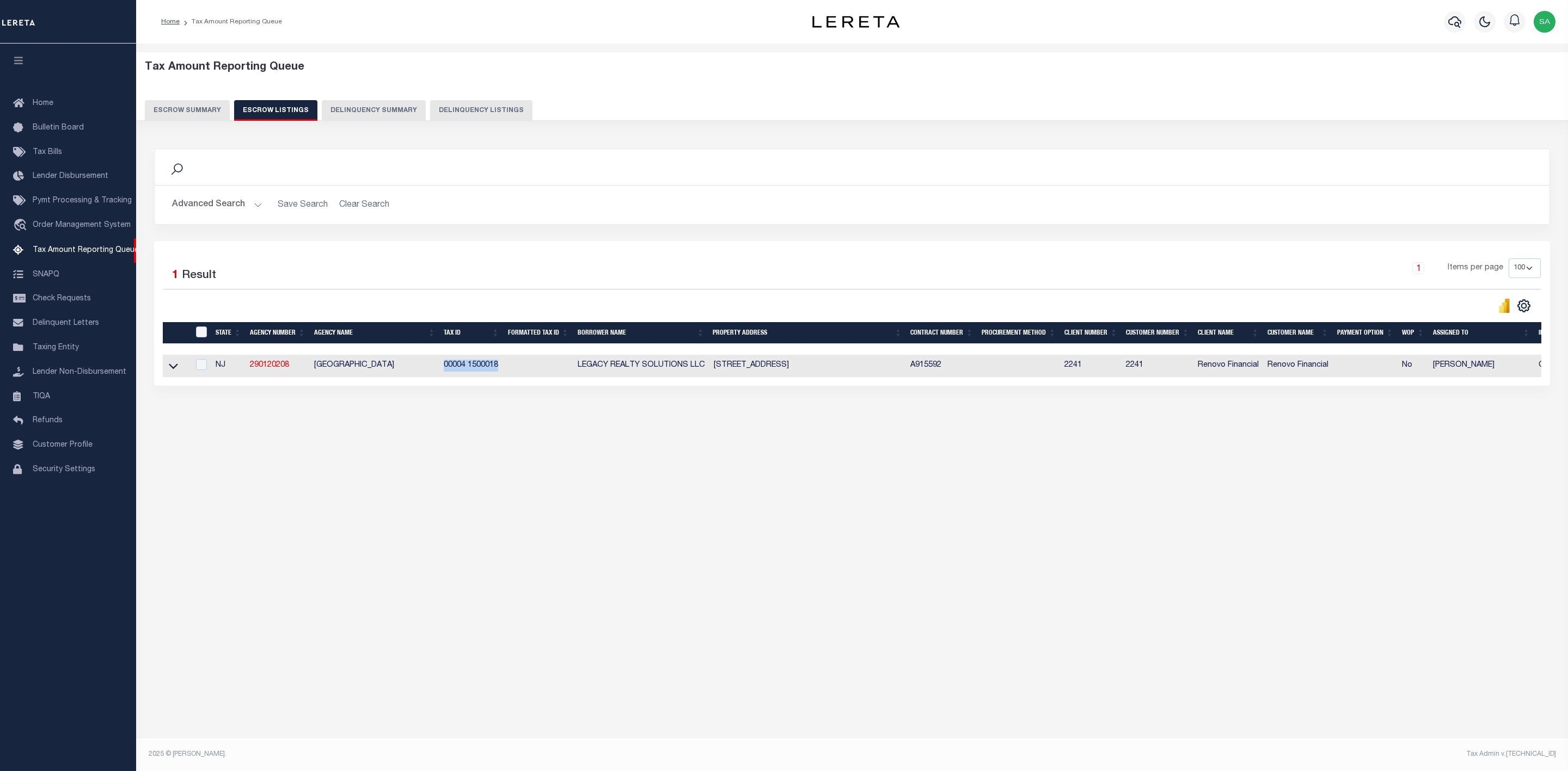
drag, startPoint x: 509, startPoint y: 371, endPoint x: 444, endPoint y: 372, distance: 65.0
click at [444, 372] on tr "NJ 290120208 NORTH BRUNSWICK TOWNSHIP 00004 1500018 LEGACY REALTY SOLUTIONS LLC…" at bounding box center [883, 366] width 1440 height 22
copy td "00004 1500018"
click at [74, 254] on span "Tax Amount Reporting Queue" at bounding box center [86, 250] width 106 height 8
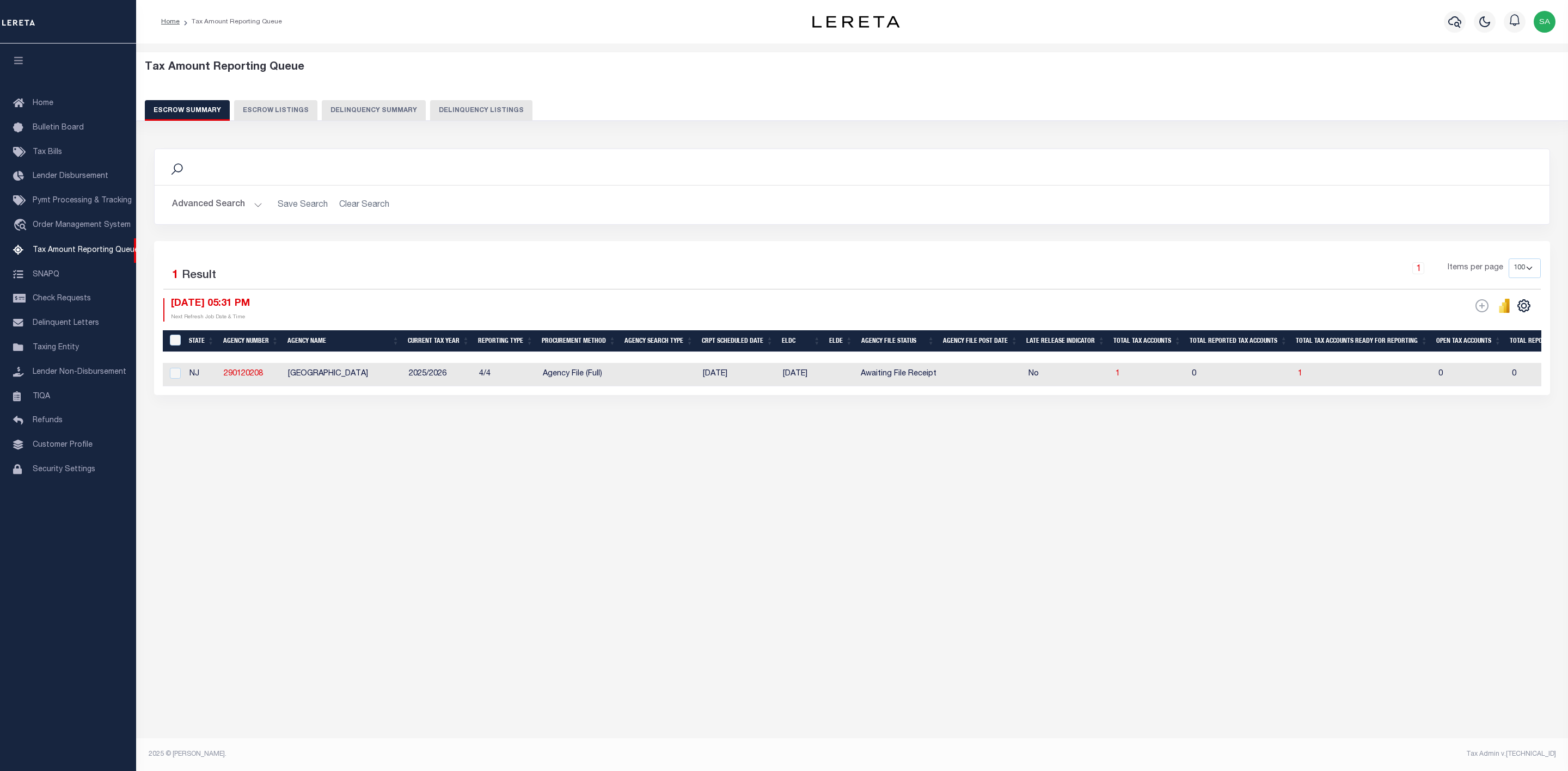
select select "100"
click at [244, 211] on button "Advanced Search" at bounding box center [217, 204] width 90 height 21
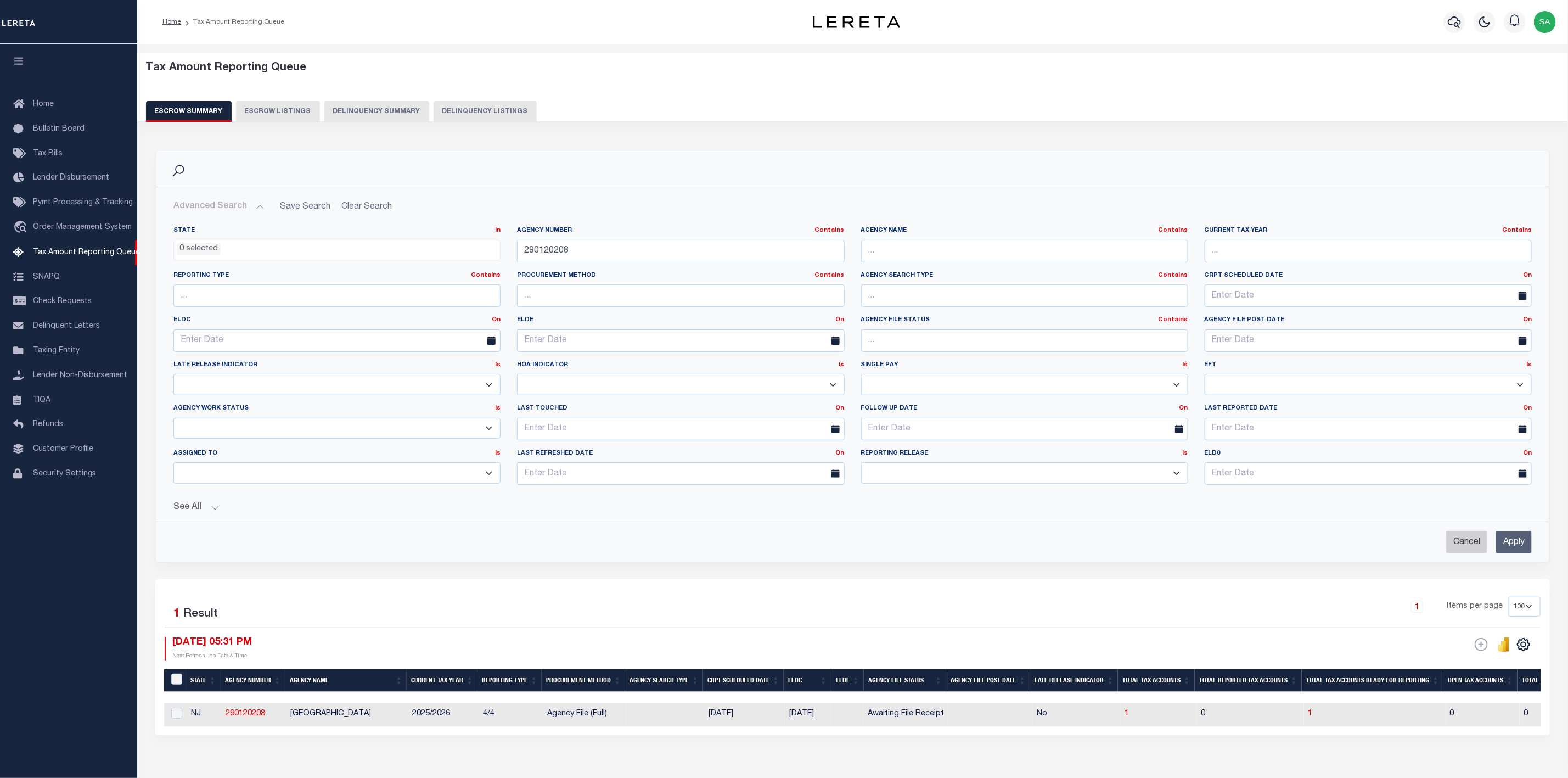
click at [1471, 554] on input "Cancel" at bounding box center [1467, 542] width 41 height 22
checkbox input "true"
select select
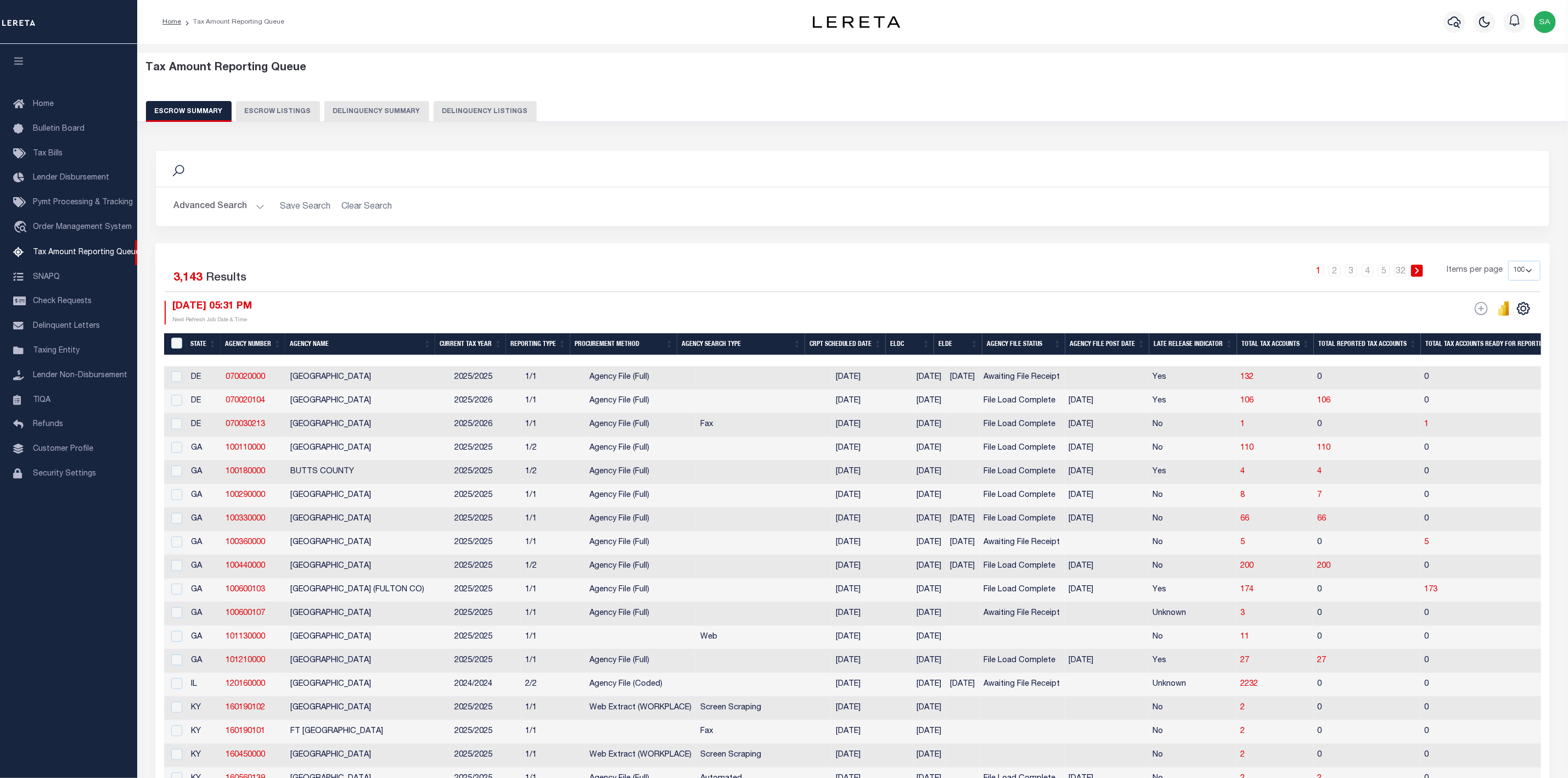
click at [239, 206] on button "Advanced Search" at bounding box center [219, 206] width 91 height 21
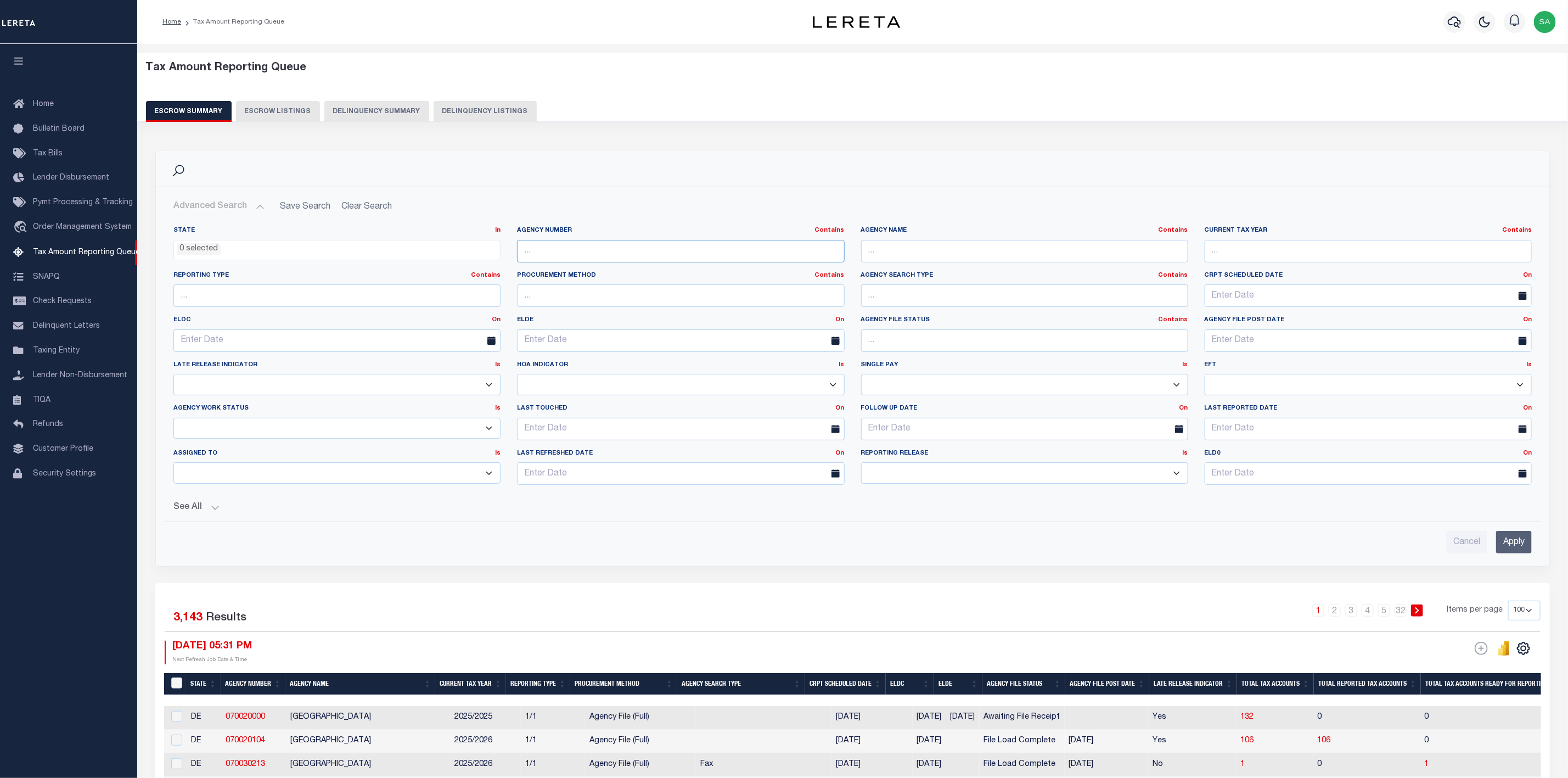
click at [657, 252] on input "text" at bounding box center [681, 251] width 327 height 22
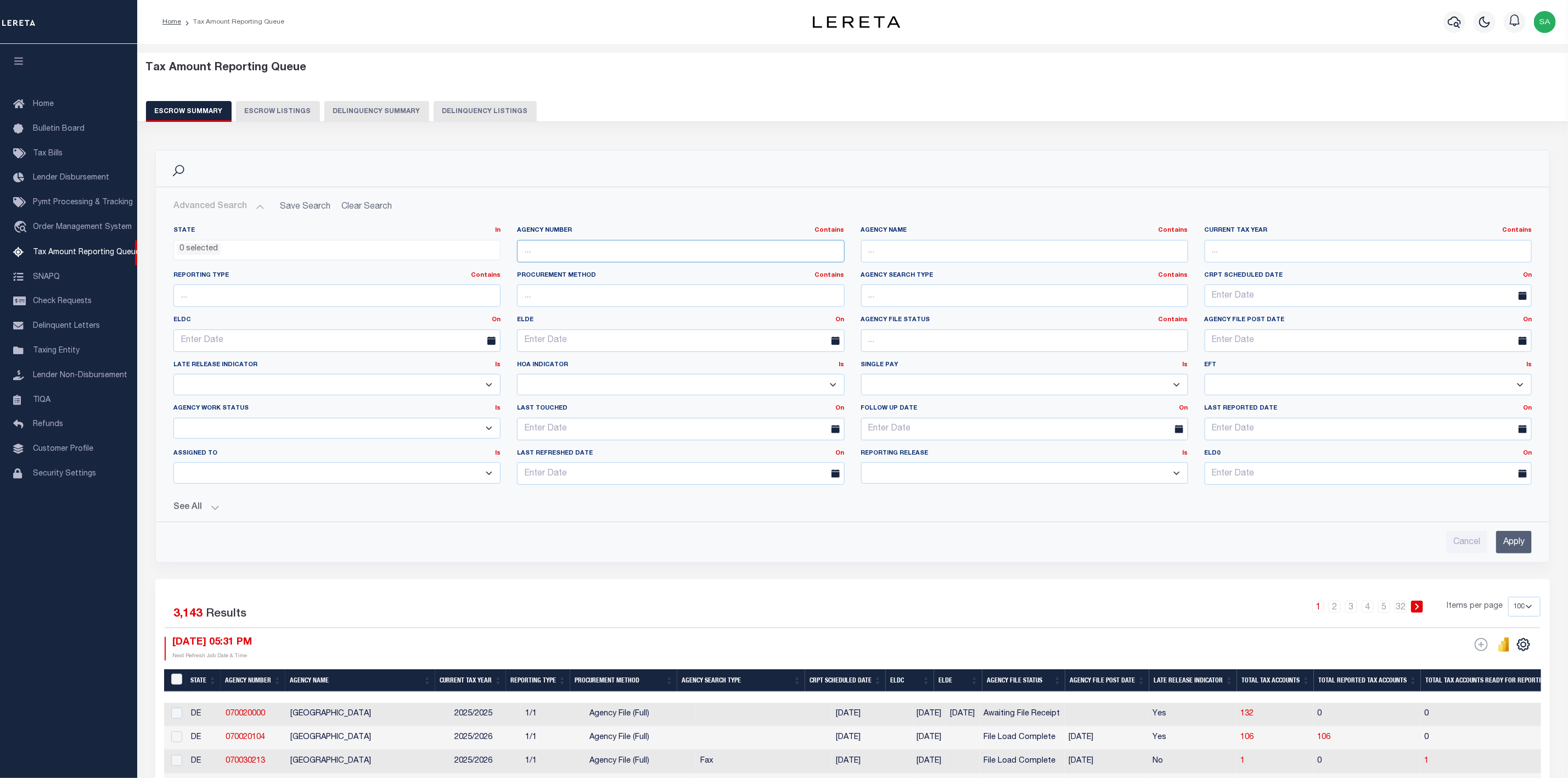
paste input "320730000"
type input "320730000"
click at [1524, 550] on input "Apply" at bounding box center [1514, 542] width 36 height 22
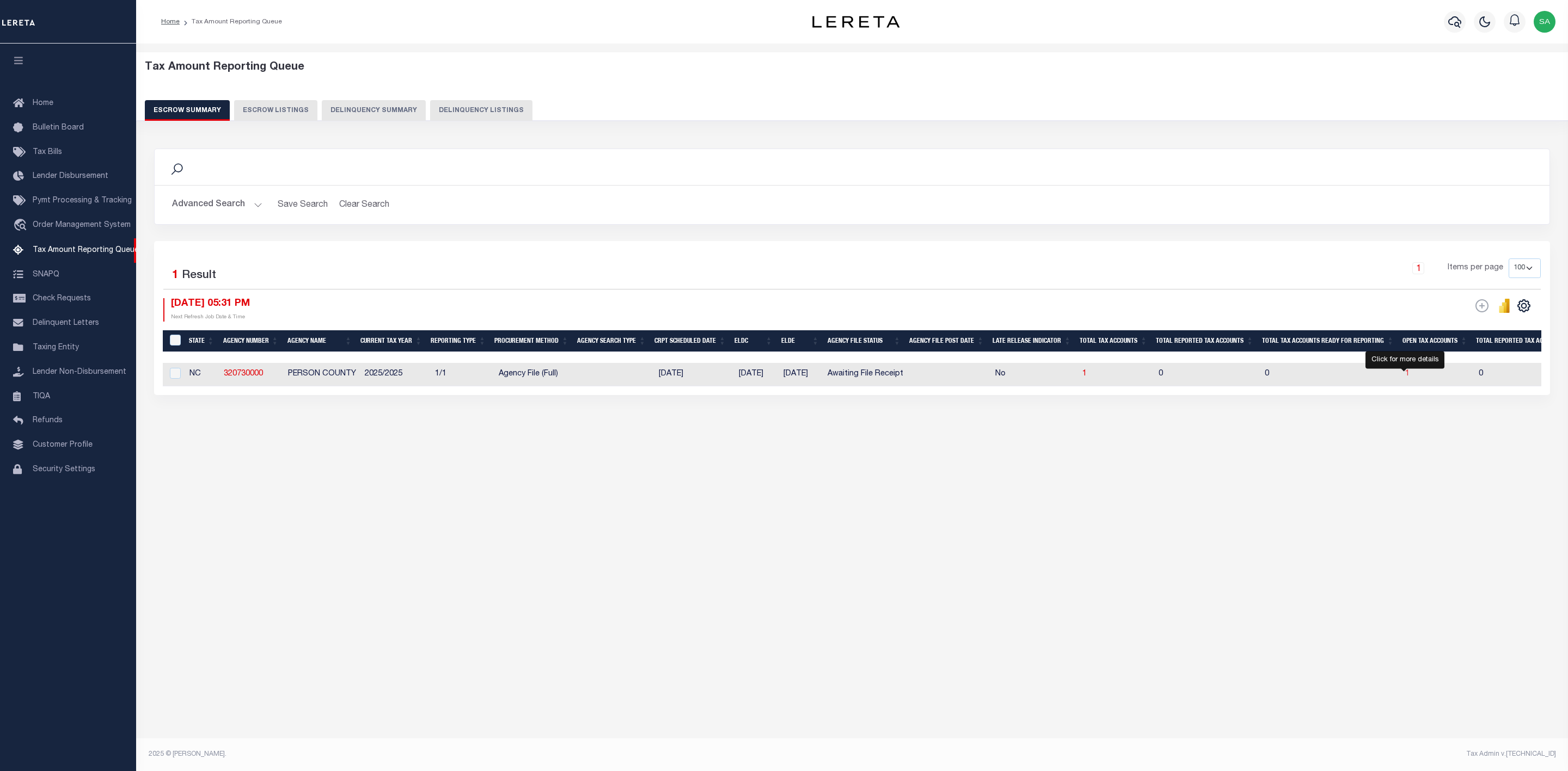
click at [1405, 374] on span "1" at bounding box center [1407, 373] width 4 height 8
select select "100"
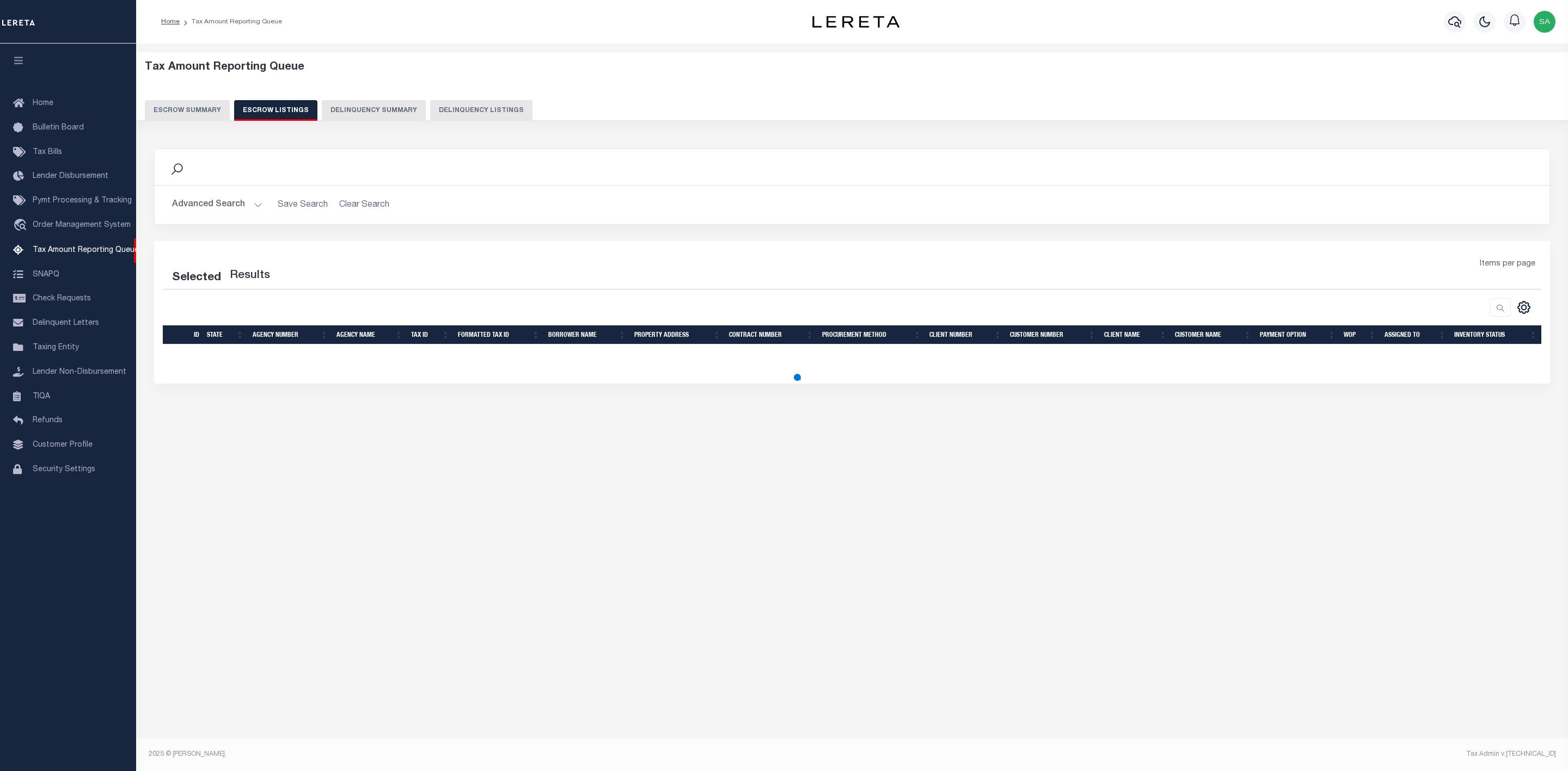
select select "100"
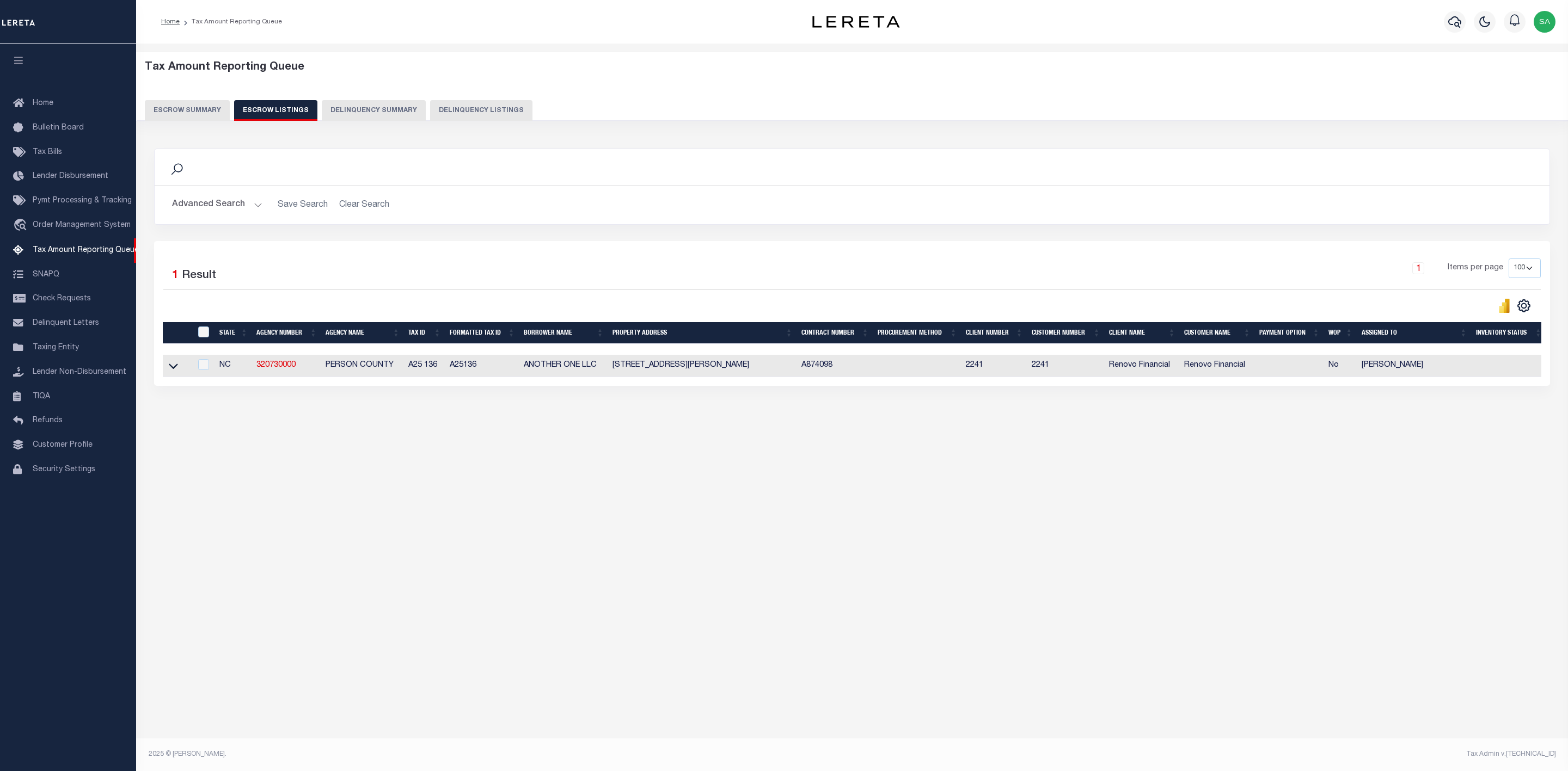
click at [459, 367] on td "A25136" at bounding box center [482, 366] width 74 height 22
checkbox input "true"
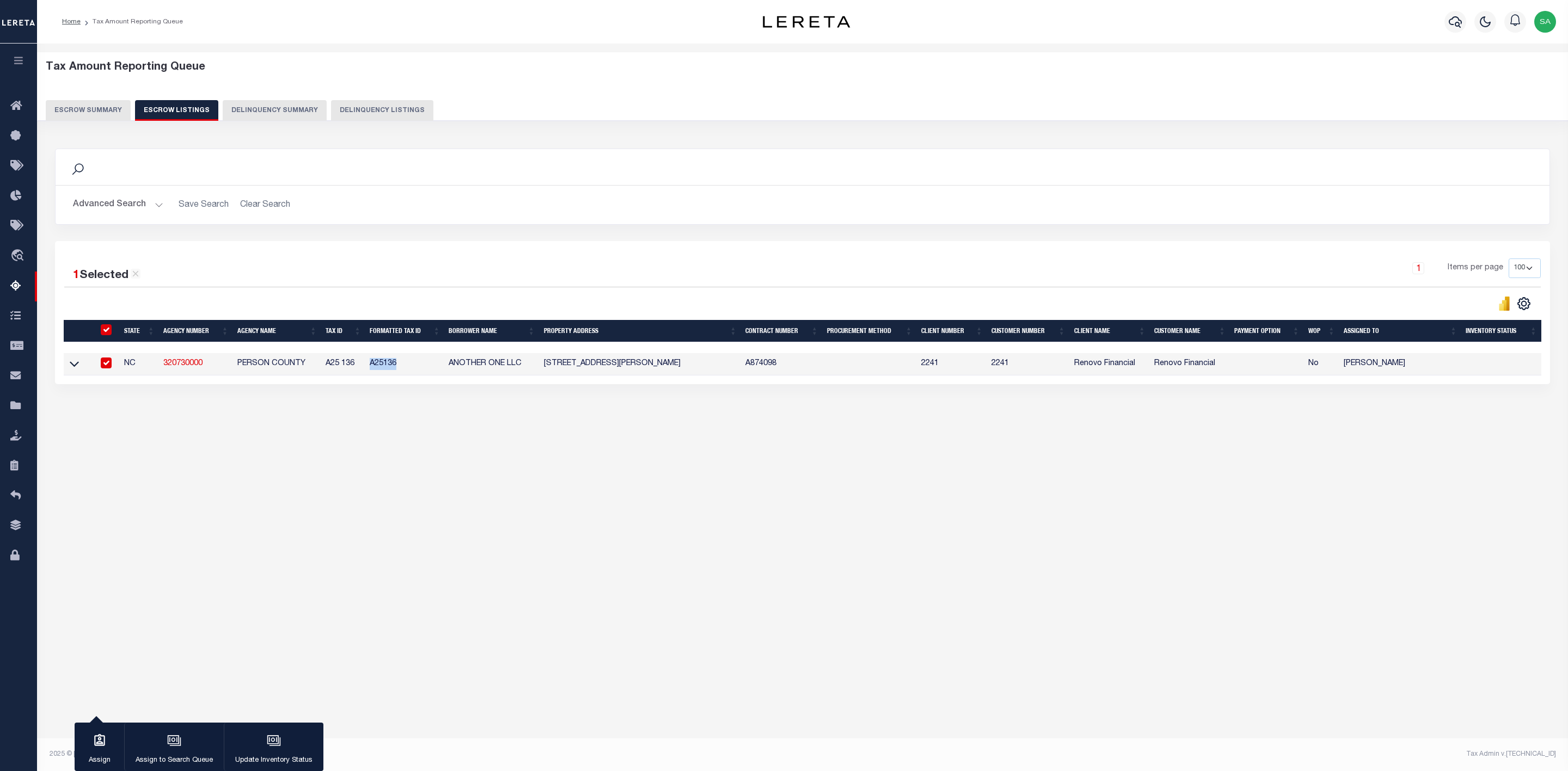
click at [444, 367] on td "A25136" at bounding box center [404, 364] width 79 height 22
checkbox input "false"
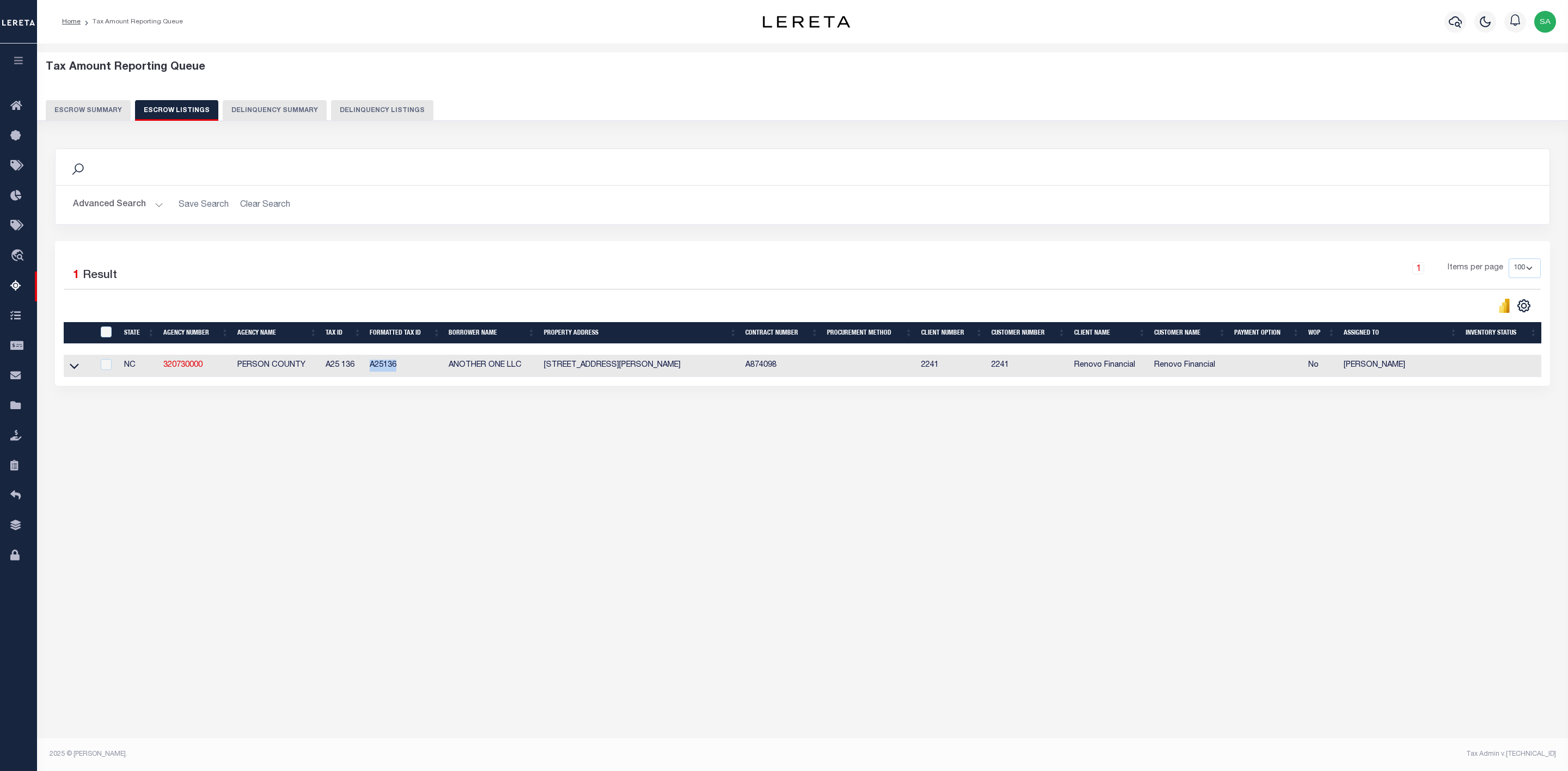
copy td "A25136"
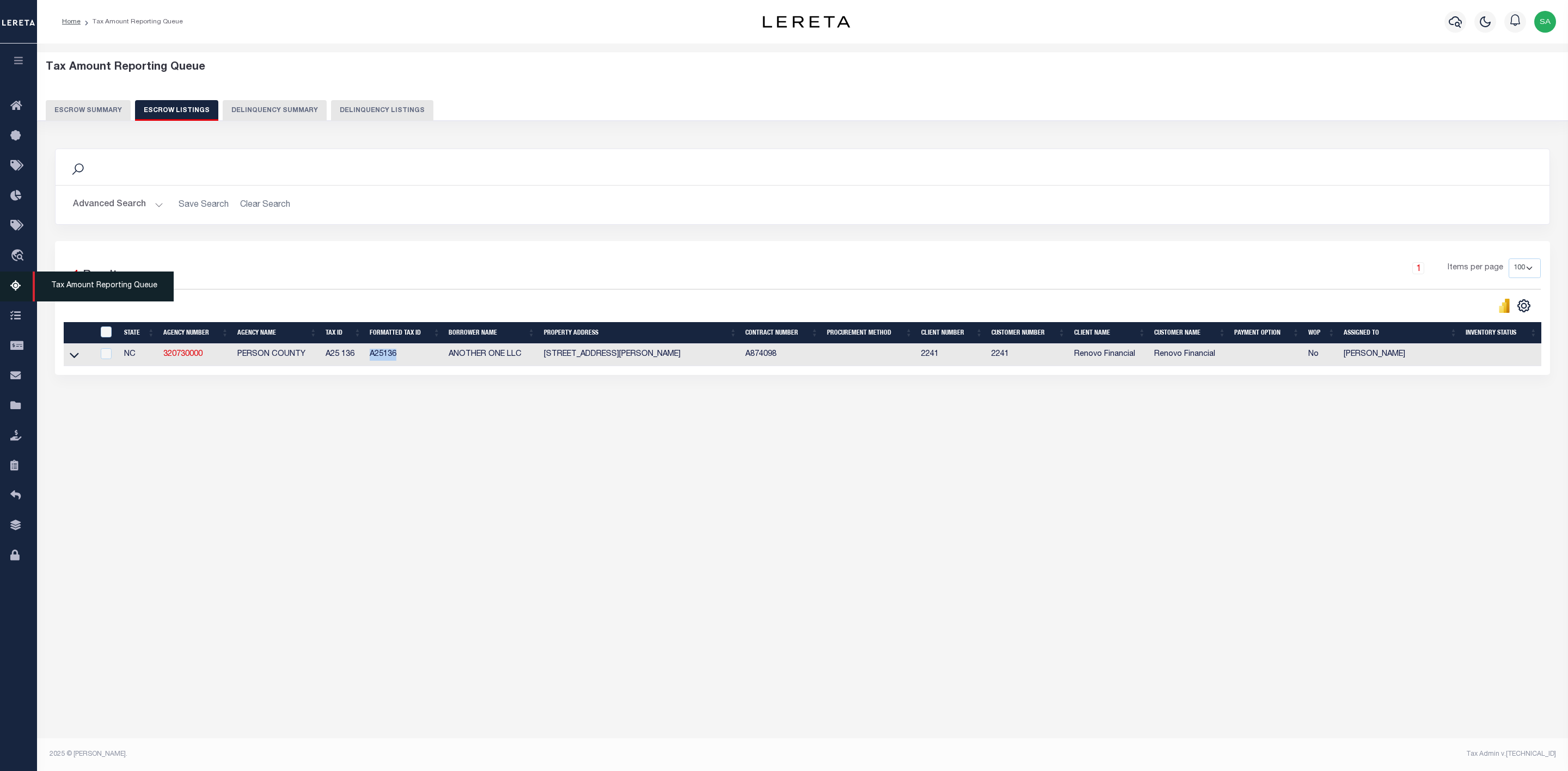
click at [82, 286] on span "Tax Amount Reporting Queue" at bounding box center [103, 286] width 141 height 30
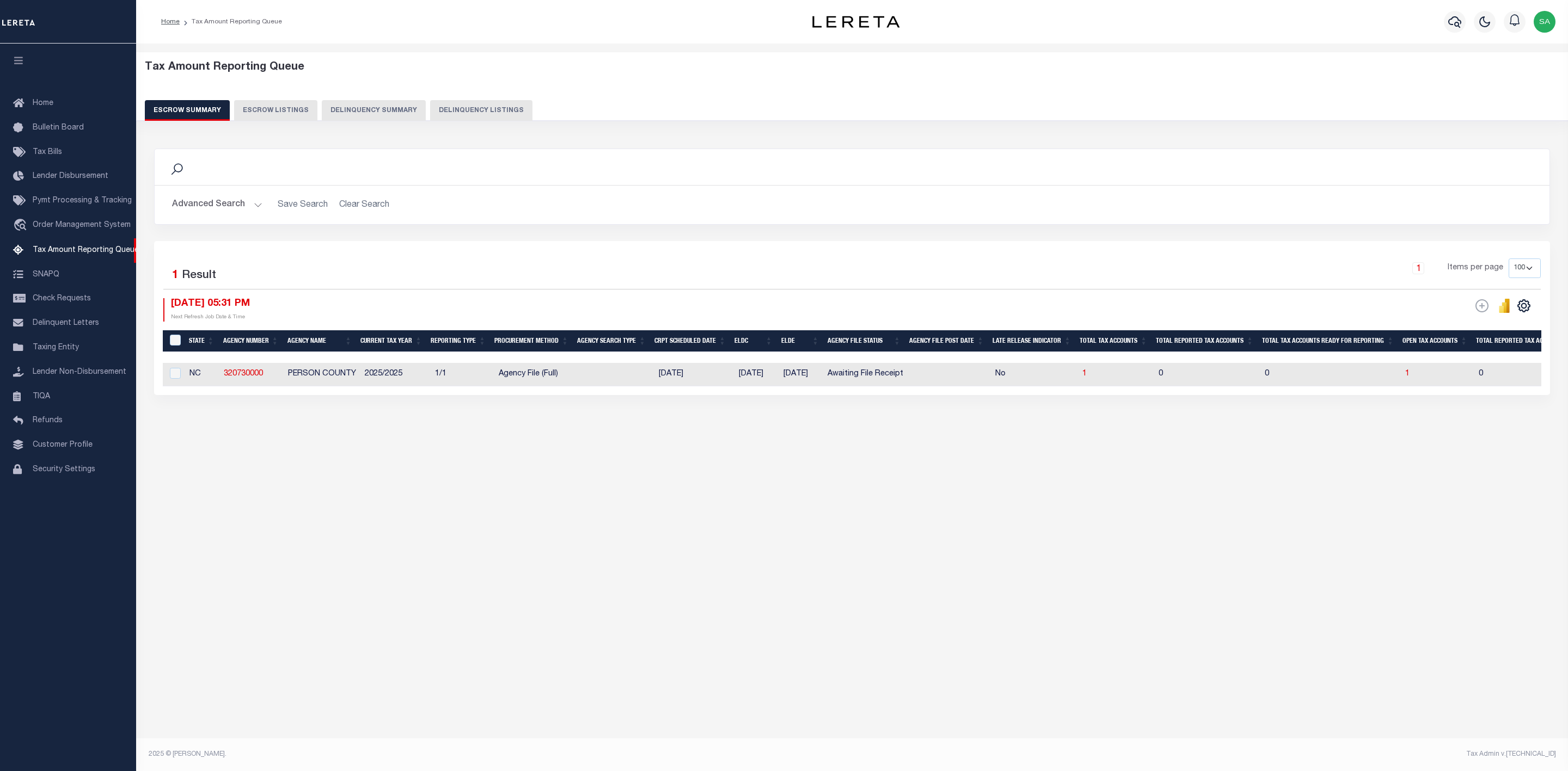
select select
select select "100"
click at [249, 208] on button "Advanced Search" at bounding box center [217, 204] width 90 height 21
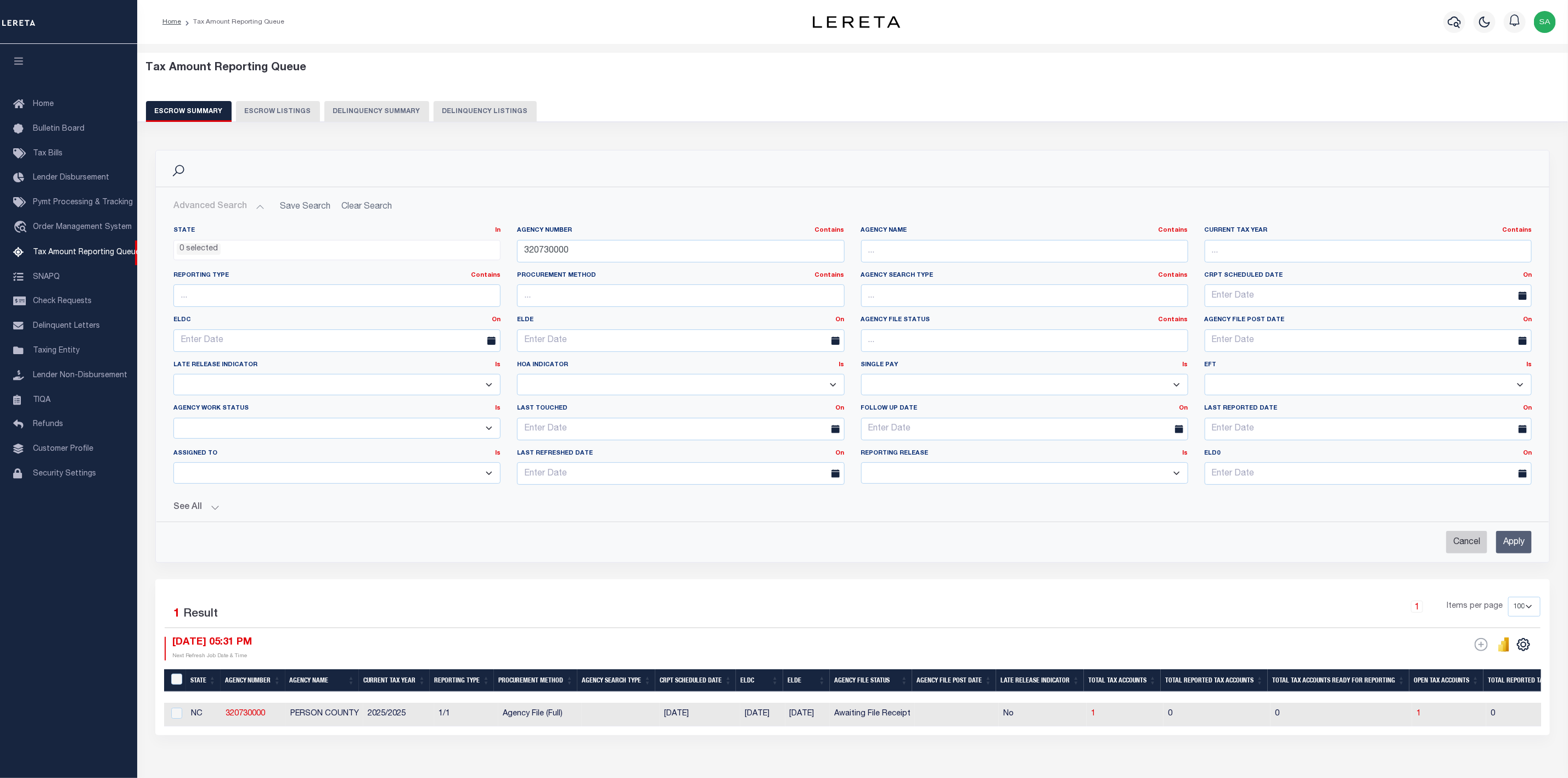
click at [1476, 543] on input "Cancel" at bounding box center [1467, 542] width 41 height 22
checkbox input "true"
select select
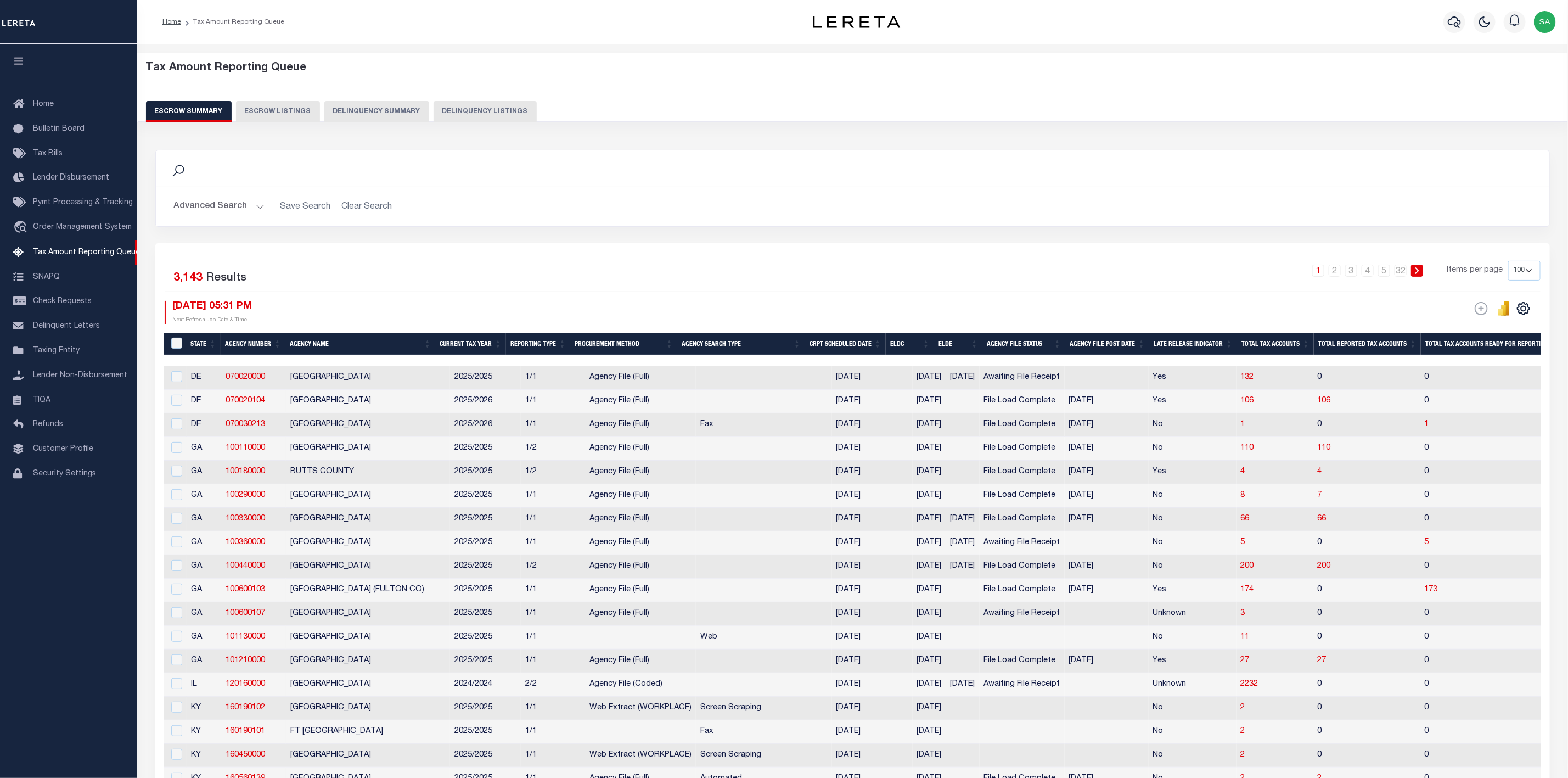
click at [229, 205] on button "Advanced Search" at bounding box center [219, 206] width 91 height 21
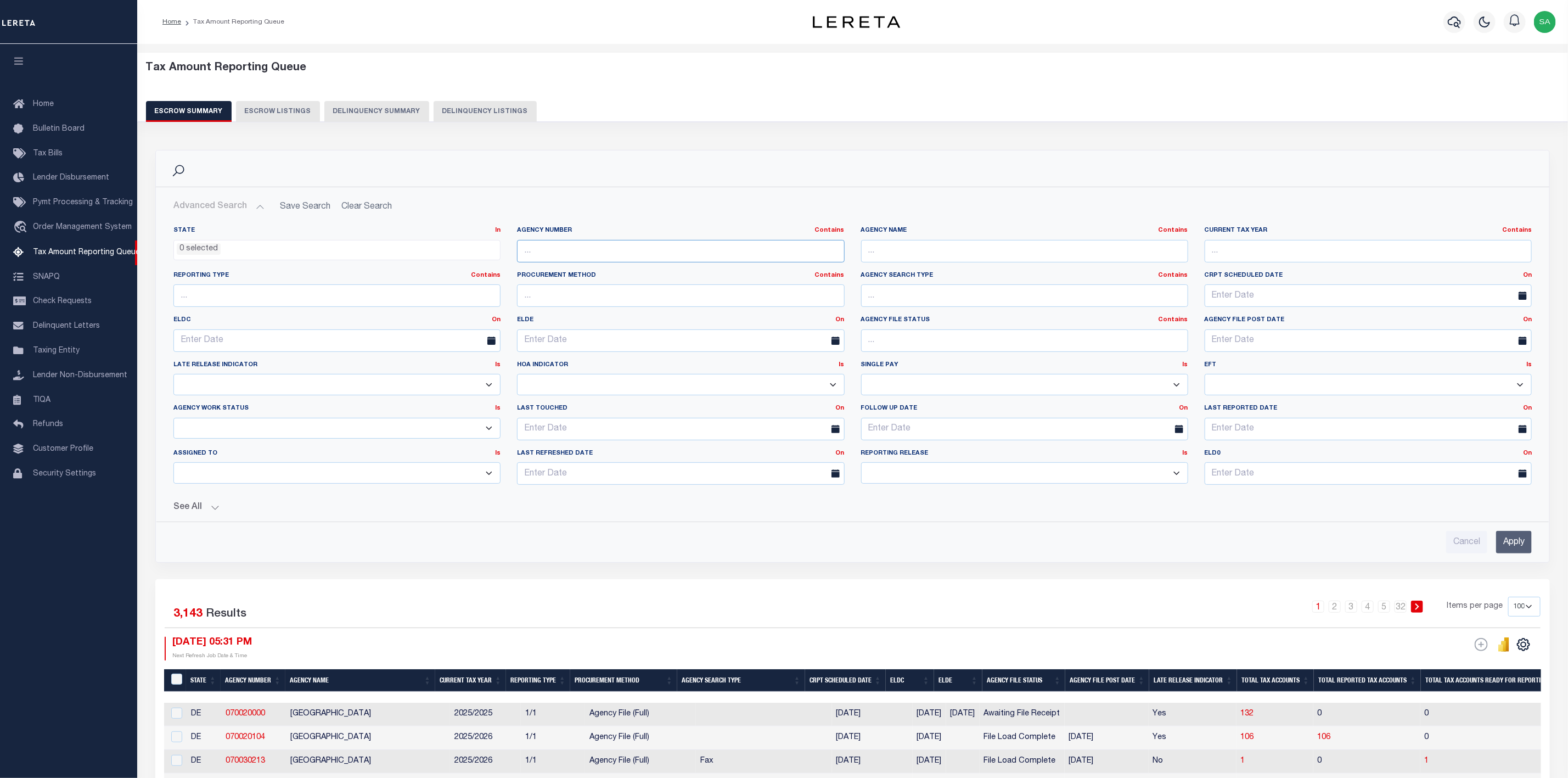
drag, startPoint x: 674, startPoint y: 249, endPoint x: 680, endPoint y: 254, distance: 7.8
click at [674, 249] on input "text" at bounding box center [681, 251] width 327 height 22
paste input "290020206"
type input "290020206"
click at [1517, 545] on input "Apply" at bounding box center [1514, 542] width 36 height 22
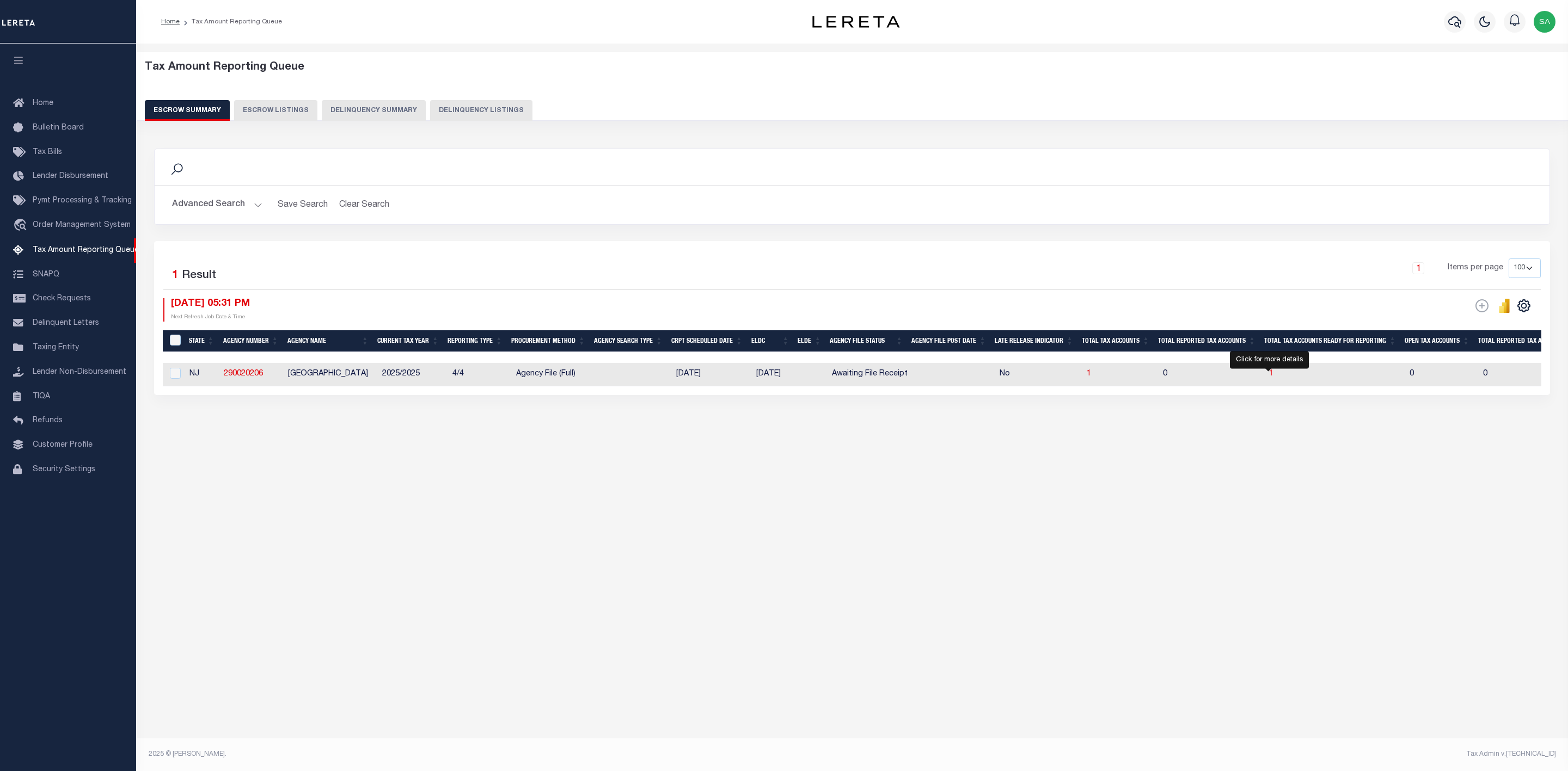
click at [1269, 376] on span "1" at bounding box center [1271, 373] width 4 height 8
select select "100"
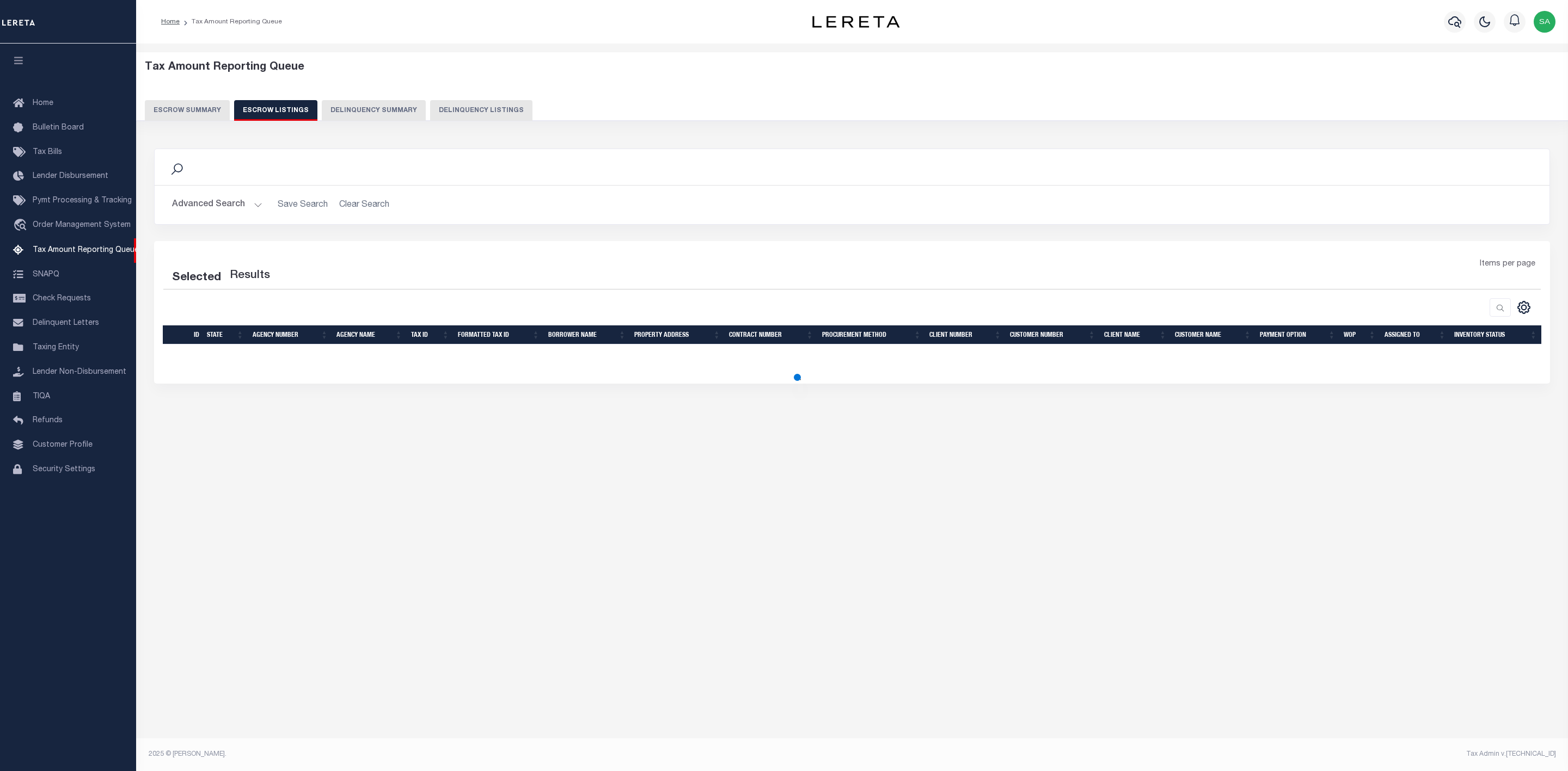
select select "100"
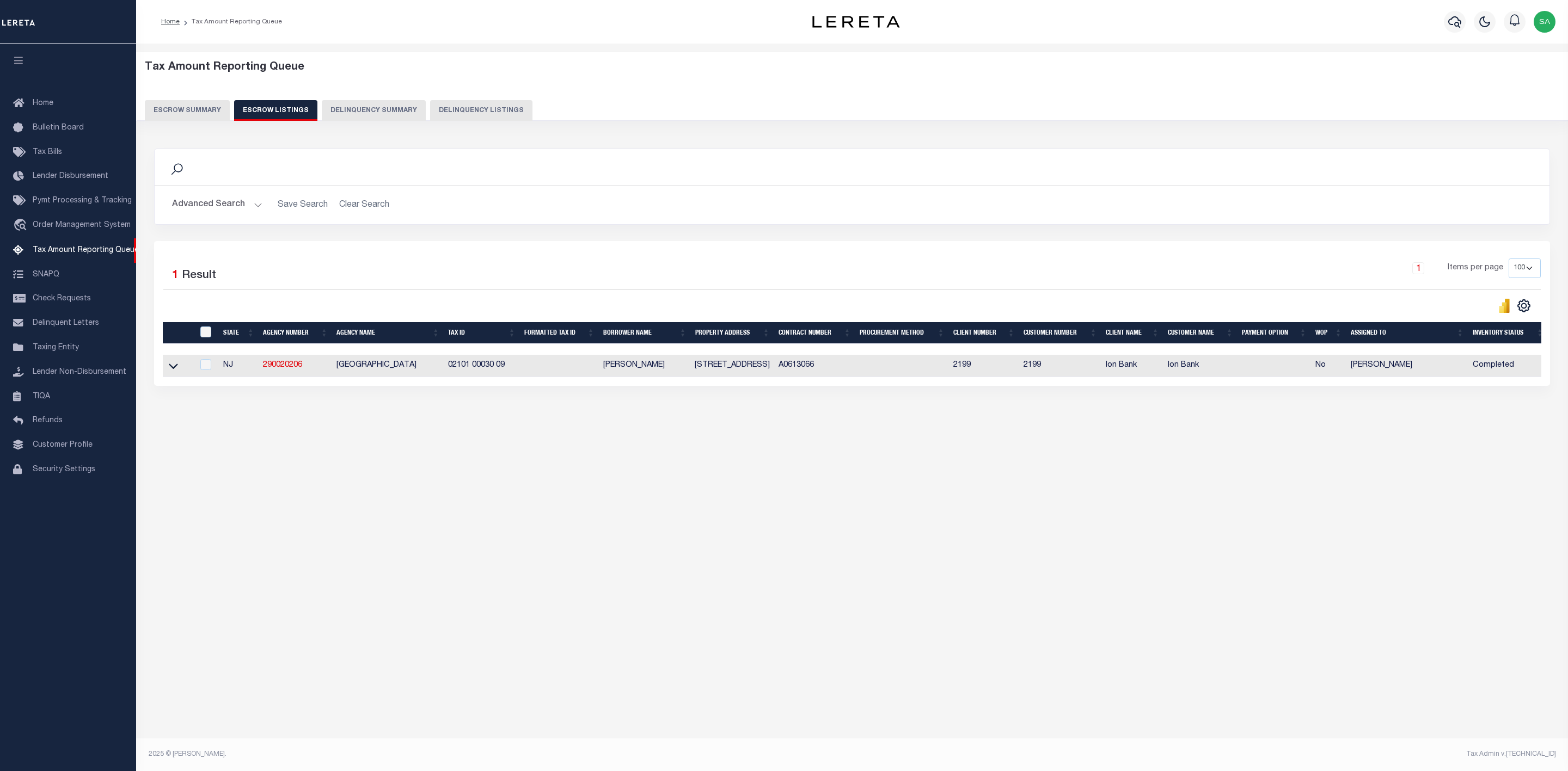
drag, startPoint x: 509, startPoint y: 371, endPoint x: 567, endPoint y: 478, distance: 121.7
click at [442, 374] on tr "NJ 290020206 RIVER VALE TOWNSHIP 02101 00030 09 SHANNON G. TATE 629 ALACCI WAY …" at bounding box center [855, 366] width 1385 height 22
copy tr "02101 00030 09"
click at [84, 254] on span "Tax Amount Reporting Queue" at bounding box center [86, 250] width 106 height 8
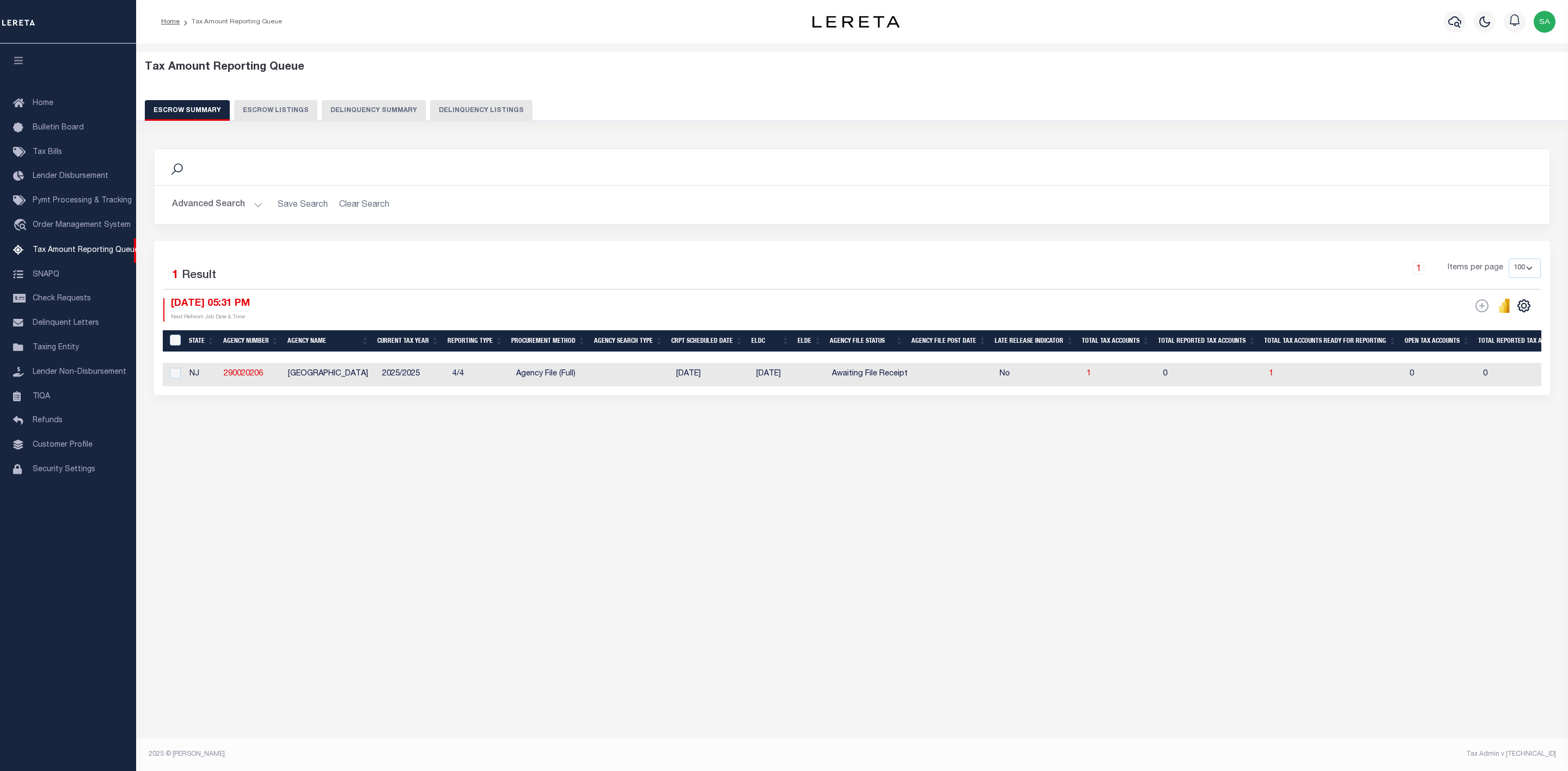
select select "100"
click at [238, 204] on button "Advanced Search" at bounding box center [217, 204] width 90 height 21
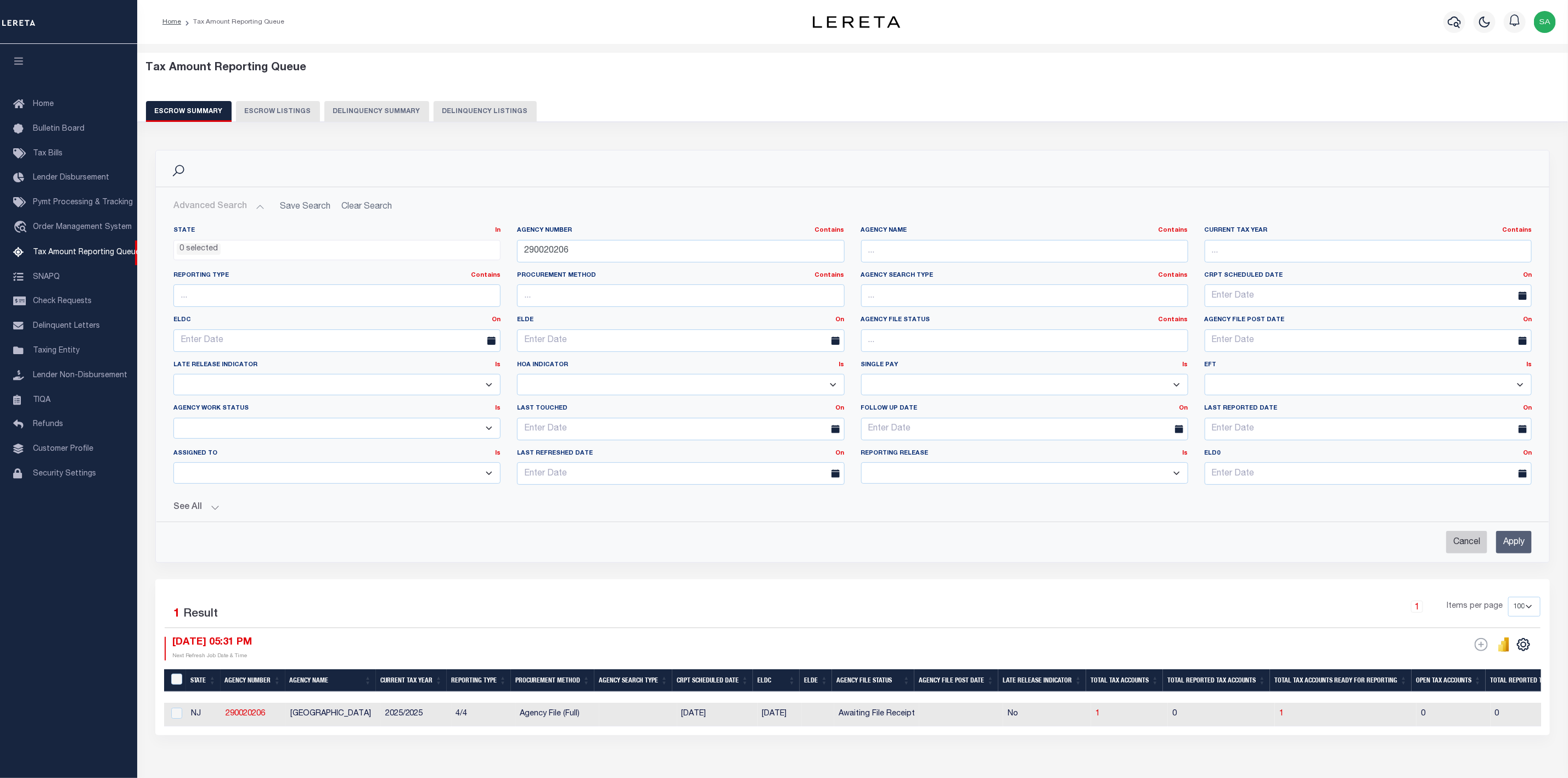
click at [1466, 542] on input "Cancel" at bounding box center [1467, 542] width 41 height 22
checkbox input "true"
select select
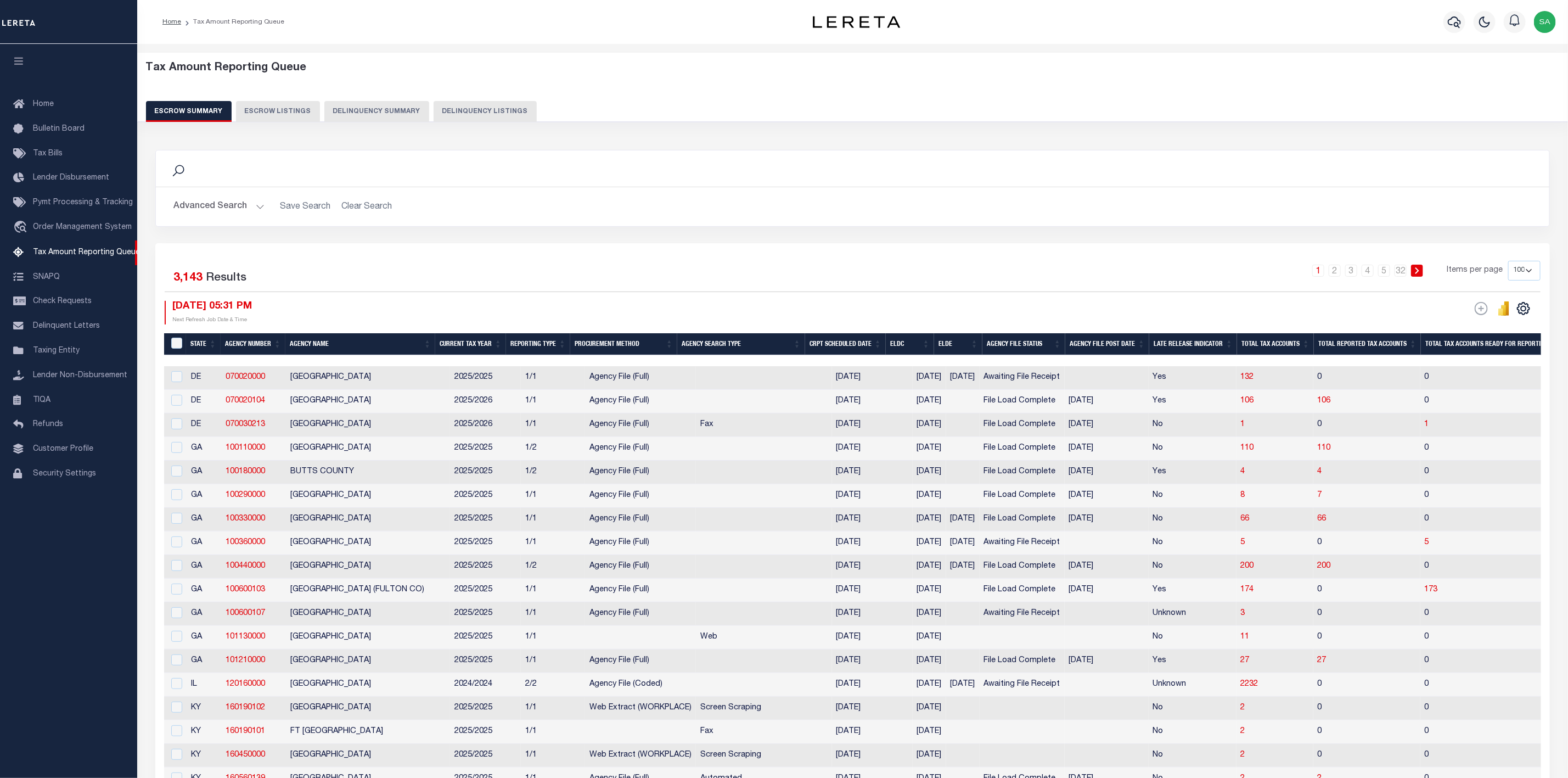
click at [221, 213] on button "Advanced Search" at bounding box center [219, 206] width 91 height 21
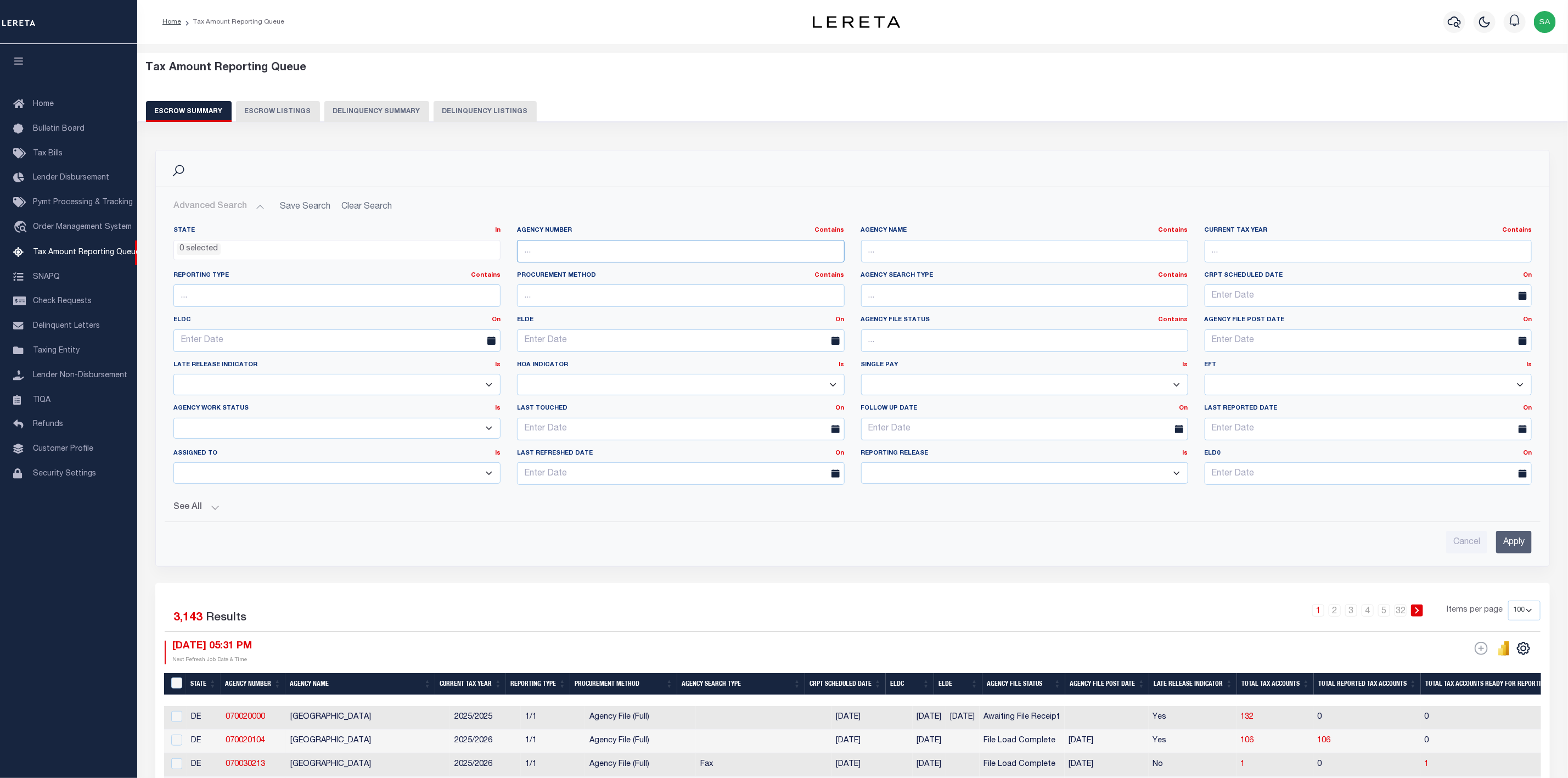
click at [630, 252] on input "text" at bounding box center [681, 251] width 327 height 22
paste input "290010104"
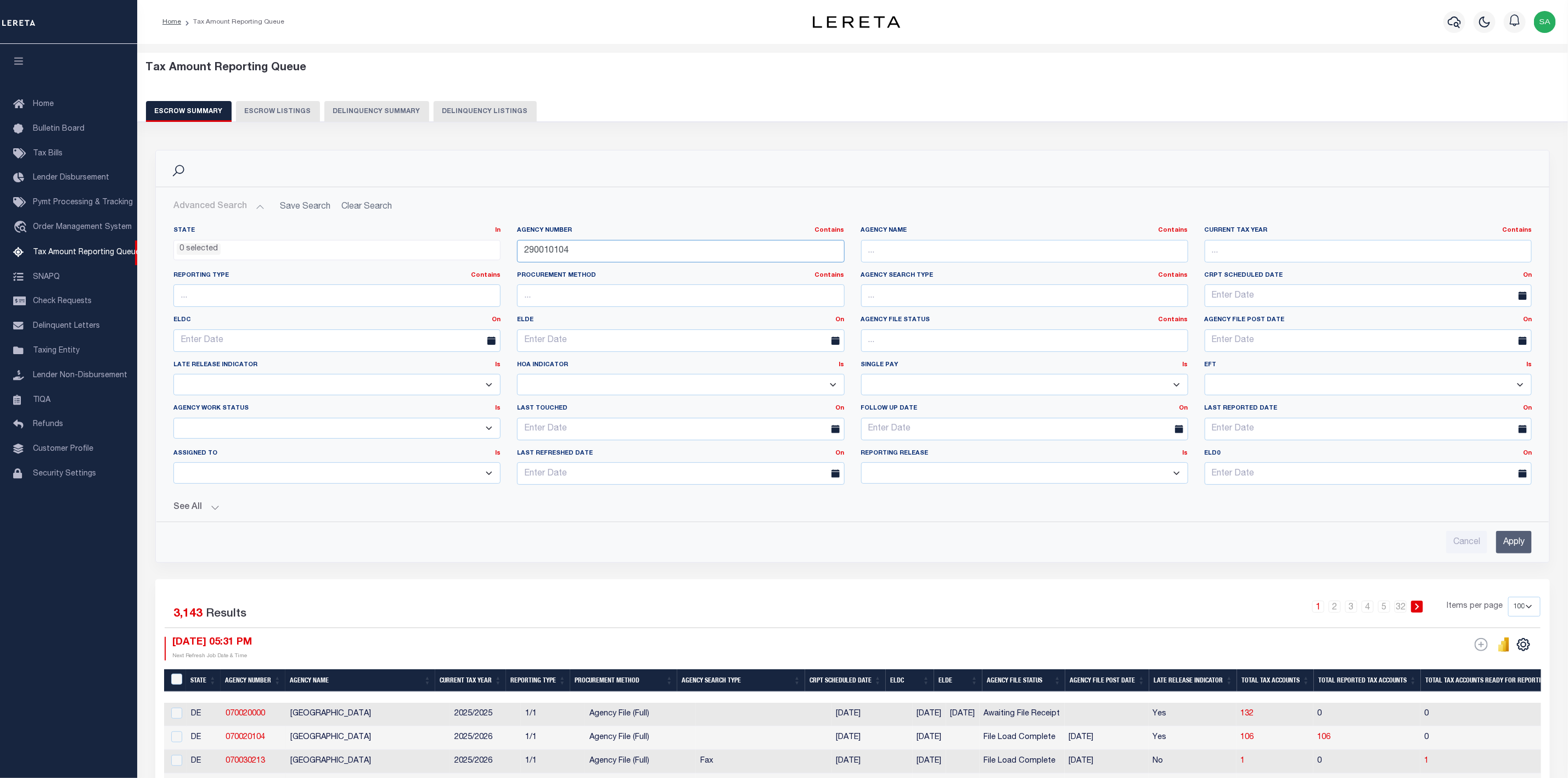
type input "290010104"
click at [1510, 540] on input "Apply" at bounding box center [1514, 542] width 36 height 22
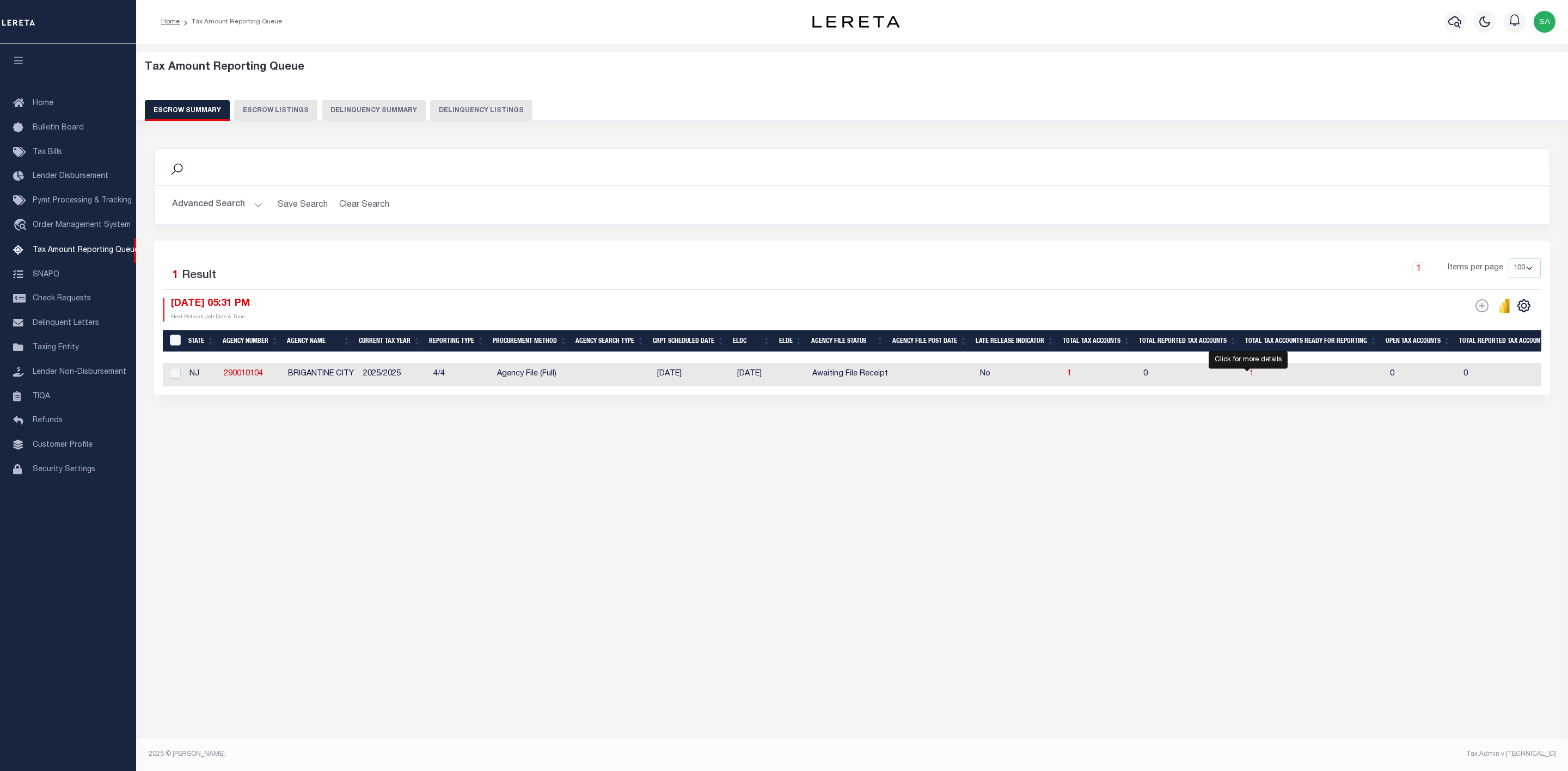
drag, startPoint x: 1247, startPoint y: 374, endPoint x: 1203, endPoint y: 402, distance: 52.2
click at [1250, 374] on span "1" at bounding box center [1251, 373] width 4 height 8
select select "100"
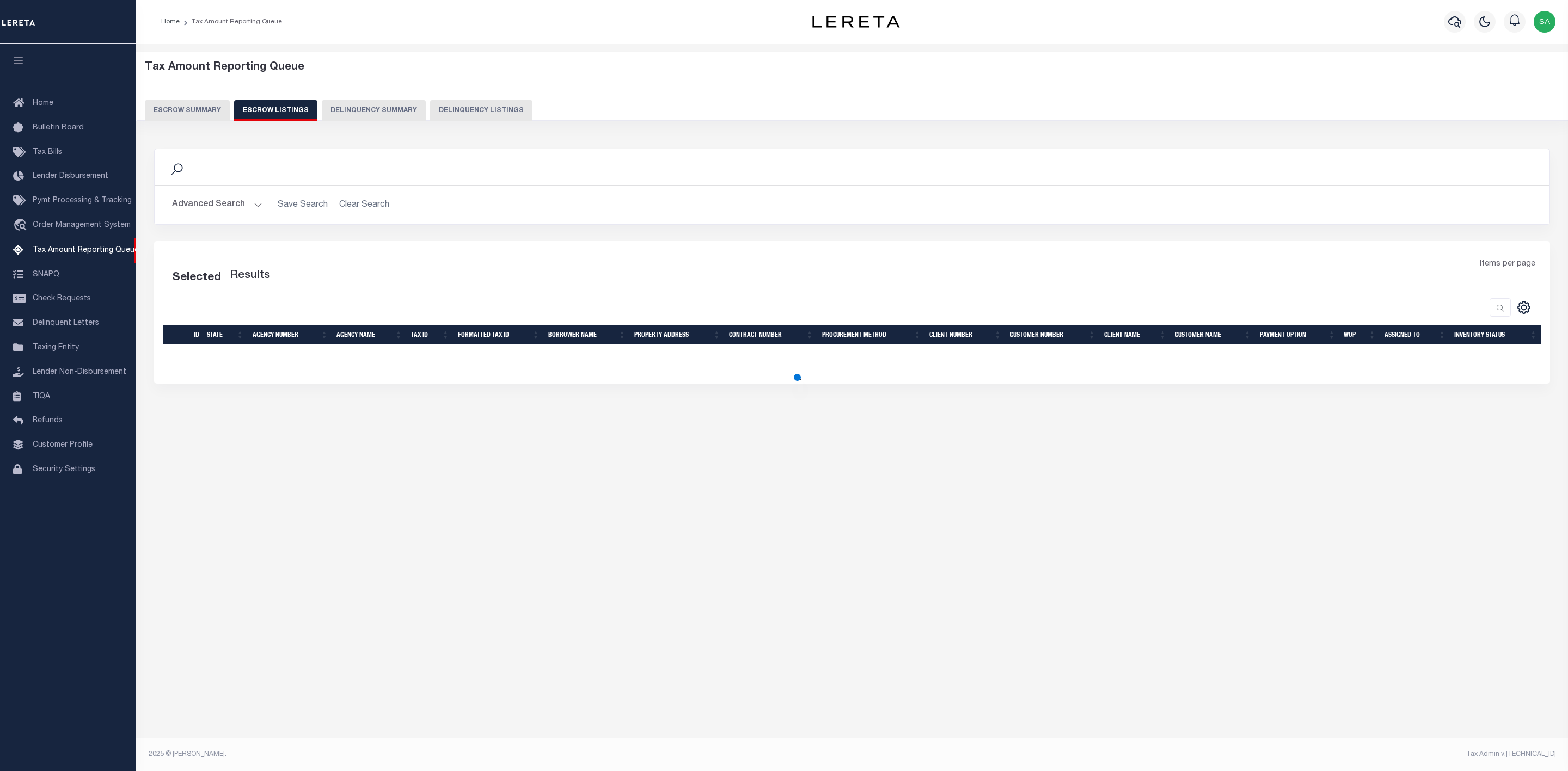
select select "100"
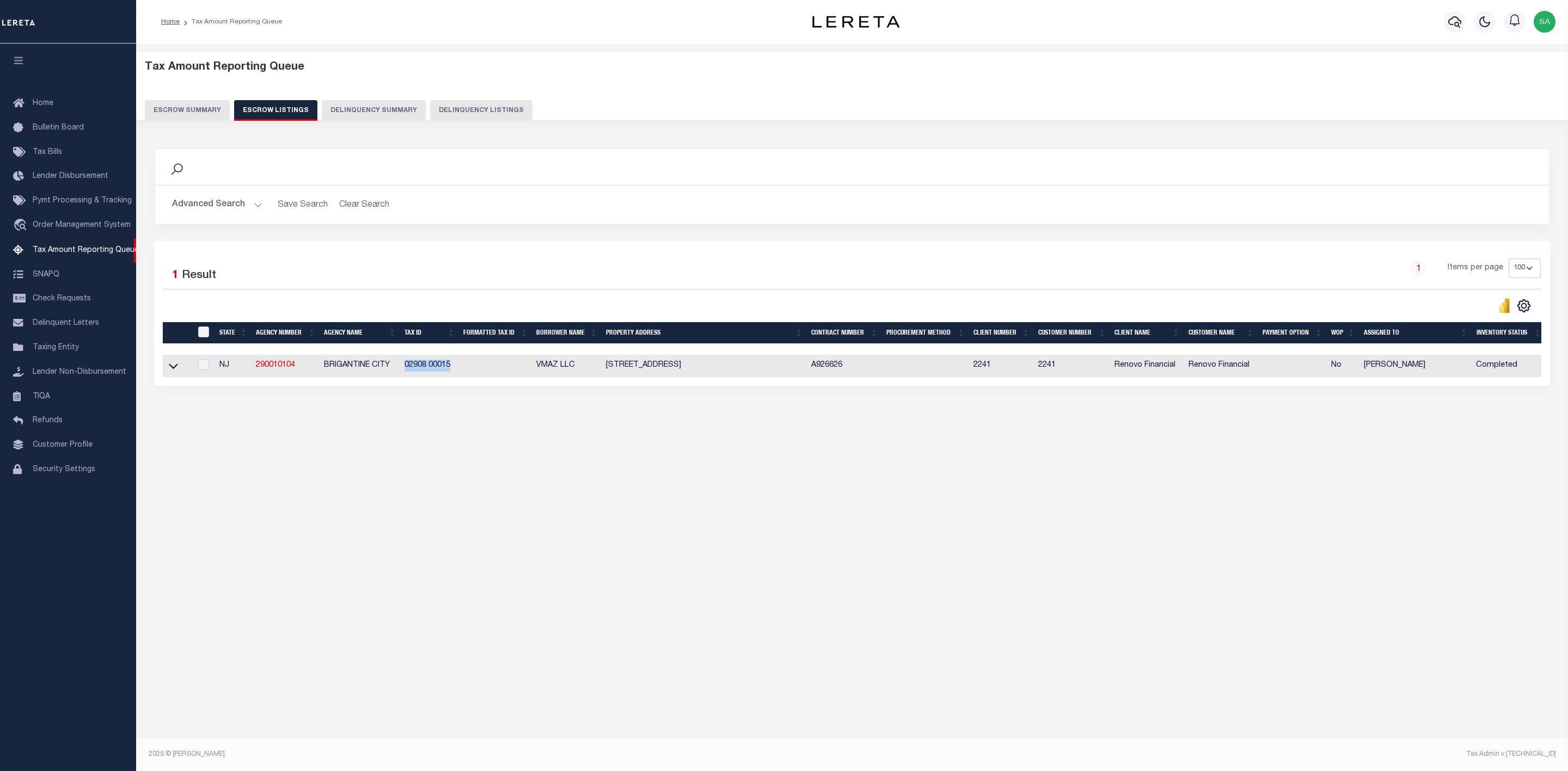
drag, startPoint x: 456, startPoint y: 368, endPoint x: 495, endPoint y: 504, distance: 141.5
click at [406, 372] on td "02908 00015" at bounding box center [430, 366] width 59 height 22
checkbox input "true"
copy td "2908 00015"
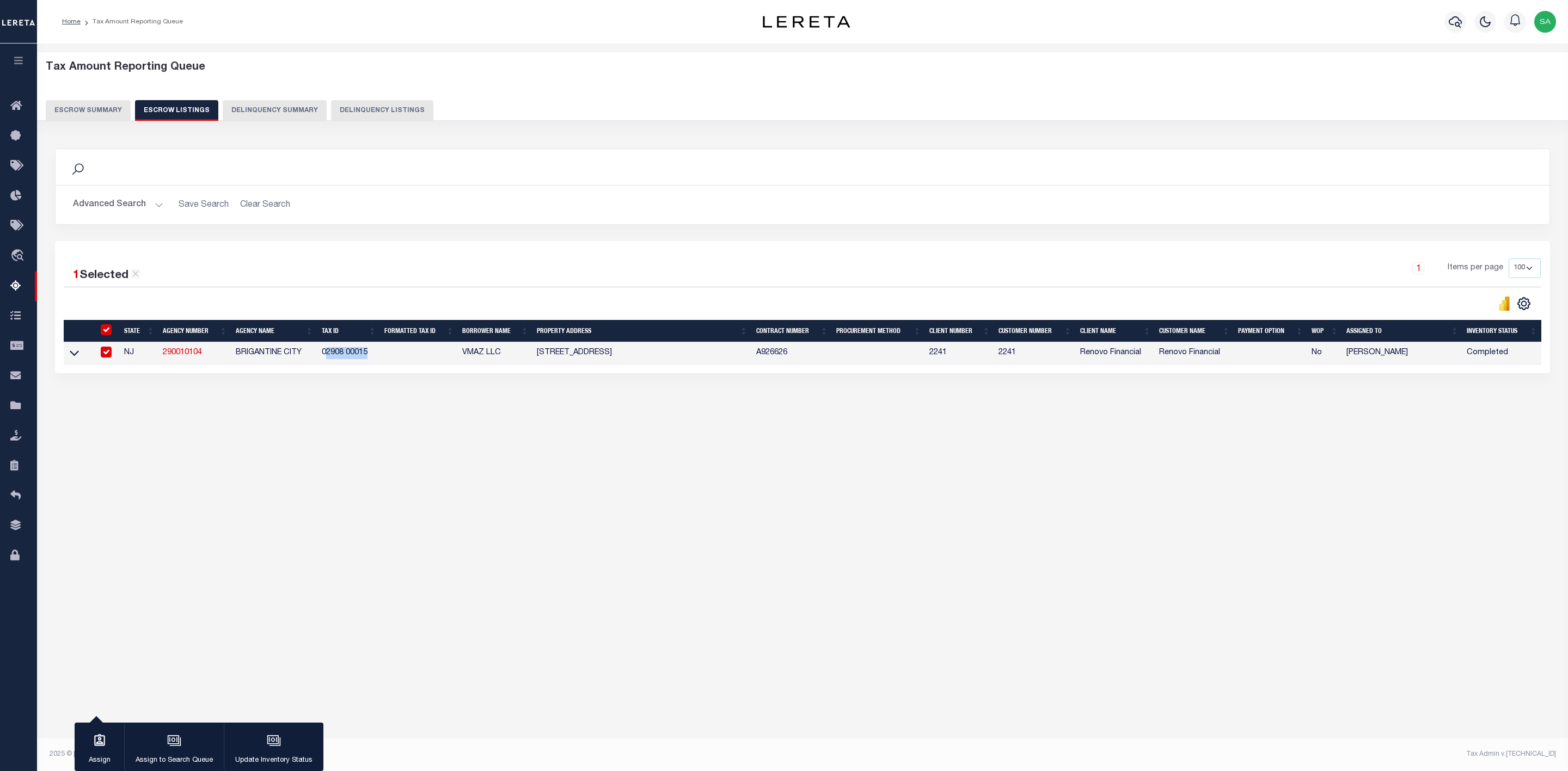
click at [376, 365] on td "02908 00015" at bounding box center [349, 353] width 63 height 22
checkbox input "false"
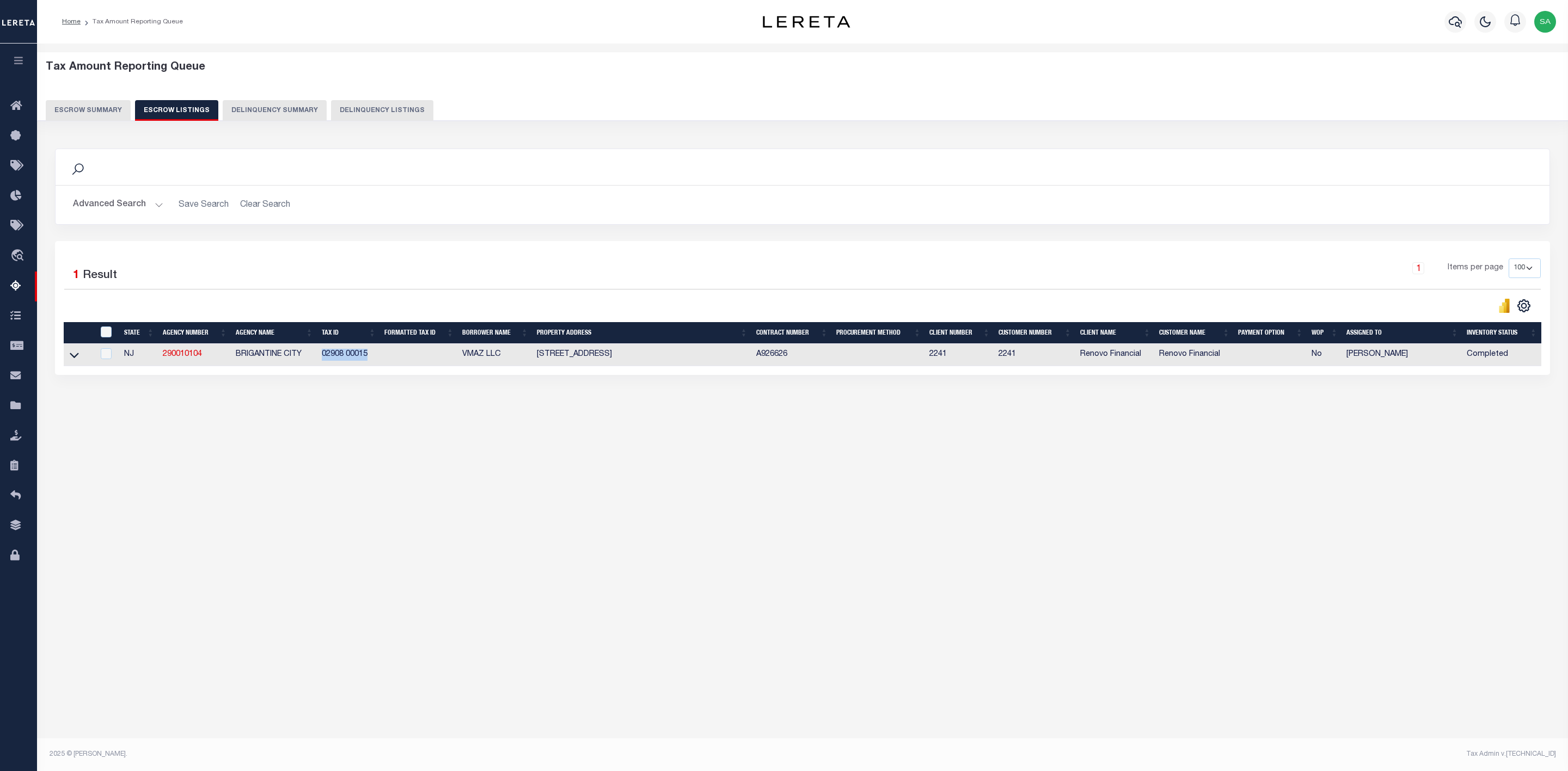
drag, startPoint x: 369, startPoint y: 357, endPoint x: 430, endPoint y: 460, distance: 119.7
click at [327, 360] on td "02908 00015" at bounding box center [349, 355] width 63 height 22
checkbox input "true"
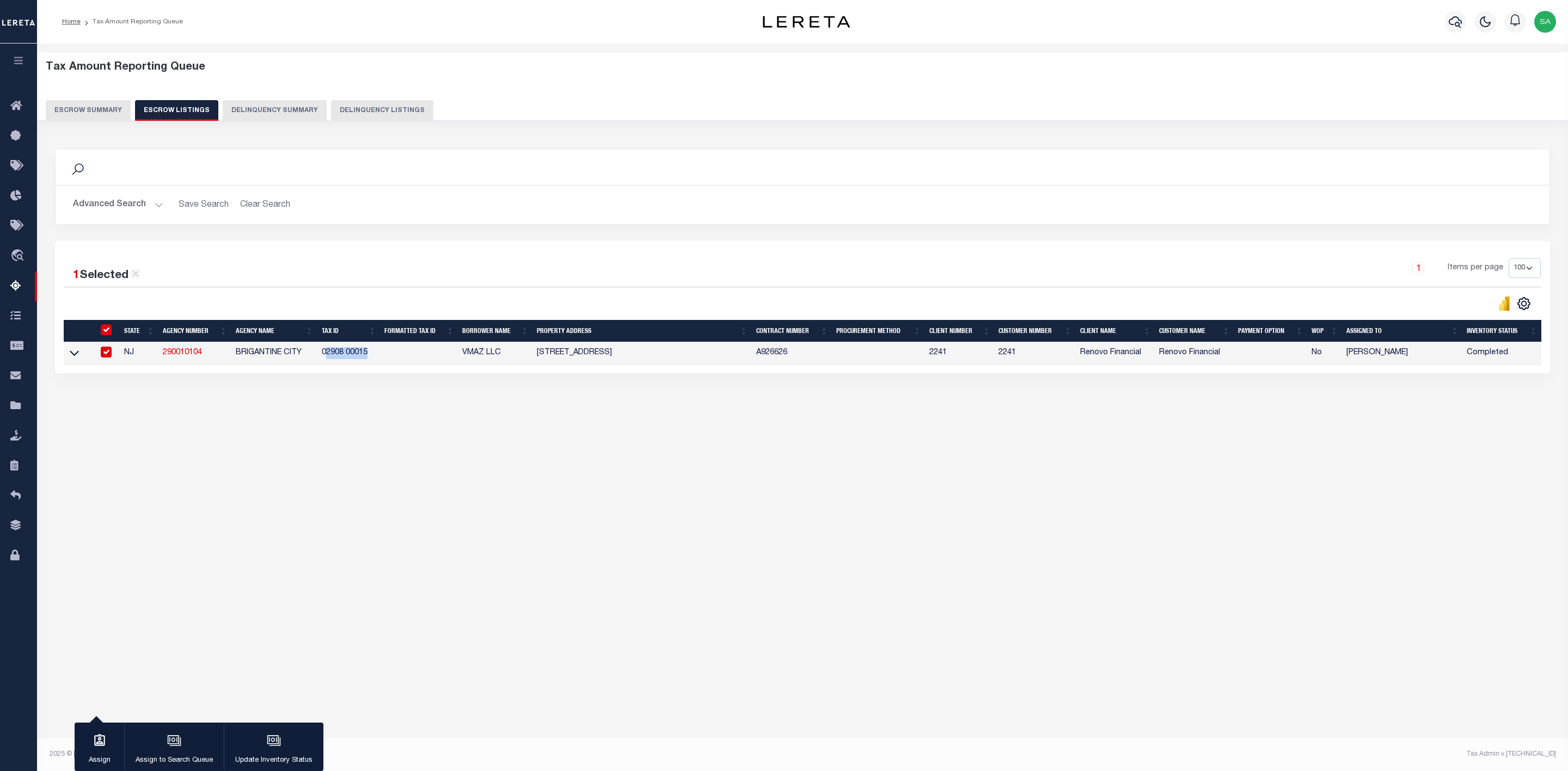
copy td "2908 00015"
click at [373, 365] on td "02908 00015" at bounding box center [349, 353] width 63 height 22
checkbox input "false"
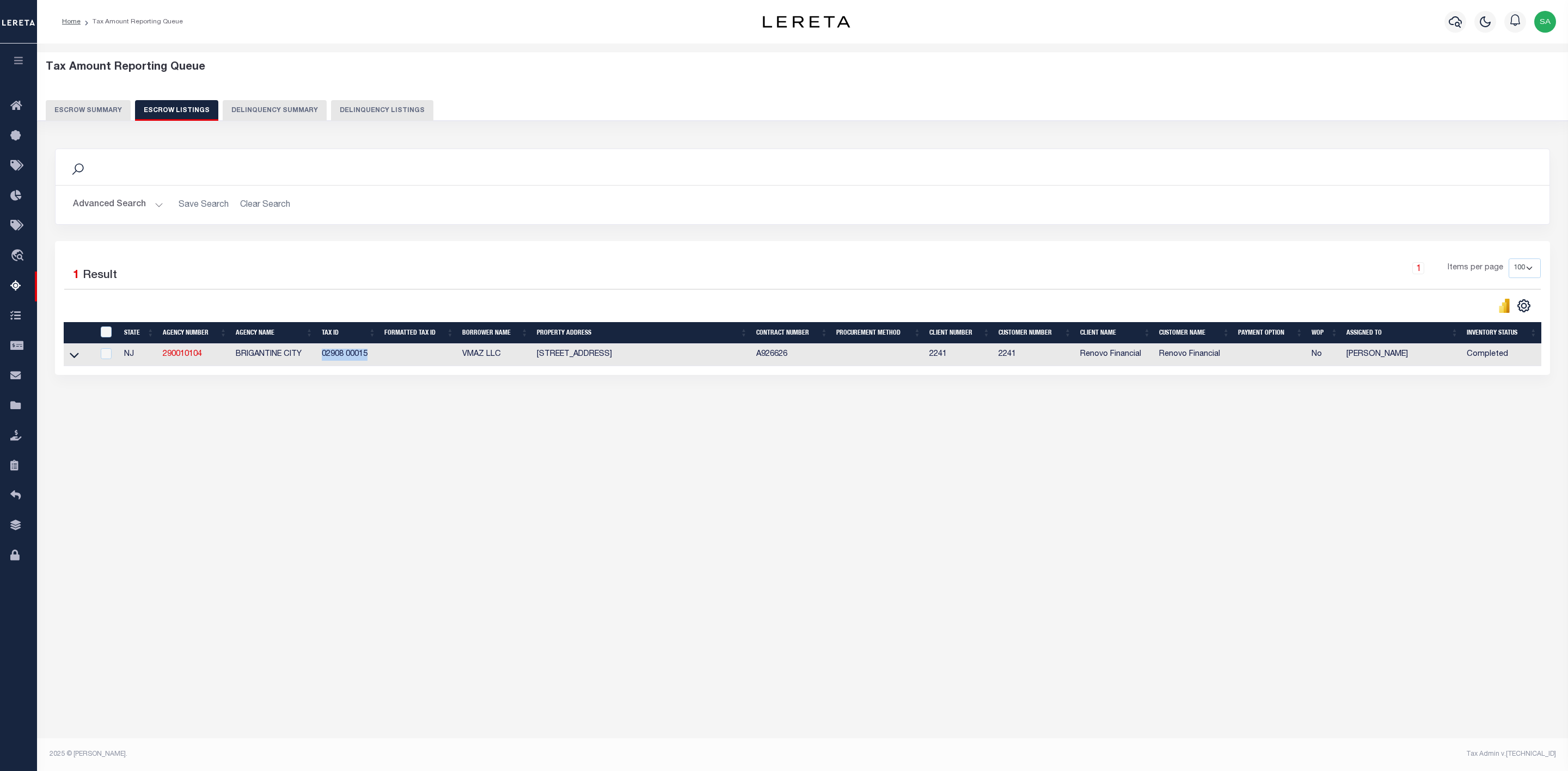
drag, startPoint x: 371, startPoint y: 359, endPoint x: 387, endPoint y: 466, distance: 108.2
click at [324, 363] on td "02908 00015" at bounding box center [349, 355] width 63 height 22
checkbox input "true"
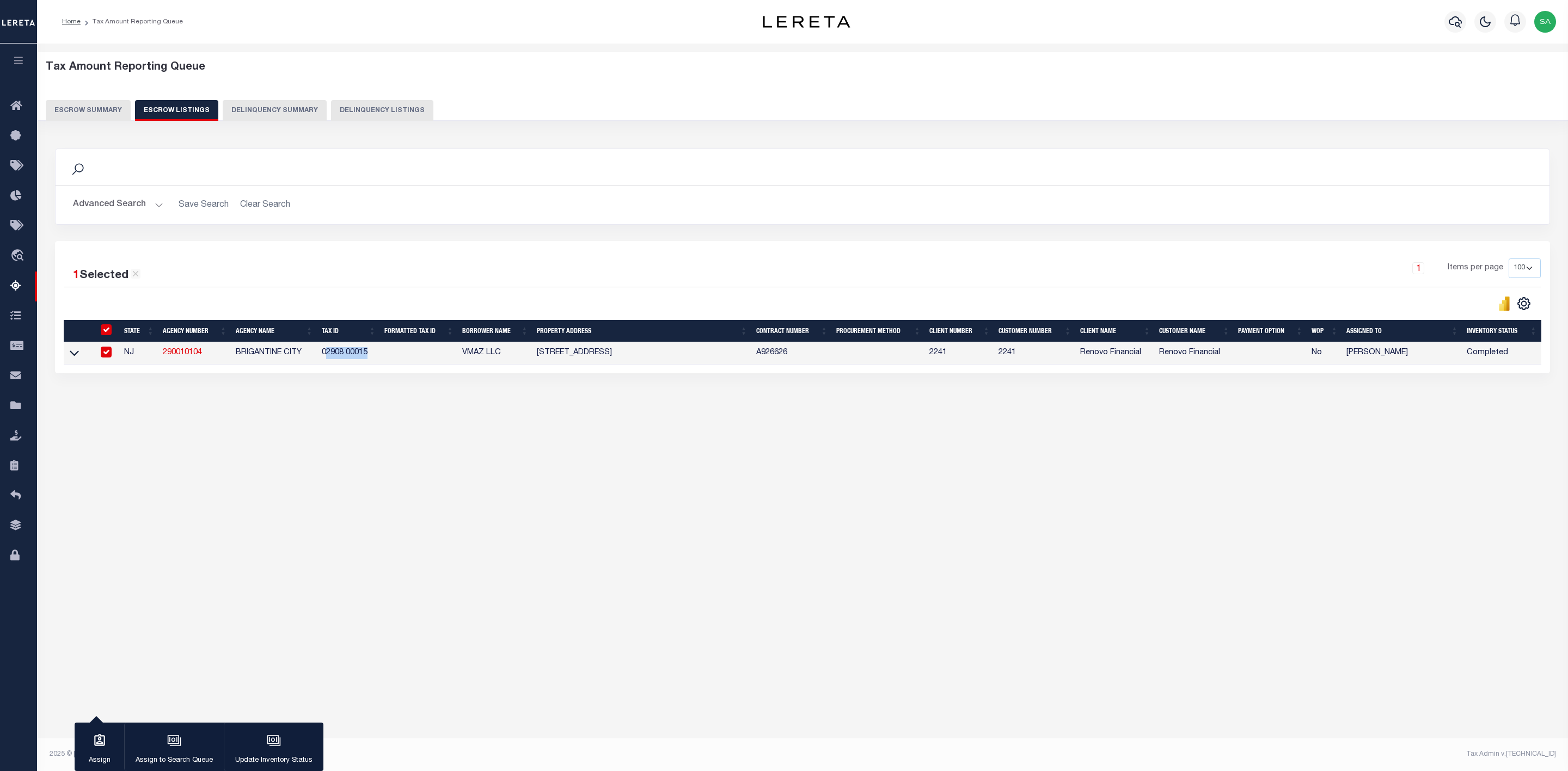
copy td "2908 00015"
